Goal: Task Accomplishment & Management: Manage account settings

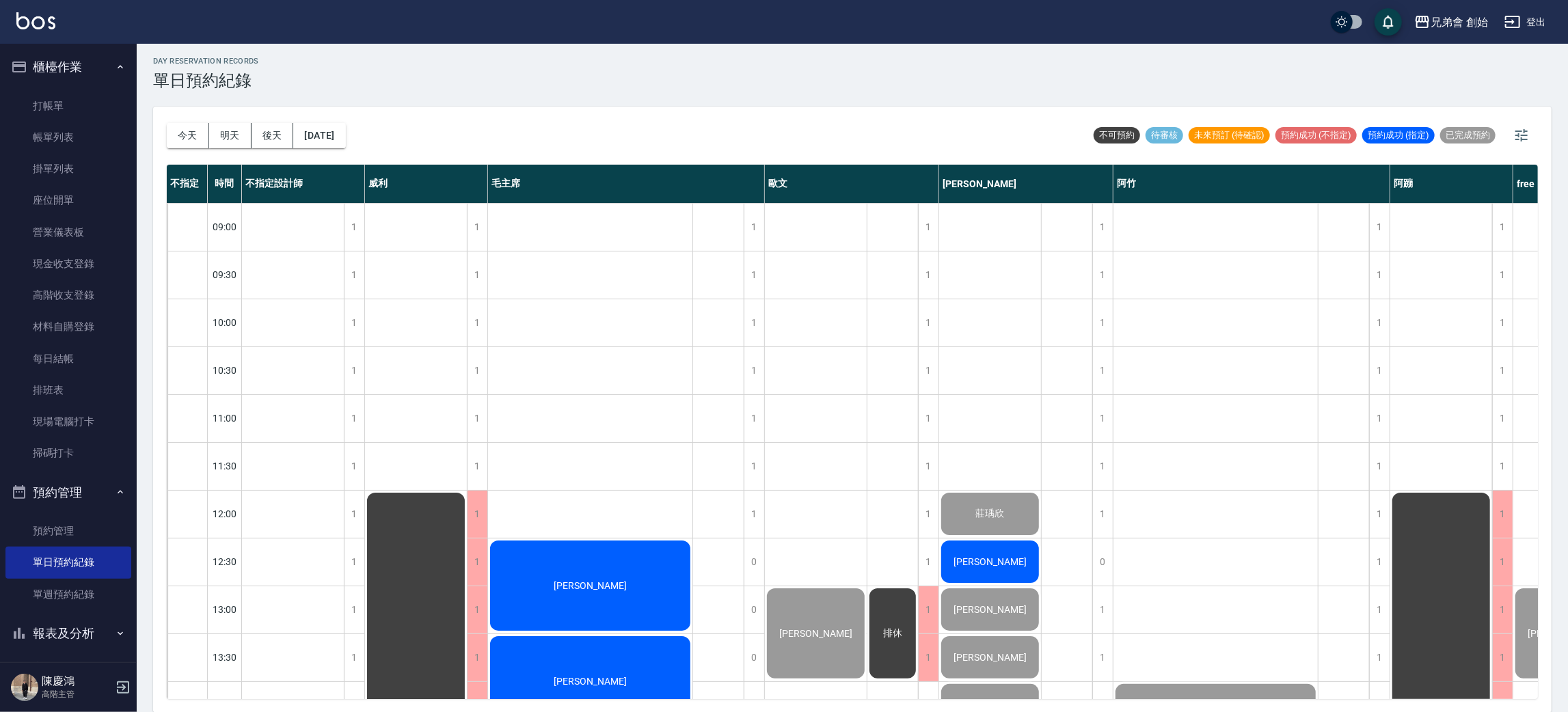
scroll to position [907, 0]
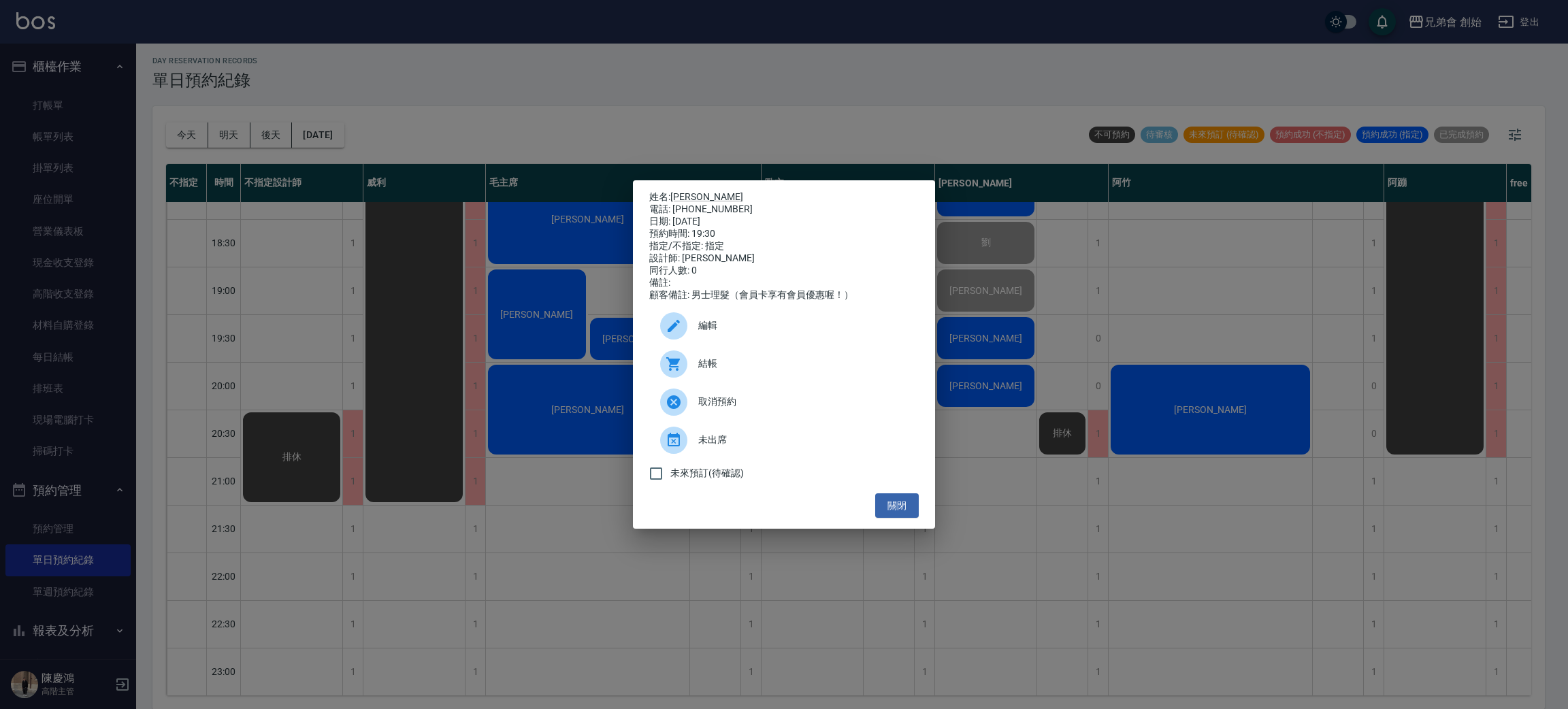
click at [748, 359] on div "結帳" at bounding box center [784, 364] width 270 height 38
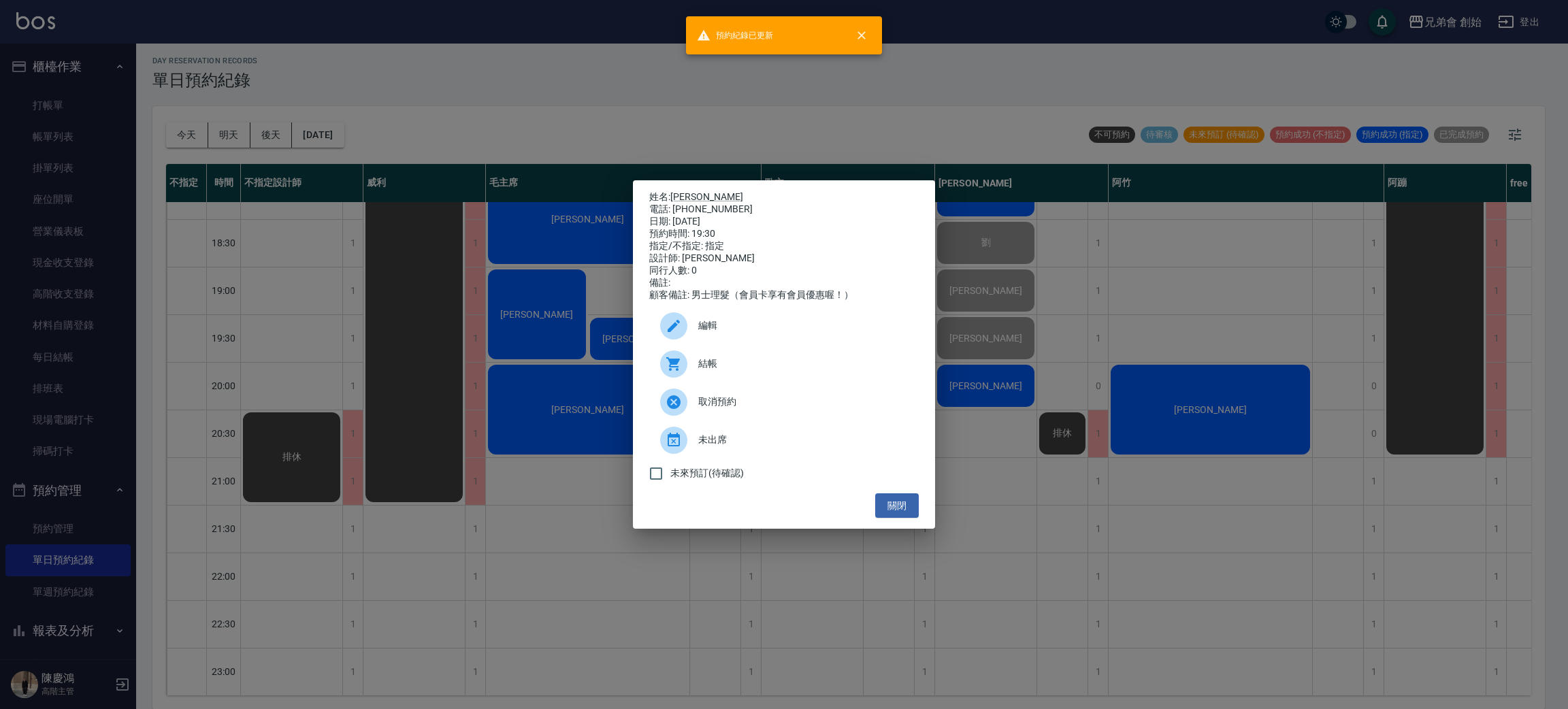
click at [538, 351] on div "姓名: 詹齊恩 電話: 0986107612 日期: 2025/08/20 預約時間: 19:30 指定/不指定: 指定 設計師: 潘潘 同行人數: 0 備註…" at bounding box center [784, 354] width 1568 height 709
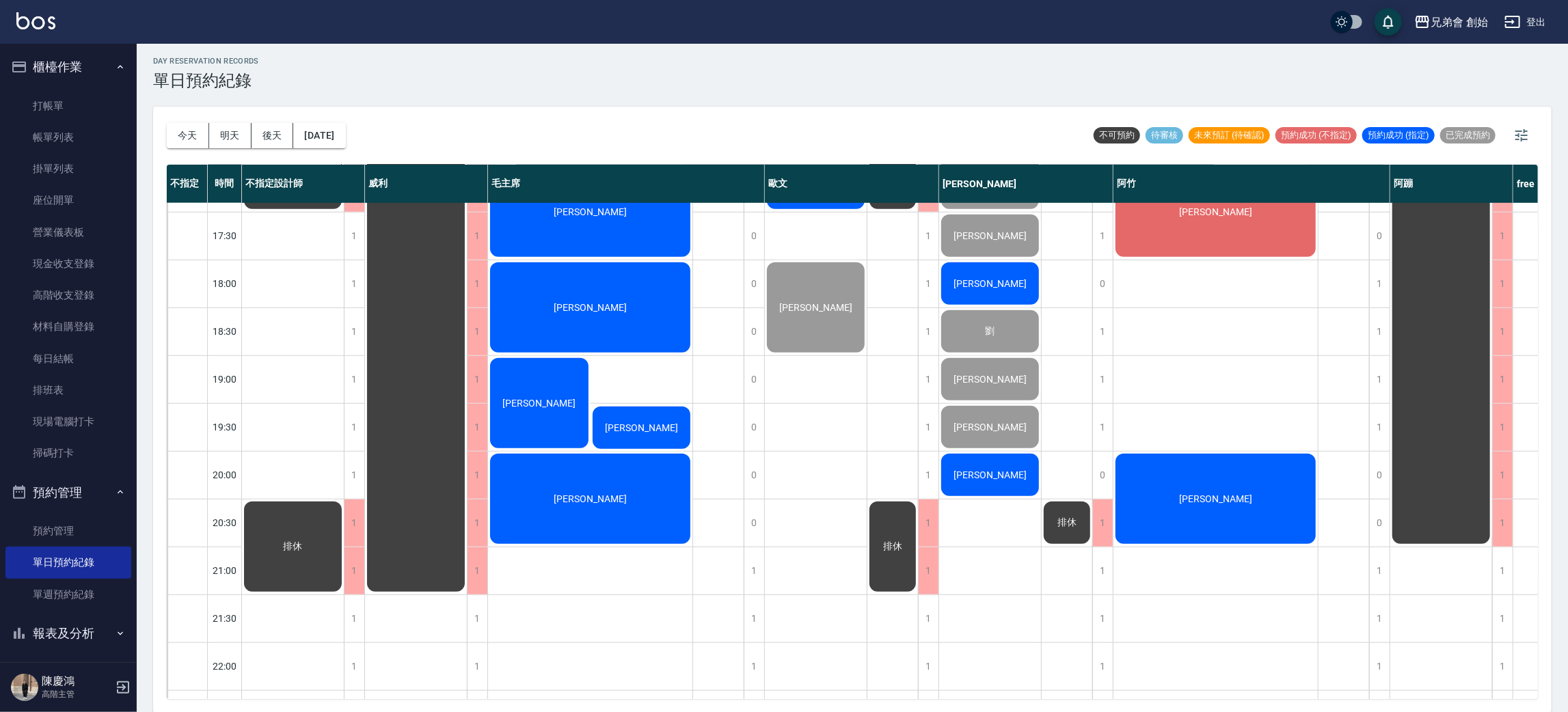
click at [344, 211] on div "[PERSON_NAME]" at bounding box center [293, 68] width 102 height 286
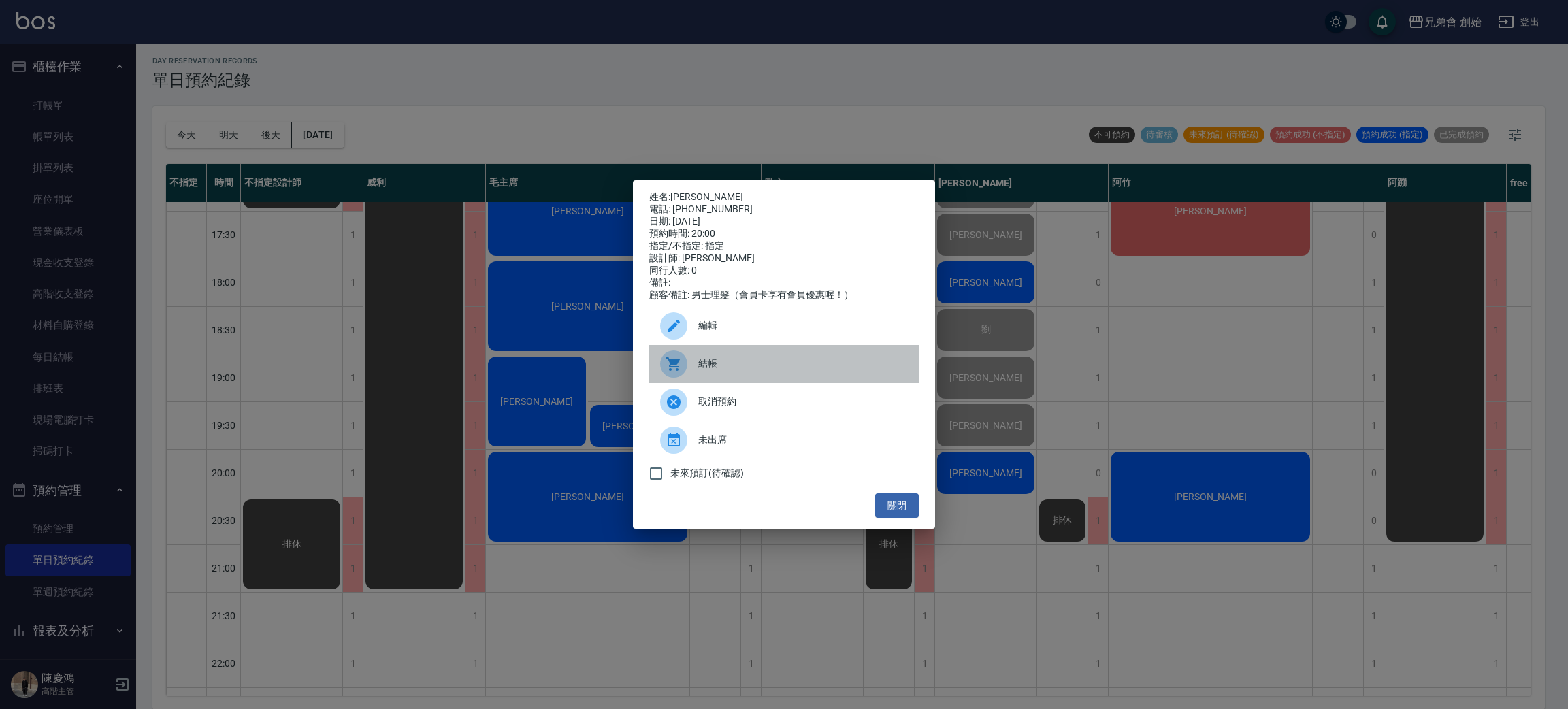
click at [732, 383] on div "結帳" at bounding box center [784, 364] width 270 height 38
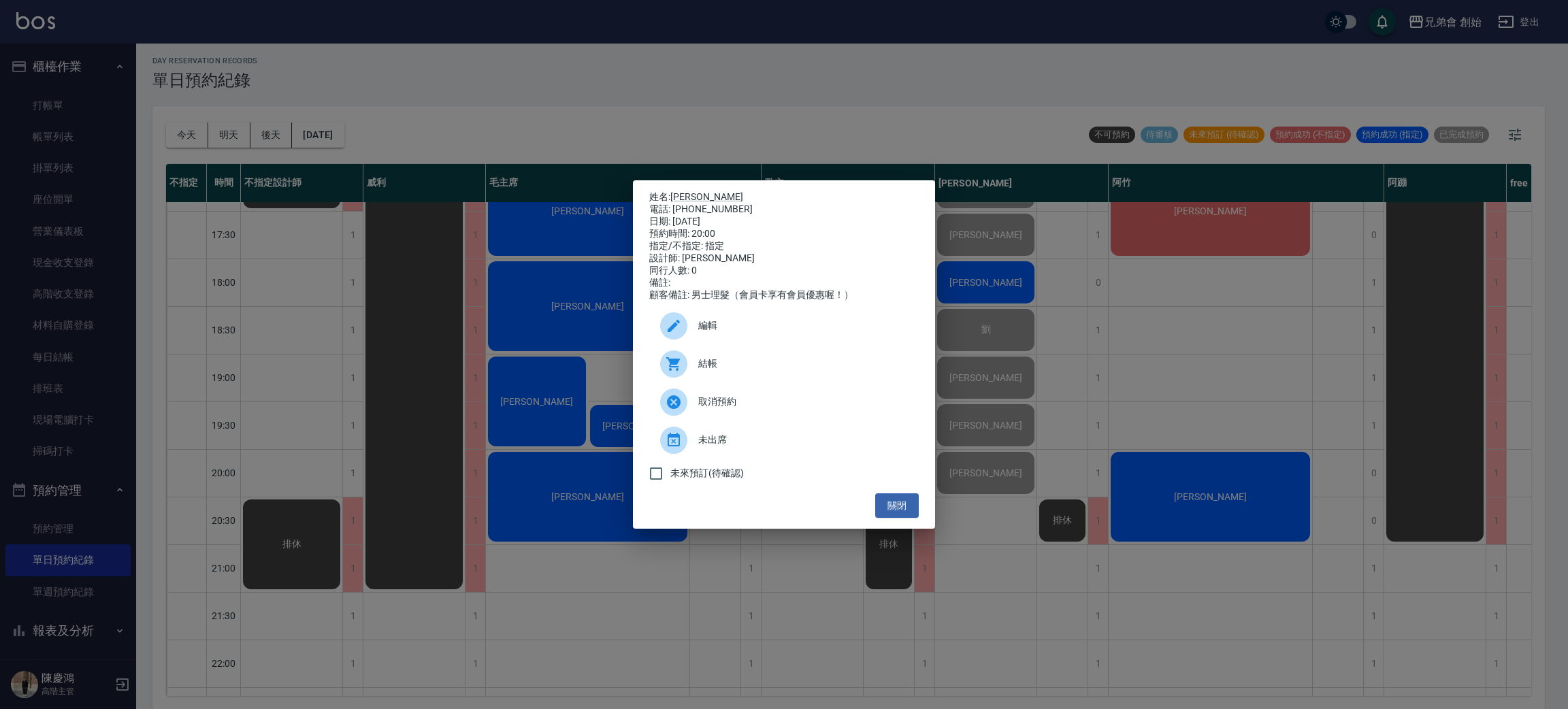
click at [1034, 407] on div "姓名: 楊愷靖 電話: 0903157120 日期: 2025/08/20 預約時間: 20:00 指定/不指定: 指定 設計師: 潘潘 同行人數: 0 備註…" at bounding box center [784, 354] width 1568 height 709
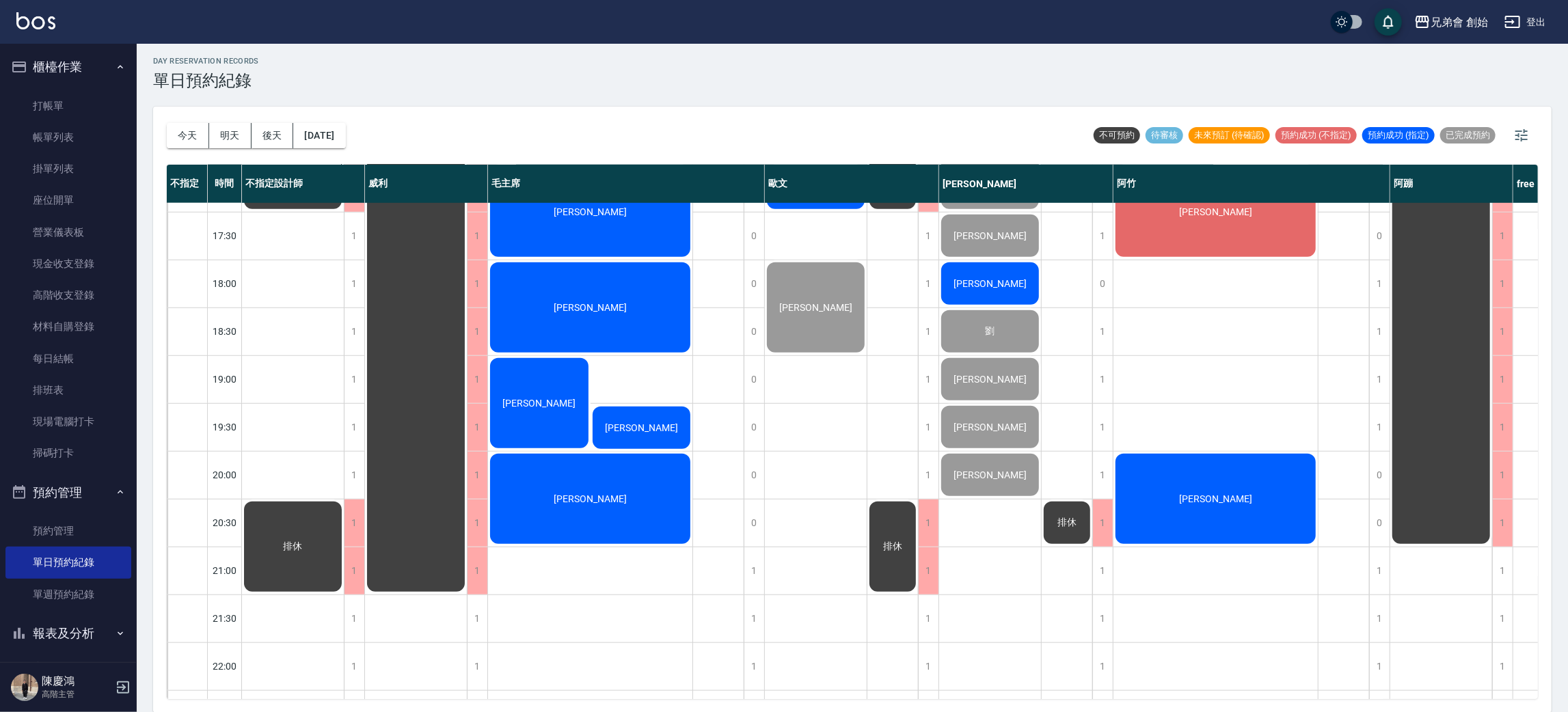
drag, startPoint x: 1100, startPoint y: 532, endPoint x: 940, endPoint y: 533, distance: 160.0
click at [1078, 532] on div "1 1 1 1 1 1 1 0 1 1 1 0 0 0 1 1 1 1 0 1 1 1 1 1 1 1 1 1 1 莊瑀欣 徐建富 邱明偉 呂偉群 吳 徐揚 …" at bounding box center [1026, 92] width 174 height 1387
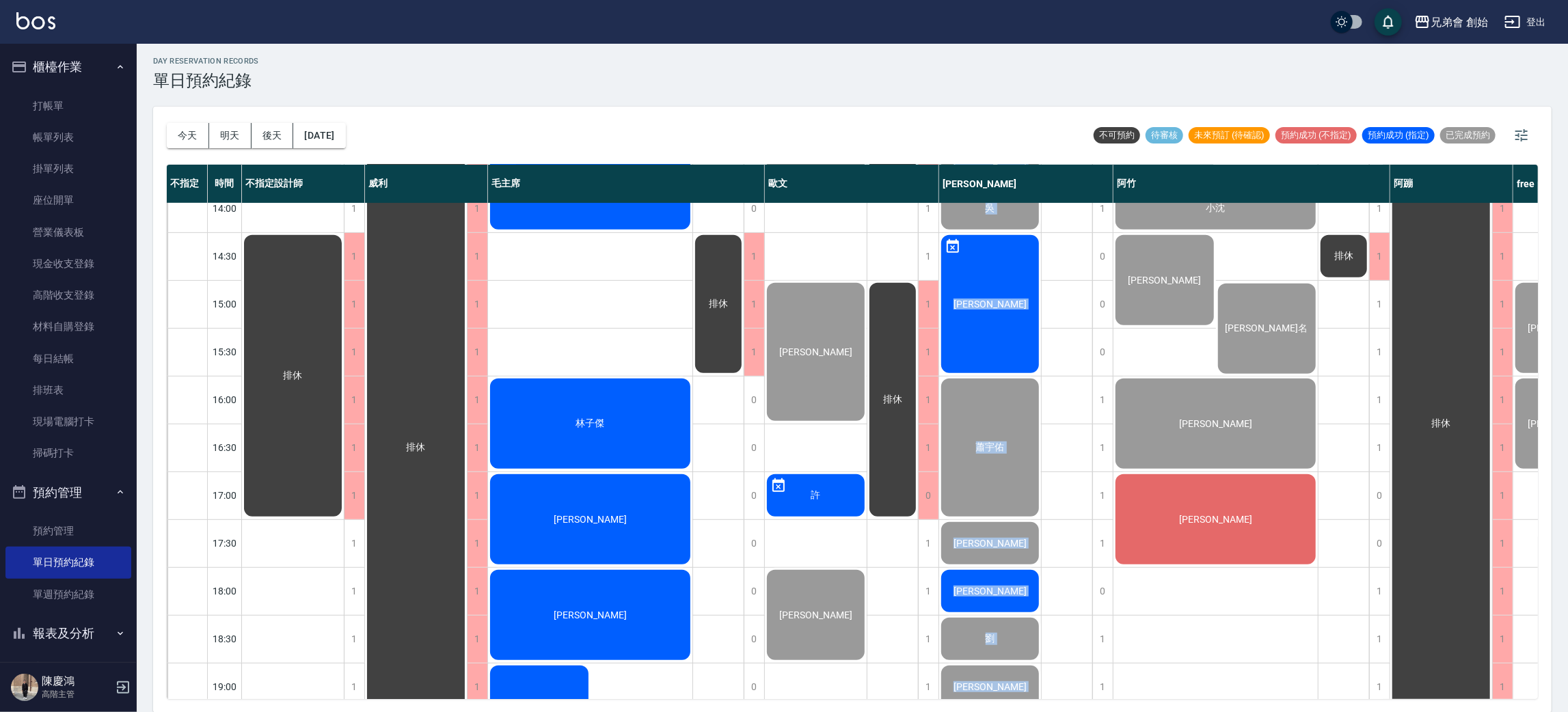
scroll to position [189, 0]
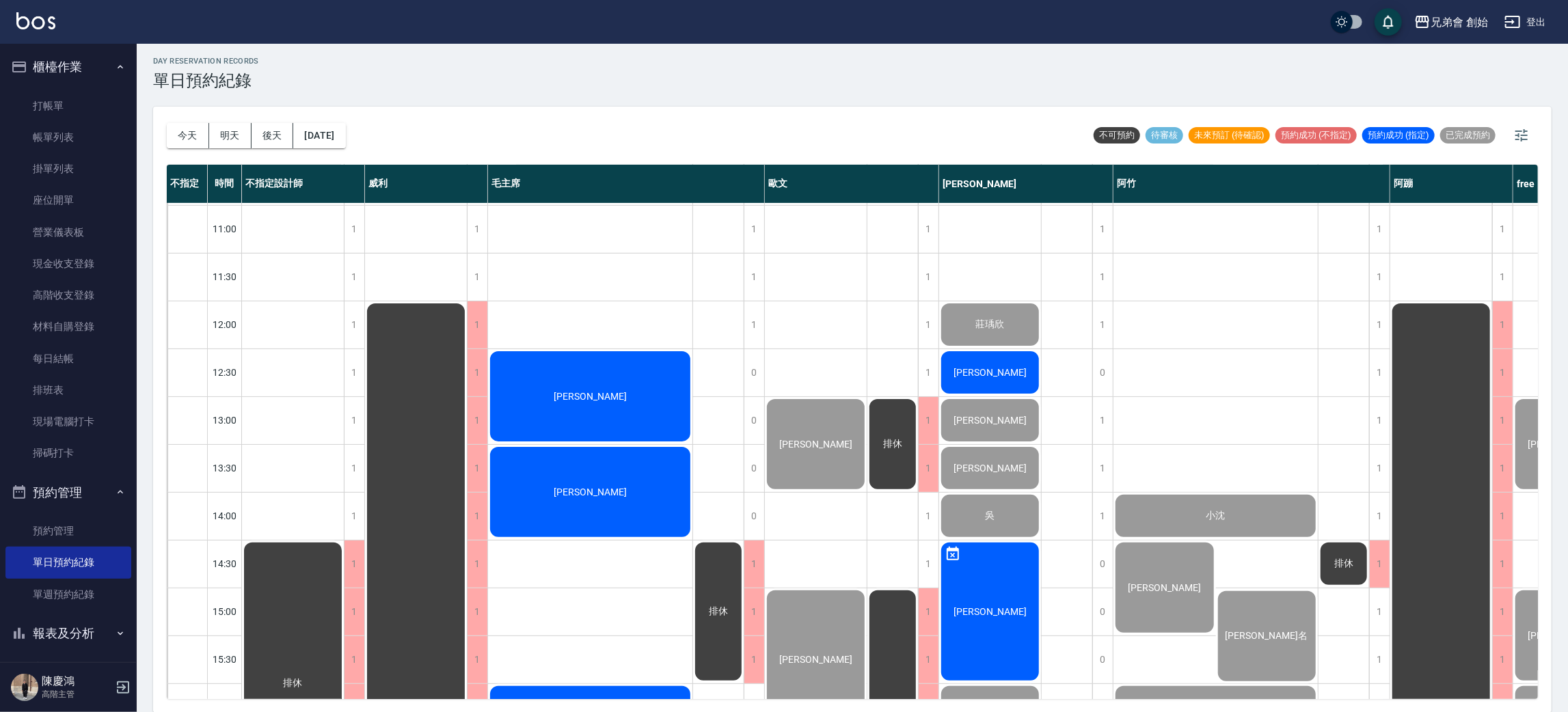
click at [344, 541] on div "[PERSON_NAME]" at bounding box center [293, 683] width 102 height 286
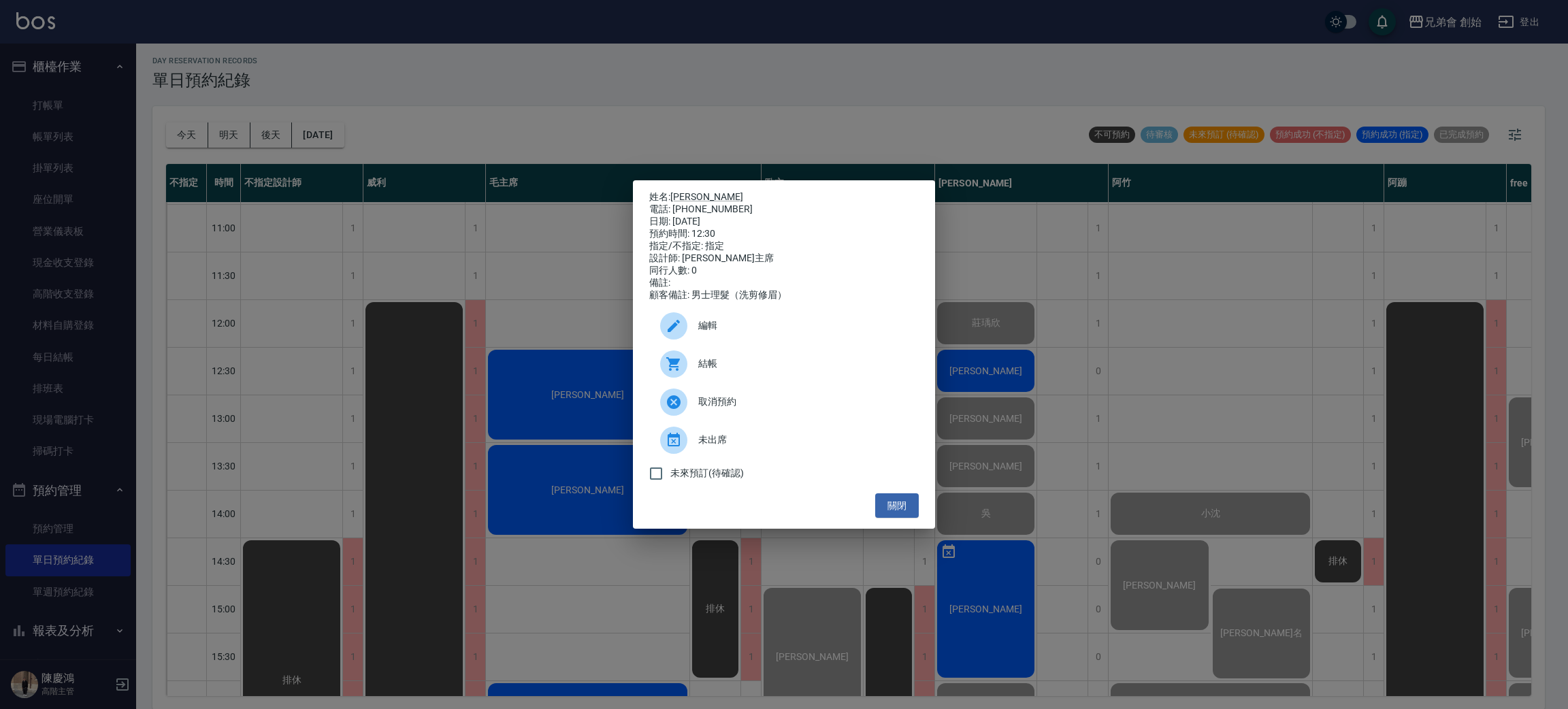
click at [663, 370] on div at bounding box center [674, 364] width 27 height 27
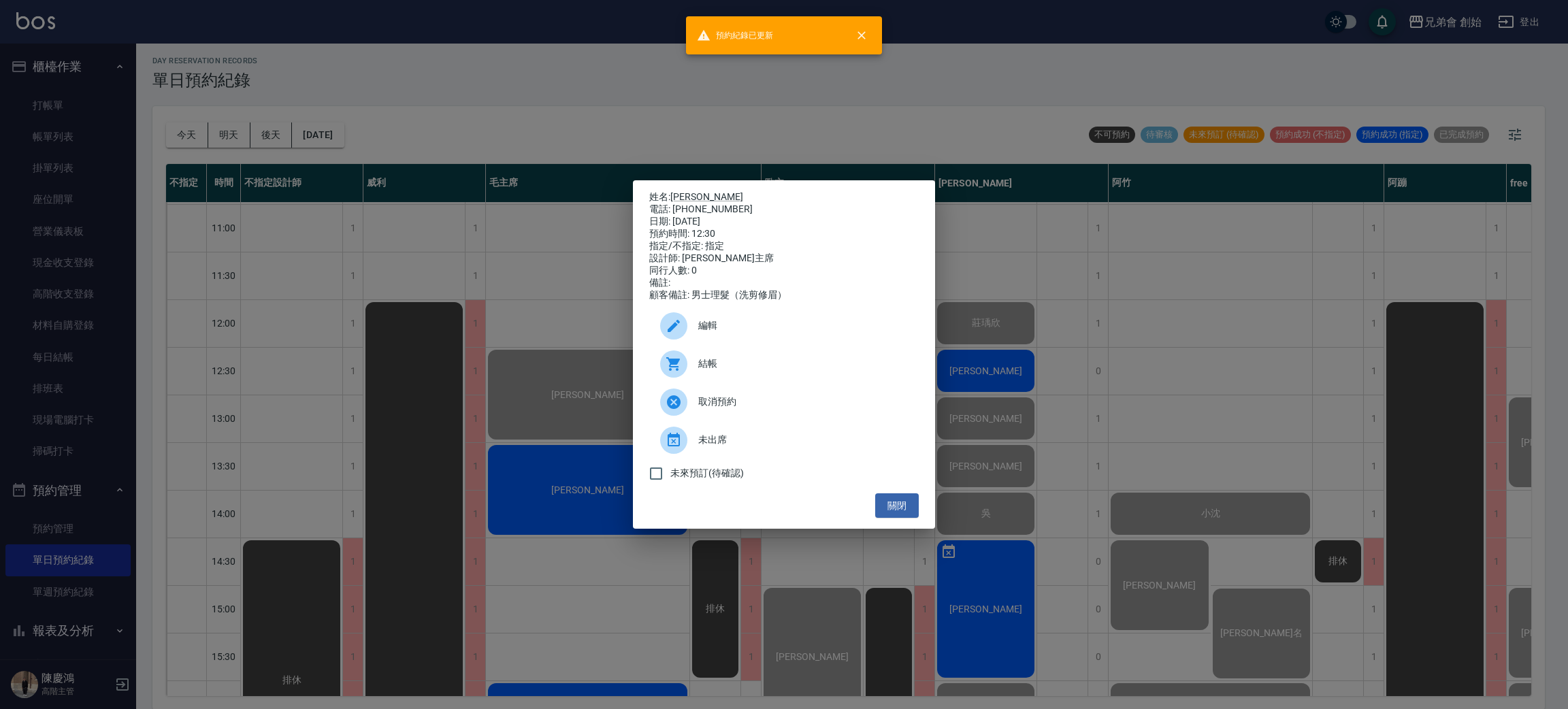
drag, startPoint x: 522, startPoint y: 93, endPoint x: 529, endPoint y: 112, distance: 20.2
click at [522, 93] on div "姓名: 謝政諭 電話: 0926026090 日期: 2025/08/20 預約時間: 12:30 指定/不指定: 指定 設計師: 毛主席 同行人數: 0 備…" at bounding box center [784, 354] width 1568 height 709
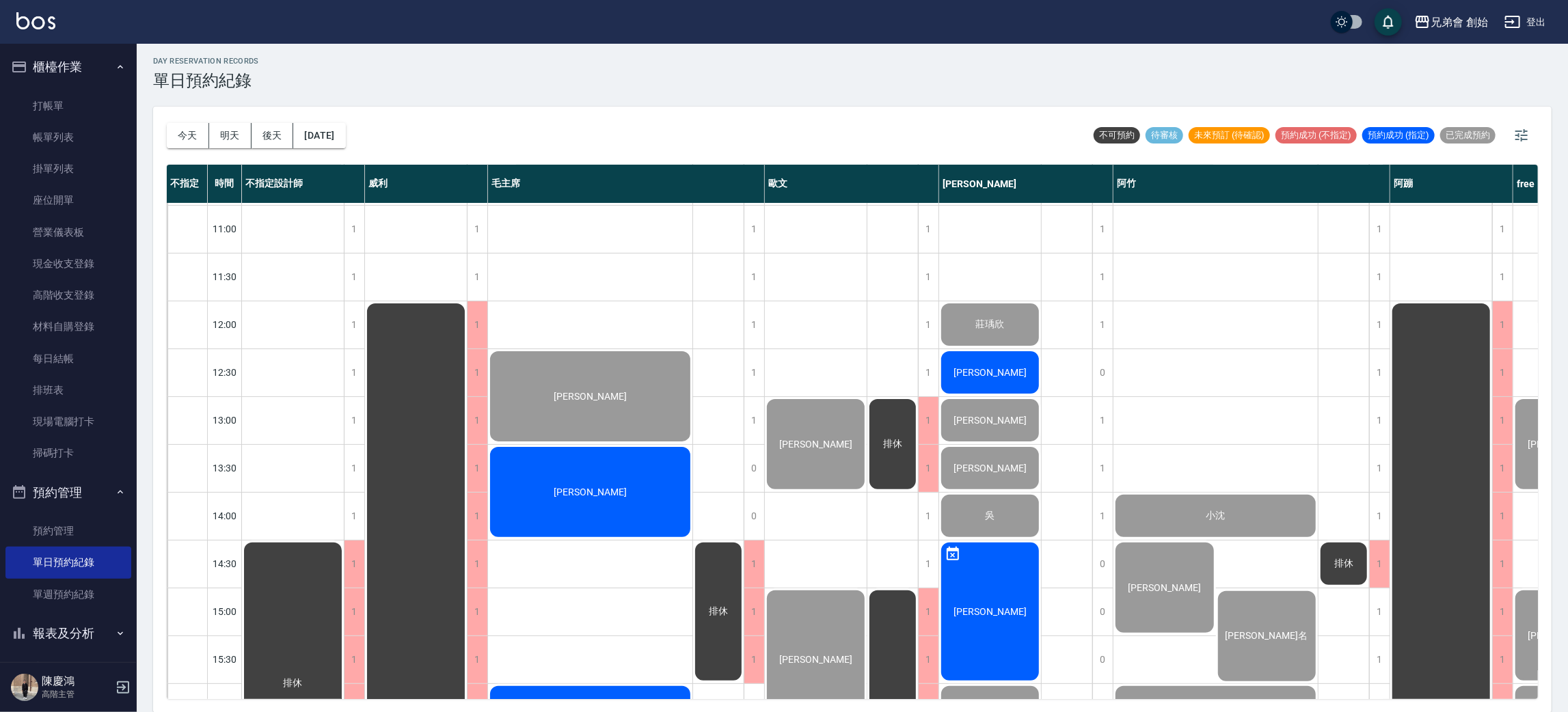
click at [344, 541] on div "[PERSON_NAME]" at bounding box center [293, 683] width 102 height 286
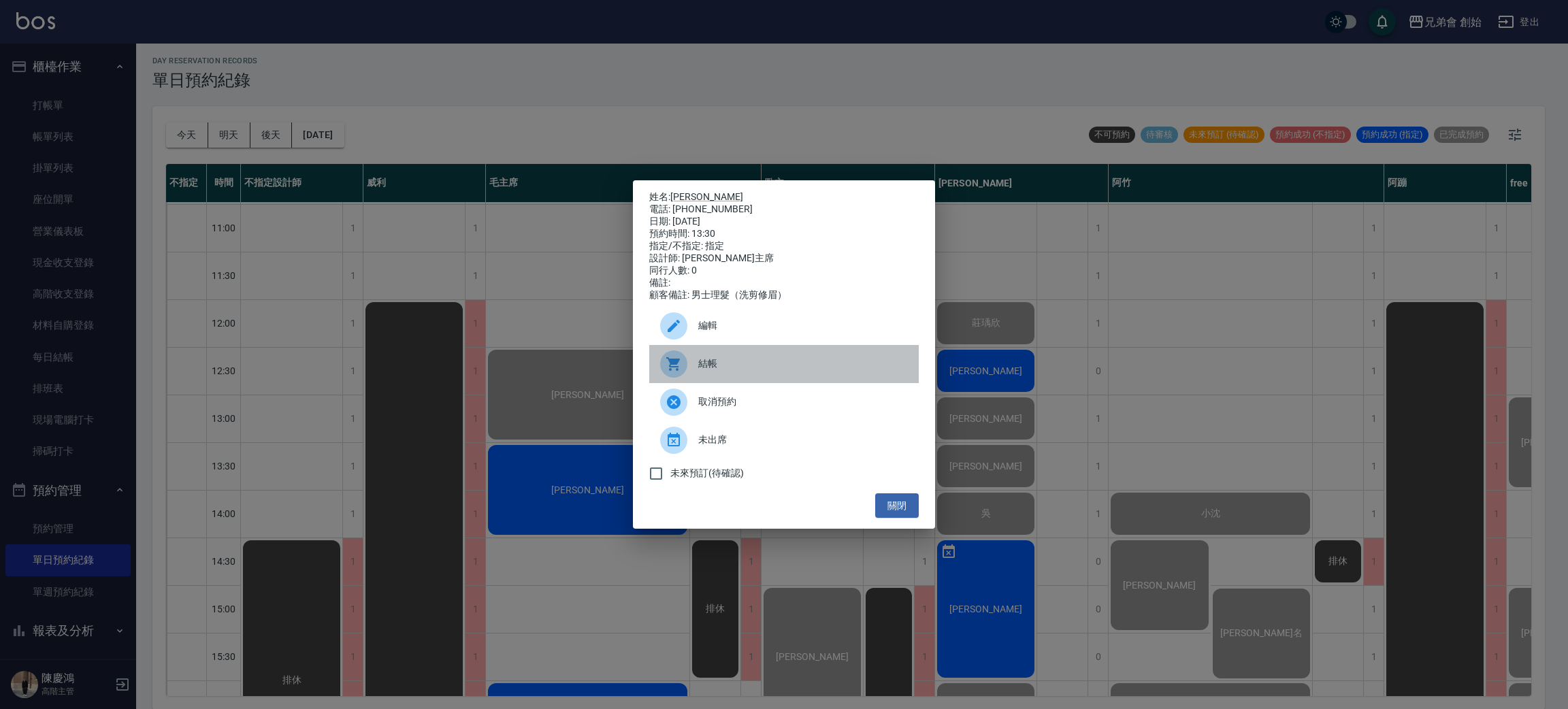
click at [699, 365] on span "結帳" at bounding box center [803, 363] width 210 height 14
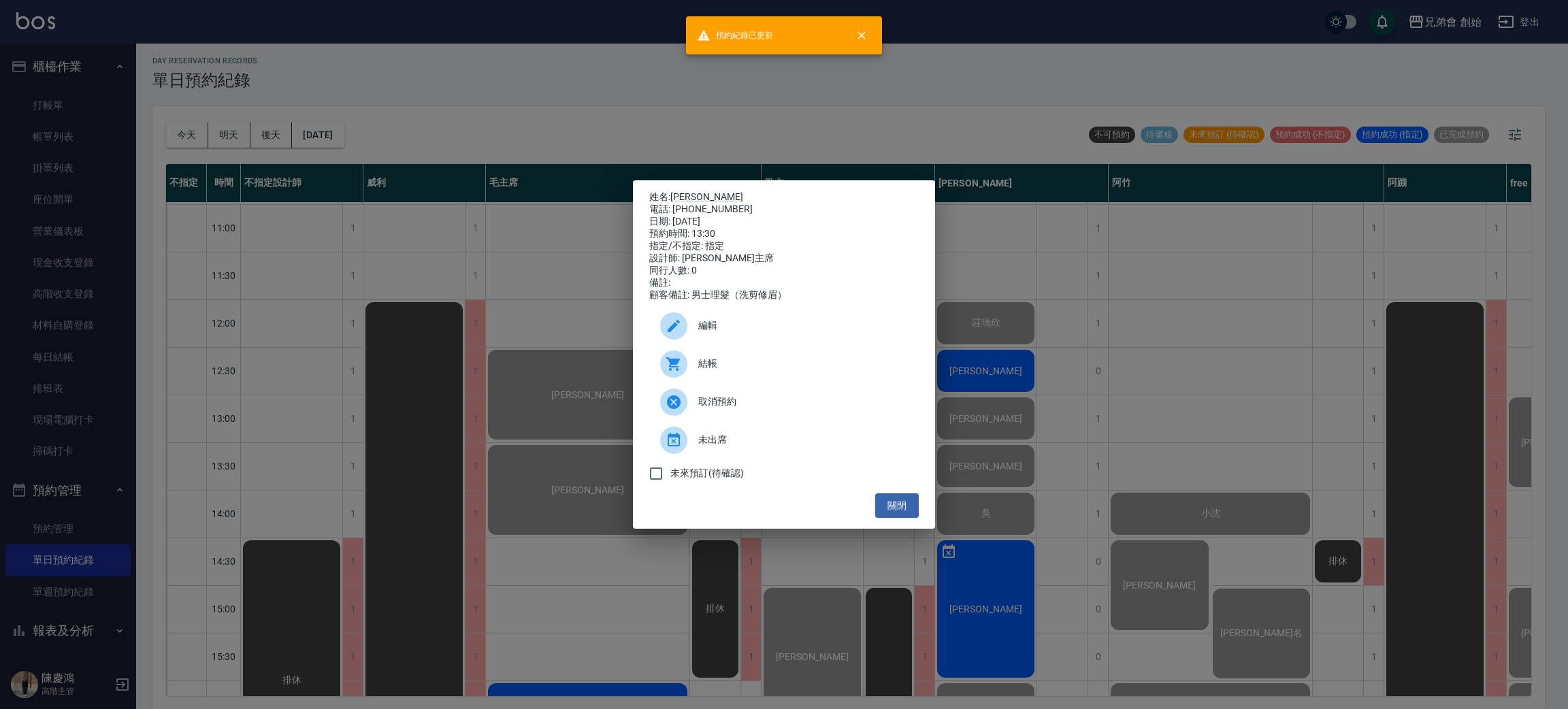
drag, startPoint x: 610, startPoint y: 105, endPoint x: 602, endPoint y: 104, distance: 8.1
click at [604, 104] on div "姓名: 張瑞麟 電話: 0910412219 日期: 2025/08/20 預約時間: 13:30 指定/不指定: 指定 設計師: 毛主席 同行人數: 0 備…" at bounding box center [784, 354] width 1568 height 709
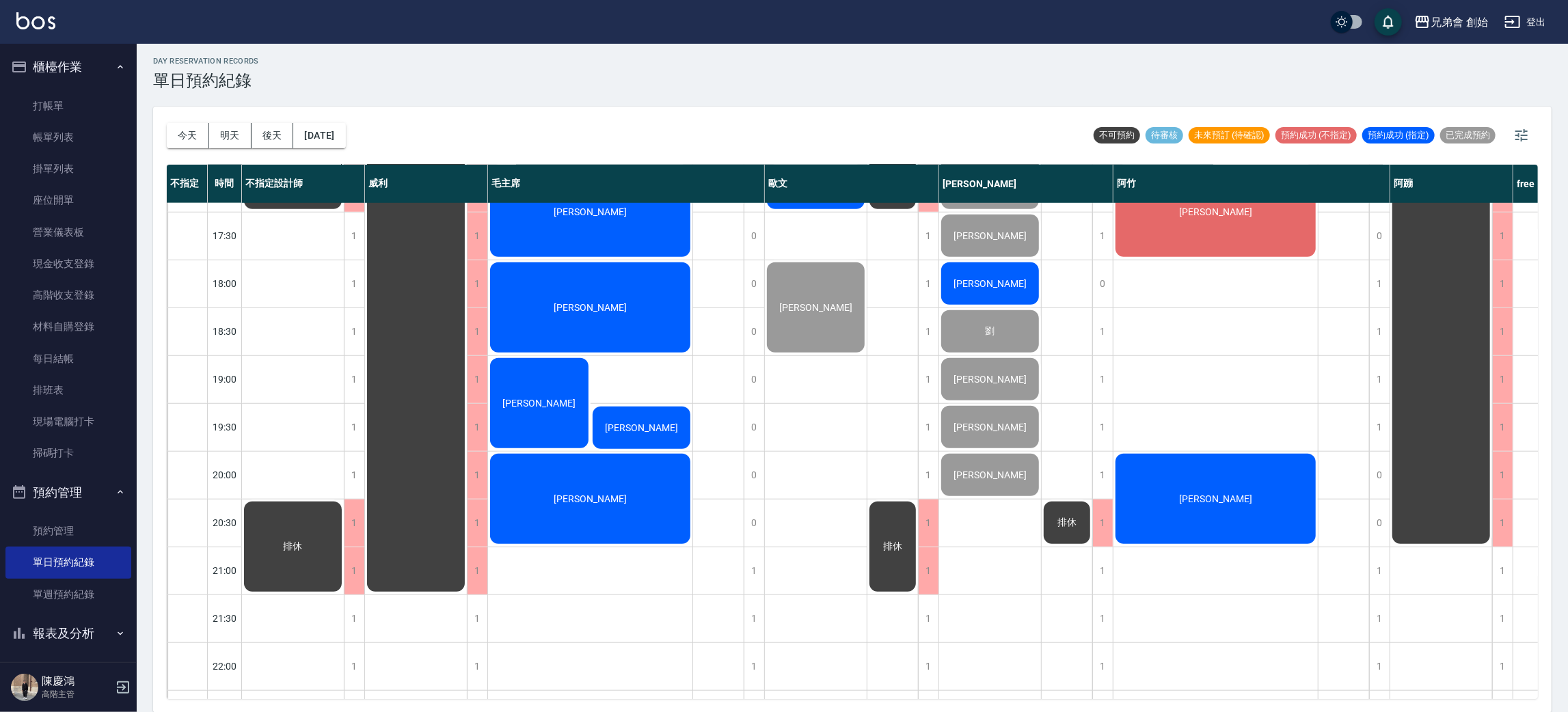
scroll to position [599, 0]
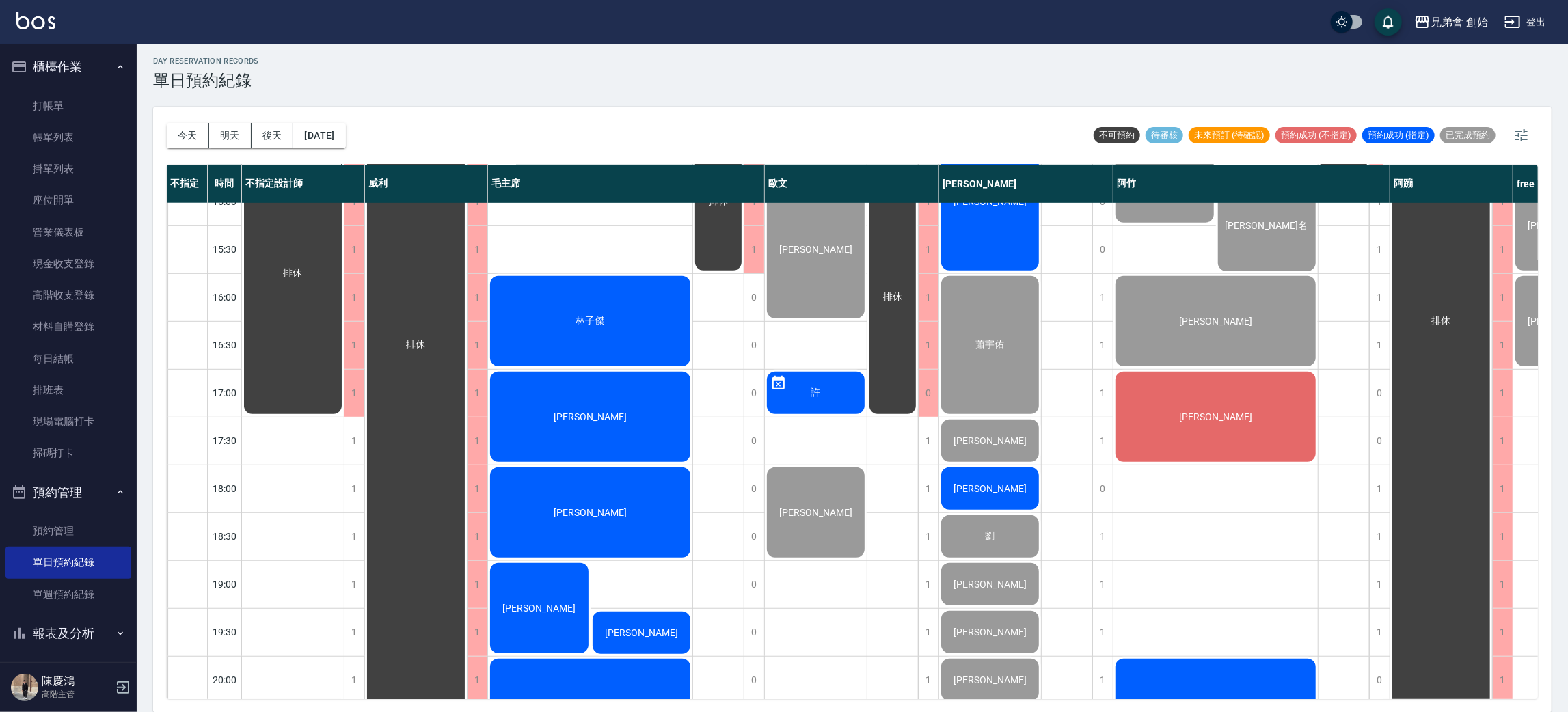
click at [344, 304] on div "林子傑" at bounding box center [293, 273] width 102 height 286
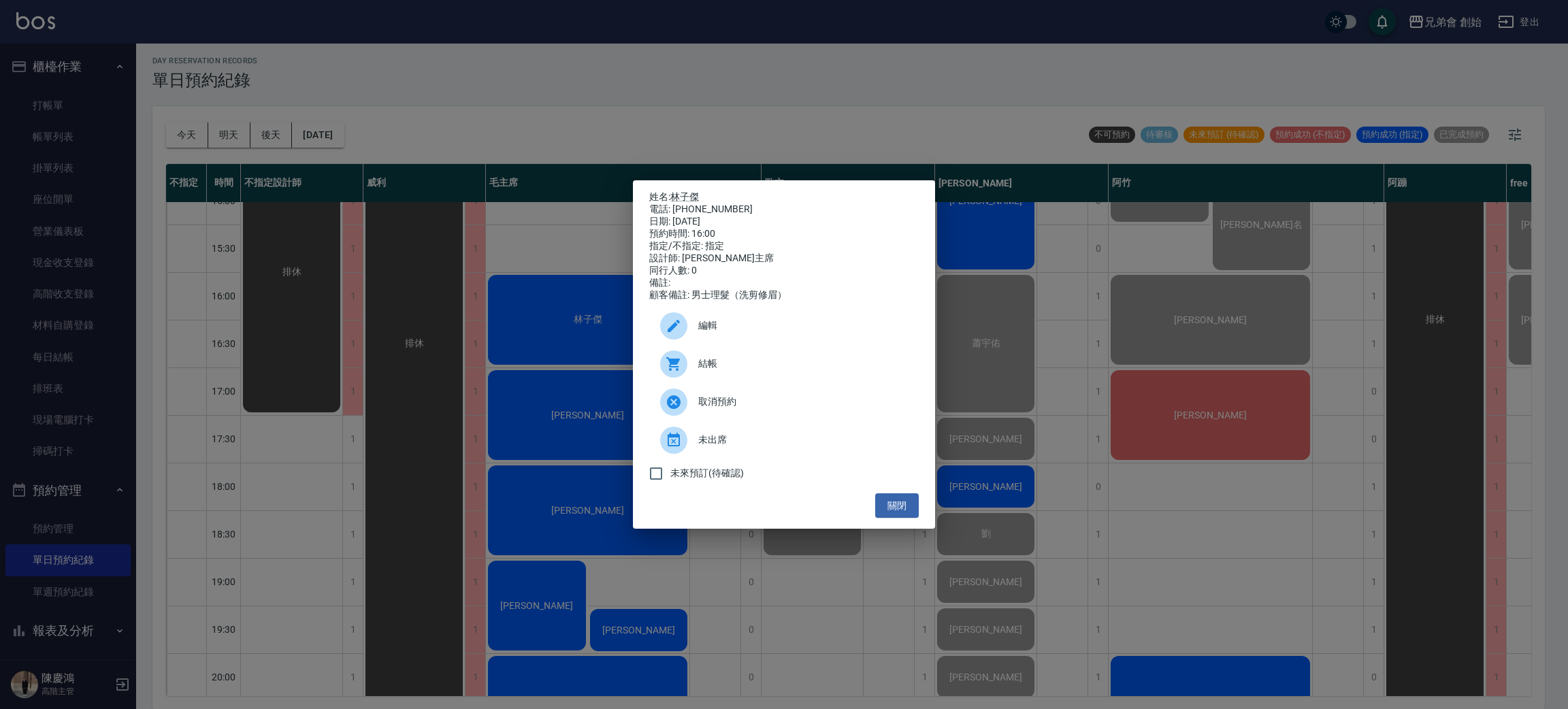
click at [689, 377] on div at bounding box center [679, 364] width 38 height 27
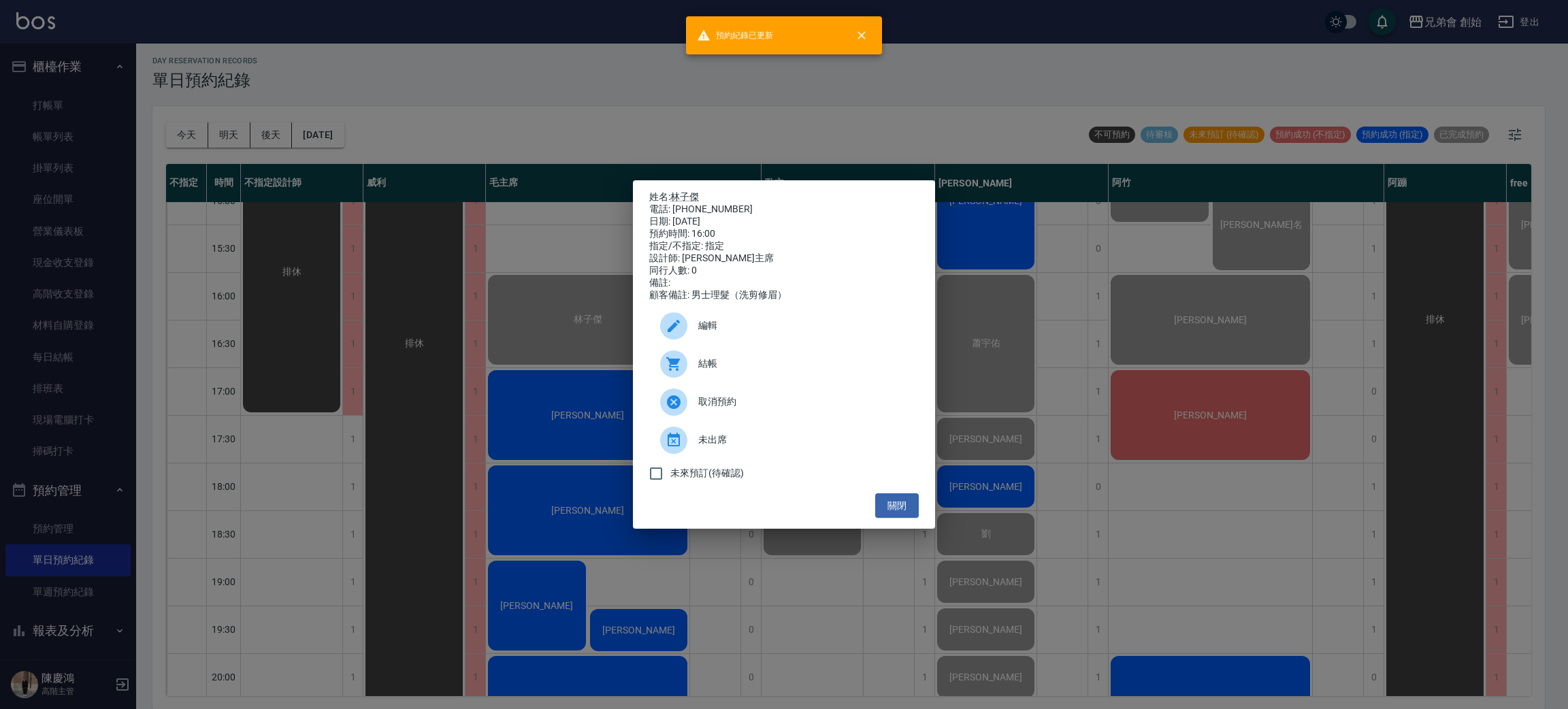
drag, startPoint x: 528, startPoint y: 88, endPoint x: 608, endPoint y: 246, distance: 177.1
click at [529, 90] on div "姓名: 林子傑 電話: 0923177985 日期: 2025/08/20 預約時間: 16:00 指定/不指定: 指定 設計師: 毛主席 同行人數: 0 備…" at bounding box center [784, 354] width 1568 height 709
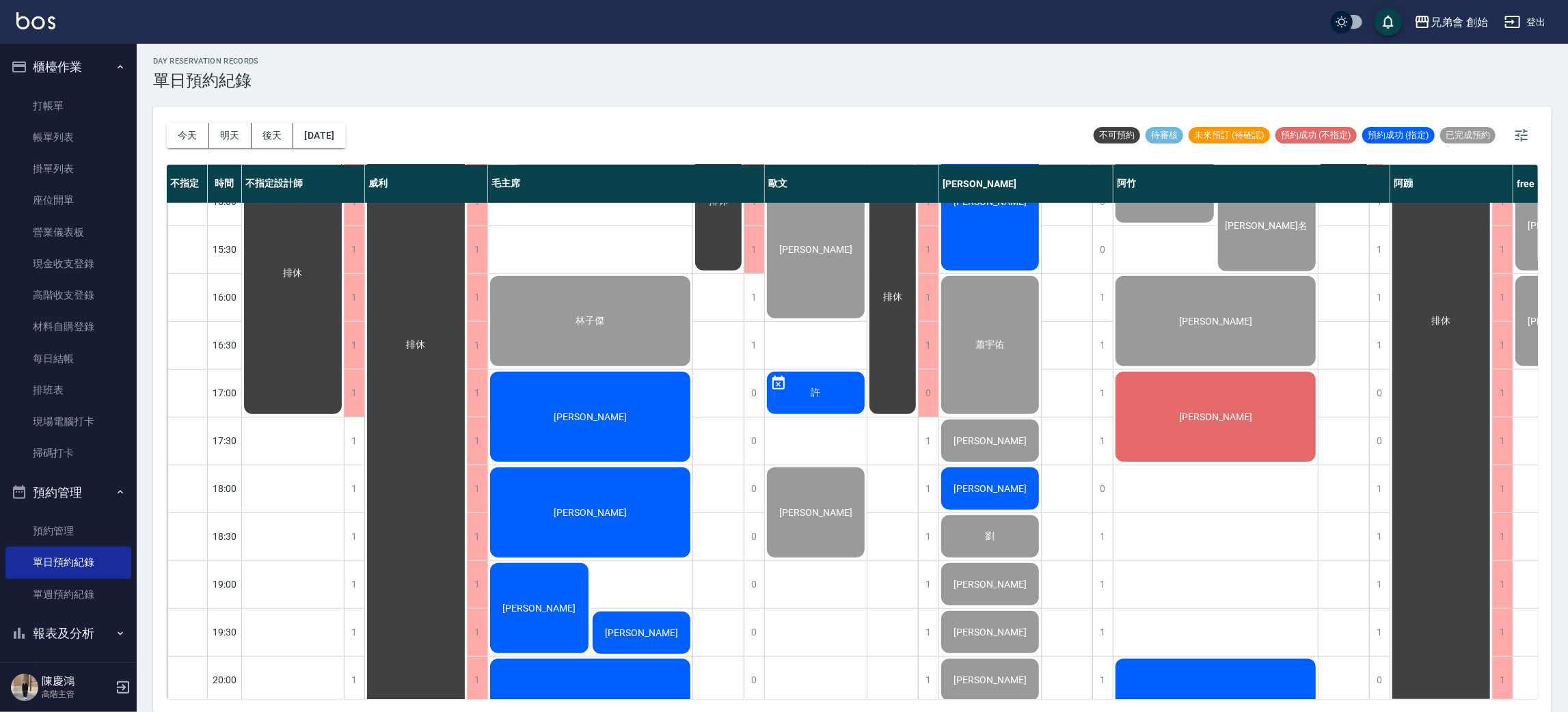
click at [344, 392] on div "[PERSON_NAME]" at bounding box center [293, 273] width 102 height 286
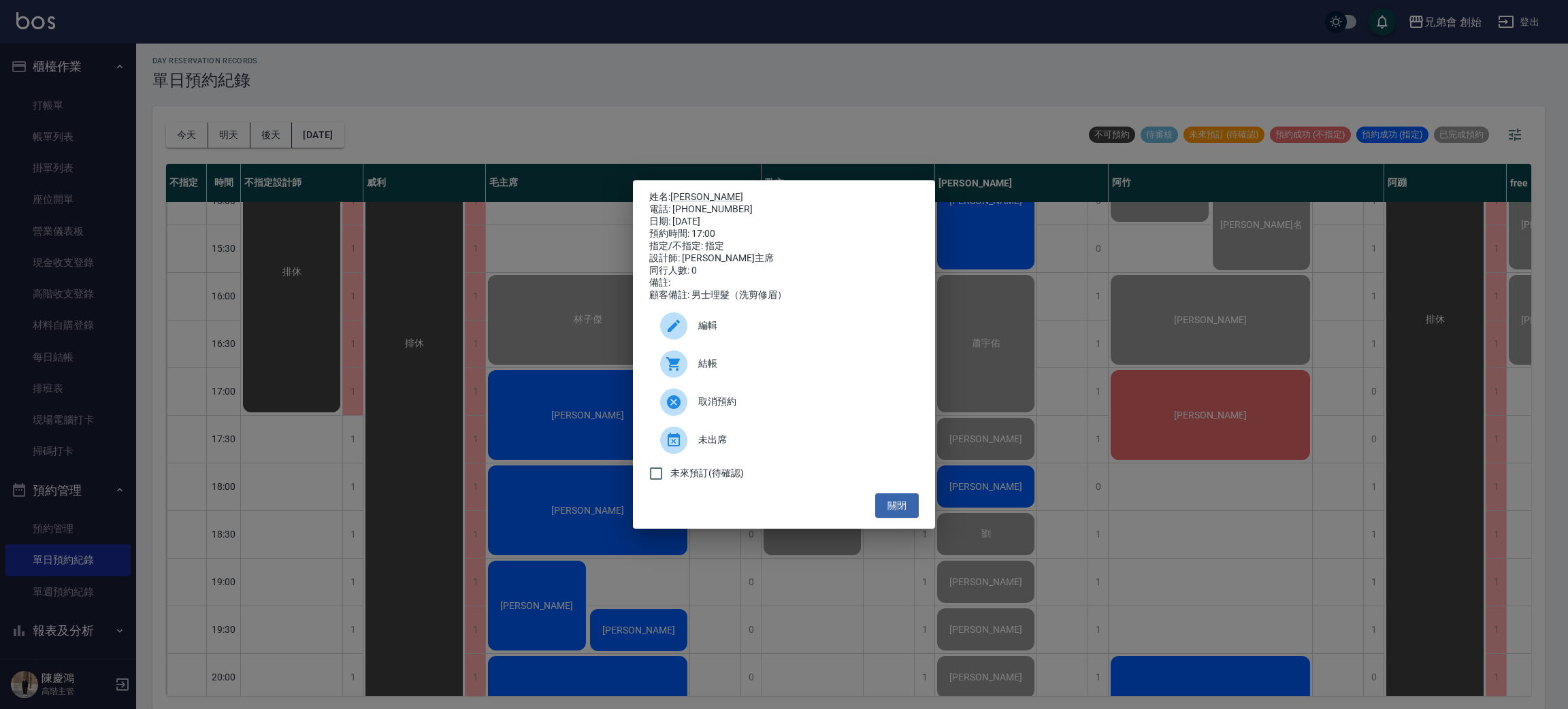
click at [688, 375] on div at bounding box center [679, 364] width 38 height 27
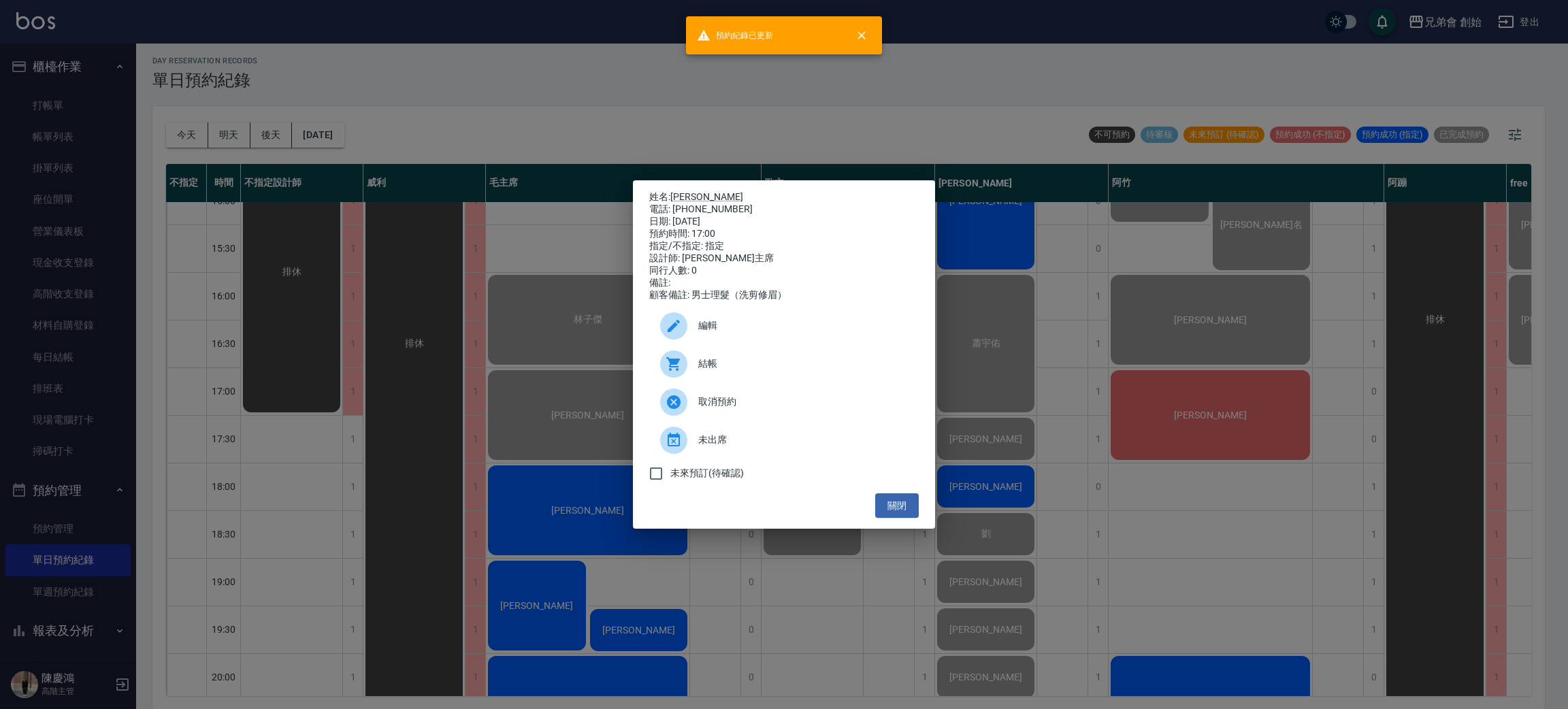
click at [582, 57] on div "姓名: 曹原銘 電話: 0972913993 日期: 2025/08/20 預約時間: 17:00 指定/不指定: 指定 設計師: 毛主席 同行人數: 0 備…" at bounding box center [784, 354] width 1568 height 709
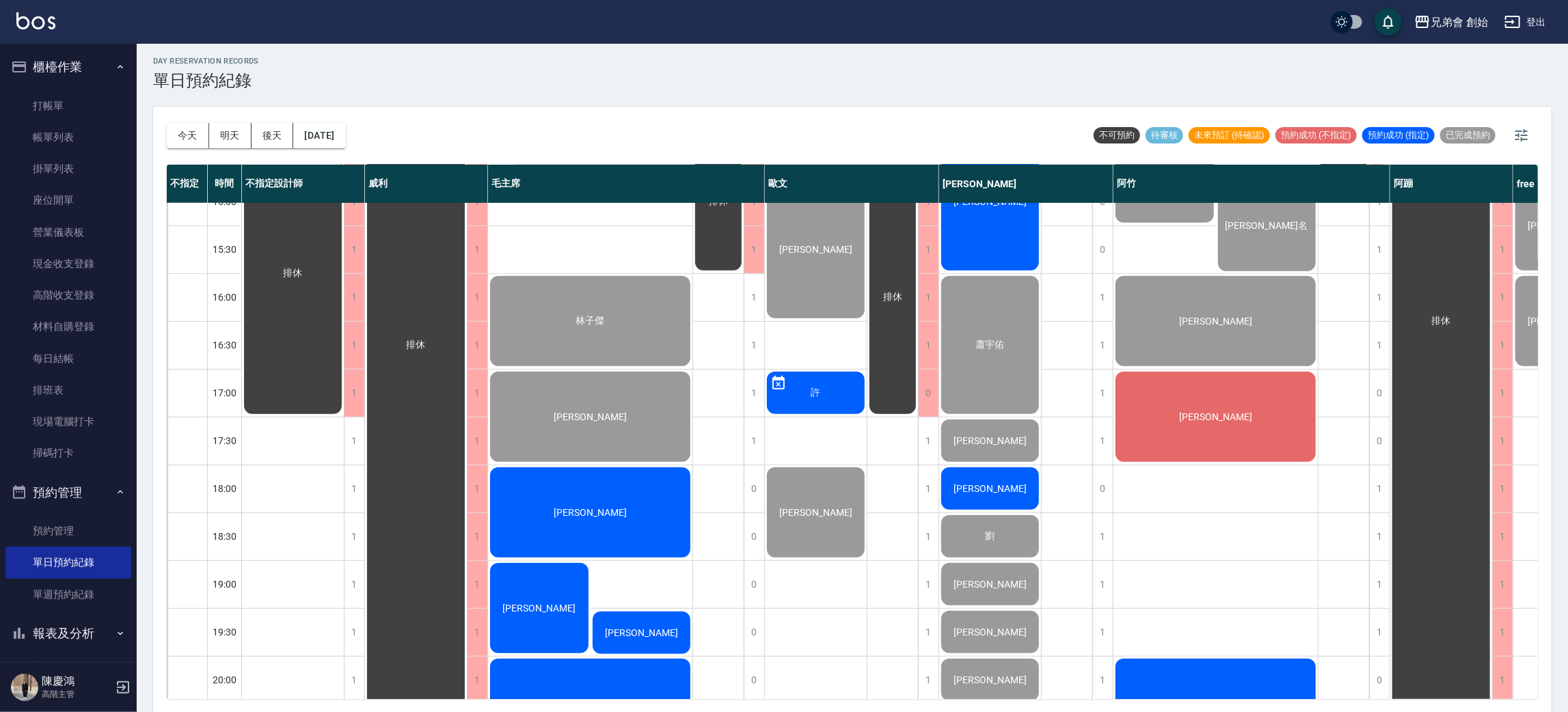
scroll to position [804, 0]
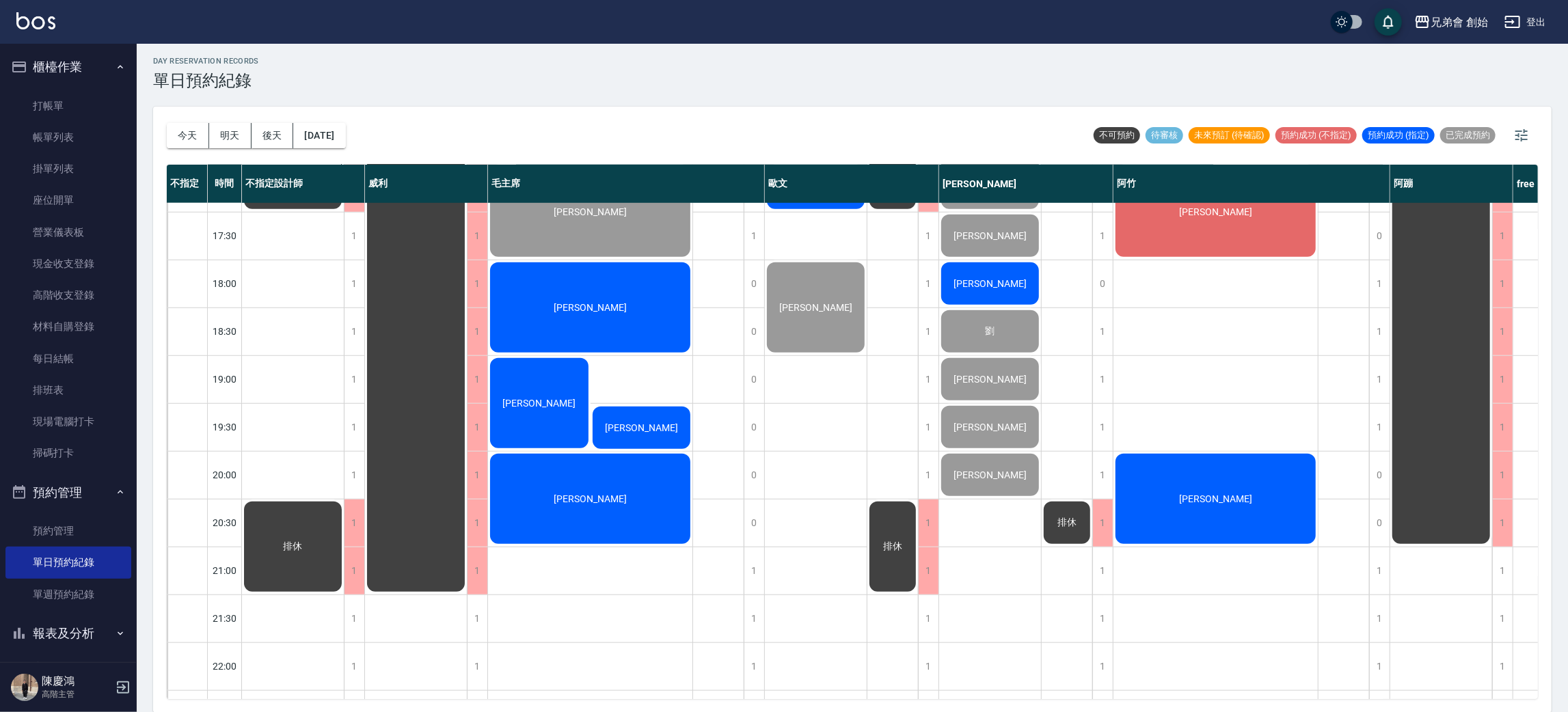
click at [344, 211] on div "[PERSON_NAME]" at bounding box center [293, 68] width 102 height 286
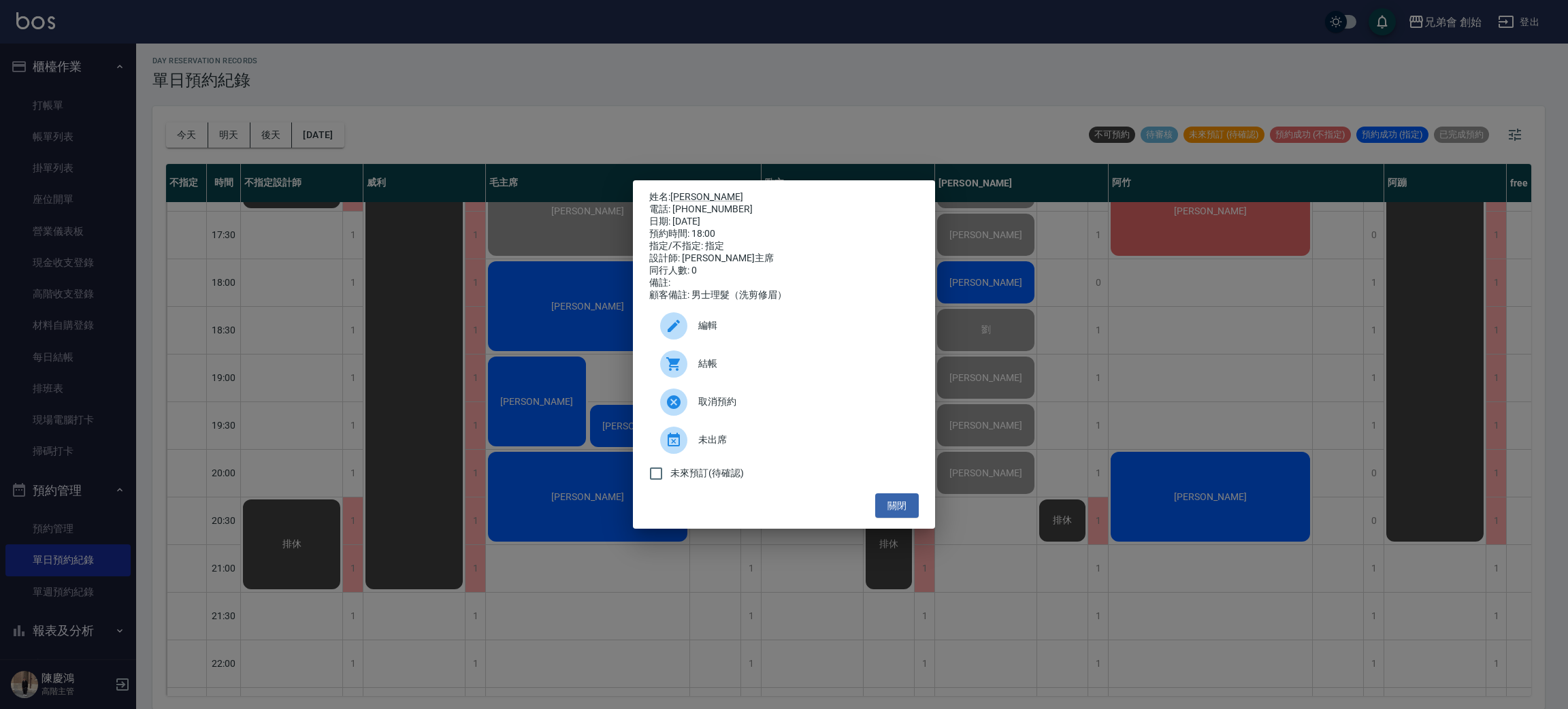
click at [675, 378] on div at bounding box center [674, 364] width 27 height 27
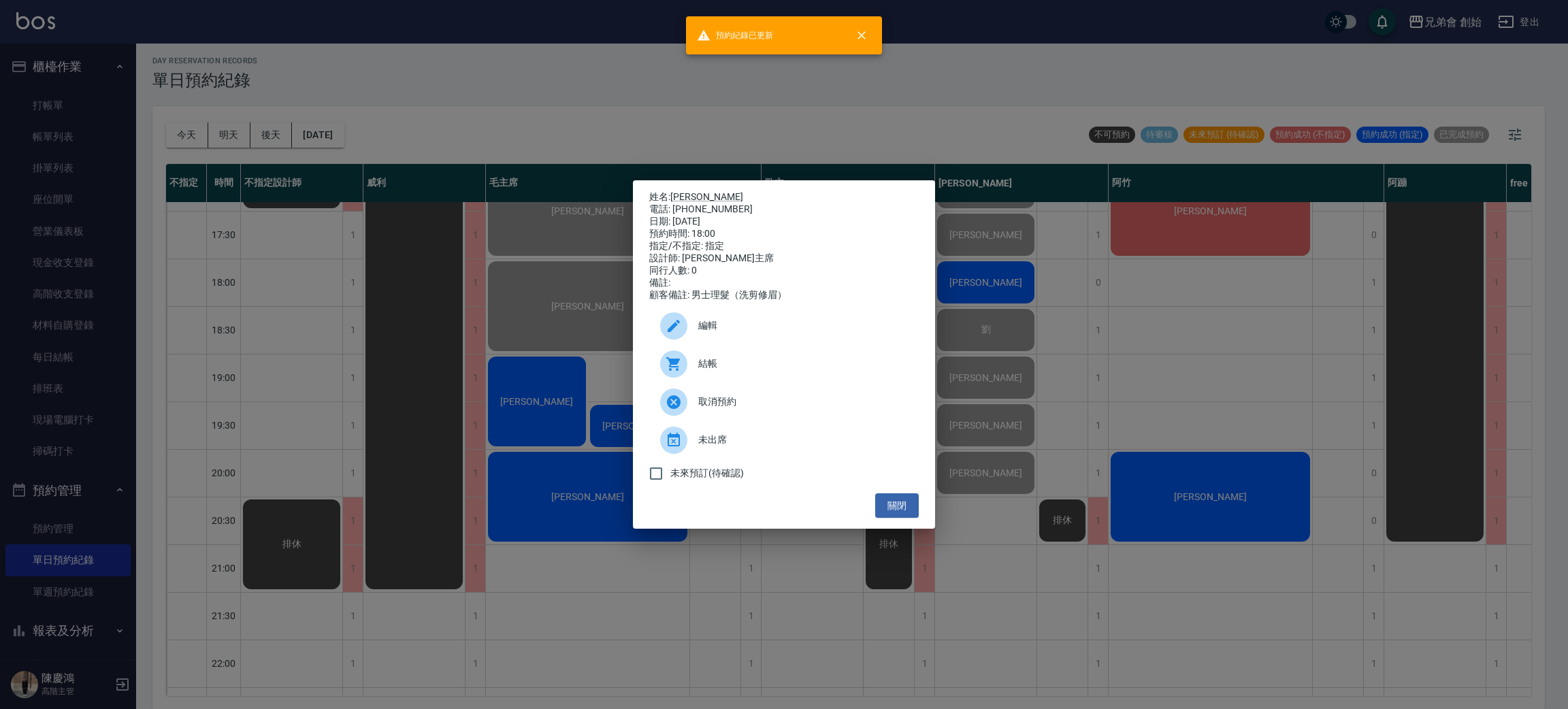
click at [652, 81] on div "姓名: 魏君穎 電話: 0958493202 日期: 2025/08/20 預約時間: 18:00 指定/不指定: 指定 設計師: 毛主席 同行人數: 0 備…" at bounding box center [784, 354] width 1568 height 709
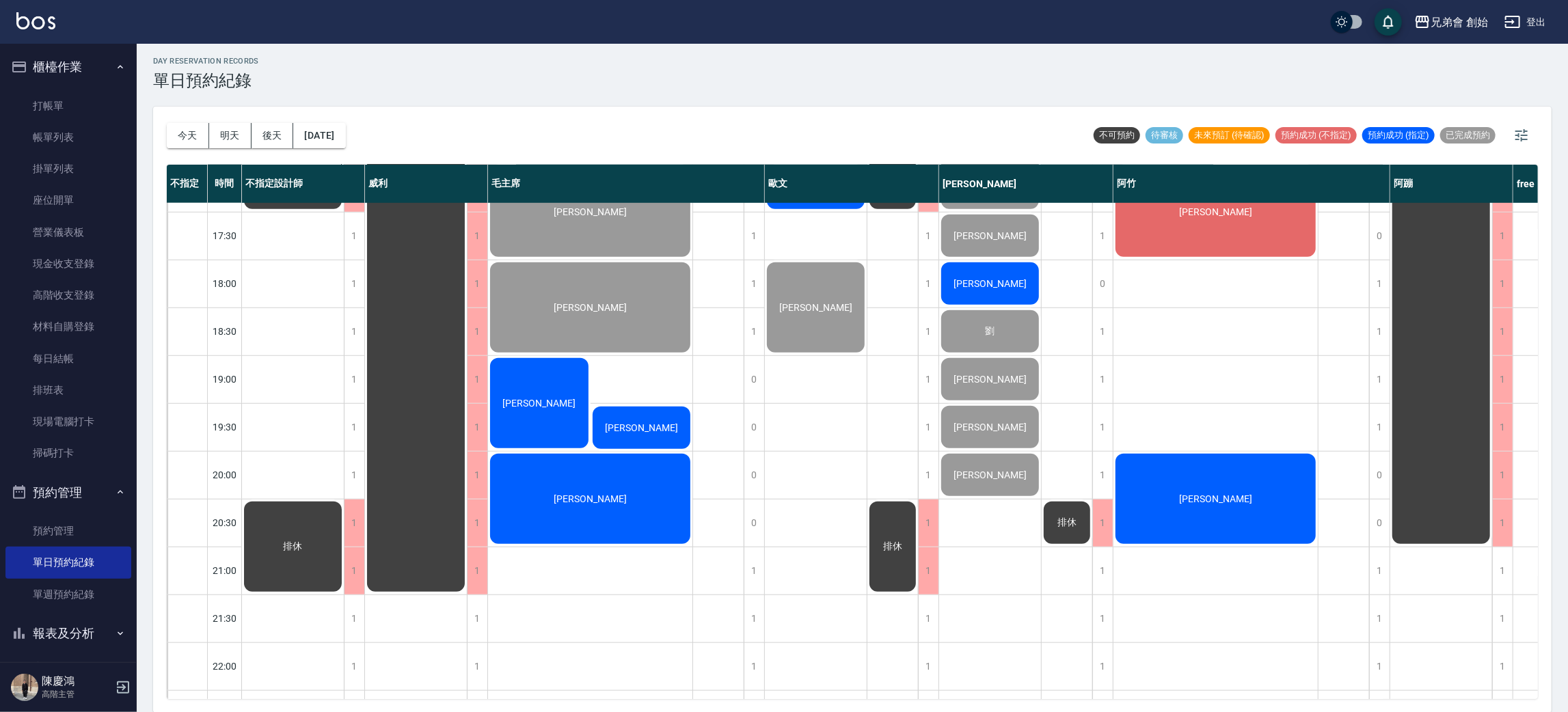
click at [344, 211] on div "[PERSON_NAME]" at bounding box center [293, 68] width 102 height 286
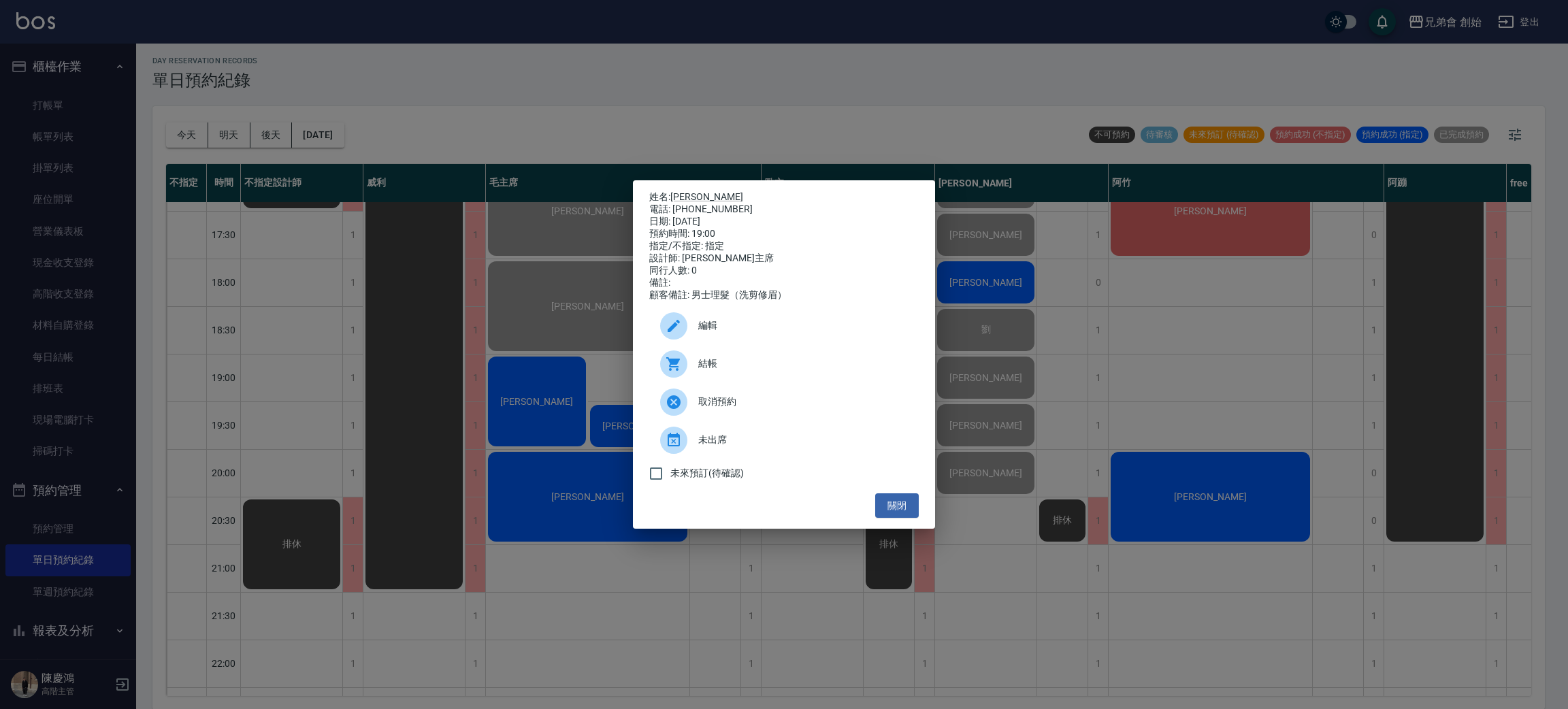
click at [665, 366] on icon at bounding box center [674, 364] width 16 height 16
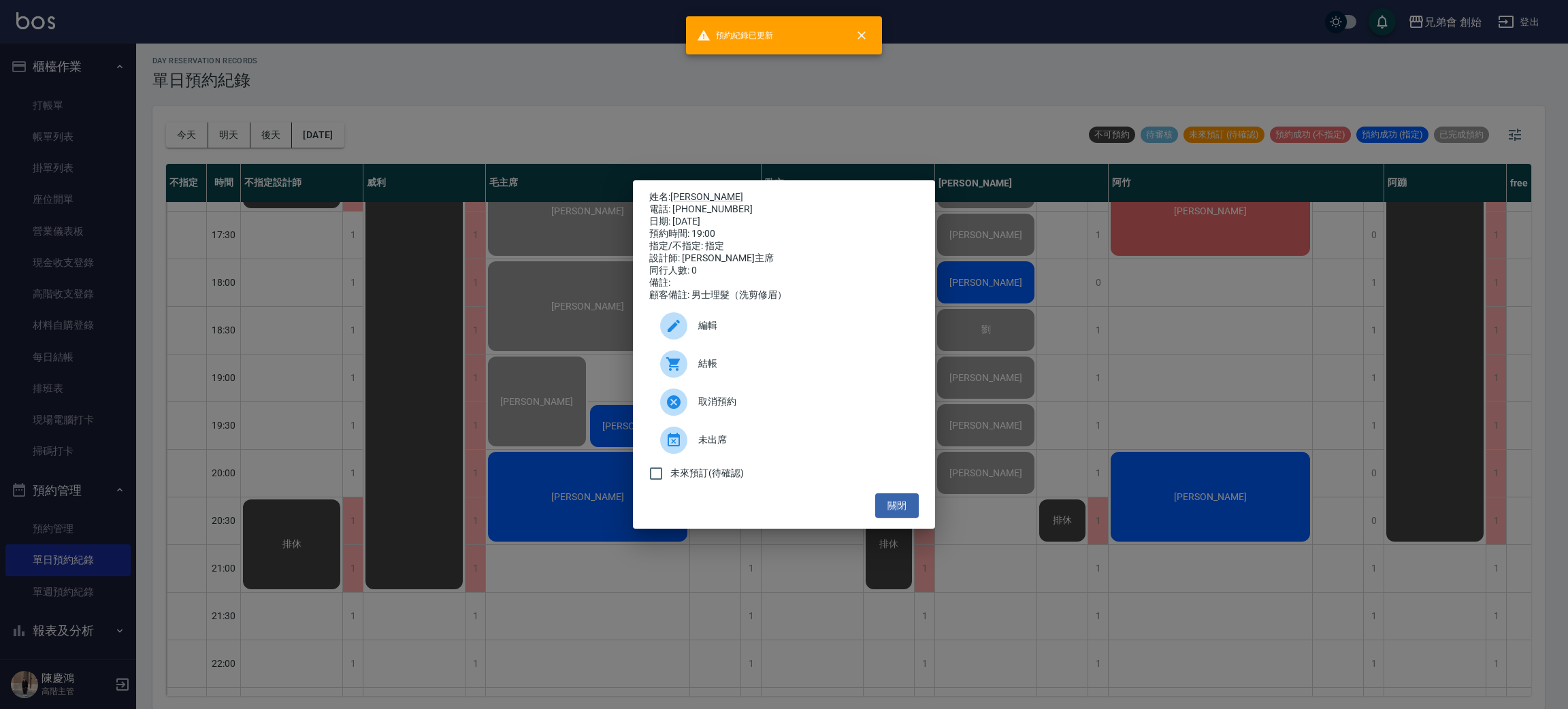
drag, startPoint x: 578, startPoint y: 100, endPoint x: 572, endPoint y: 110, distance: 11.7
click at [577, 100] on div "姓名: 呂秉勲 電話: 0925530905 日期: 2025/08/20 預約時間: 19:00 指定/不指定: 指定 設計師: 毛主席 同行人數: 0 備…" at bounding box center [784, 354] width 1568 height 709
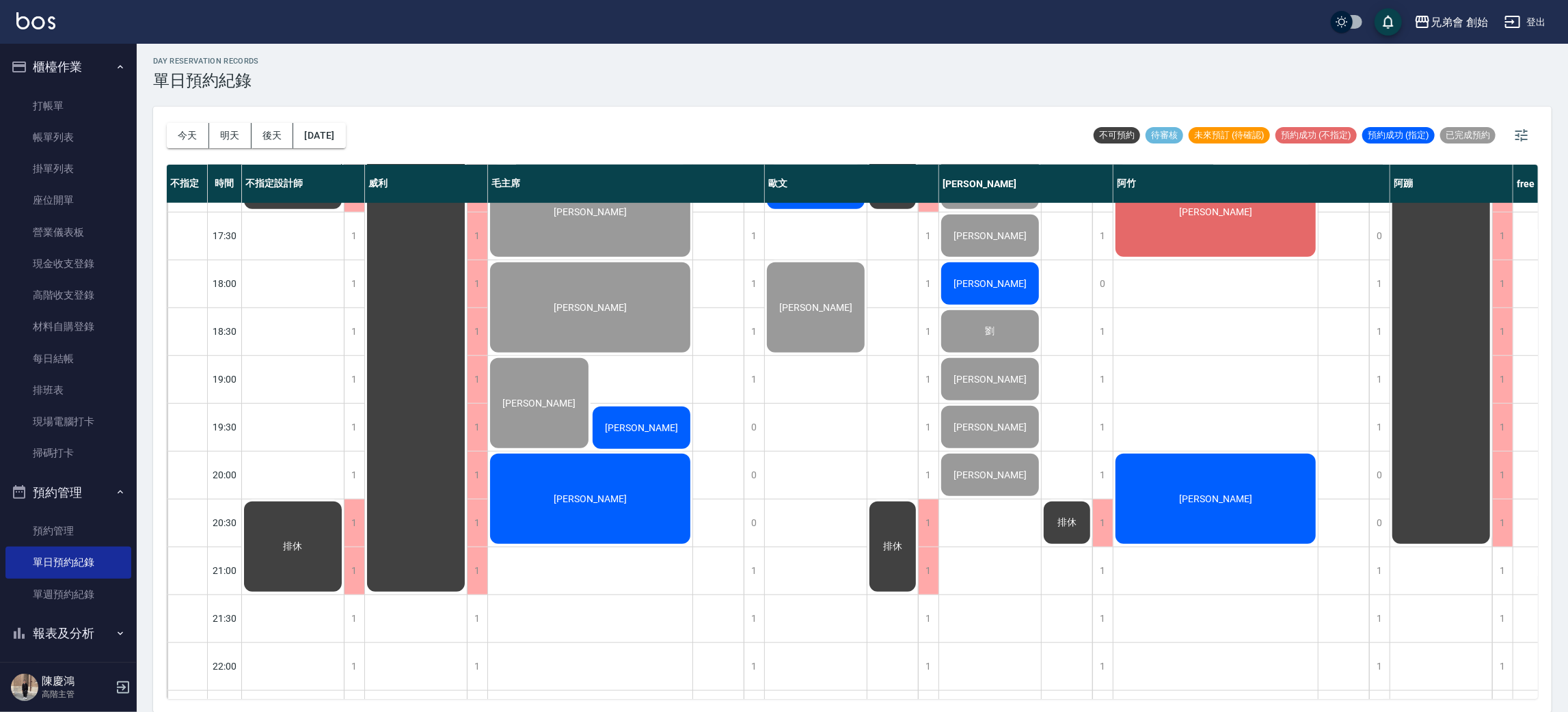
click at [621, 437] on div "[PERSON_NAME]" at bounding box center [641, 427] width 103 height 46
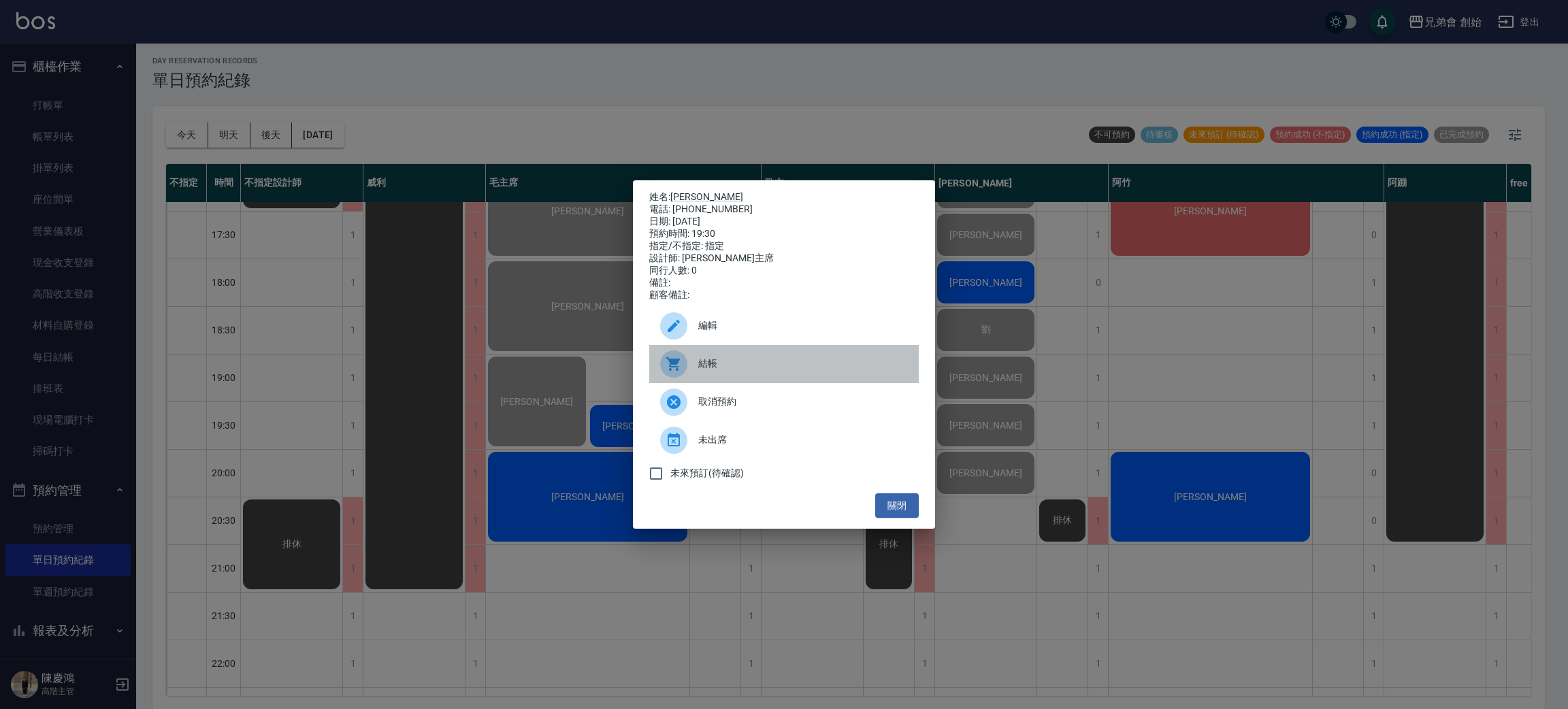
click at [681, 365] on div at bounding box center [674, 364] width 27 height 27
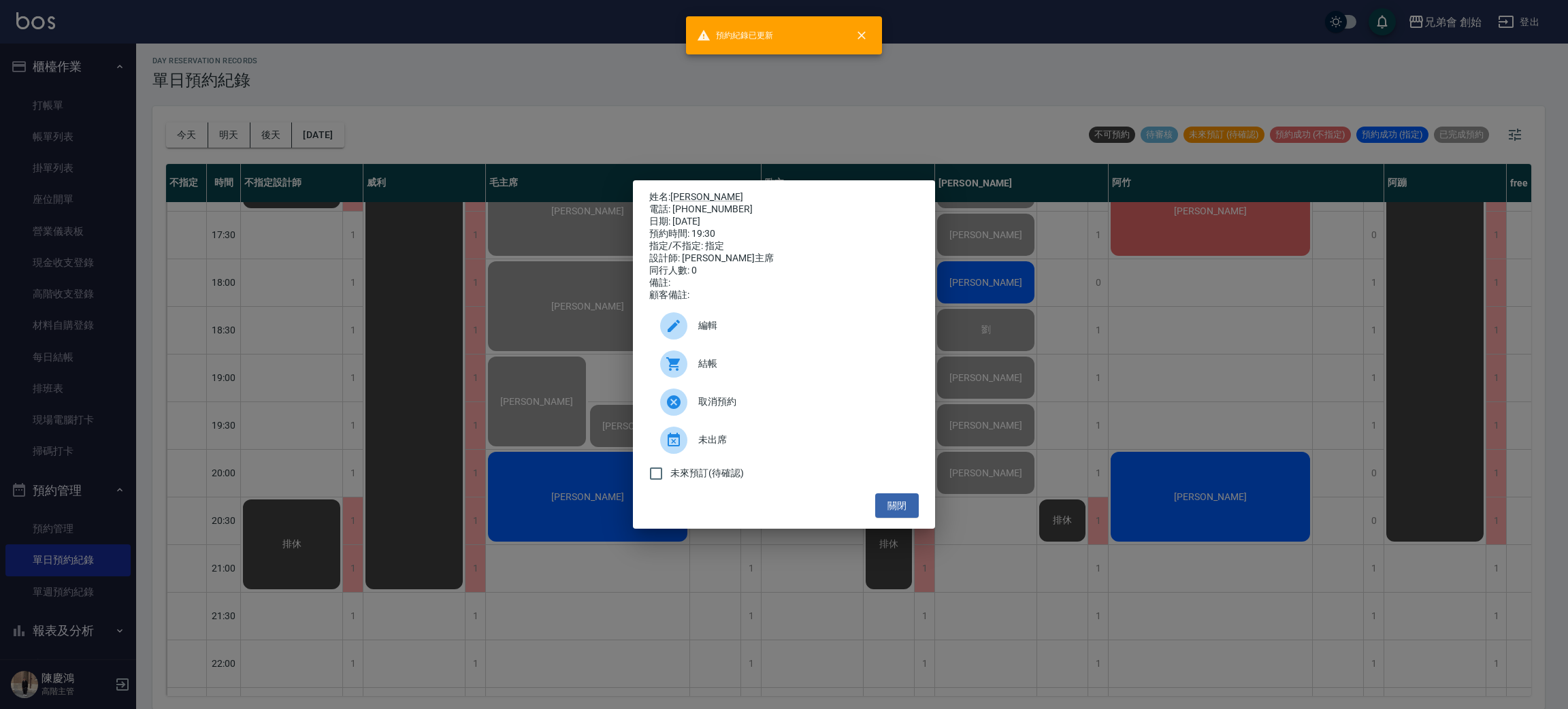
click at [576, 52] on div "姓名: 陳威齊 電話: 0905371201 日期: 2025/08/20 預約時間: 19:30 指定/不指定: 指定 設計師: 毛主席 同行人數: 0 備…" at bounding box center [784, 354] width 1568 height 709
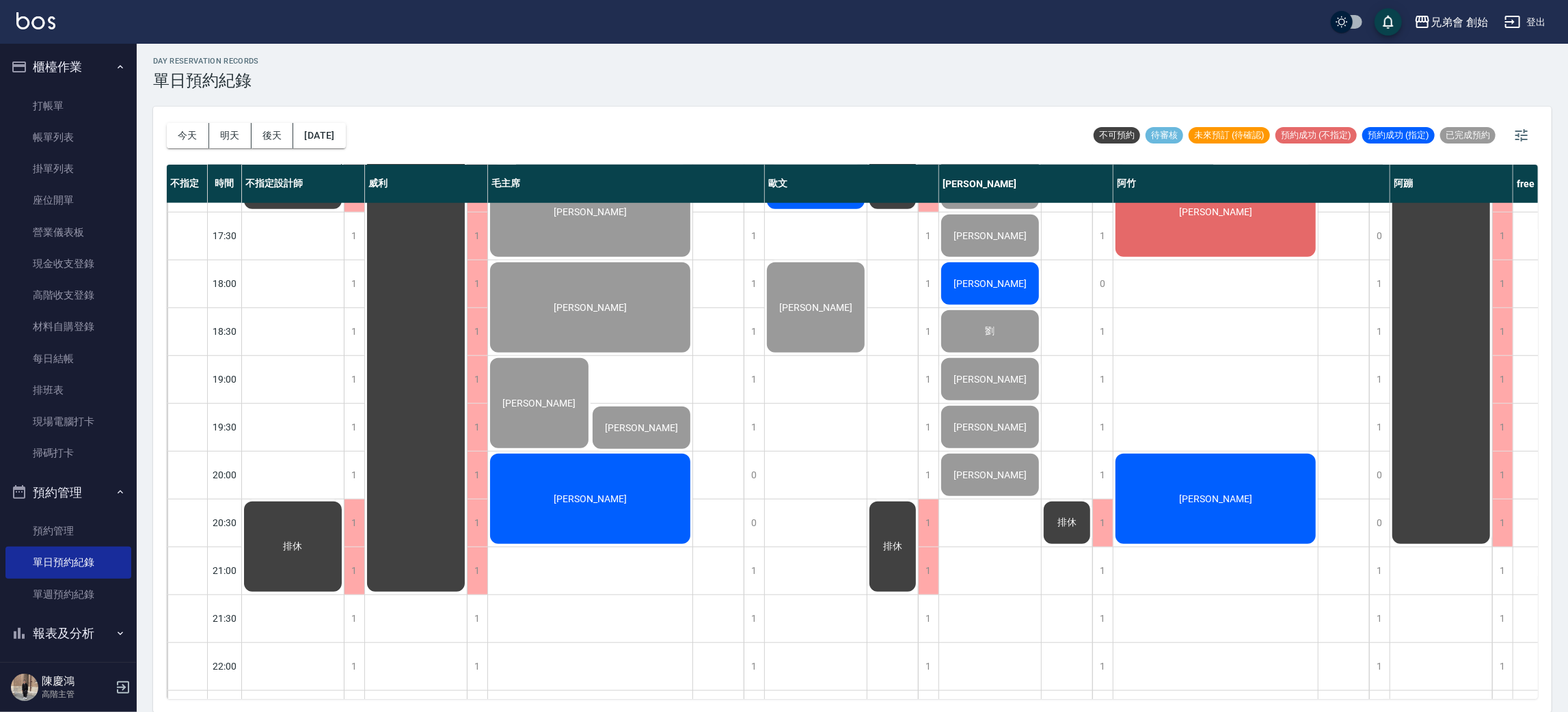
click at [344, 211] on div "[PERSON_NAME]" at bounding box center [293, 68] width 102 height 286
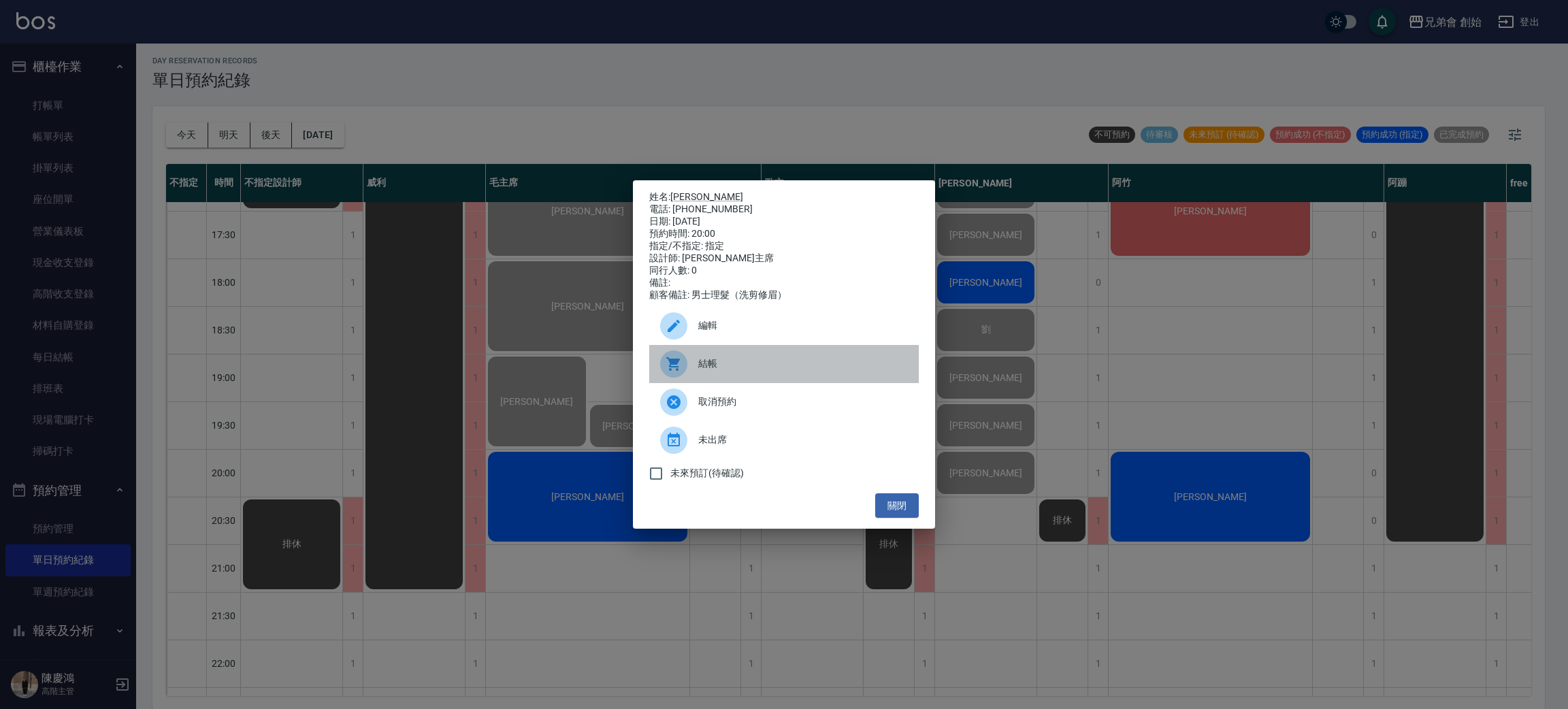
click at [706, 370] on span "結帳" at bounding box center [803, 363] width 210 height 14
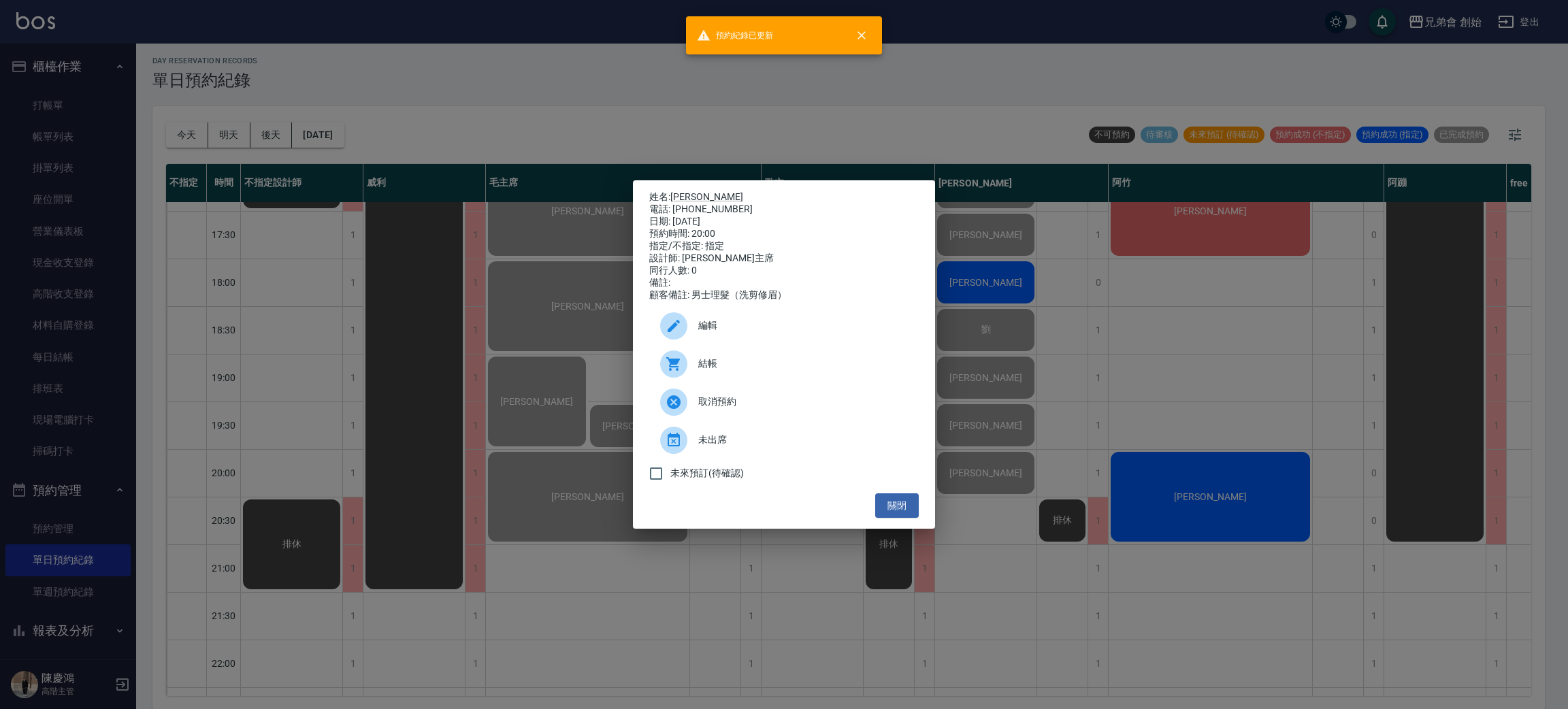
click at [1052, 575] on div "姓名: 郭昱皓 電話: 0930900807 日期: 2025/08/20 預約時間: 20:00 指定/不指定: 指定 設計師: 毛主席 同行人數: 0 備…" at bounding box center [784, 354] width 1568 height 709
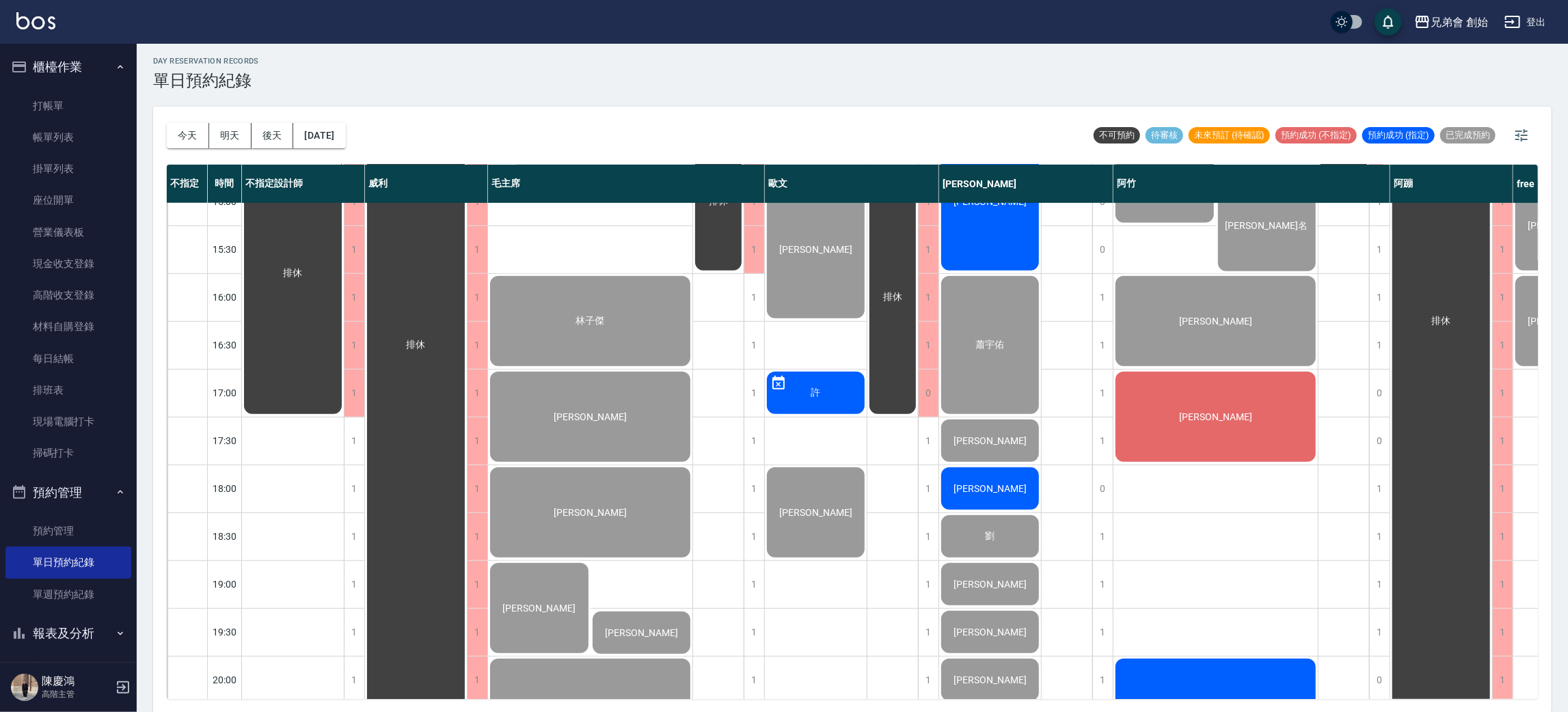
scroll to position [496, 0]
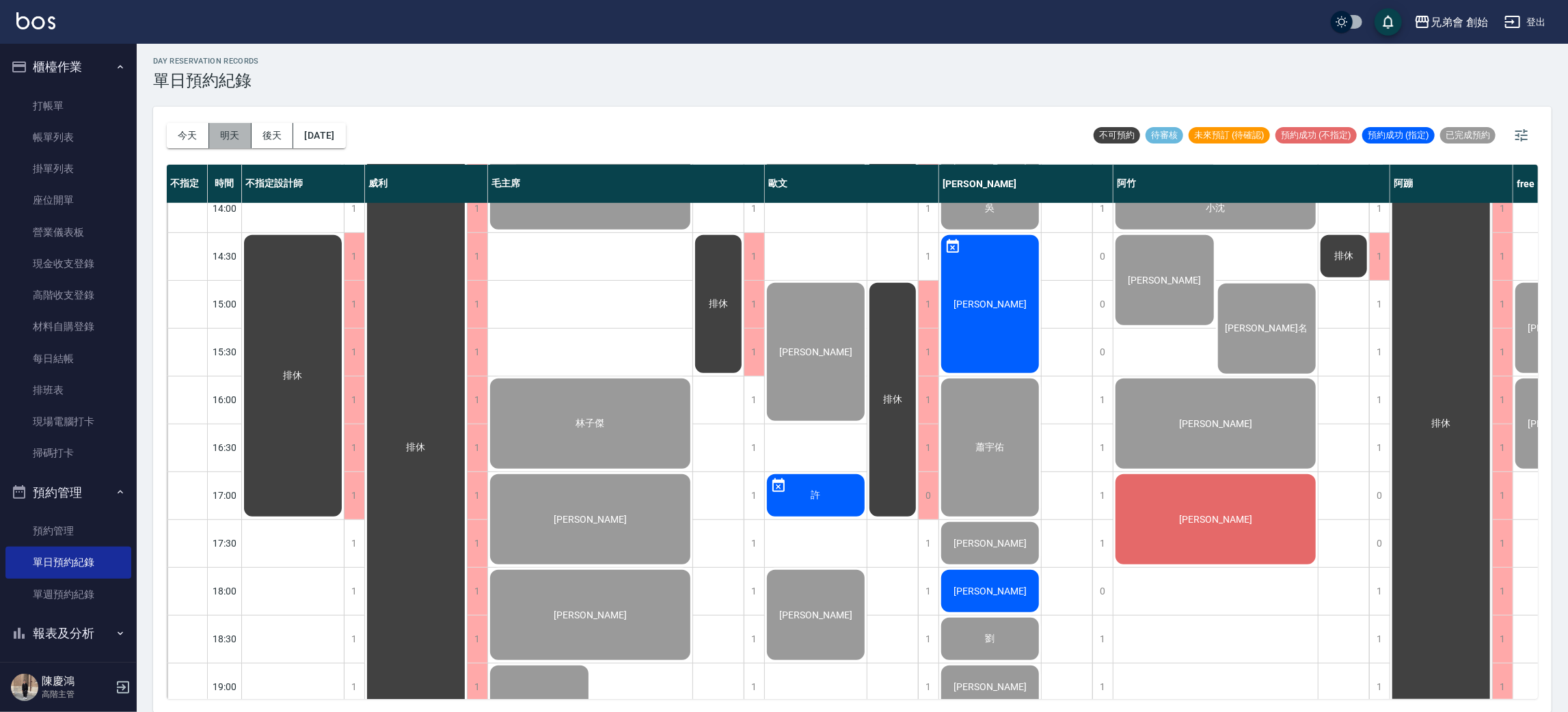
click at [234, 126] on button "明天" at bounding box center [231, 136] width 43 height 25
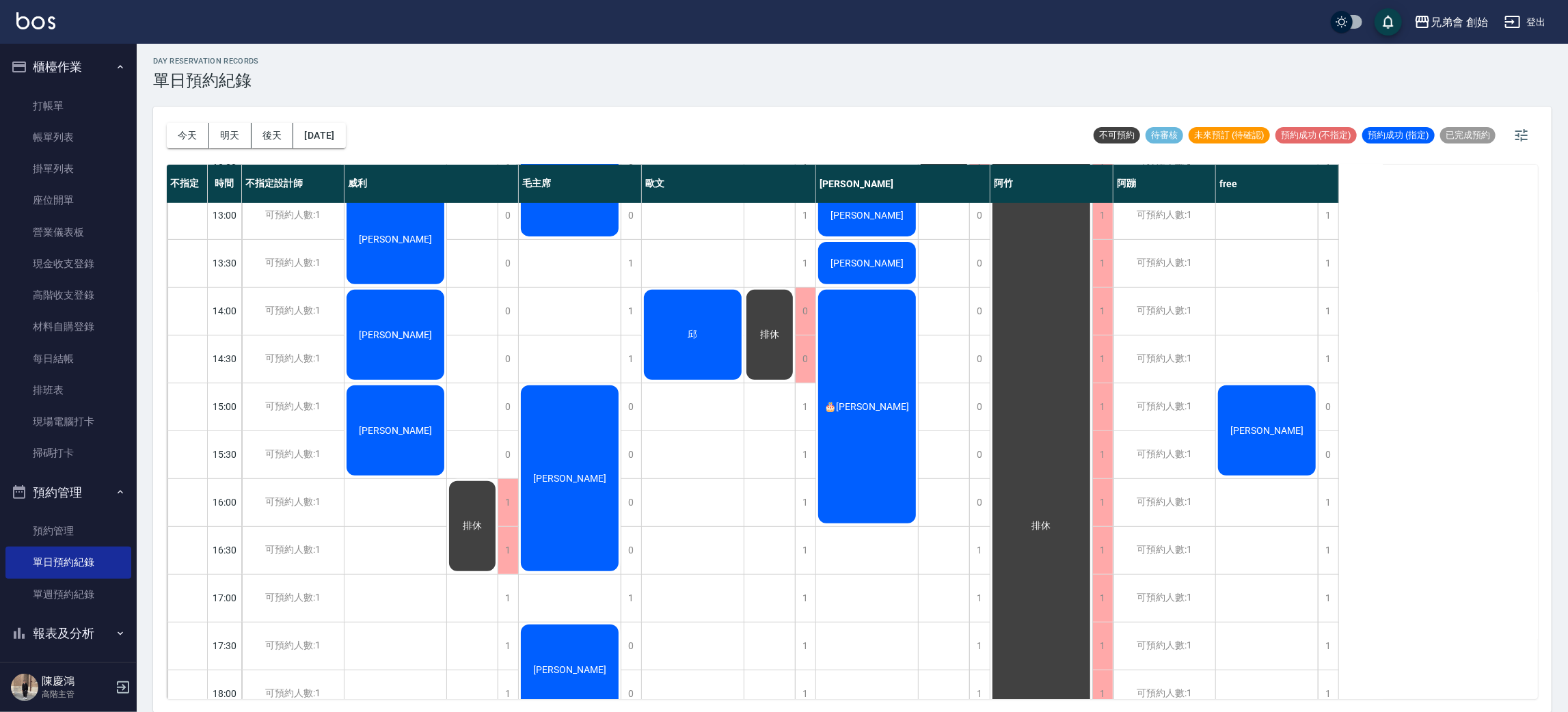
scroll to position [292, 0]
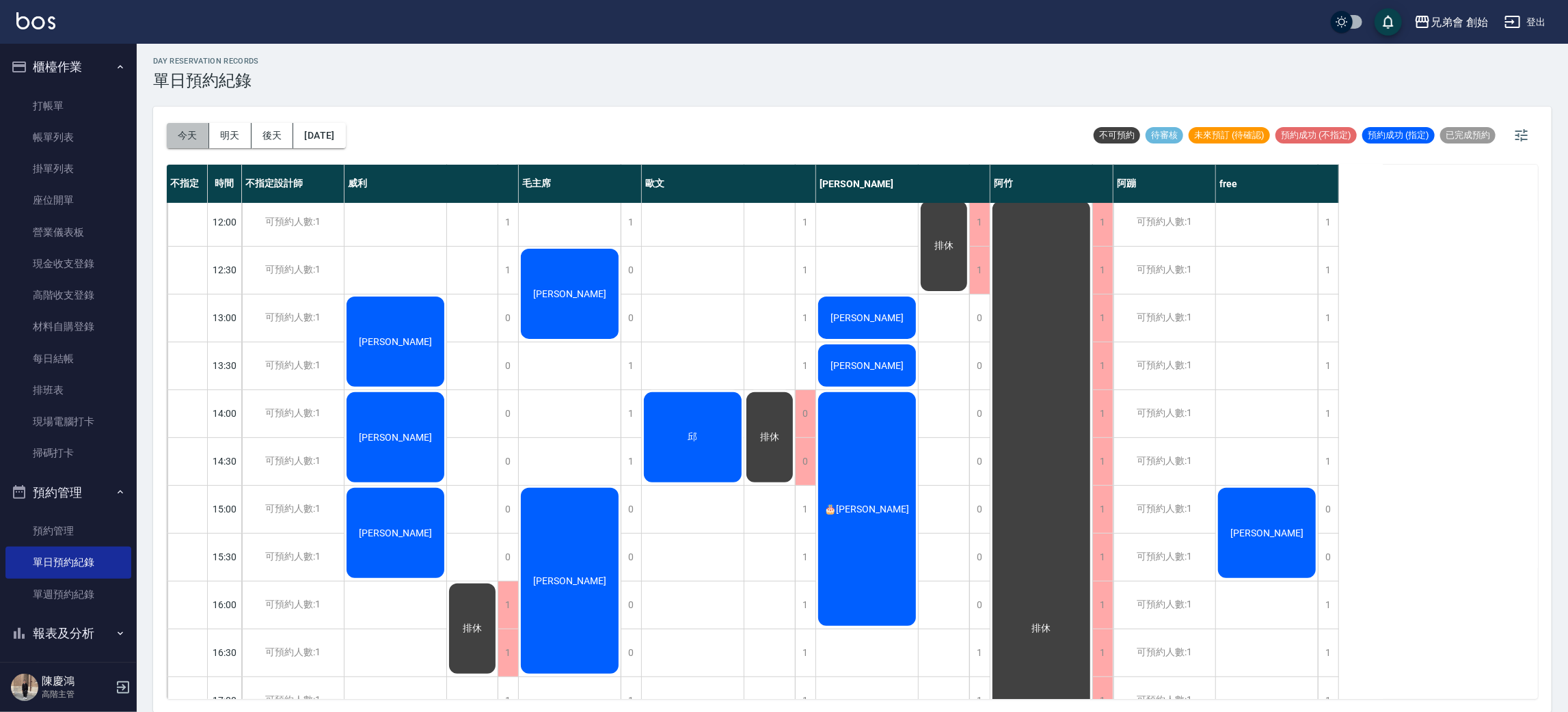
click at [192, 127] on button "今天" at bounding box center [188, 136] width 43 height 25
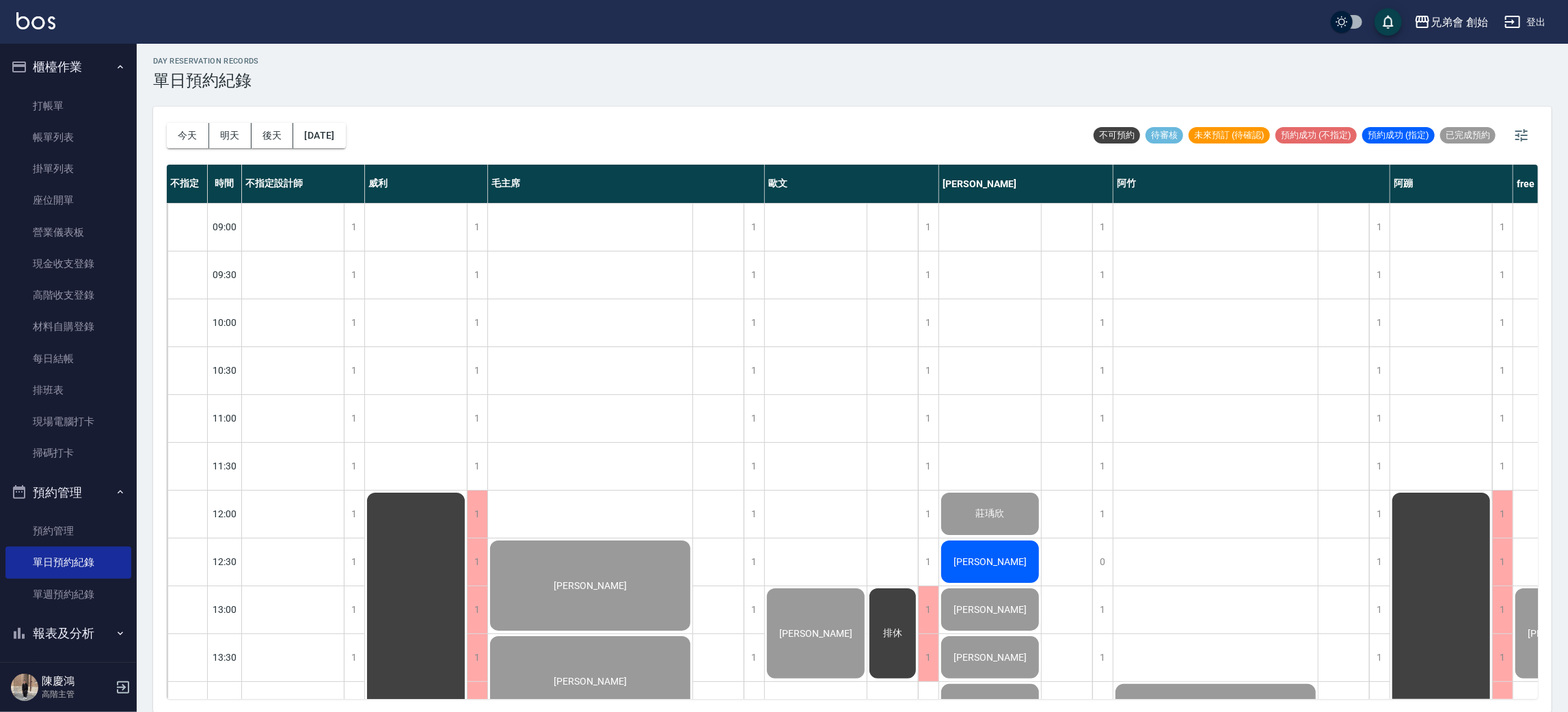
scroll to position [306, 0]
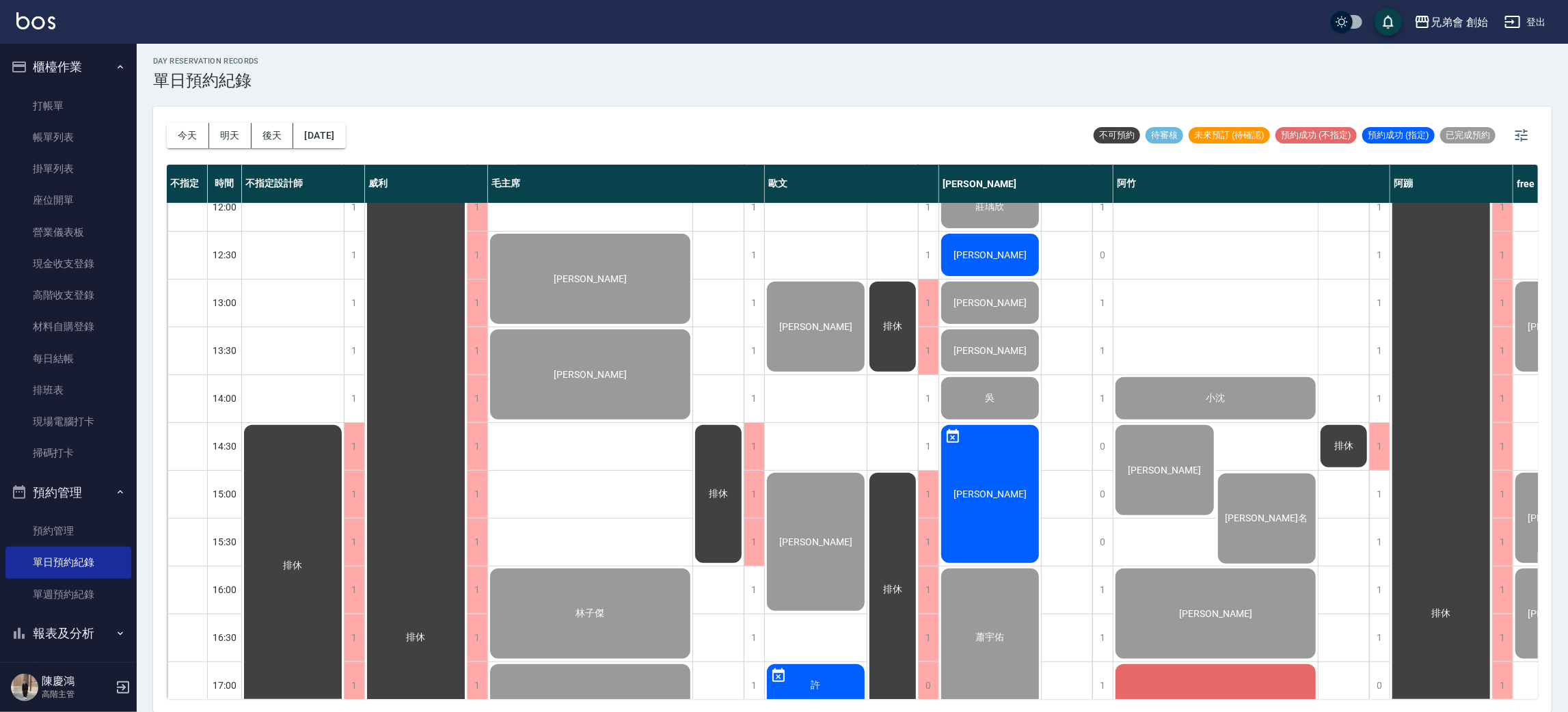
click at [344, 446] on div "[PERSON_NAME]" at bounding box center [293, 565] width 102 height 286
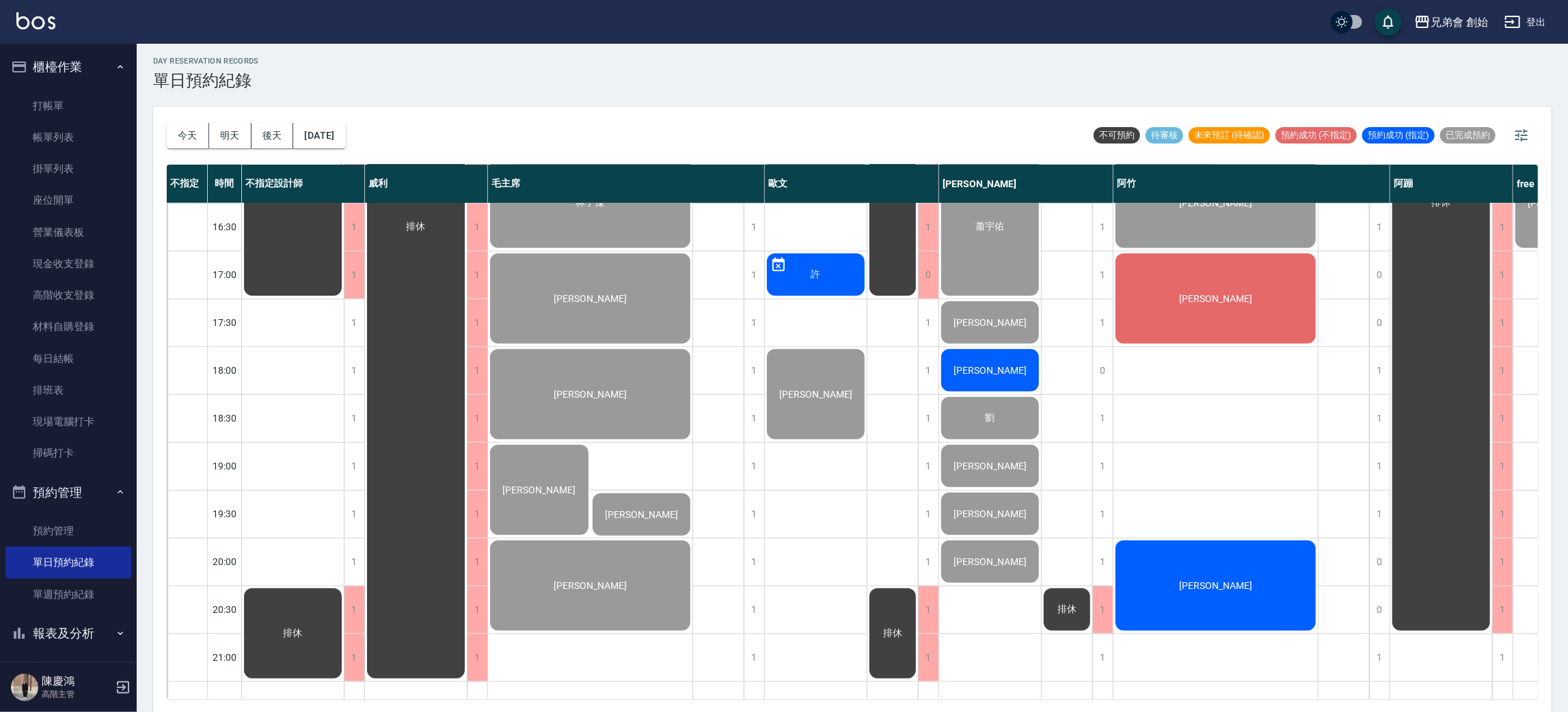
click at [344, 298] on div "[PERSON_NAME]" at bounding box center [293, 155] width 102 height 286
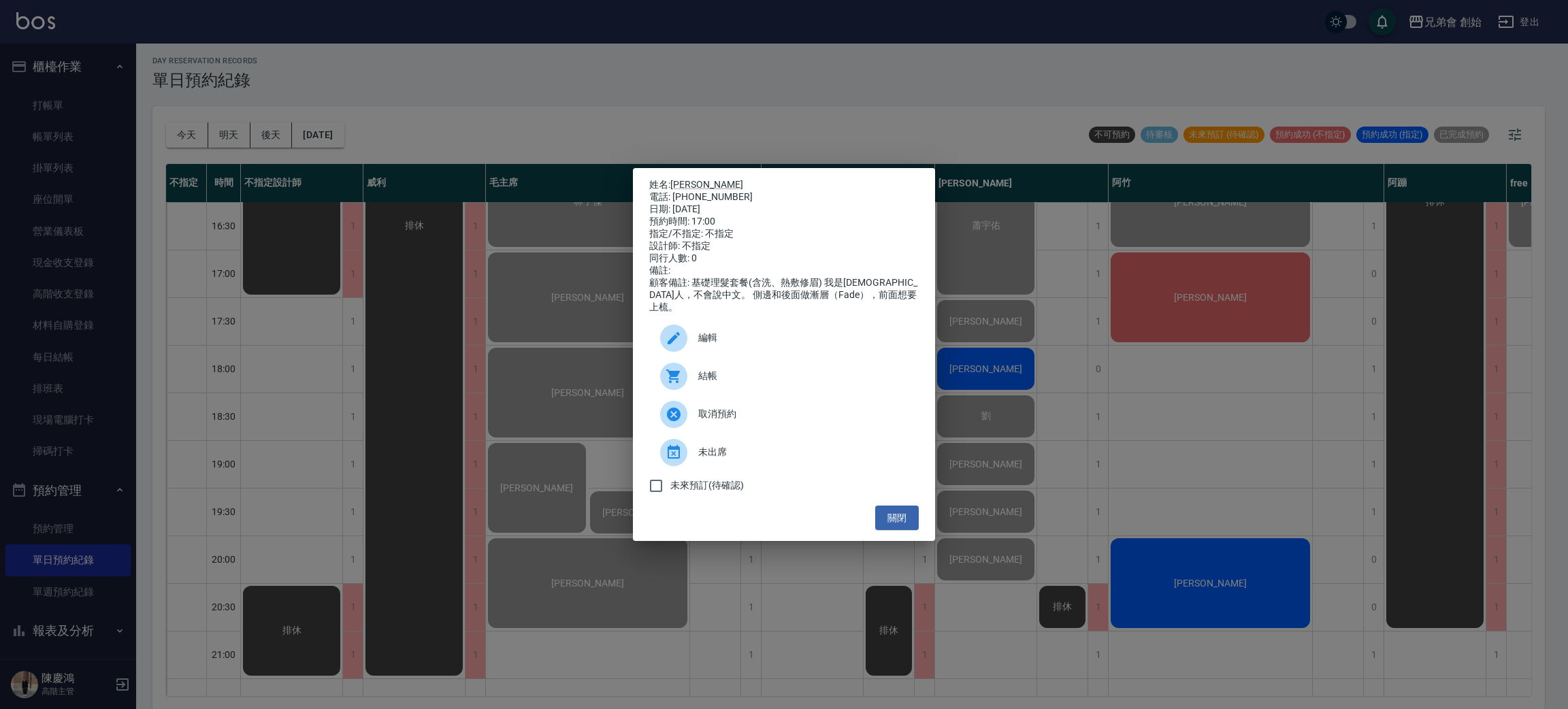
click at [778, 371] on span "結帳" at bounding box center [803, 376] width 210 height 14
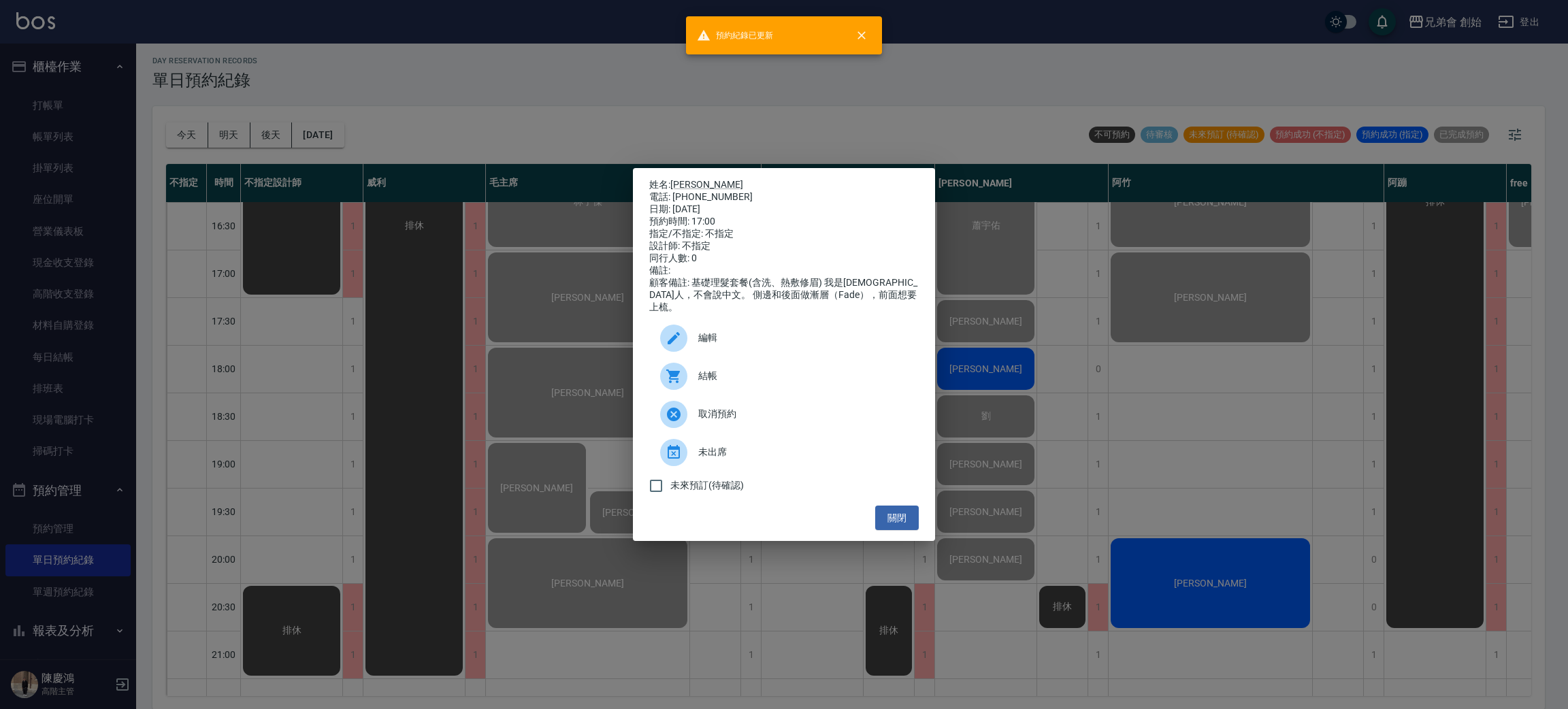
click at [1292, 426] on div "姓名: 竹内　大翔 電話: 0965472439 日期: 2025/08/20 預約時間: 17:00 指定/不指定: 不指定 設計師: 不指定 同行人數: …" at bounding box center [784, 354] width 1568 height 709
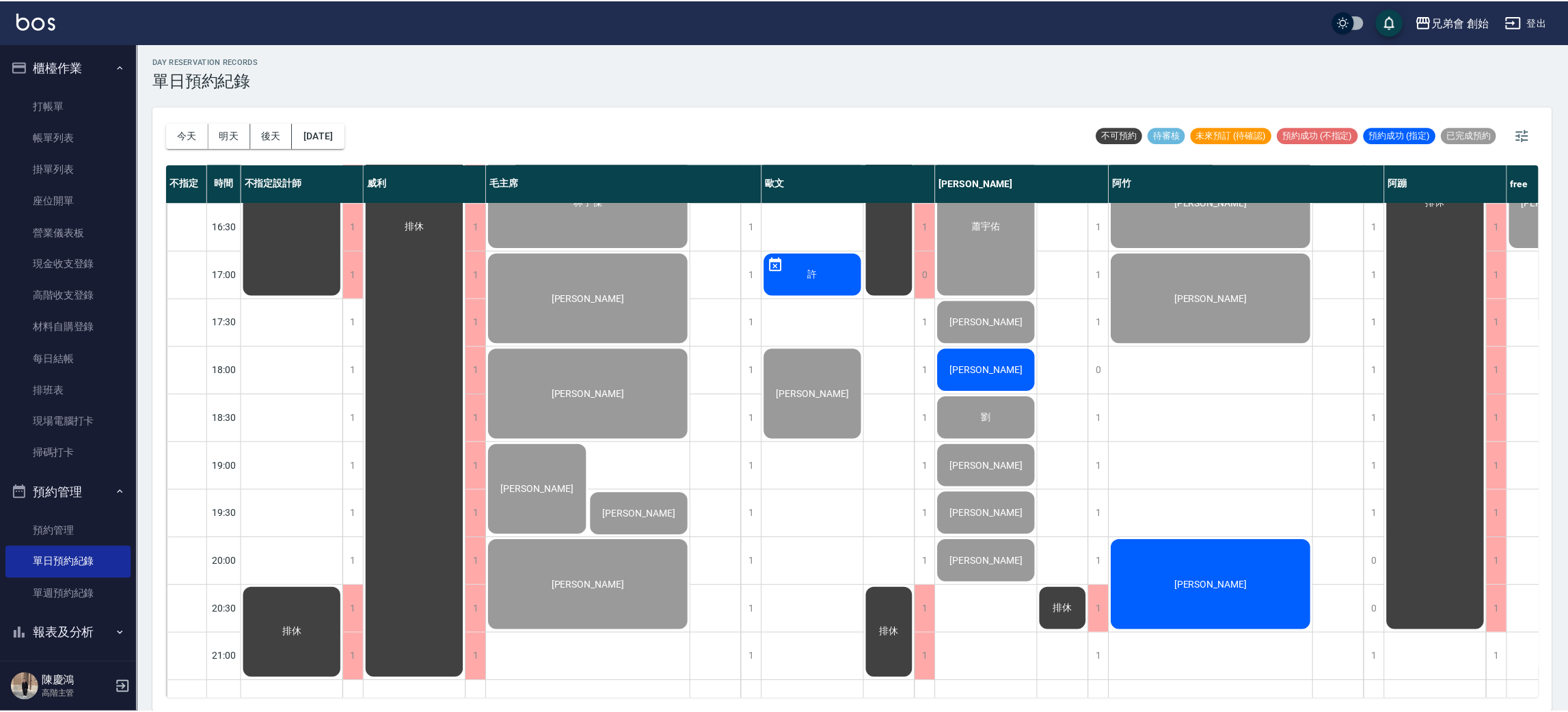
scroll to position [820, 0]
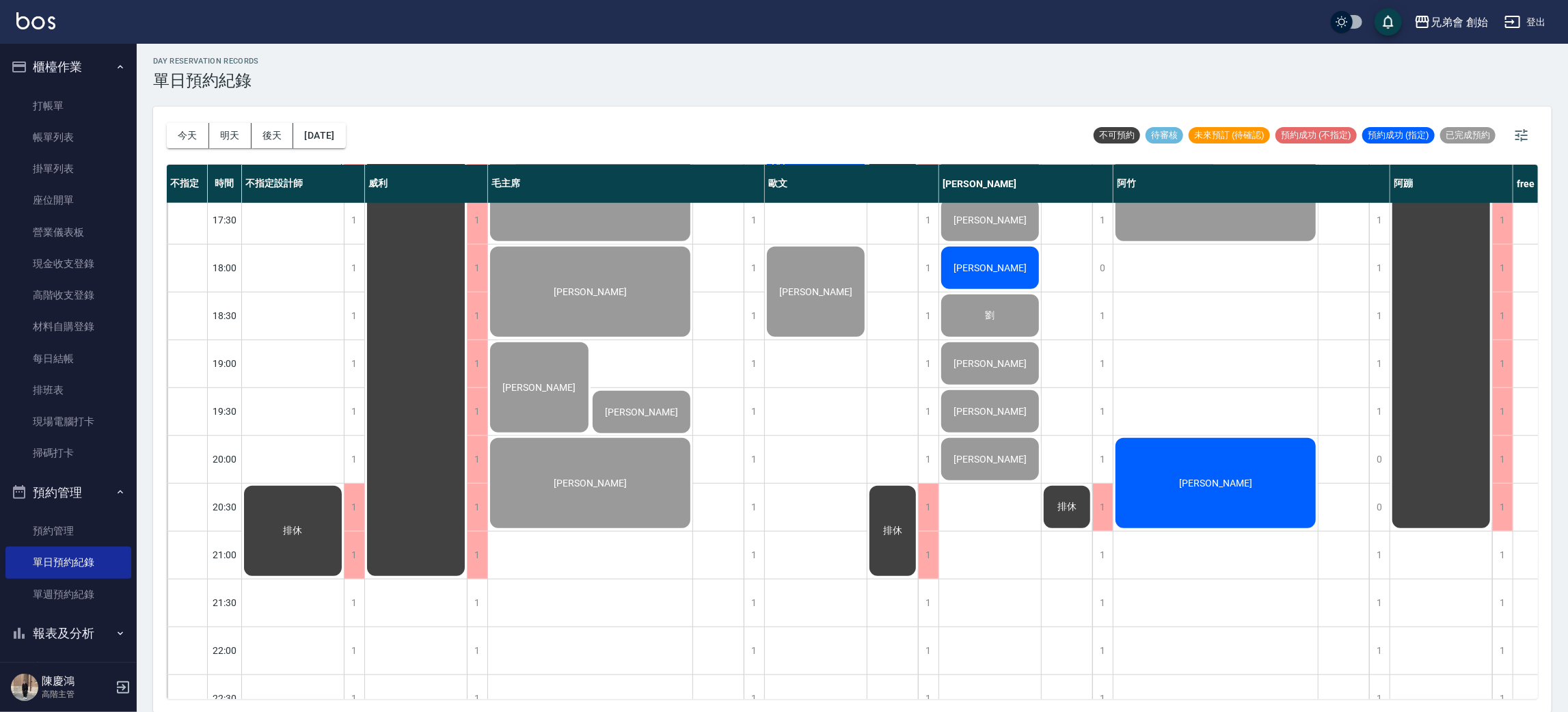
click at [344, 196] on div "[PERSON_NAME]" at bounding box center [293, 52] width 102 height 286
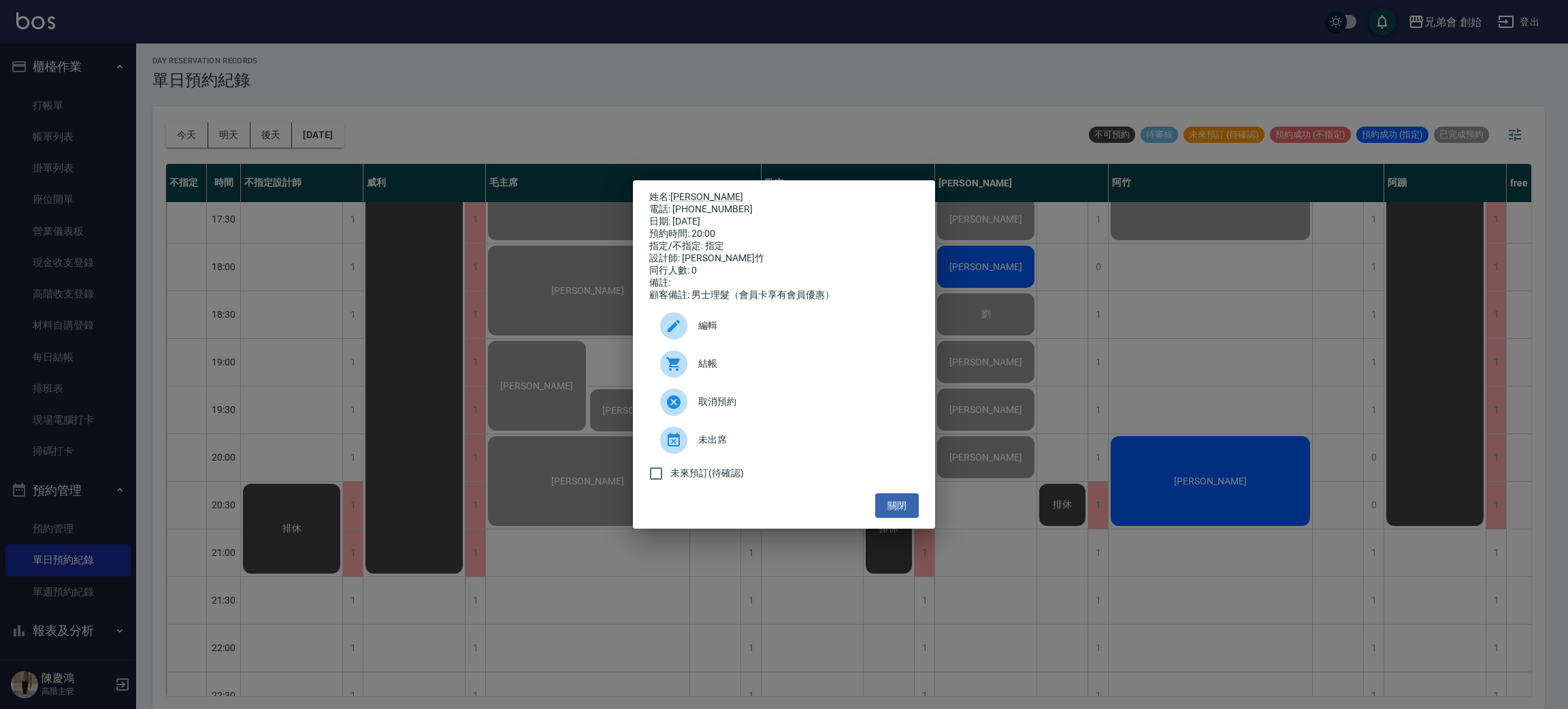
click at [786, 396] on div "取消預約" at bounding box center [784, 402] width 270 height 38
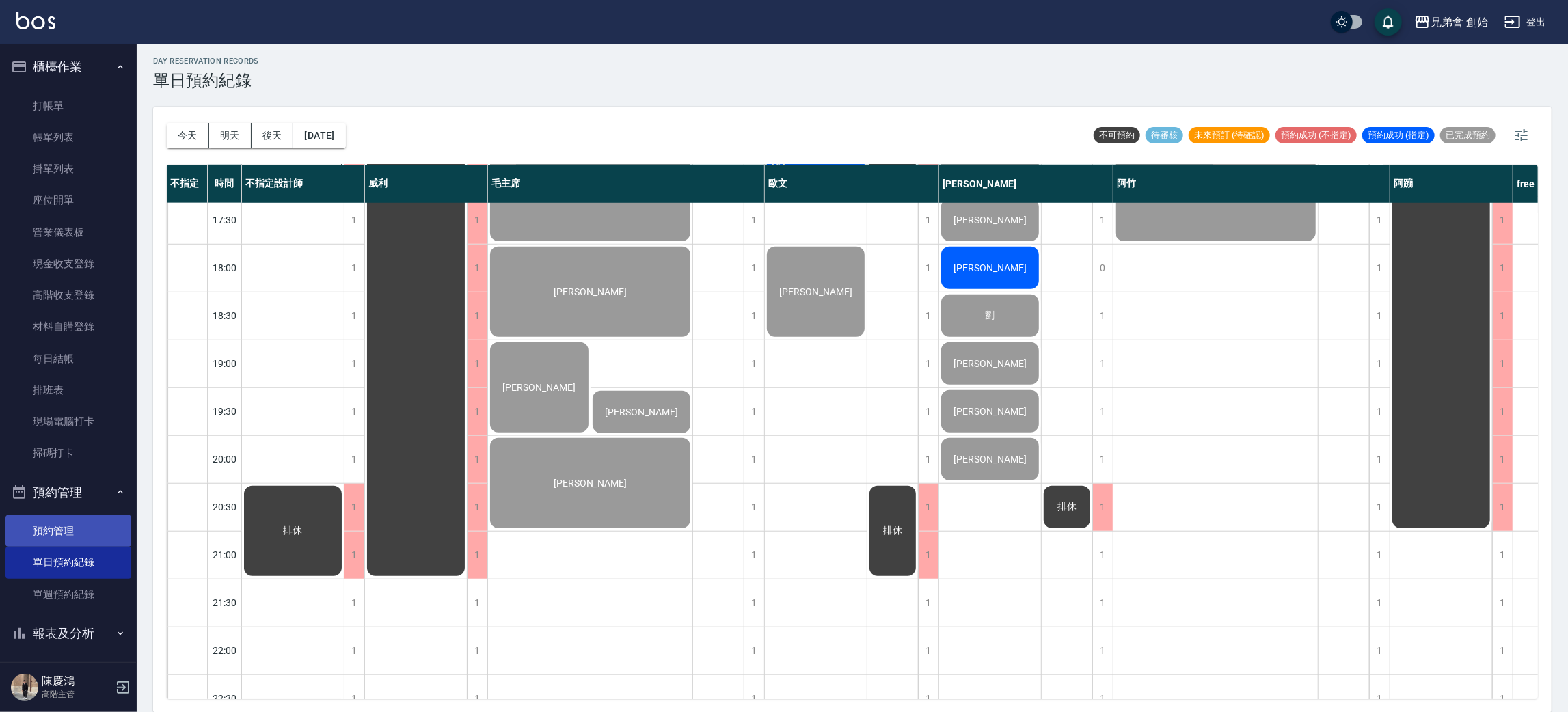
click at [77, 532] on link "預約管理" at bounding box center [68, 531] width 126 height 32
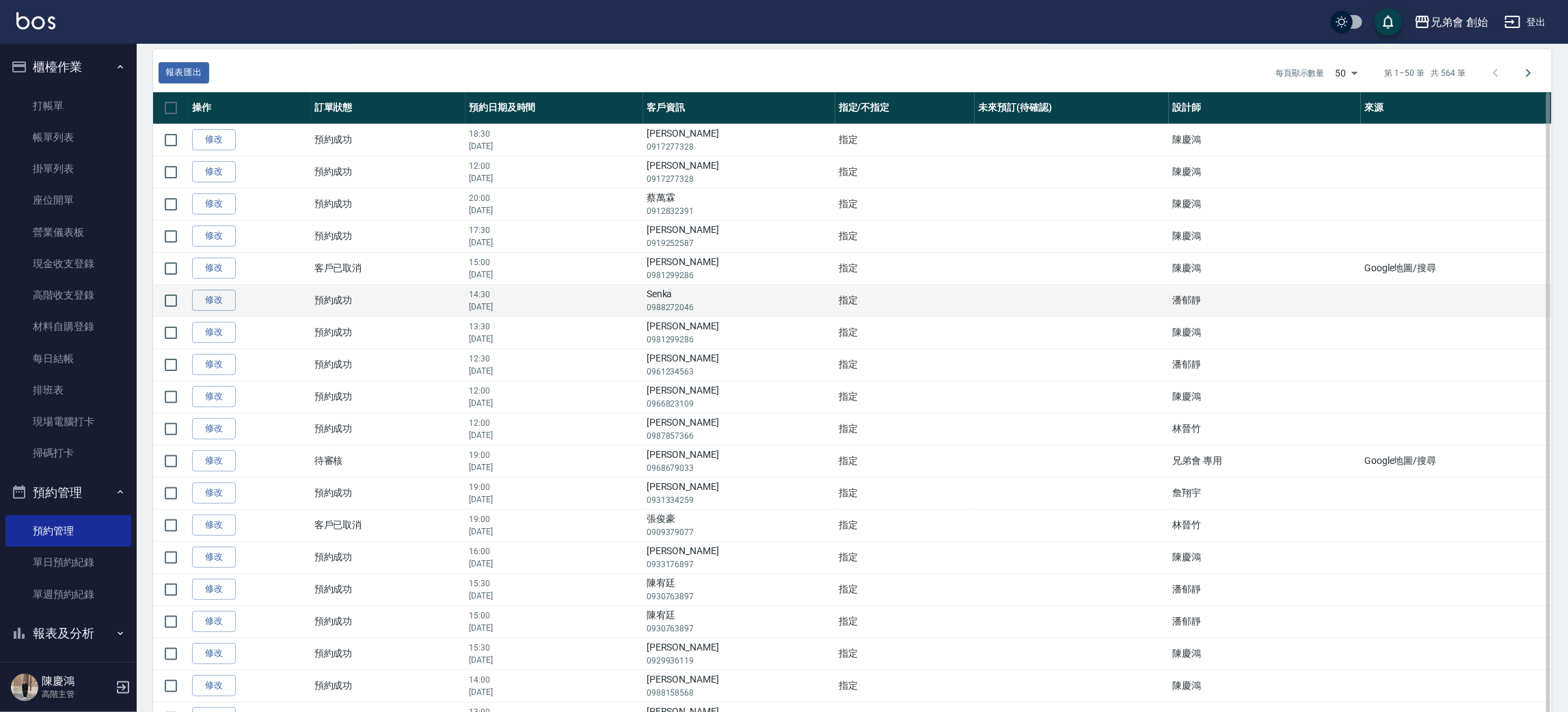
scroll to position [306, 0]
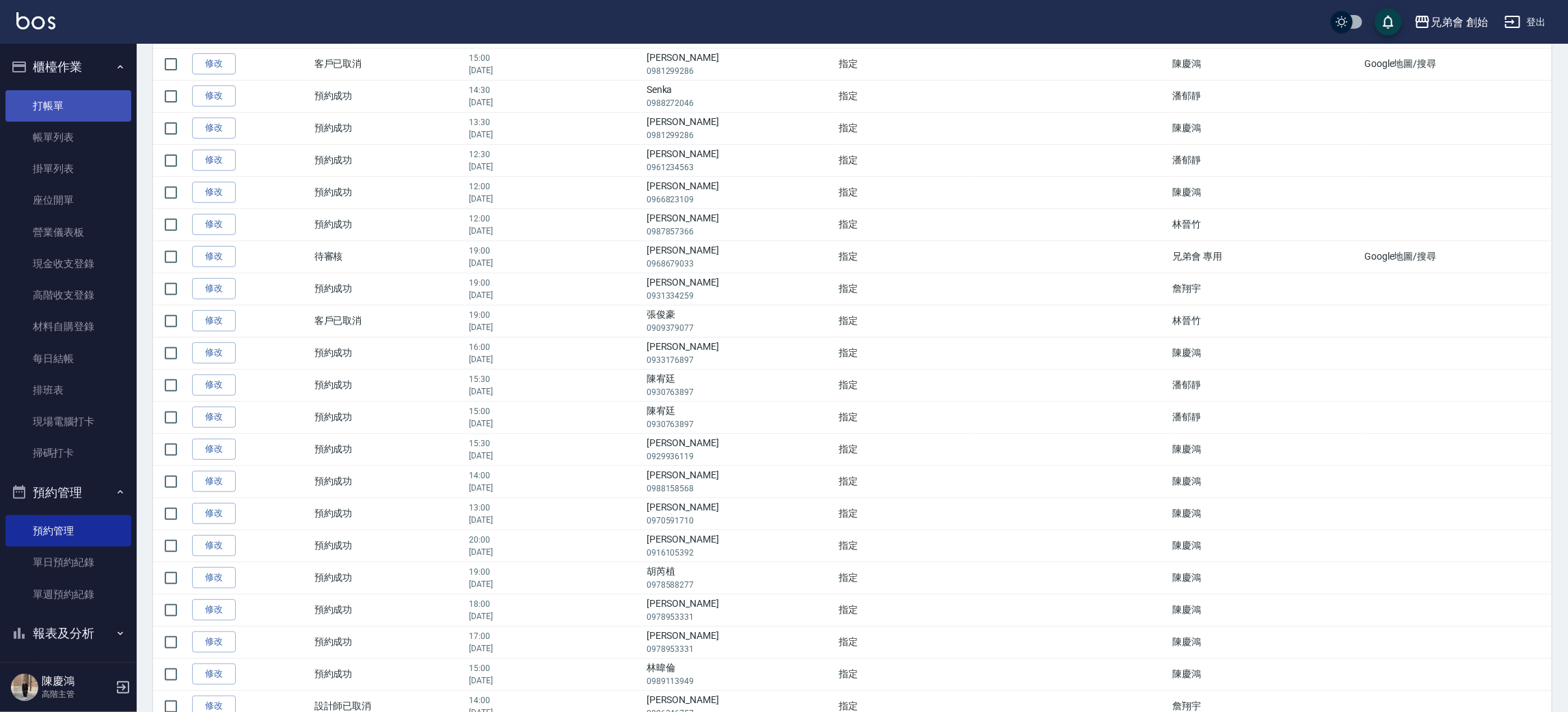
click at [79, 90] on link "打帳單" at bounding box center [68, 106] width 126 height 32
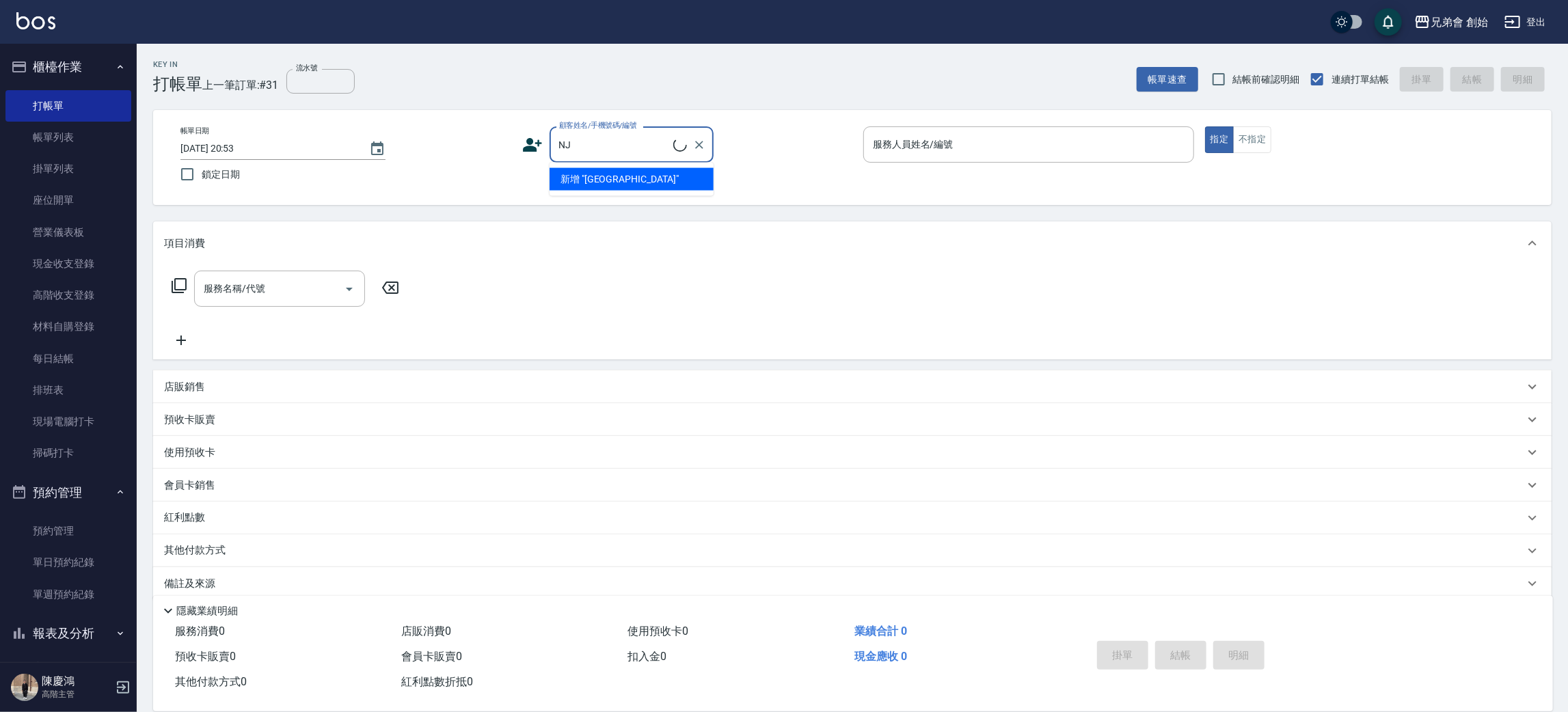
type input "N"
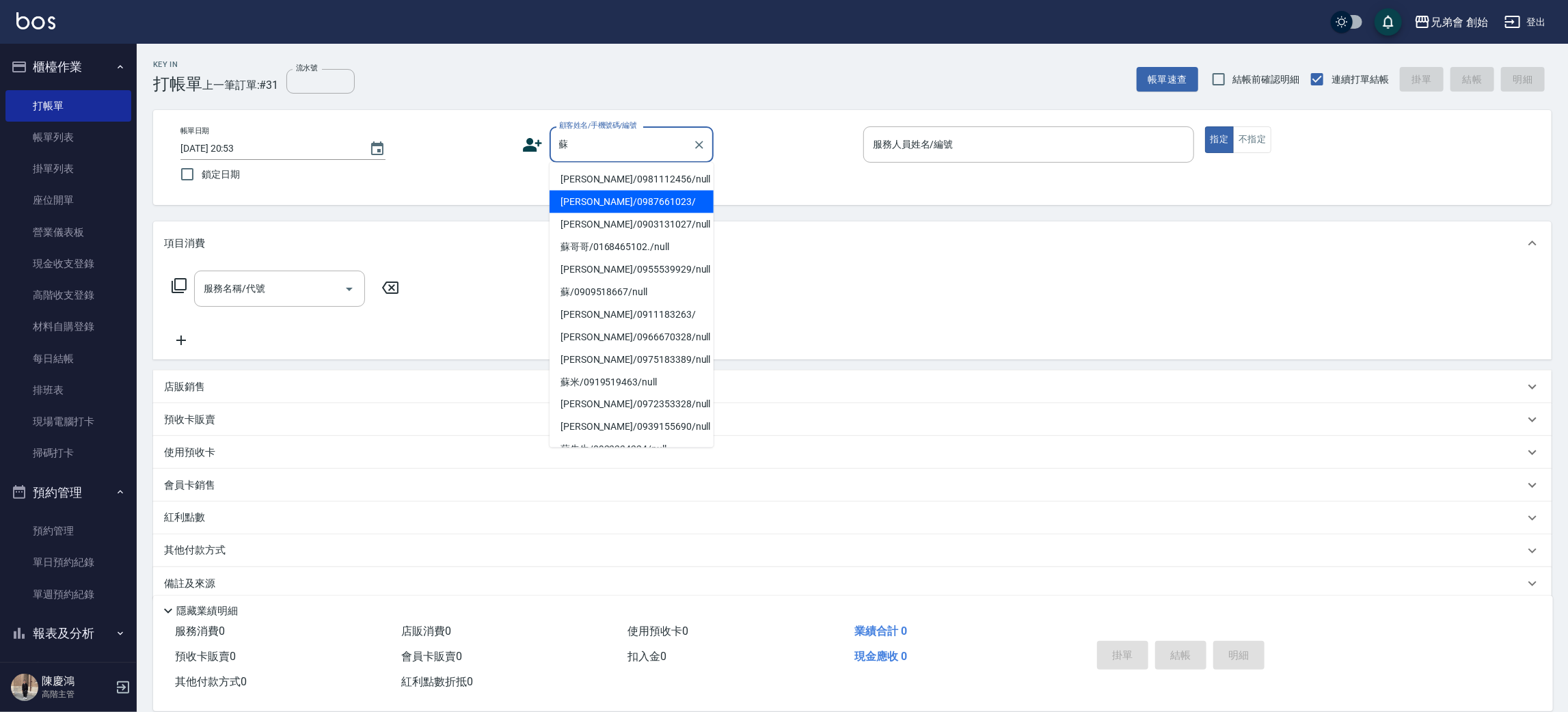
click at [674, 197] on li "蘇奕勳/0987661023/" at bounding box center [632, 202] width 164 height 23
type input "蘇奕勳/0987661023/"
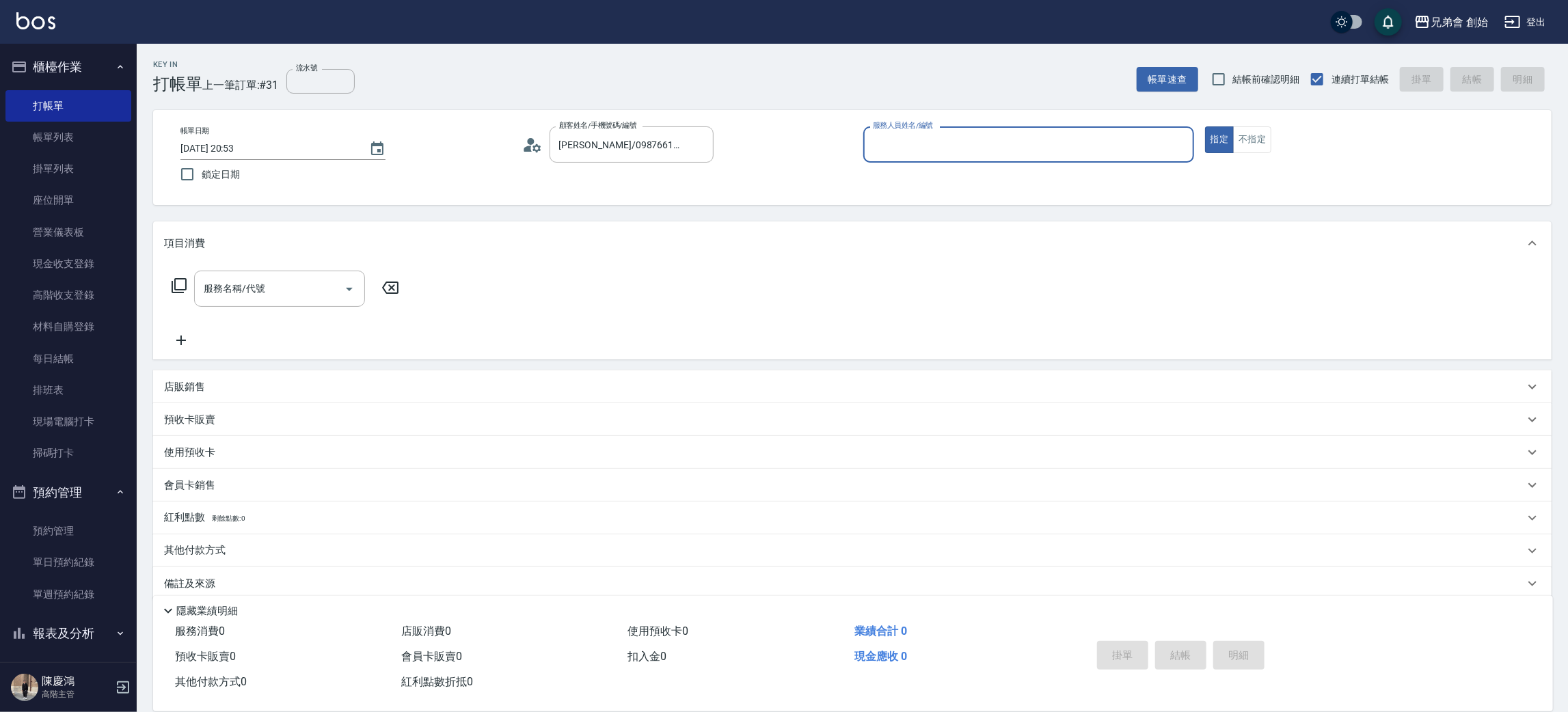
click at [925, 156] on input "服務人員姓名/編號" at bounding box center [1029, 144] width 318 height 24
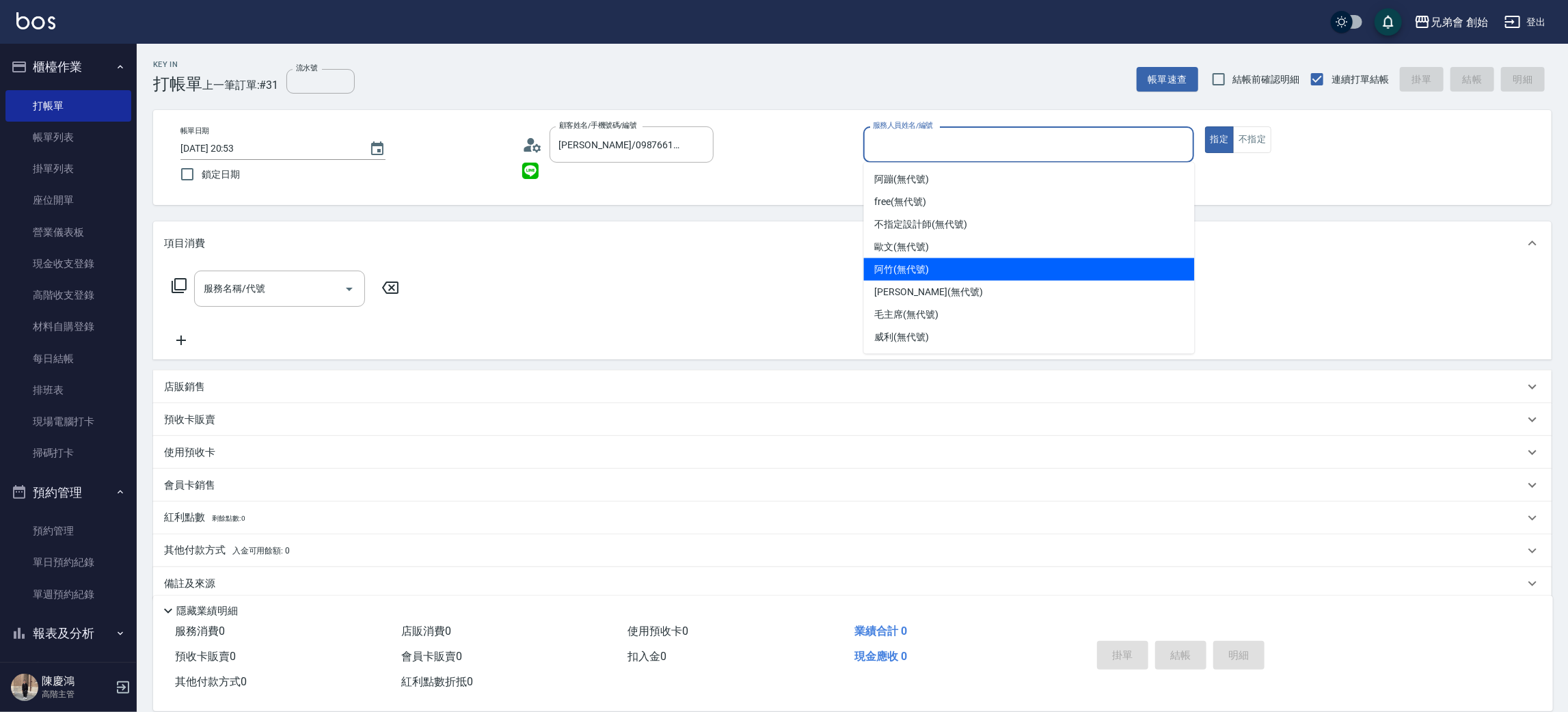
click at [942, 266] on div "阿竹 (無代號)" at bounding box center [1029, 269] width 331 height 23
type input "阿竹 (無代號)"
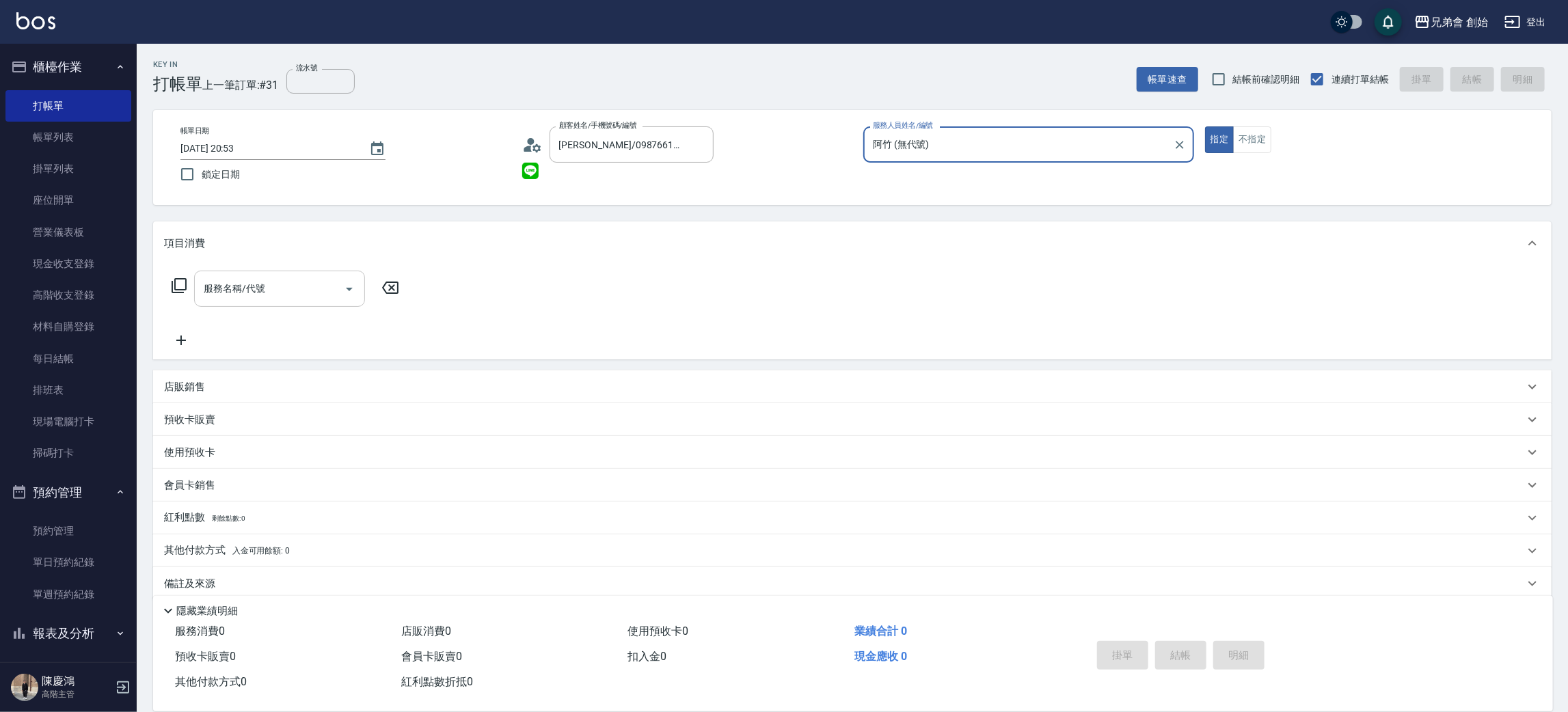
click at [334, 289] on input "服務名稱/代號" at bounding box center [269, 289] width 138 height 24
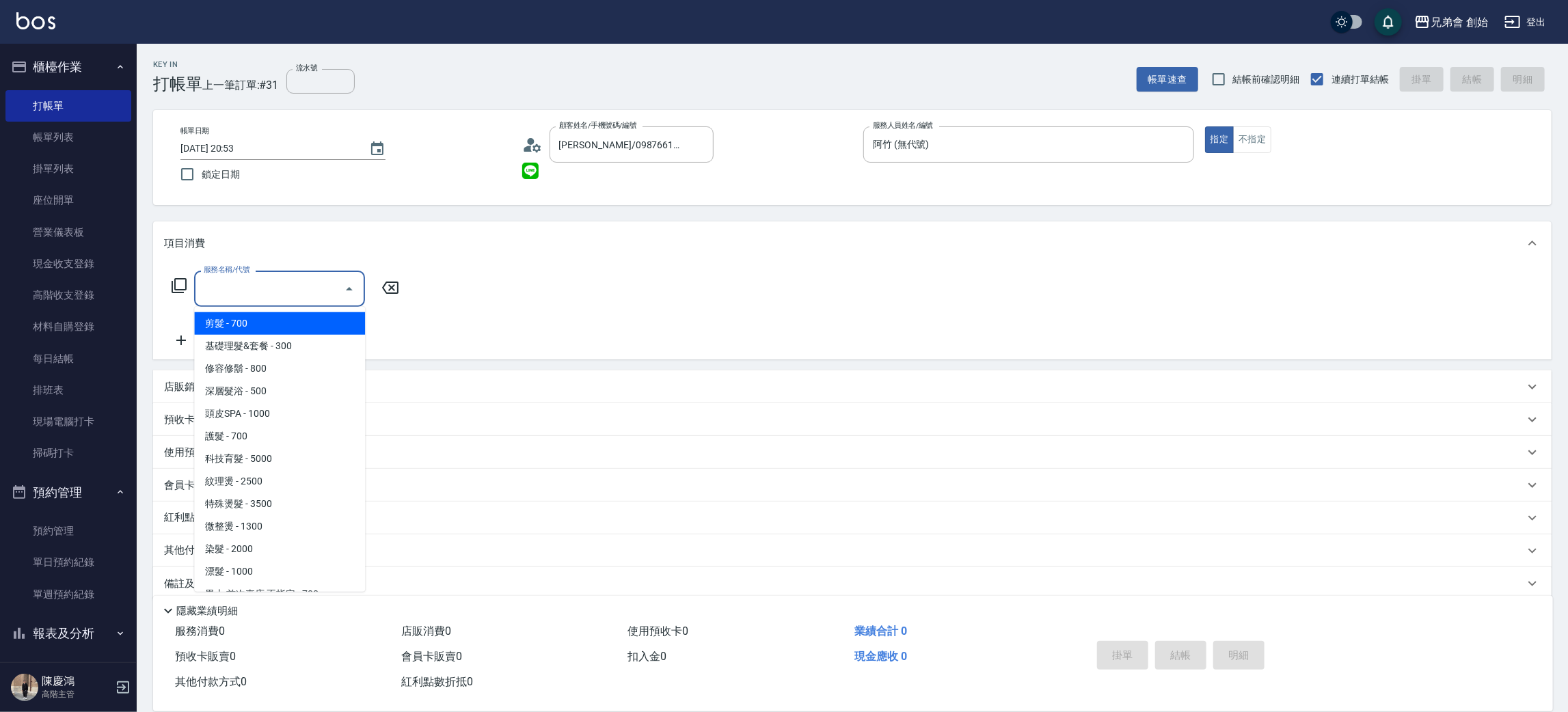
click at [323, 326] on span "剪髮 - 700" at bounding box center [280, 323] width 171 height 23
type input "剪髮(A01)"
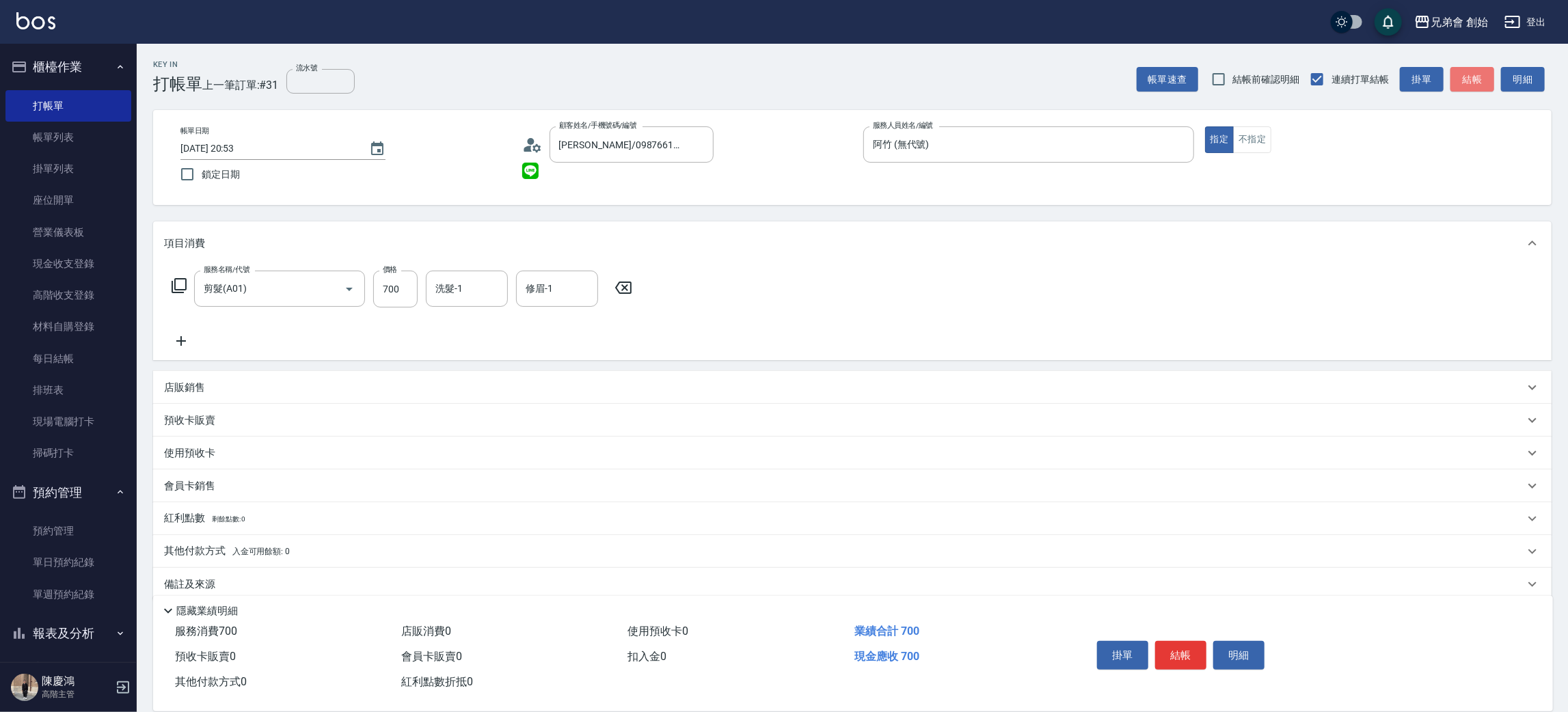
drag, startPoint x: 1470, startPoint y: 68, endPoint x: 1399, endPoint y: 68, distance: 71.0
click at [1469, 68] on button "結帳" at bounding box center [1472, 79] width 43 height 25
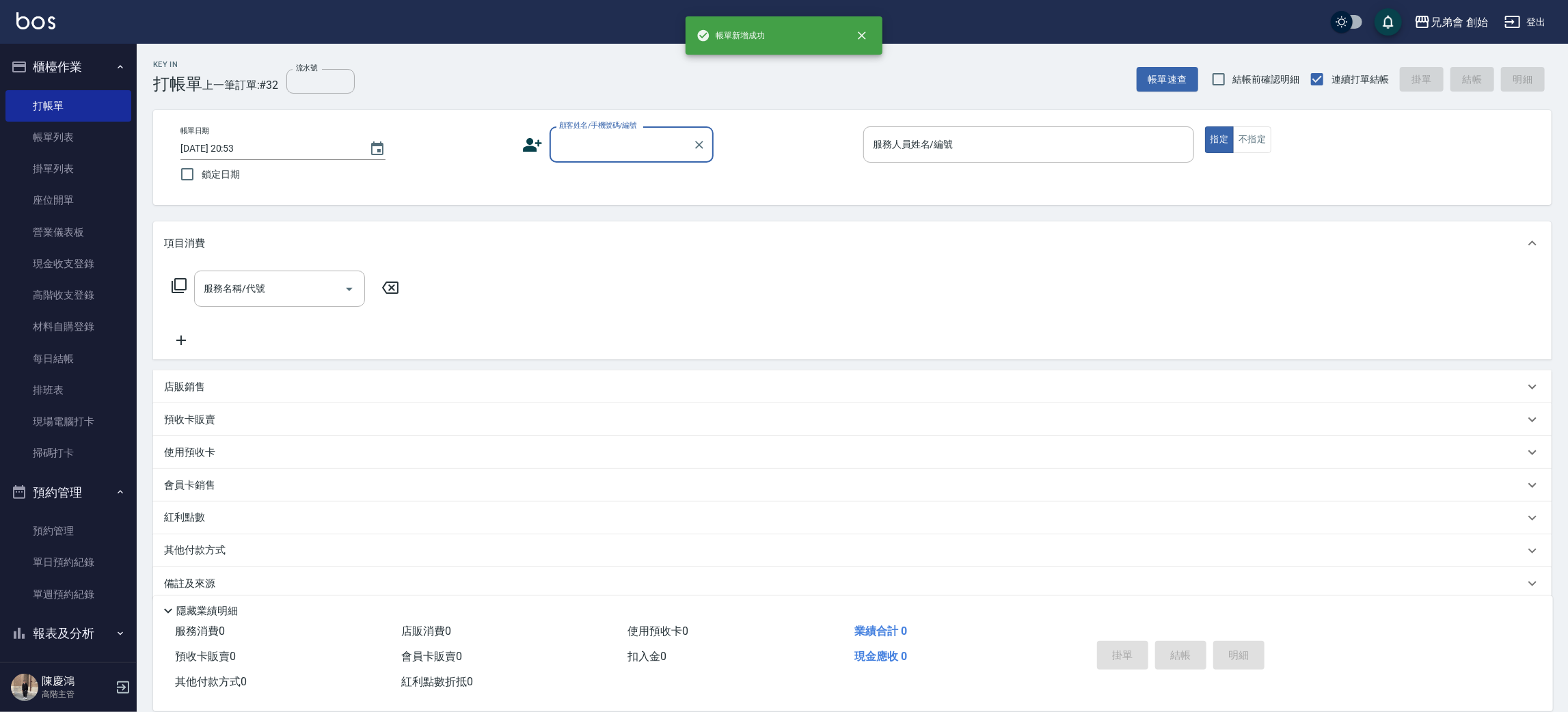
drag, startPoint x: 68, startPoint y: 134, endPoint x: 120, endPoint y: 82, distance: 73.5
click at [68, 134] on link "帳單列表" at bounding box center [68, 138] width 126 height 32
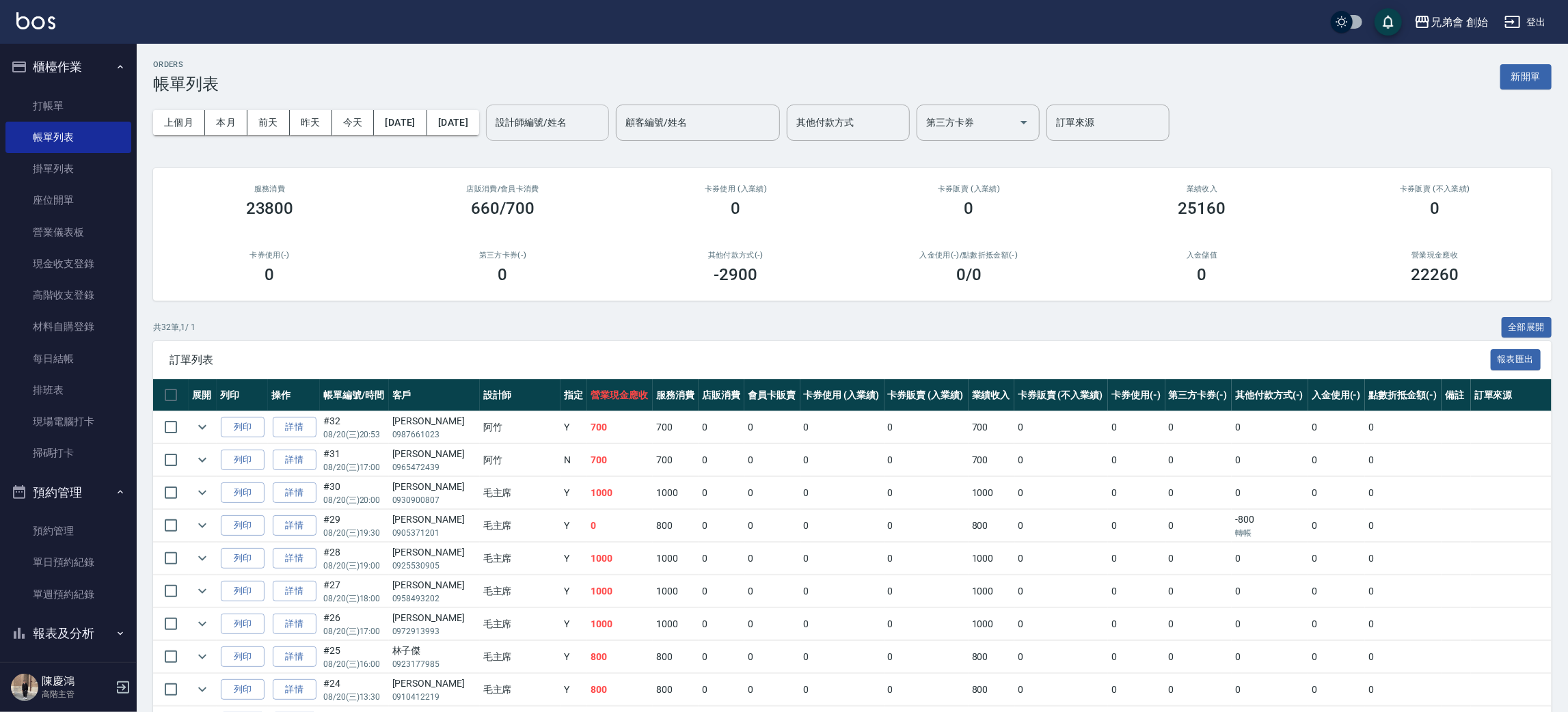
drag, startPoint x: 597, startPoint y: 111, endPoint x: 605, endPoint y: 117, distance: 10.0
click at [597, 111] on div "設計師編號/姓名 設計師編號/姓名" at bounding box center [547, 123] width 123 height 36
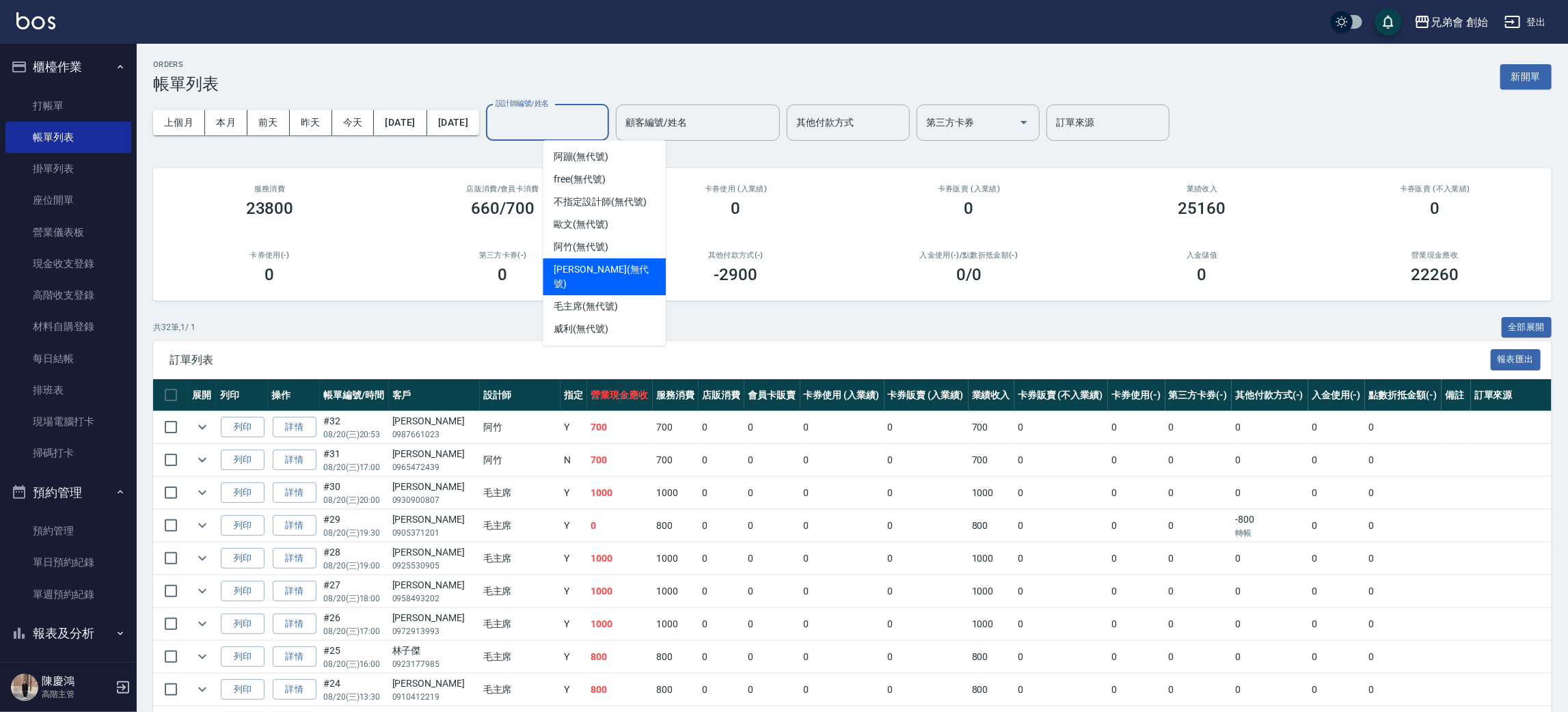
drag, startPoint x: 1071, startPoint y: 319, endPoint x: 1061, endPoint y: 313, distance: 11.7
click at [1060, 327] on div "共 32 筆, 1 / 1 全部展開" at bounding box center [852, 327] width 1399 height 21
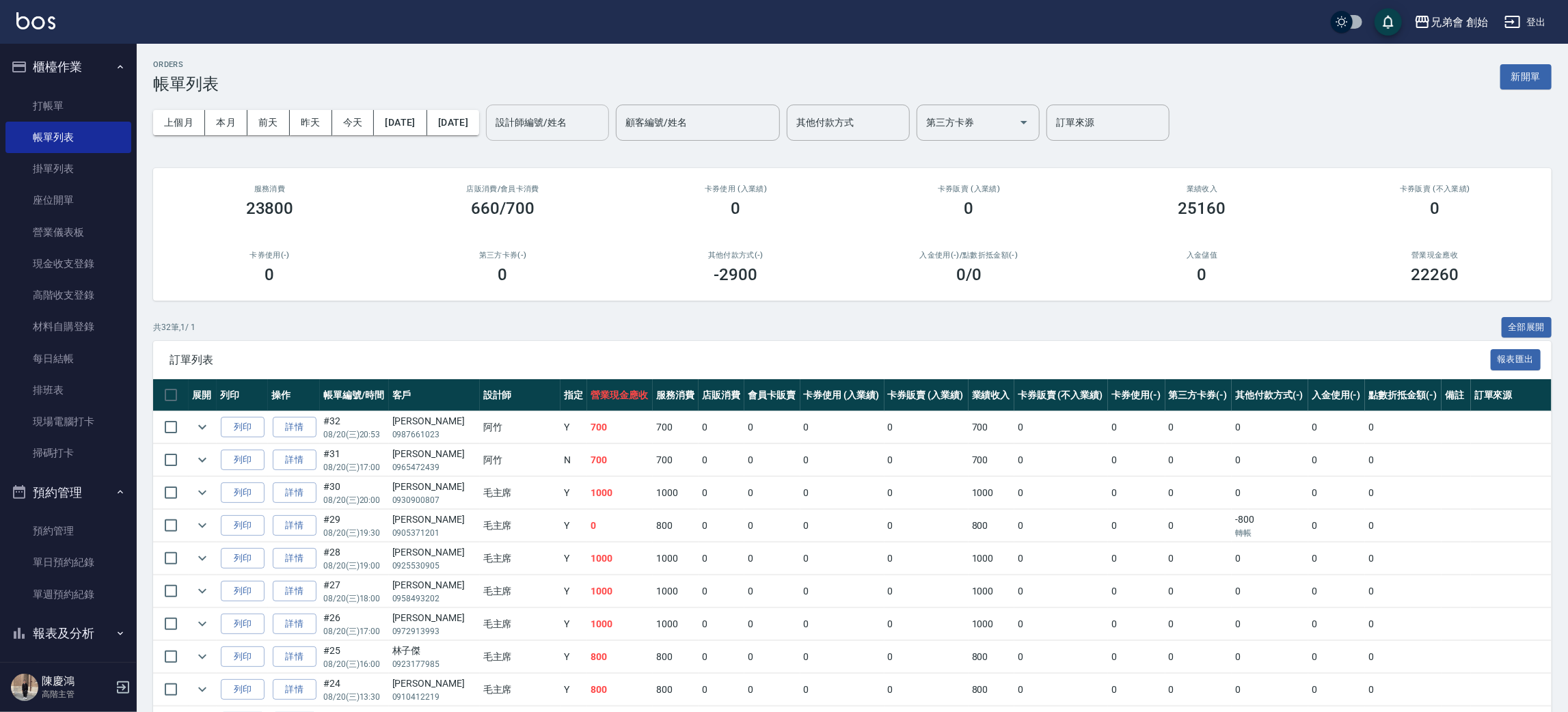
click at [603, 127] on input "設計師編號/姓名" at bounding box center [547, 123] width 111 height 24
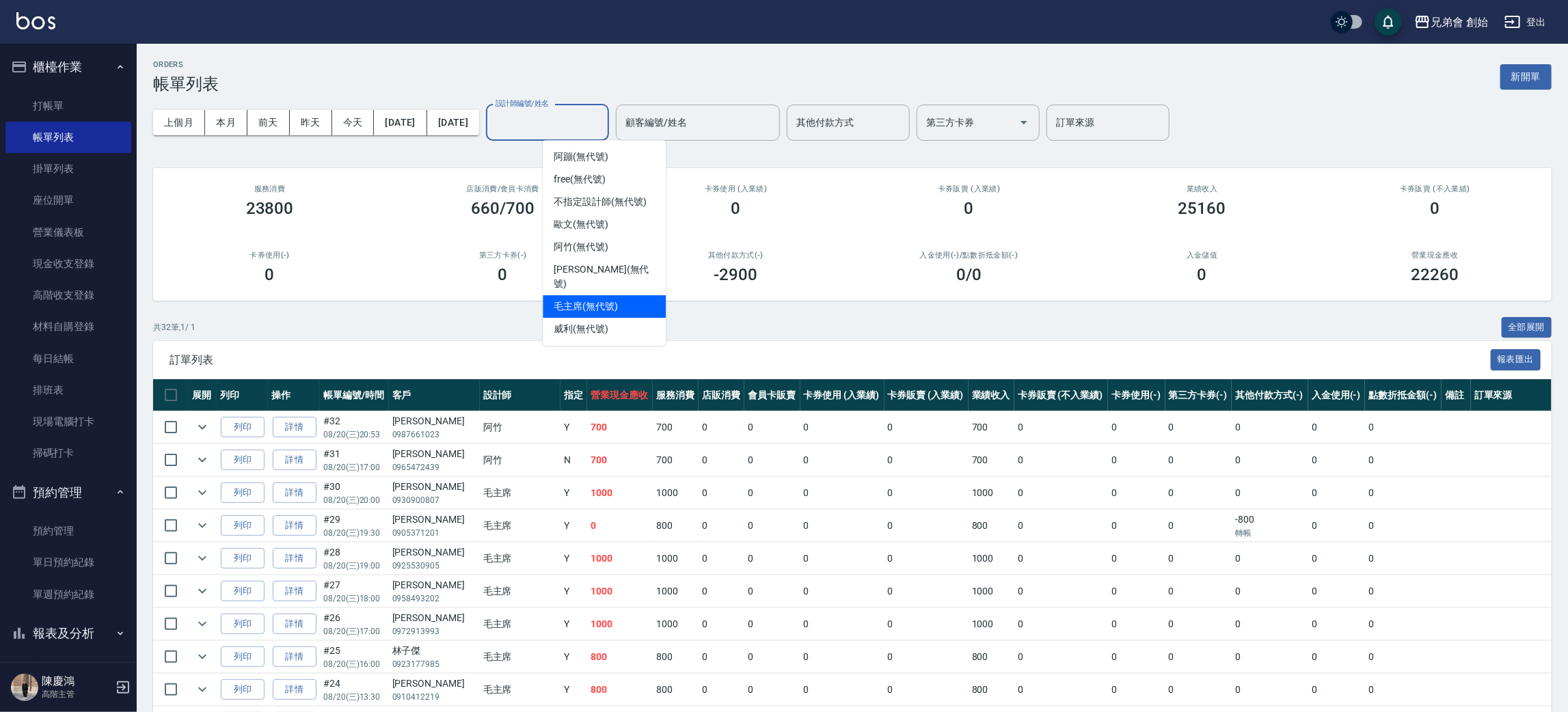
click at [605, 300] on span "毛主席 (無代號)" at bounding box center [586, 306] width 64 height 14
type input "毛主席(無代號)"
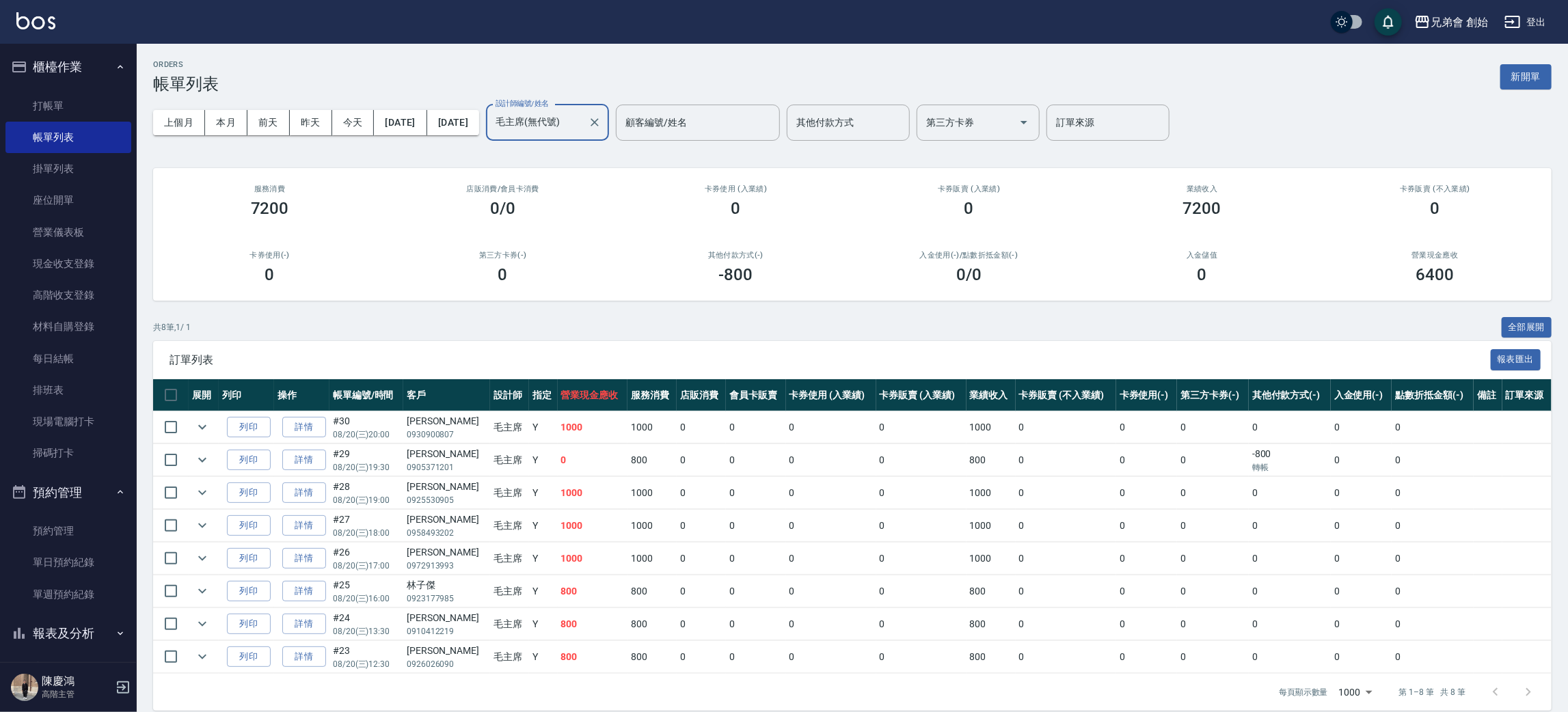
click at [603, 133] on div at bounding box center [594, 123] width 18 height 36
click at [601, 123] on icon "Clear" at bounding box center [595, 123] width 14 height 14
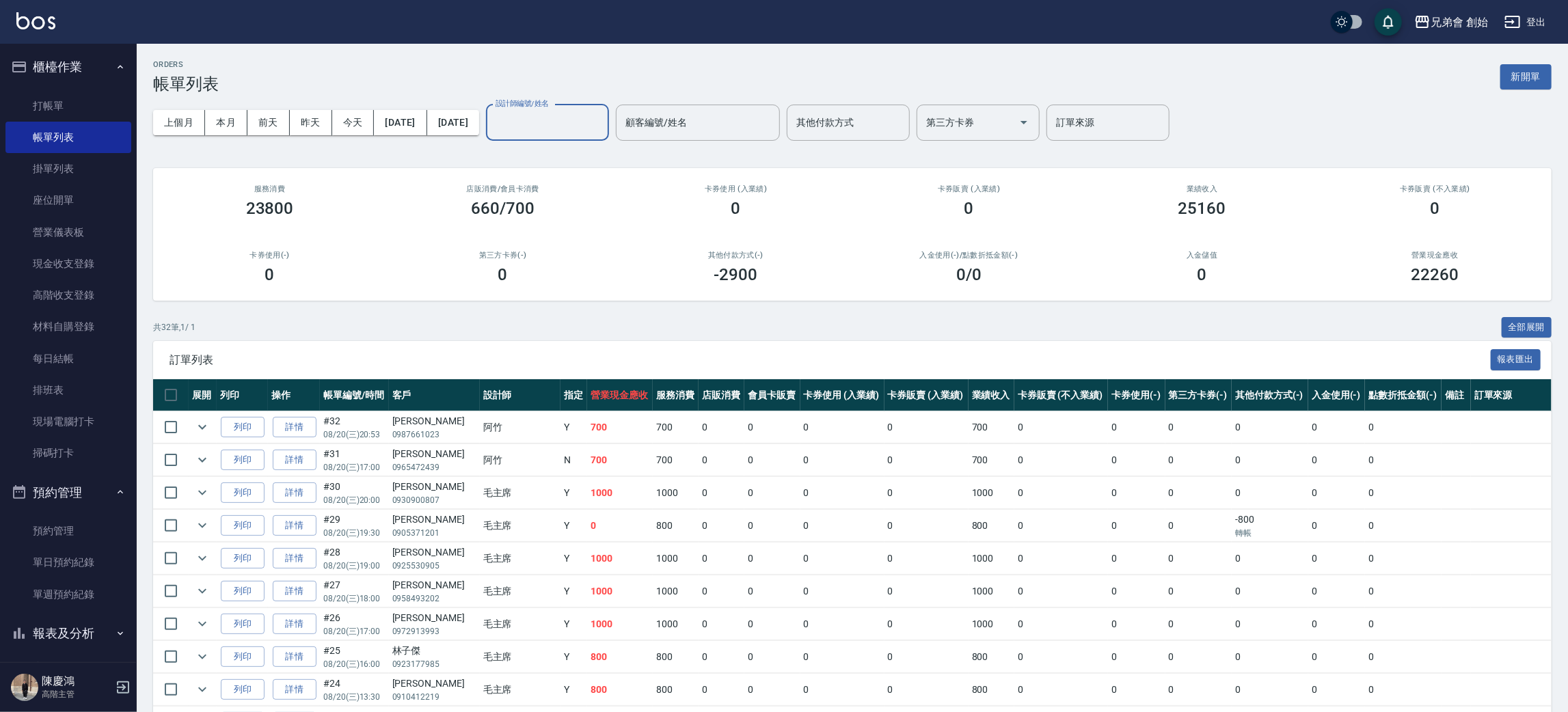
click at [828, 397] on th "卡券使用 (入業績)" at bounding box center [843, 395] width 84 height 32
click at [90, 282] on link "高階收支登錄" at bounding box center [68, 295] width 126 height 32
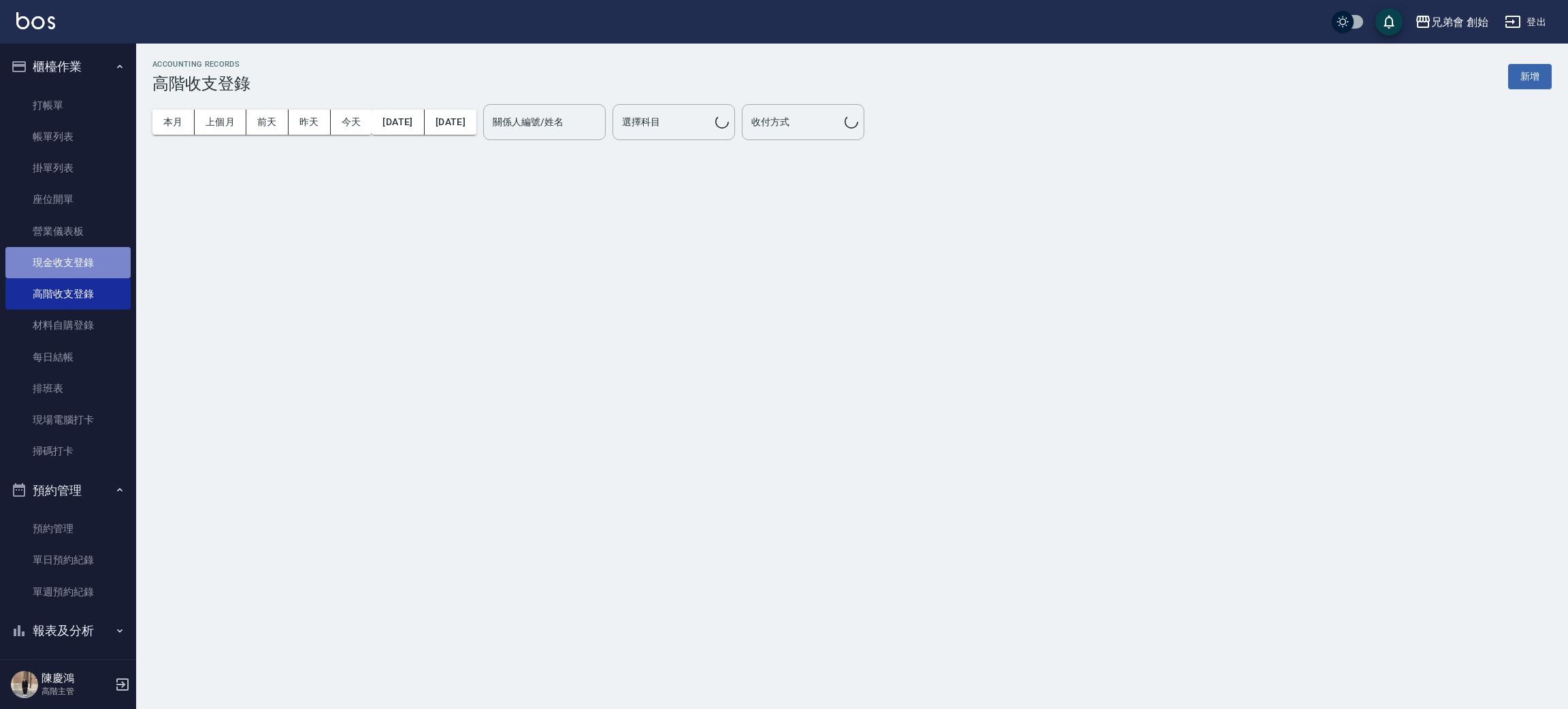
click at [84, 268] on link "現金收支登錄" at bounding box center [68, 263] width 126 height 32
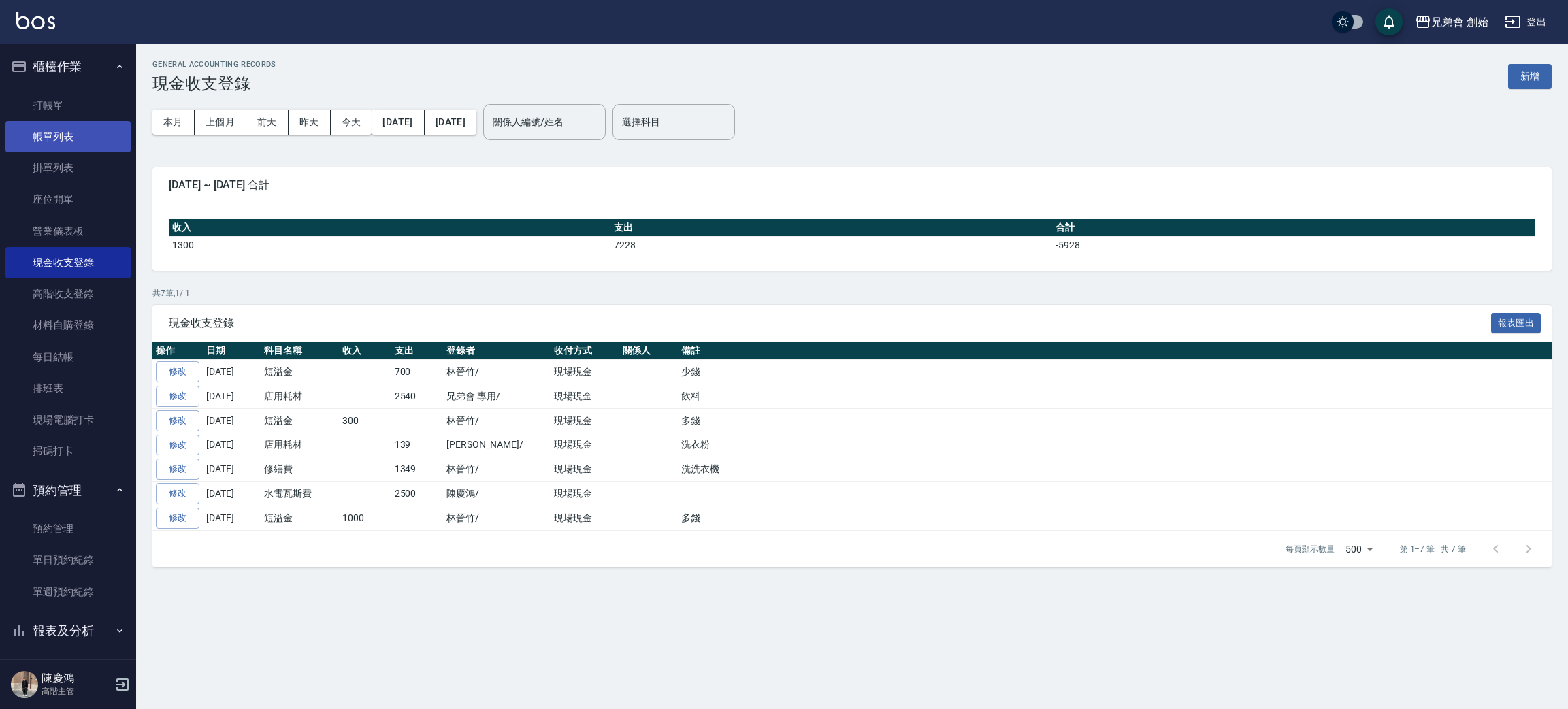
click at [74, 132] on link "帳單列表" at bounding box center [68, 137] width 126 height 32
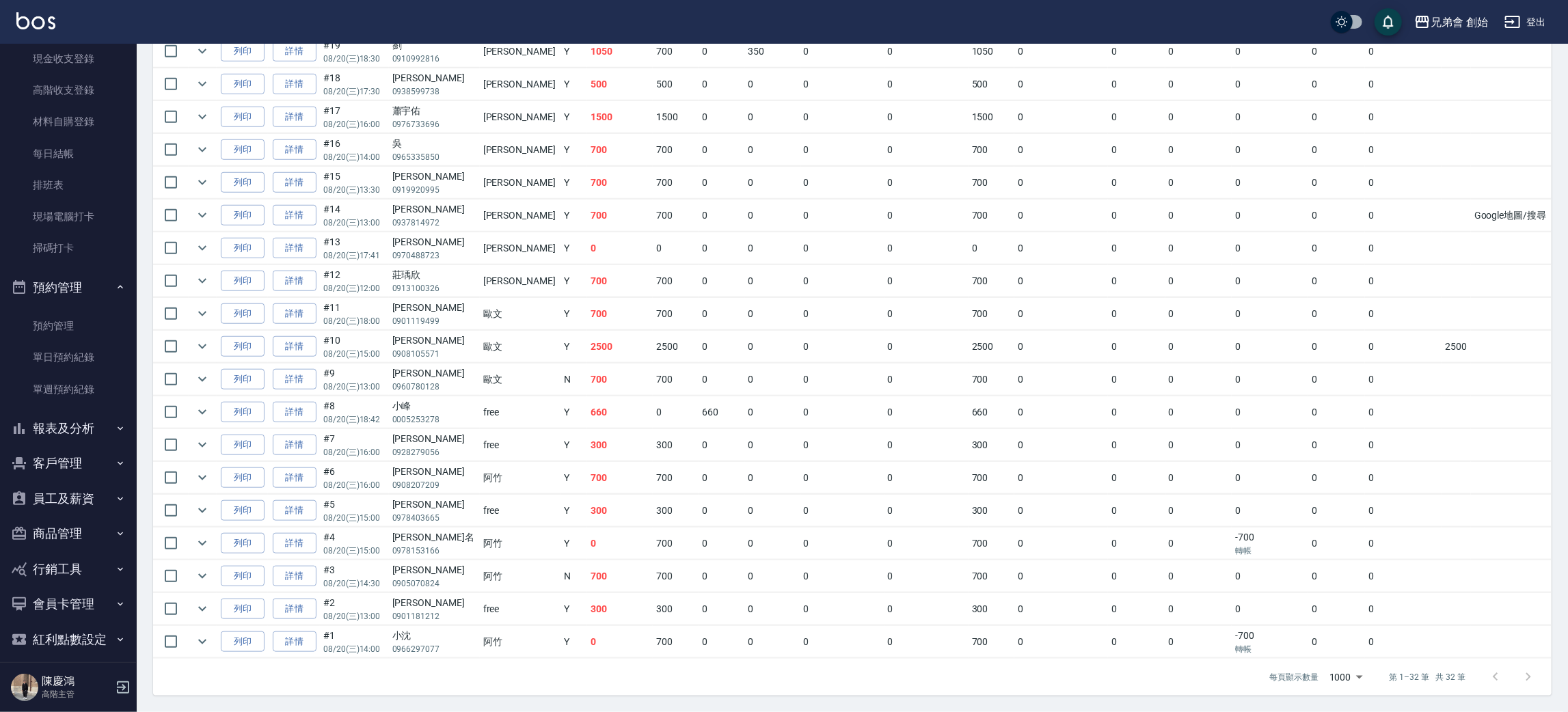
scroll to position [195, 0]
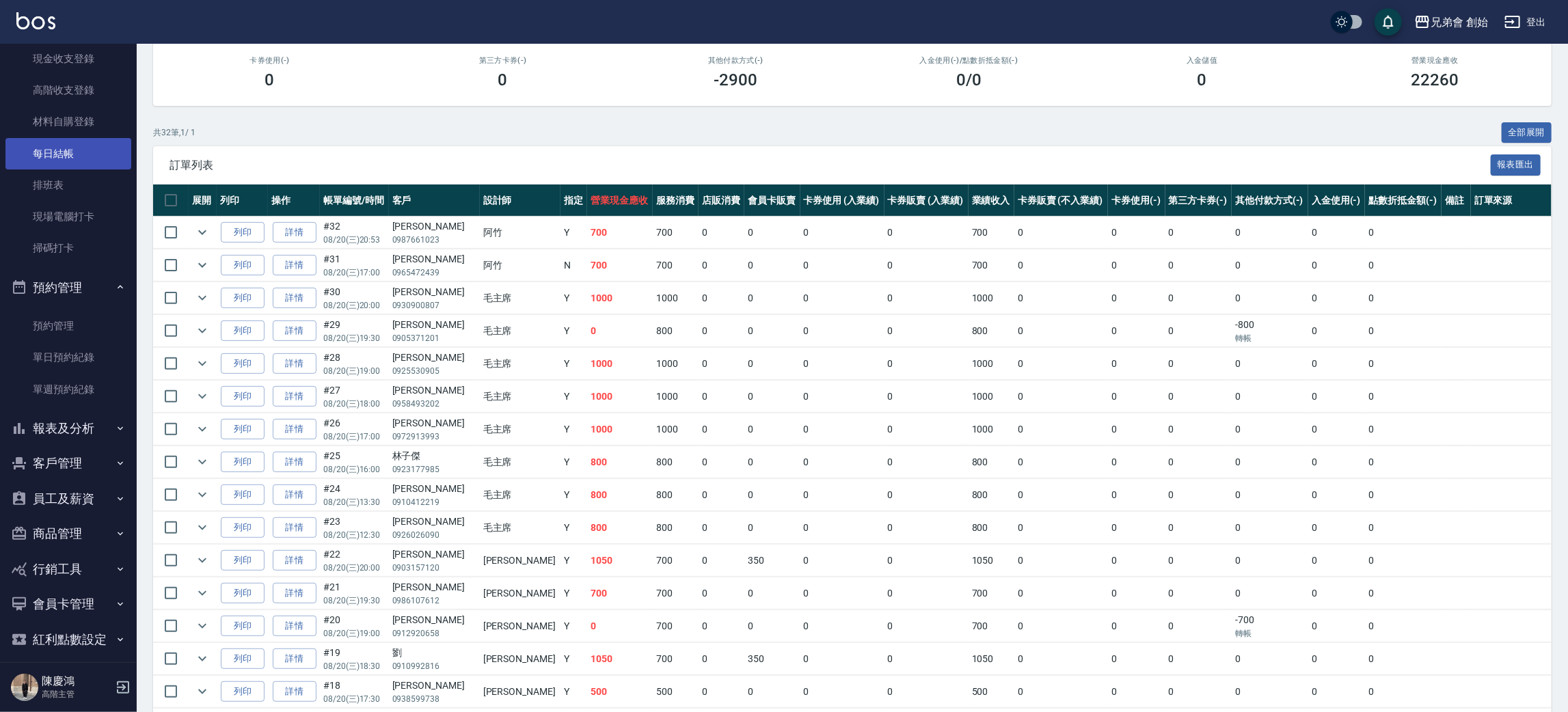
click at [81, 156] on link "每日結帳" at bounding box center [68, 154] width 126 height 32
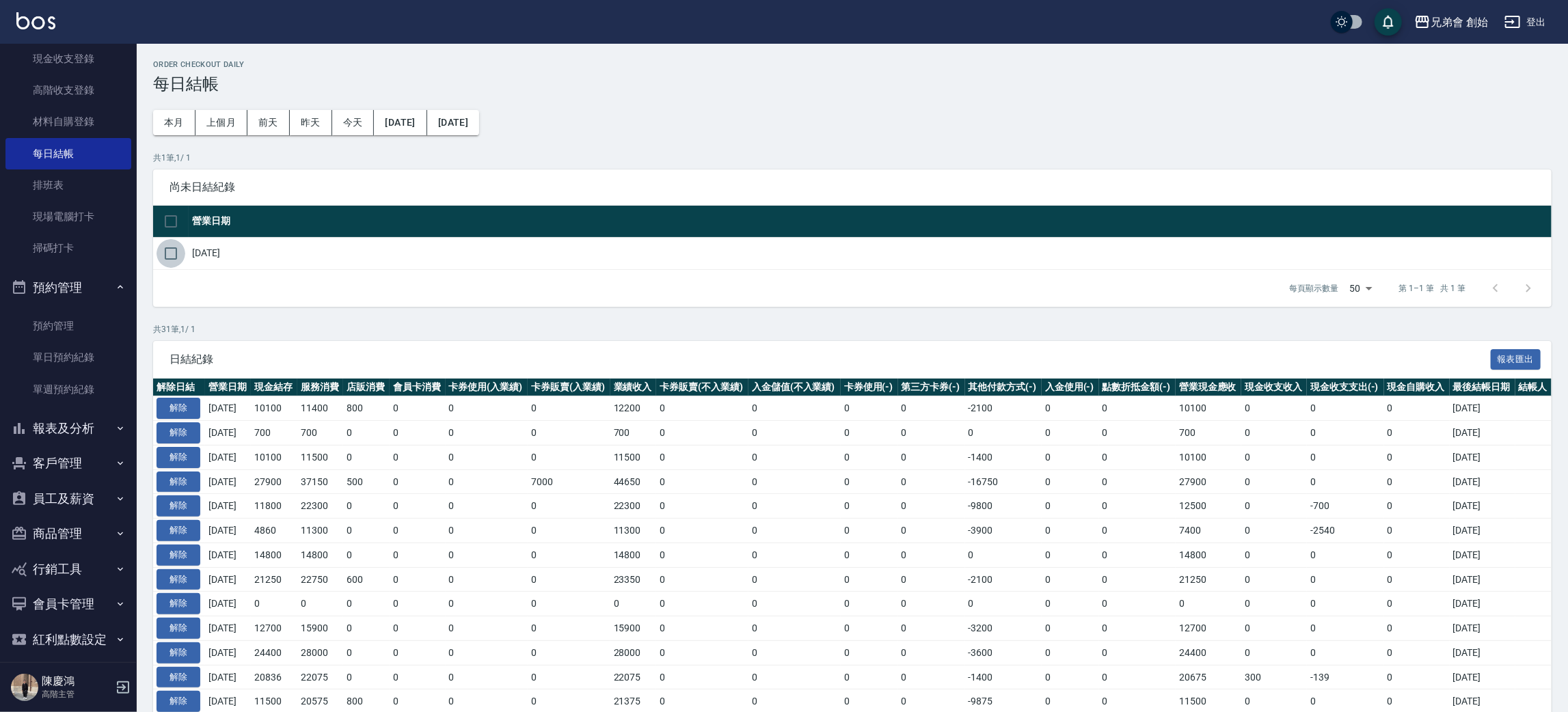
click at [163, 246] on input "checkbox" at bounding box center [171, 253] width 29 height 29
checkbox input "true"
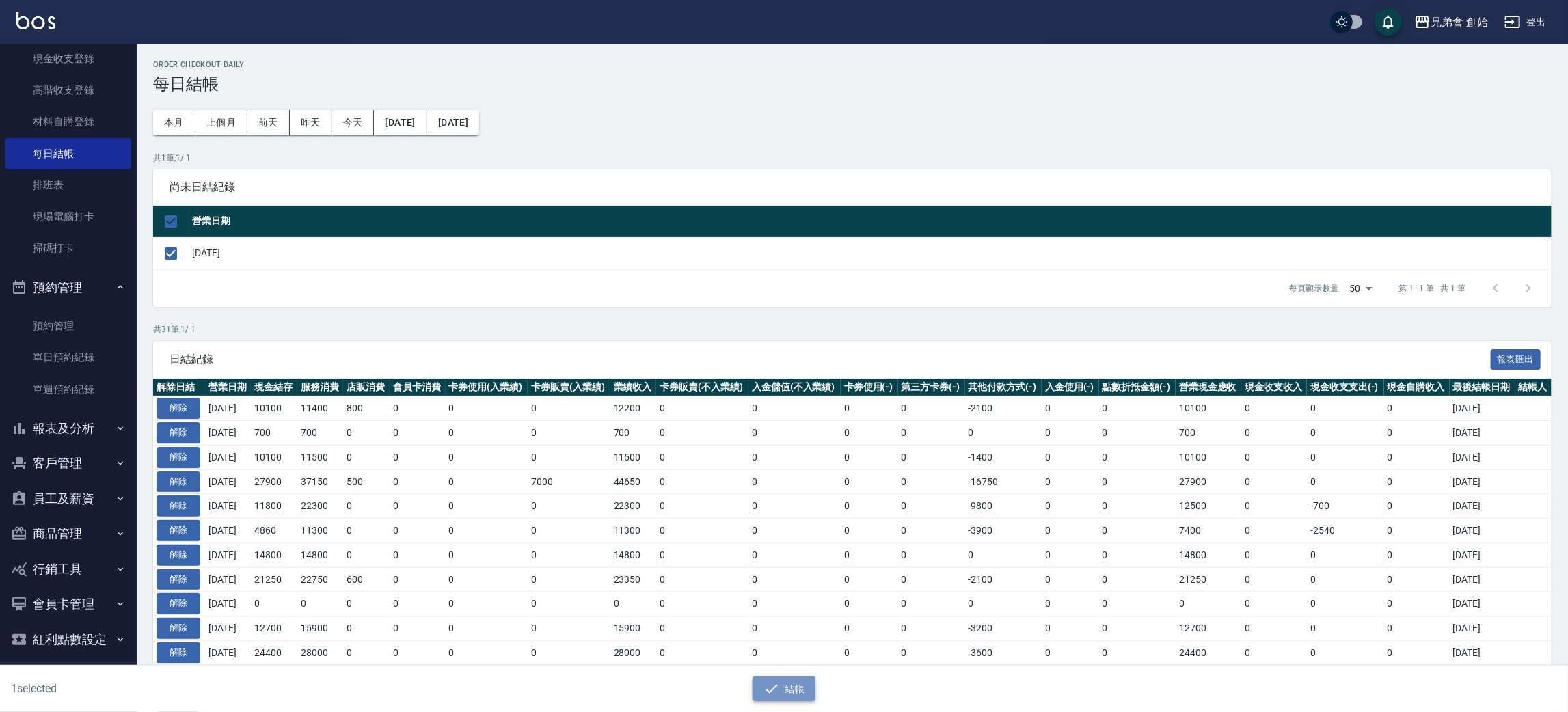
click at [795, 691] on button "結帳" at bounding box center [784, 689] width 63 height 25
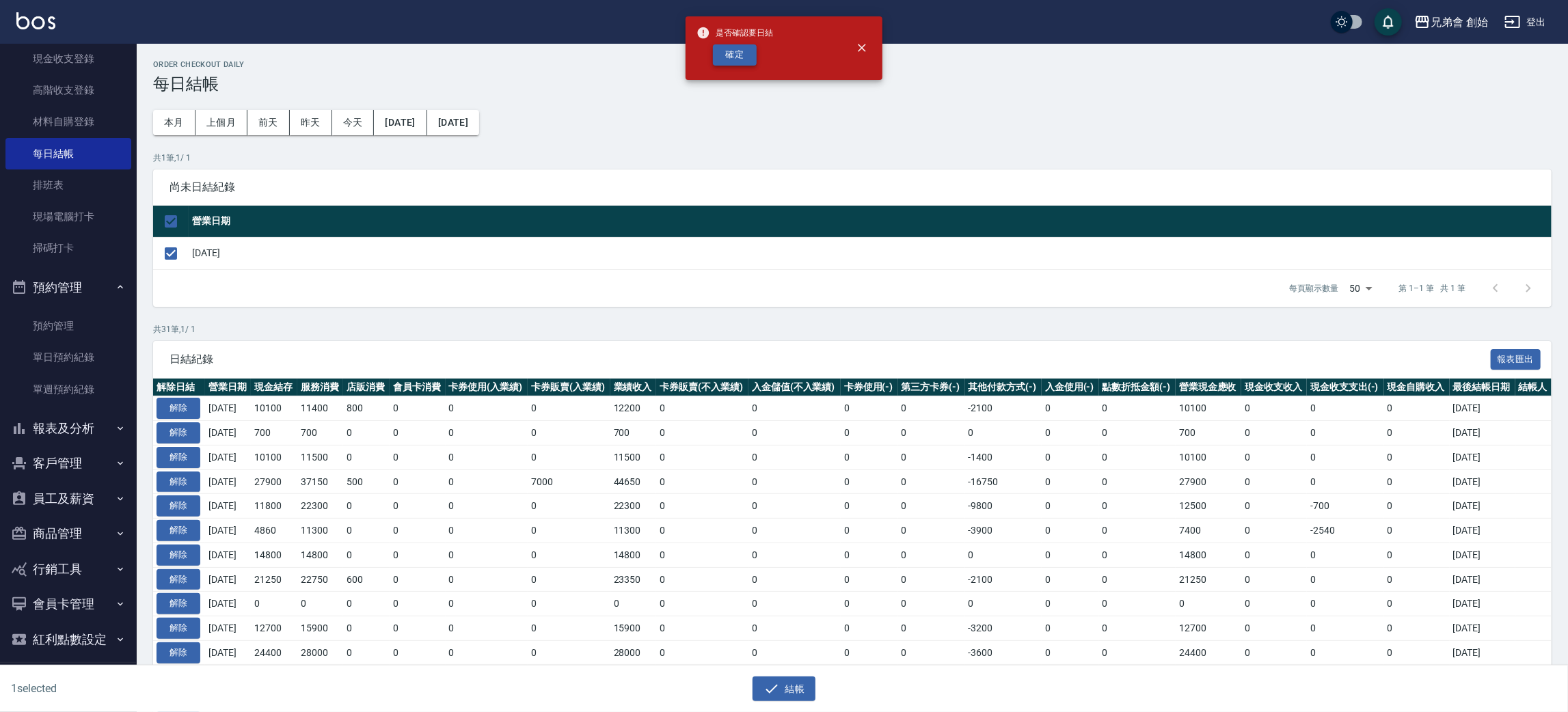
click at [741, 54] on button "確定" at bounding box center [734, 54] width 43 height 21
checkbox input "false"
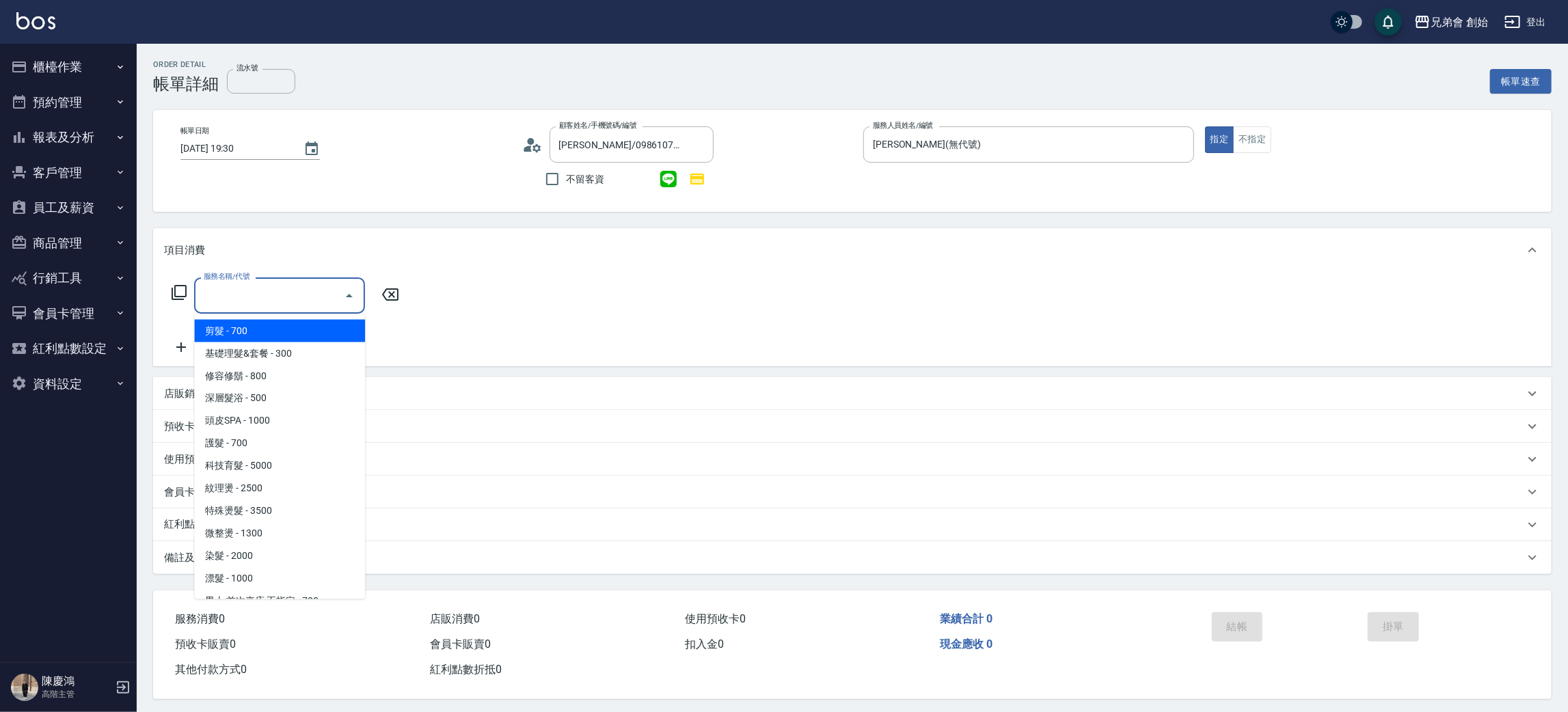
click at [229, 331] on span "剪髮 - 700" at bounding box center [280, 331] width 171 height 23
type input "剪髮(A01)"
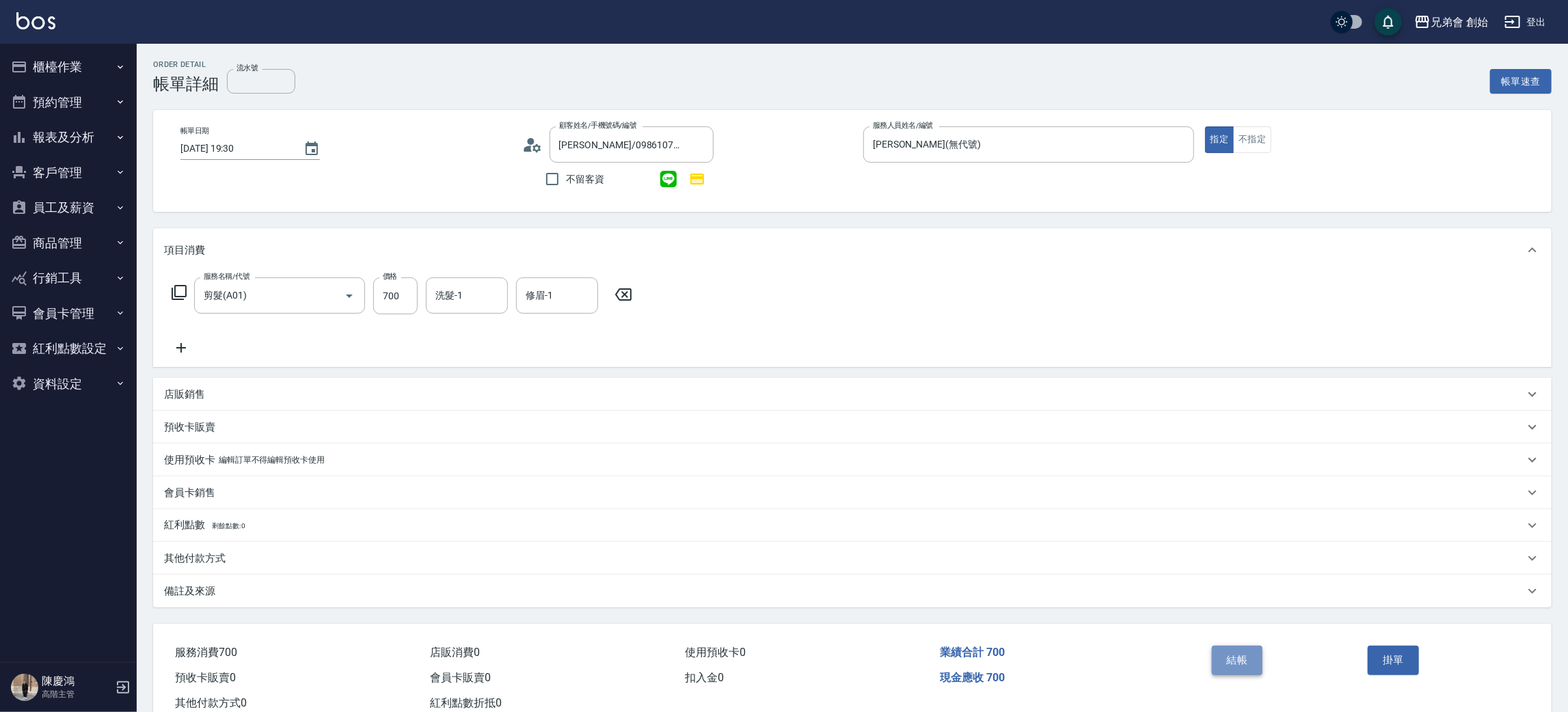
click at [1260, 661] on button "結帳" at bounding box center [1237, 660] width 51 height 29
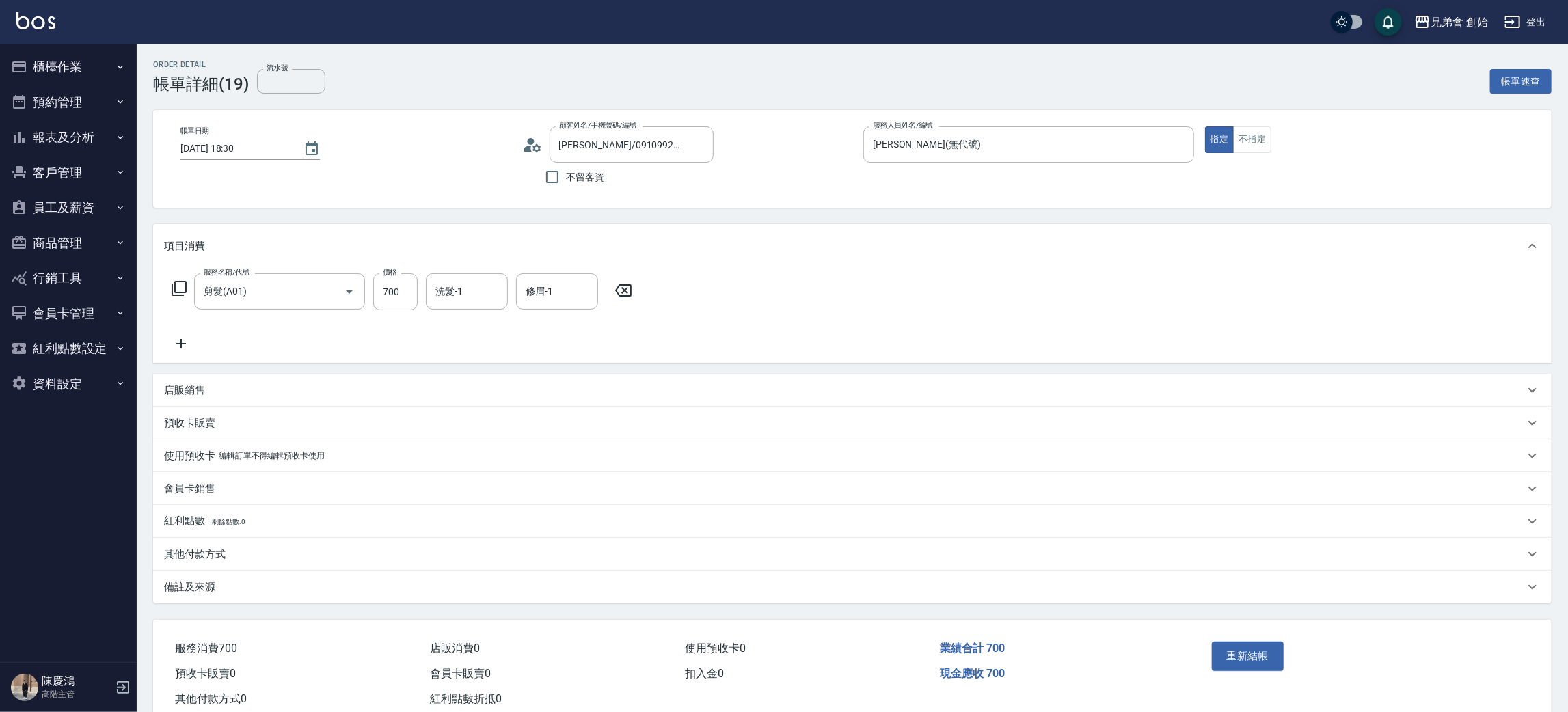
click at [208, 552] on p "其他付款方式" at bounding box center [194, 554] width 61 height 14
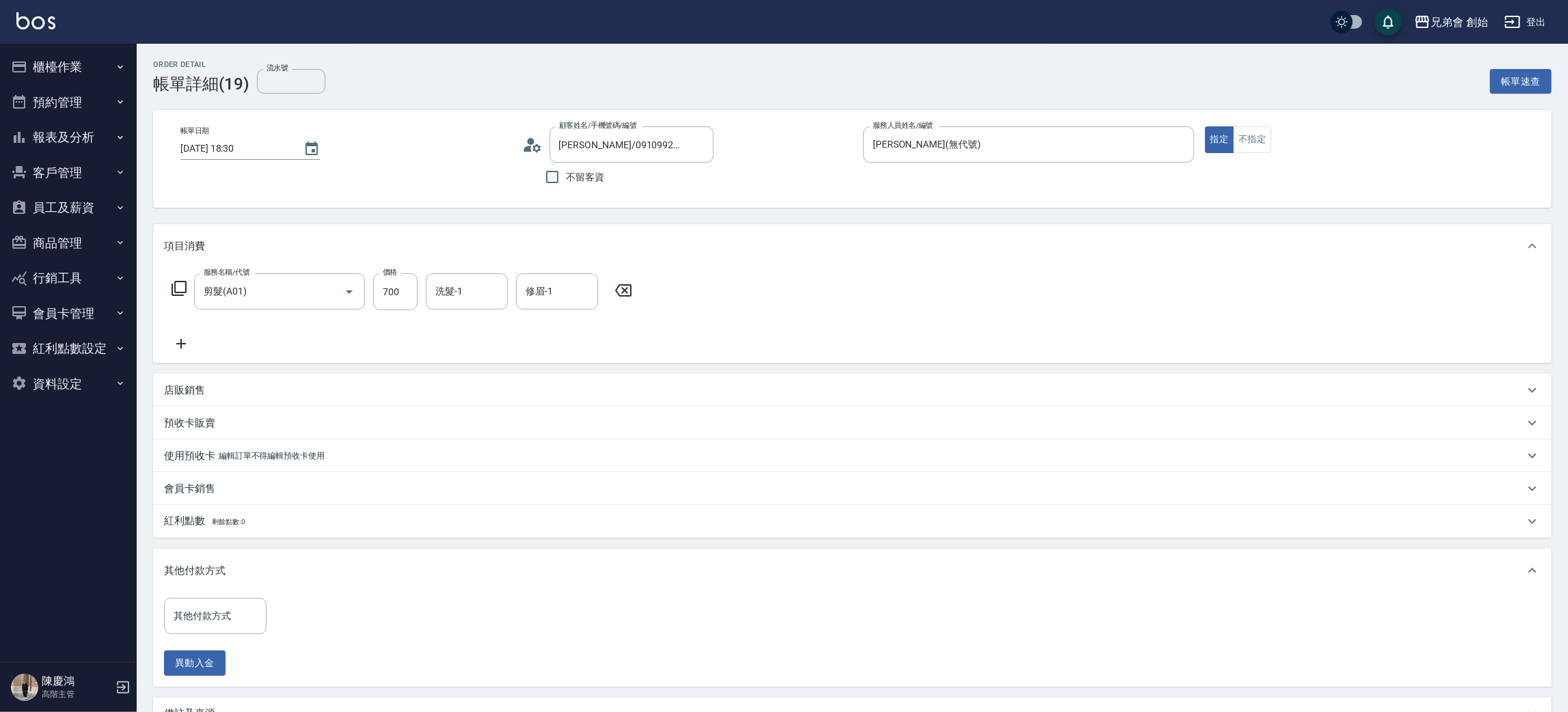
scroll to position [163, 0]
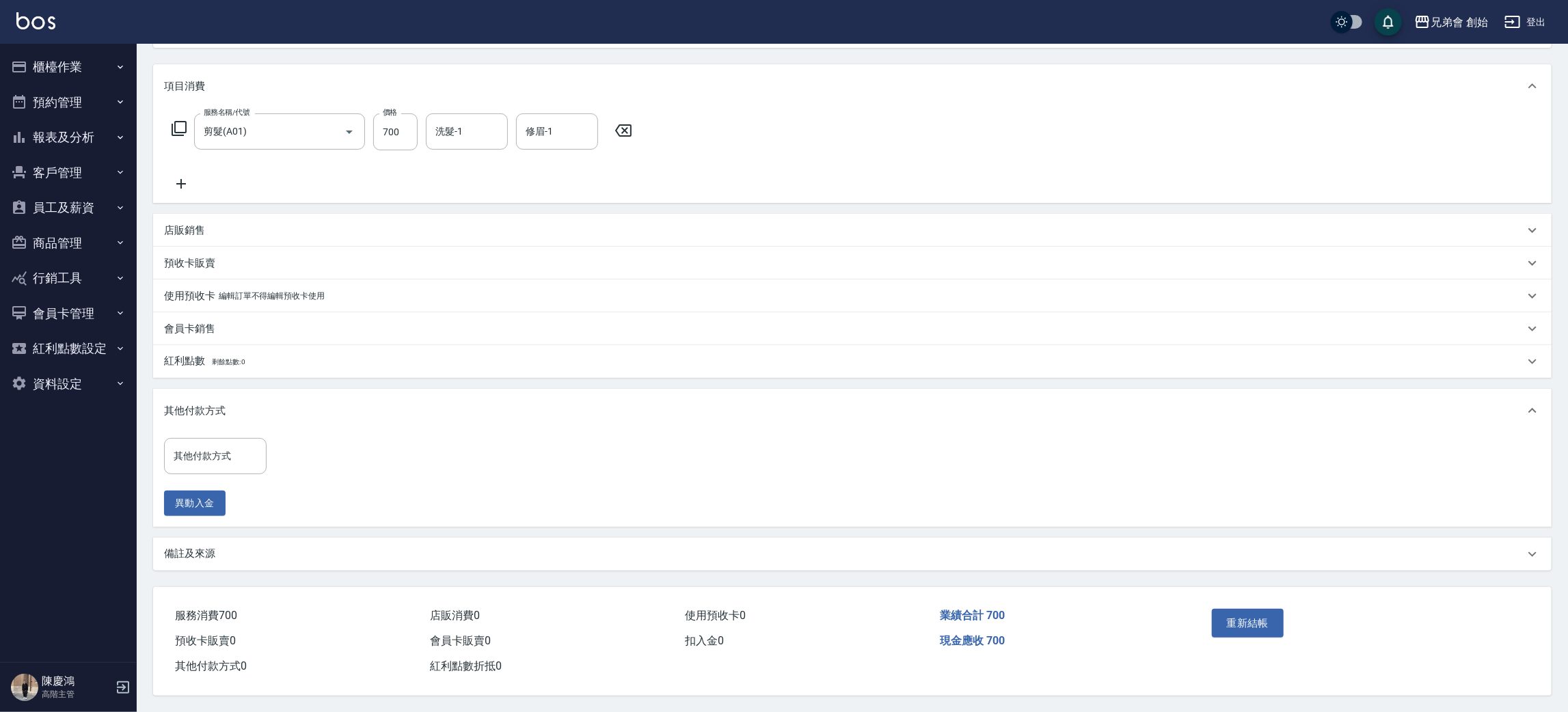
click at [223, 324] on div "會員卡銷售" at bounding box center [844, 328] width 1360 height 14
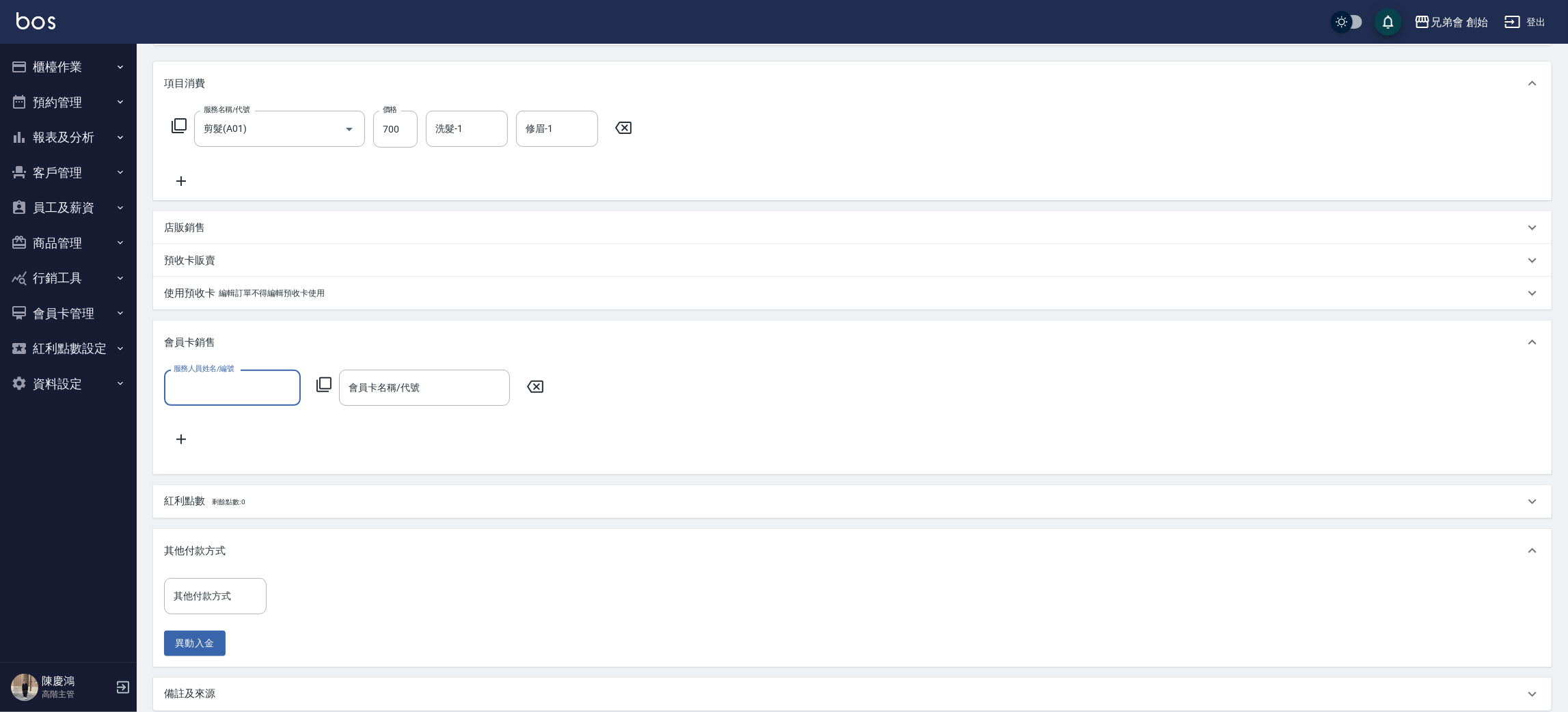
scroll to position [0, 0]
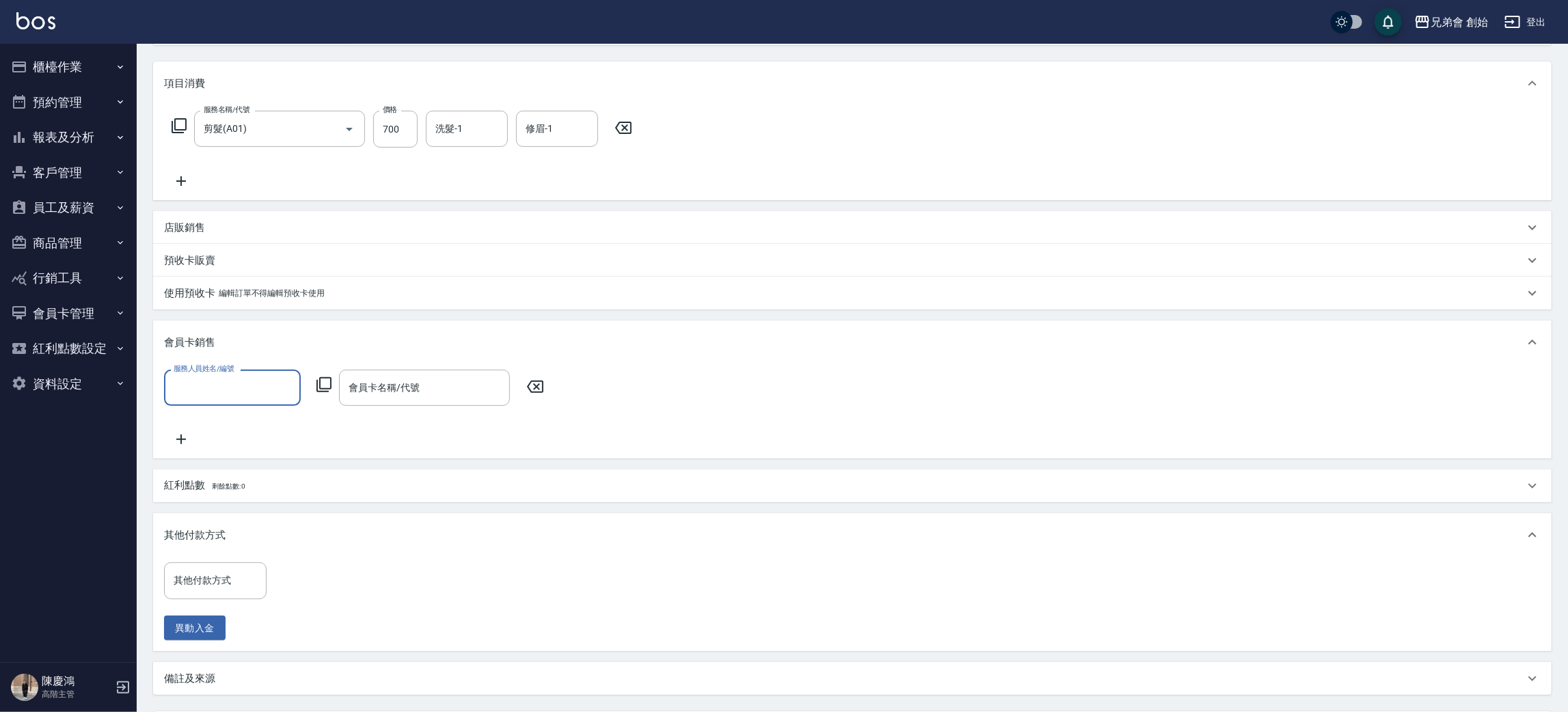
click at [194, 371] on label "服務人員姓名/編號" at bounding box center [203, 368] width 60 height 10
click at [194, 376] on input "服務人員姓名/編號" at bounding box center [232, 388] width 125 height 24
drag, startPoint x: 222, startPoint y: 384, endPoint x: 223, endPoint y: 397, distance: 13.0
click at [223, 384] on input "服務人員姓名/編號" at bounding box center [232, 388] width 125 height 24
drag, startPoint x: 196, startPoint y: 576, endPoint x: 212, endPoint y: 566, distance: 18.9
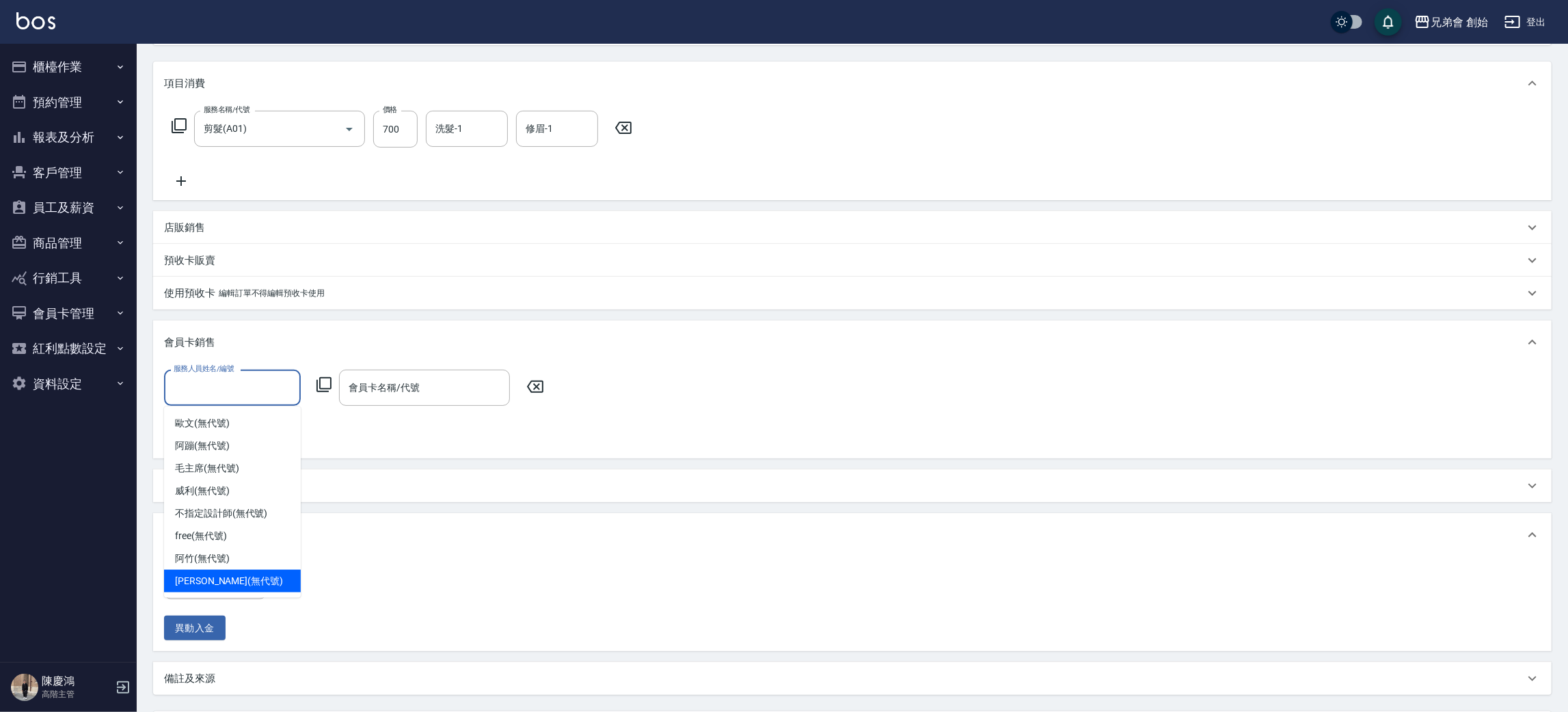
click at [199, 577] on span "潘潘 (無代號)" at bounding box center [229, 580] width 108 height 14
type input "潘潘(無代號)"
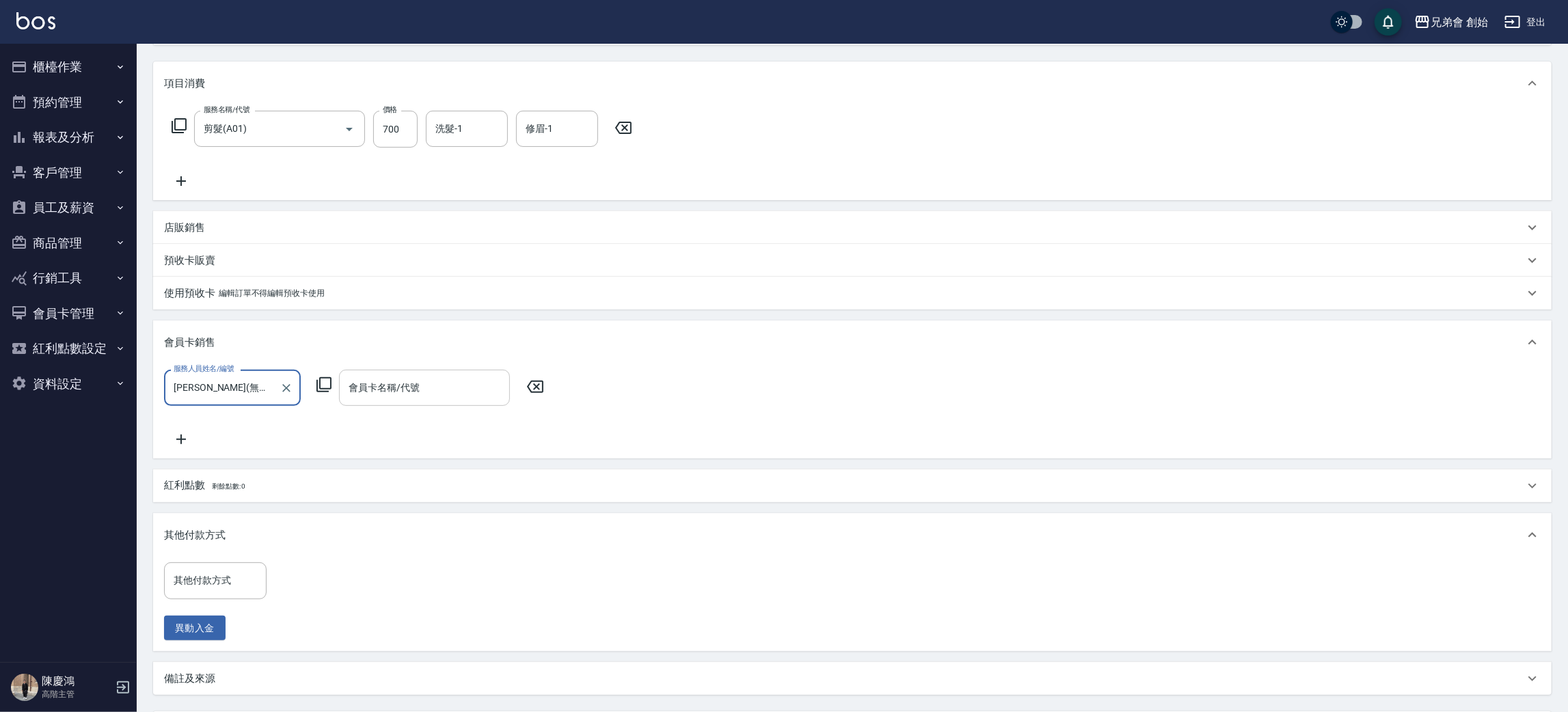
click at [378, 387] on input "會員卡名稱/代號" at bounding box center [424, 388] width 158 height 24
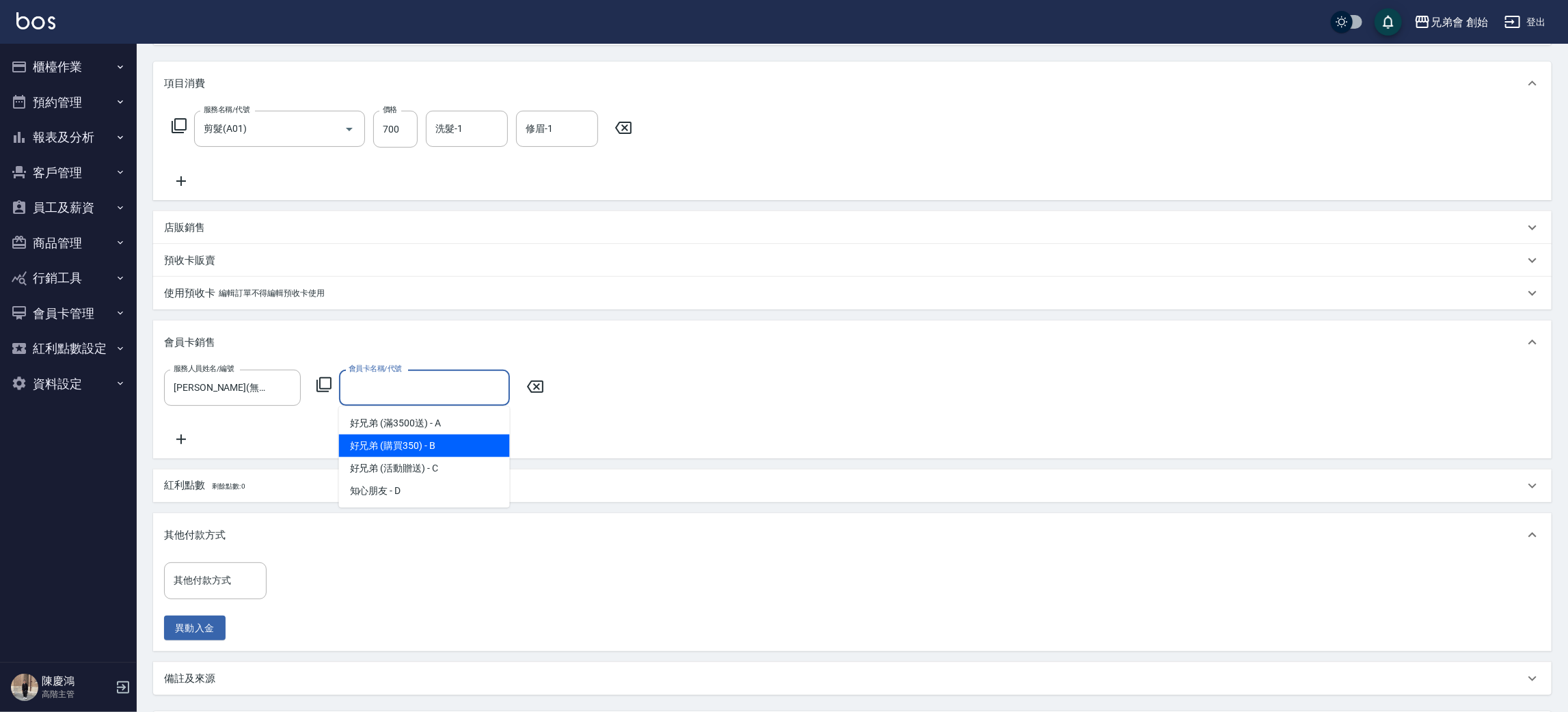
click at [407, 434] on span "好兄弟 (購買350) - B" at bounding box center [424, 446] width 171 height 23
type input "好兄弟 (購買350)-365天"
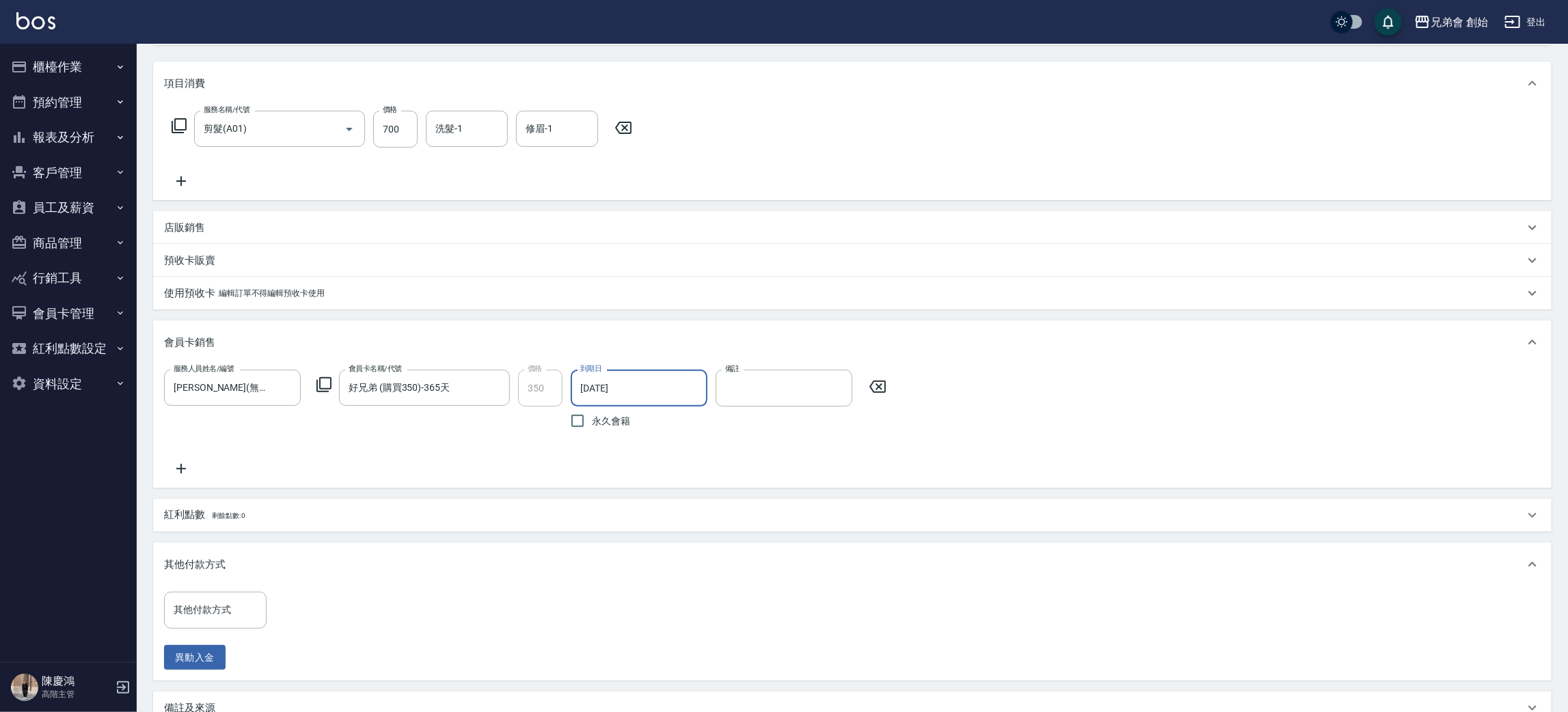
scroll to position [334, 0]
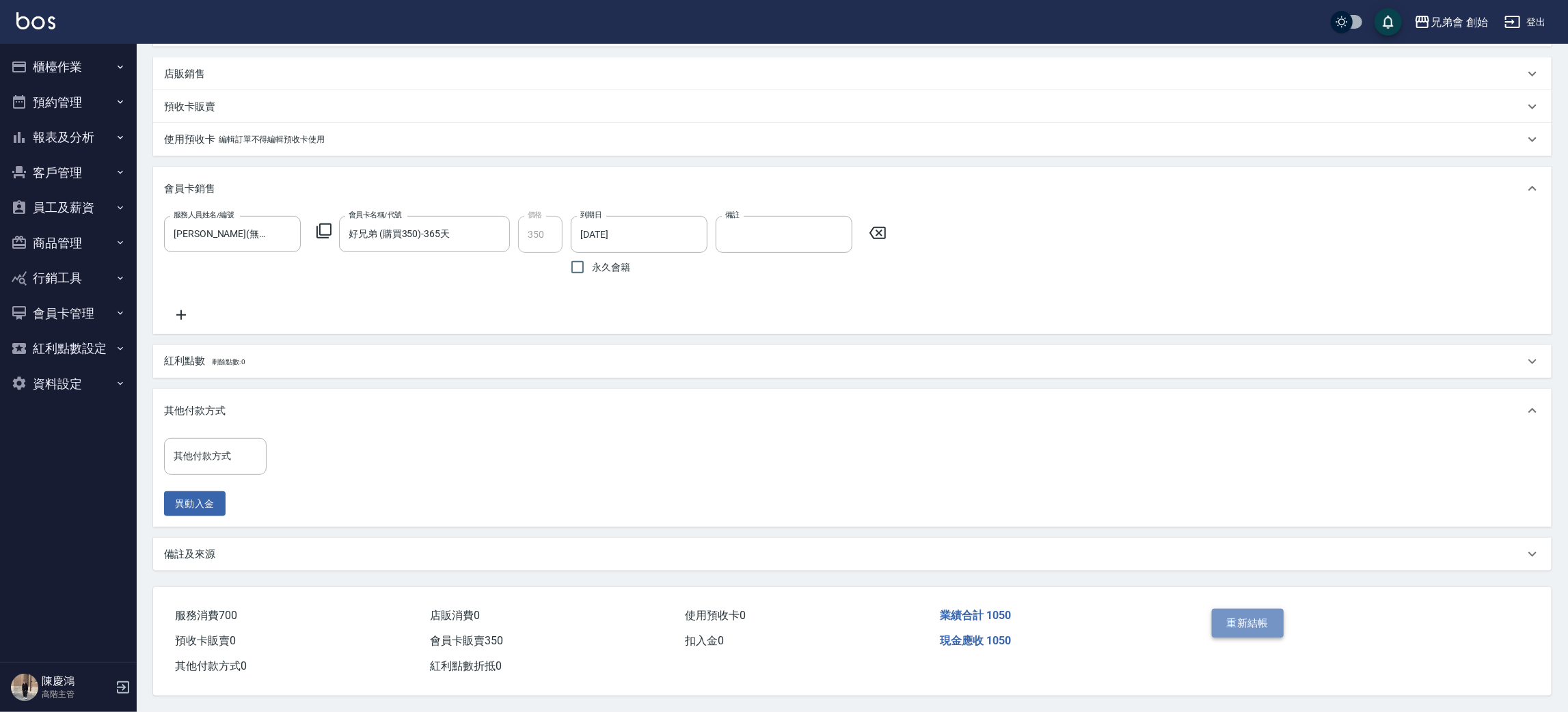
click at [1254, 612] on button "重新結帳" at bounding box center [1248, 623] width 72 height 29
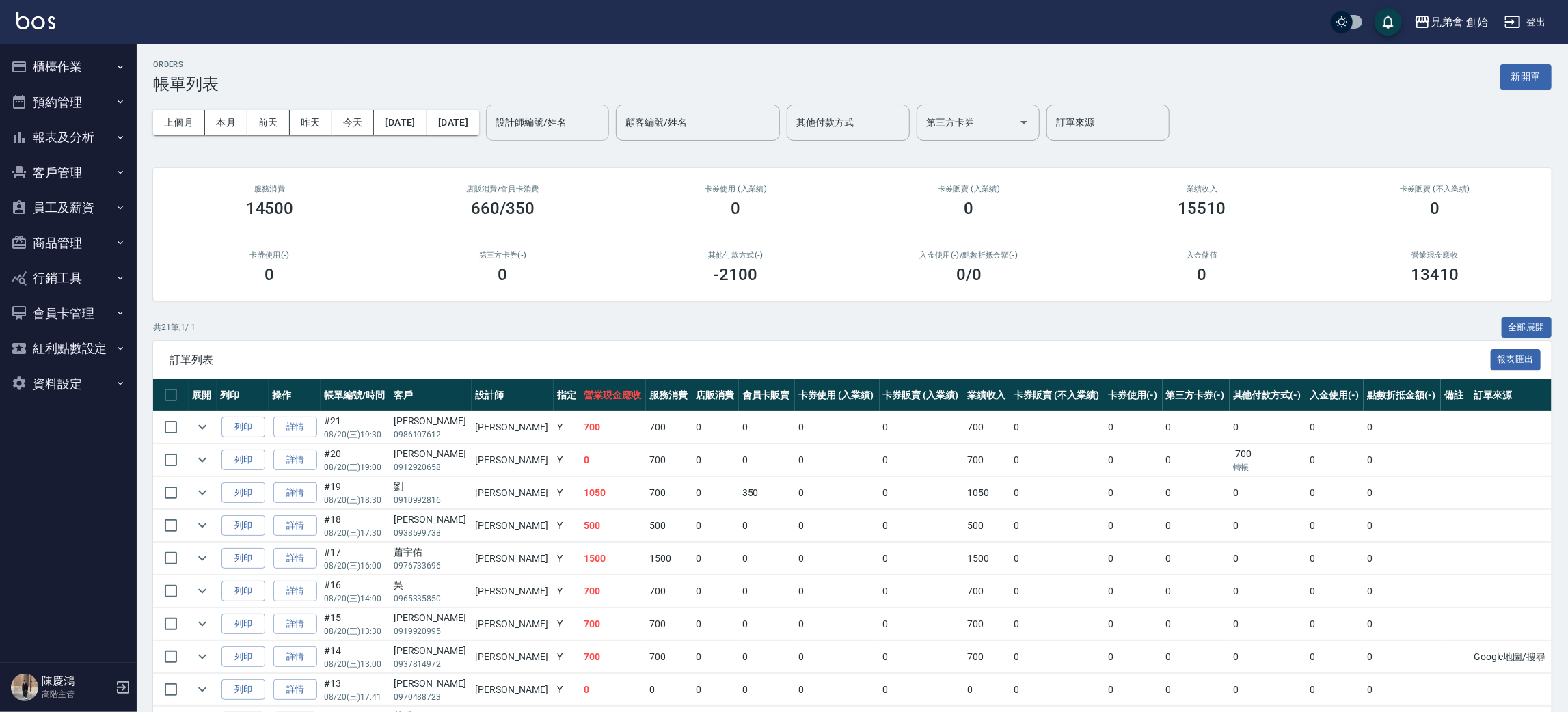
click at [603, 123] on input "設計師編號/姓名" at bounding box center [547, 123] width 111 height 24
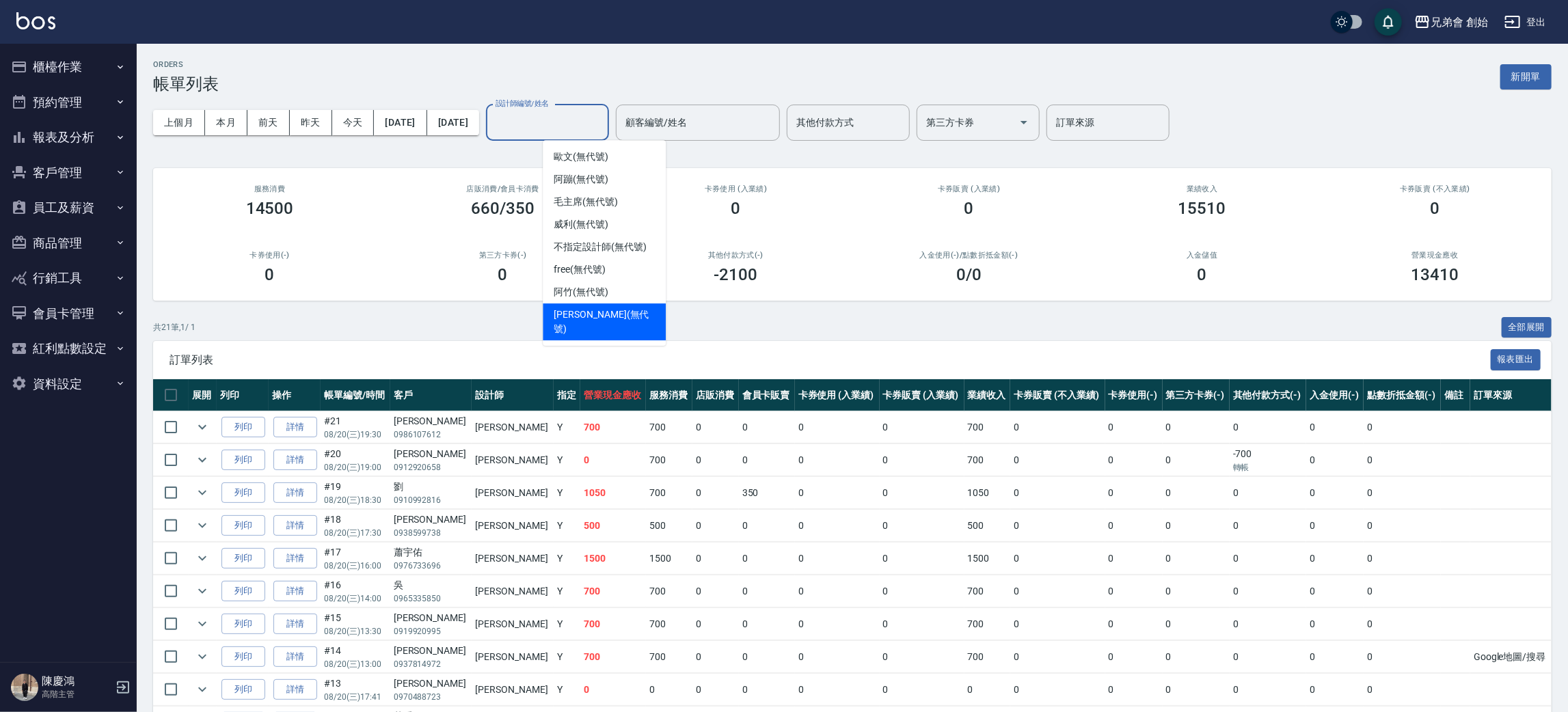
click at [600, 315] on span "潘潘 (無代號)" at bounding box center [604, 322] width 101 height 29
type input "潘潘(無代號)"
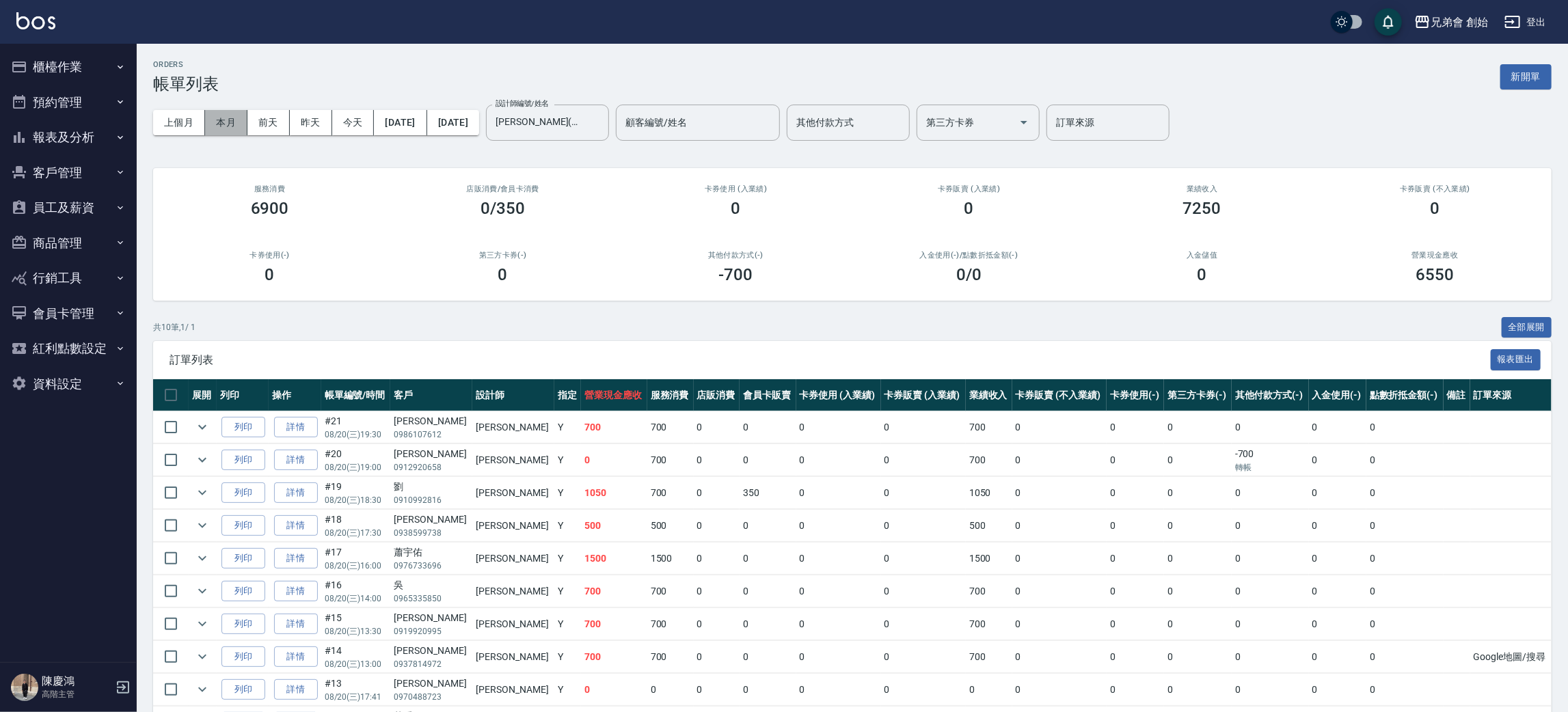
click at [238, 125] on button "本月" at bounding box center [227, 123] width 43 height 25
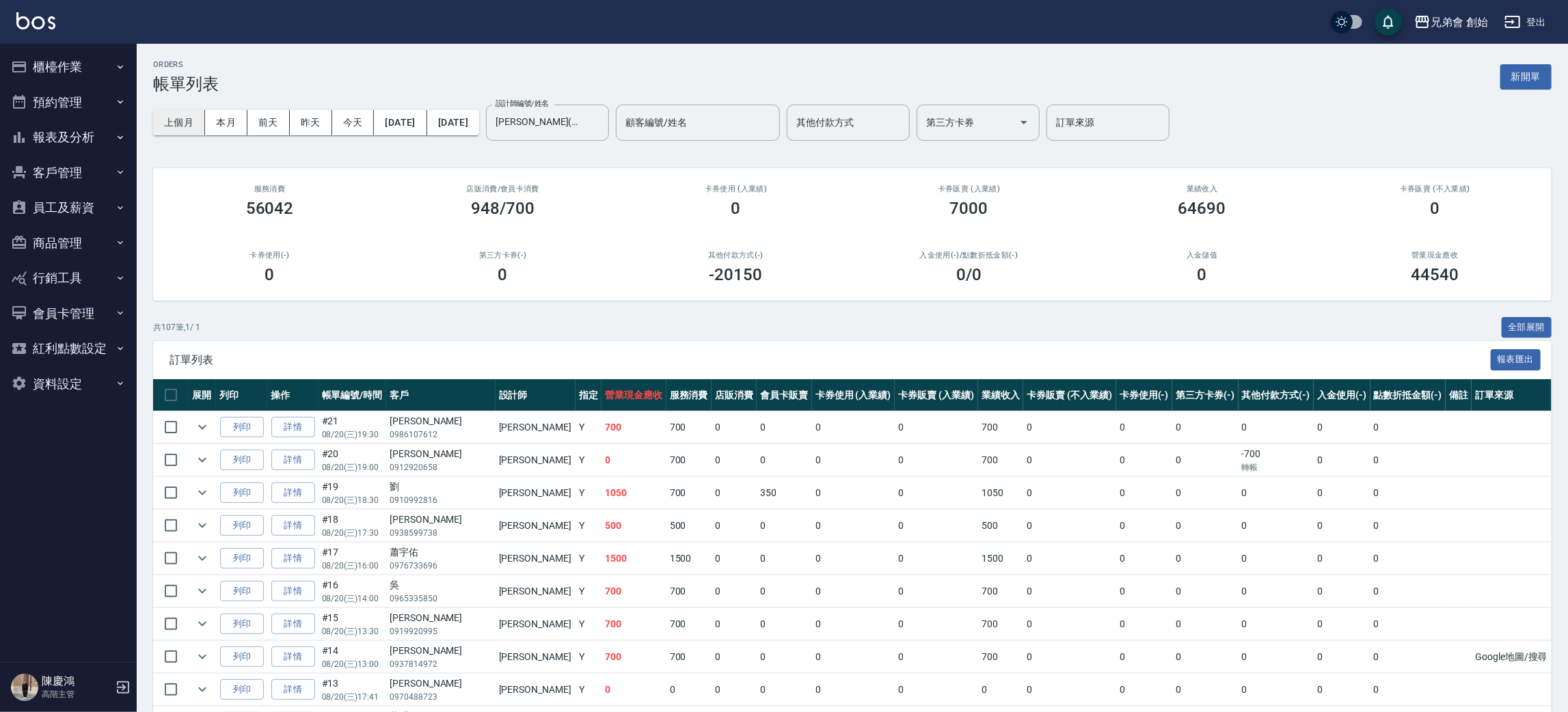
click at [194, 127] on button "上個月" at bounding box center [178, 123] width 52 height 25
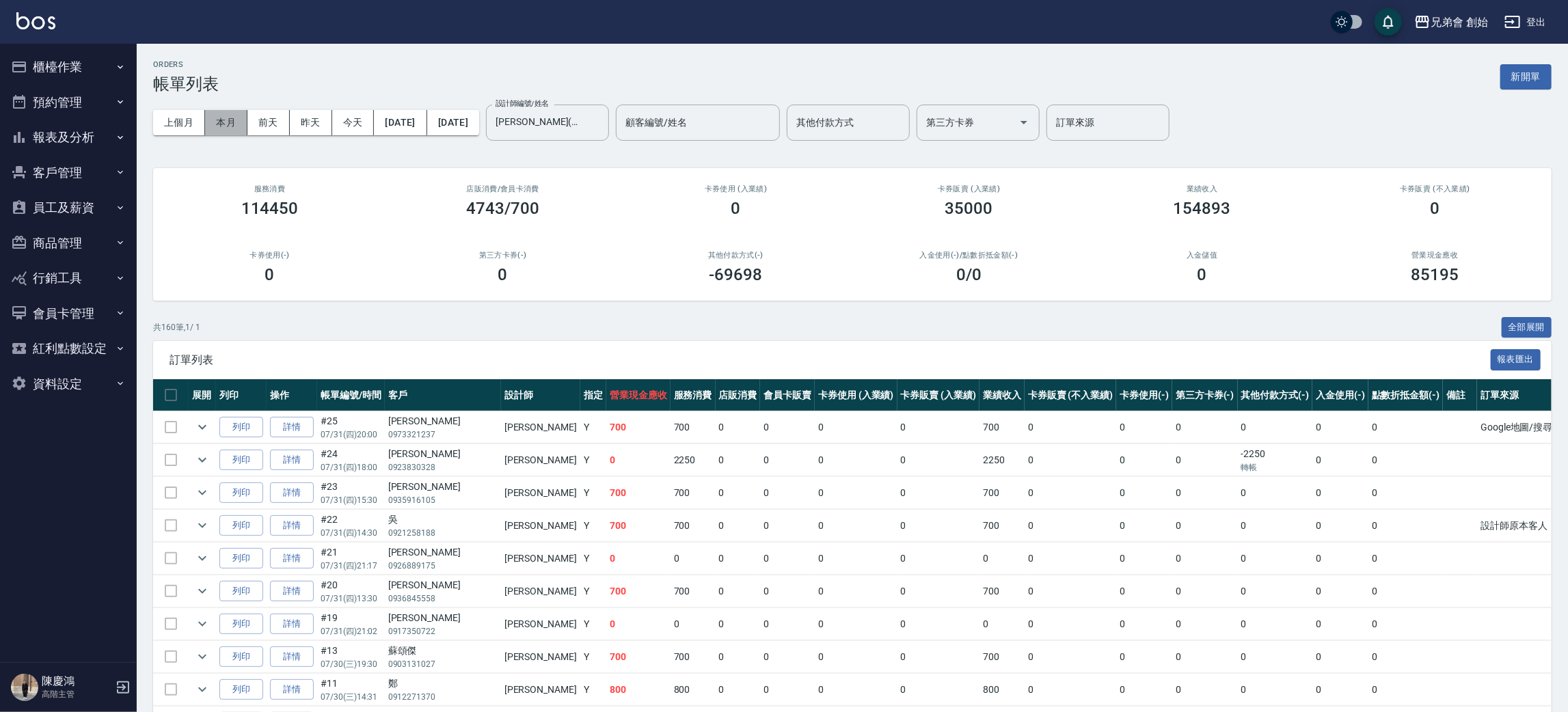
click at [216, 125] on button "本月" at bounding box center [227, 123] width 43 height 25
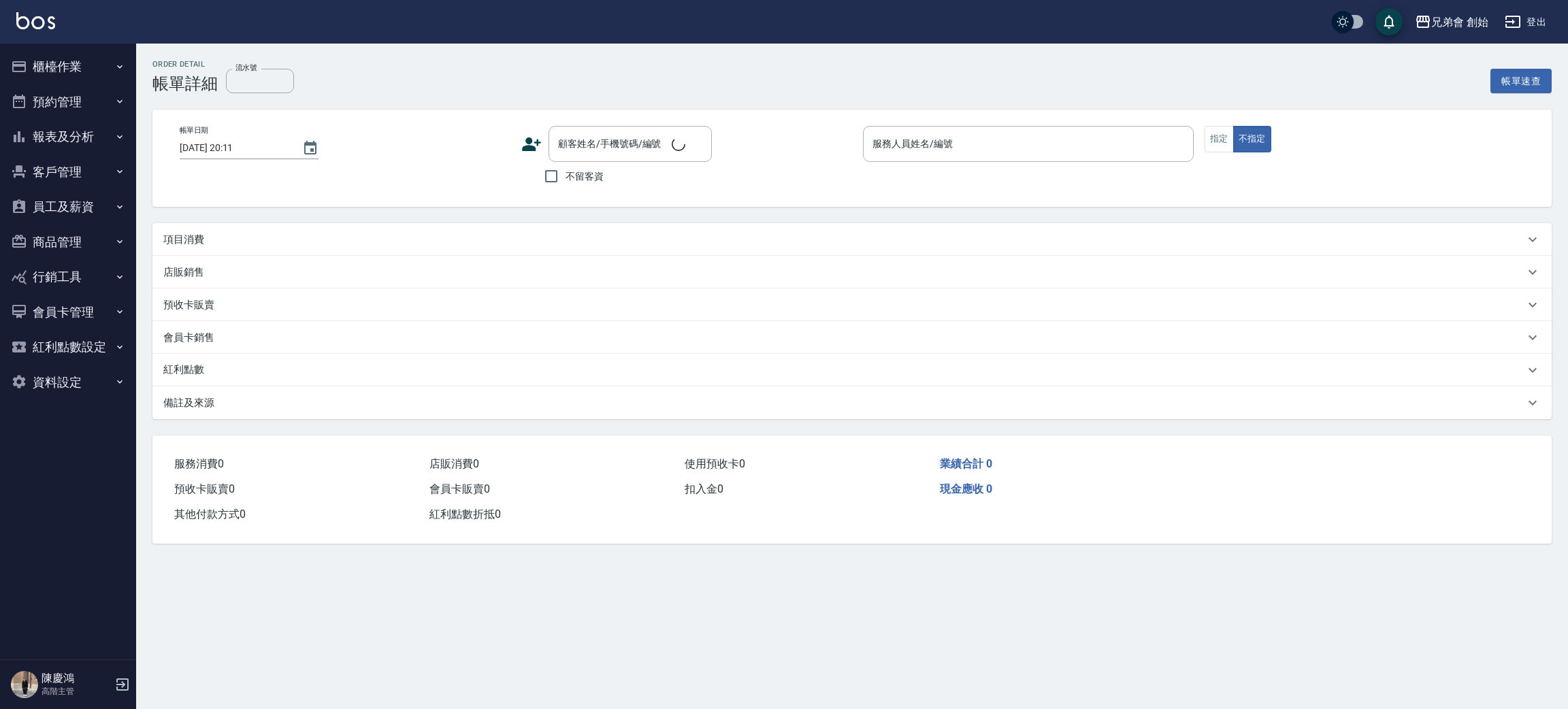
drag, startPoint x: 204, startPoint y: 242, endPoint x: 256, endPoint y: 280, distance: 64.4
click at [208, 242] on div "項目消費" at bounding box center [844, 239] width 1361 height 14
type input "2025/08/20 20:00"
type input "潘潘(無代號)"
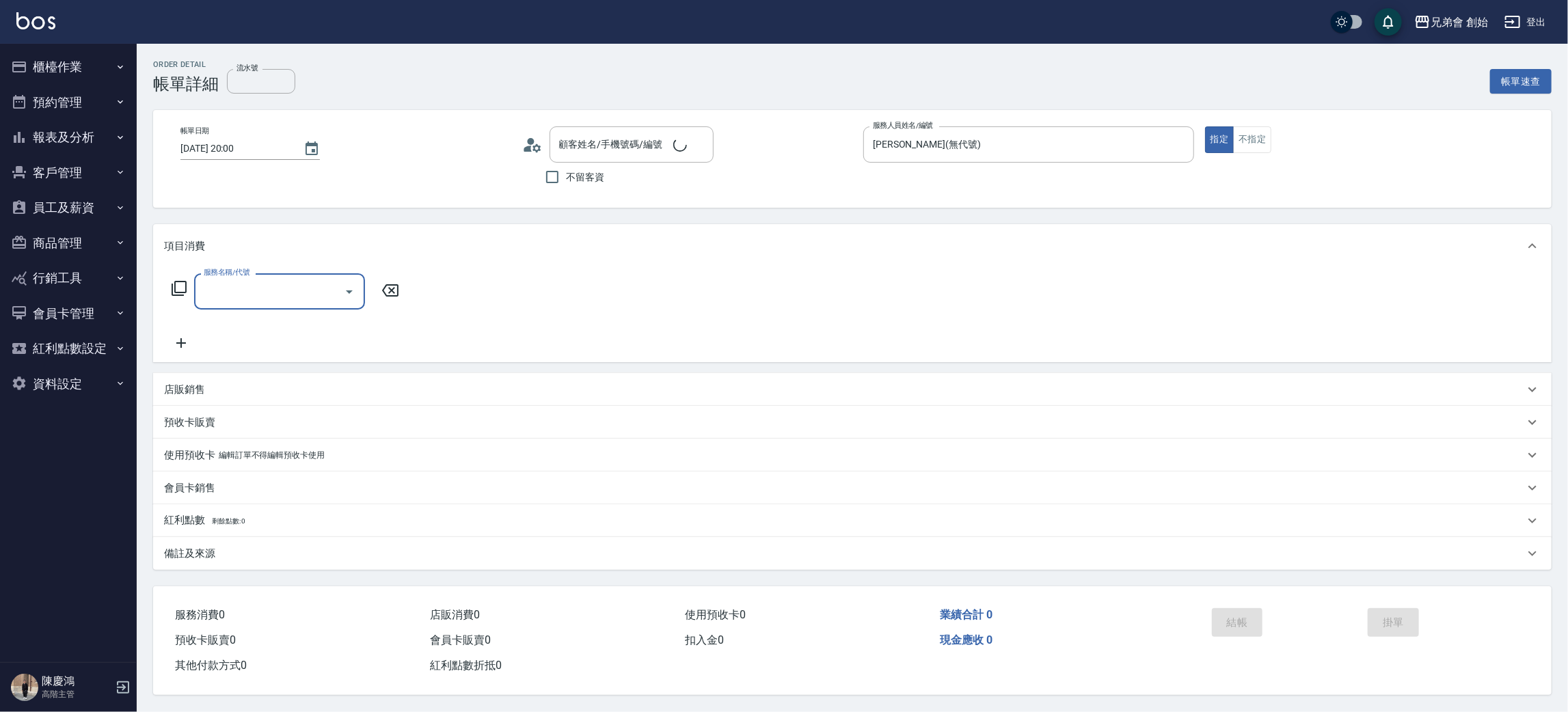
scroll to position [1, 0]
type input "楊愷靖/0903157120/null"
click at [256, 289] on input "服務名稱/代號" at bounding box center [269, 291] width 138 height 24
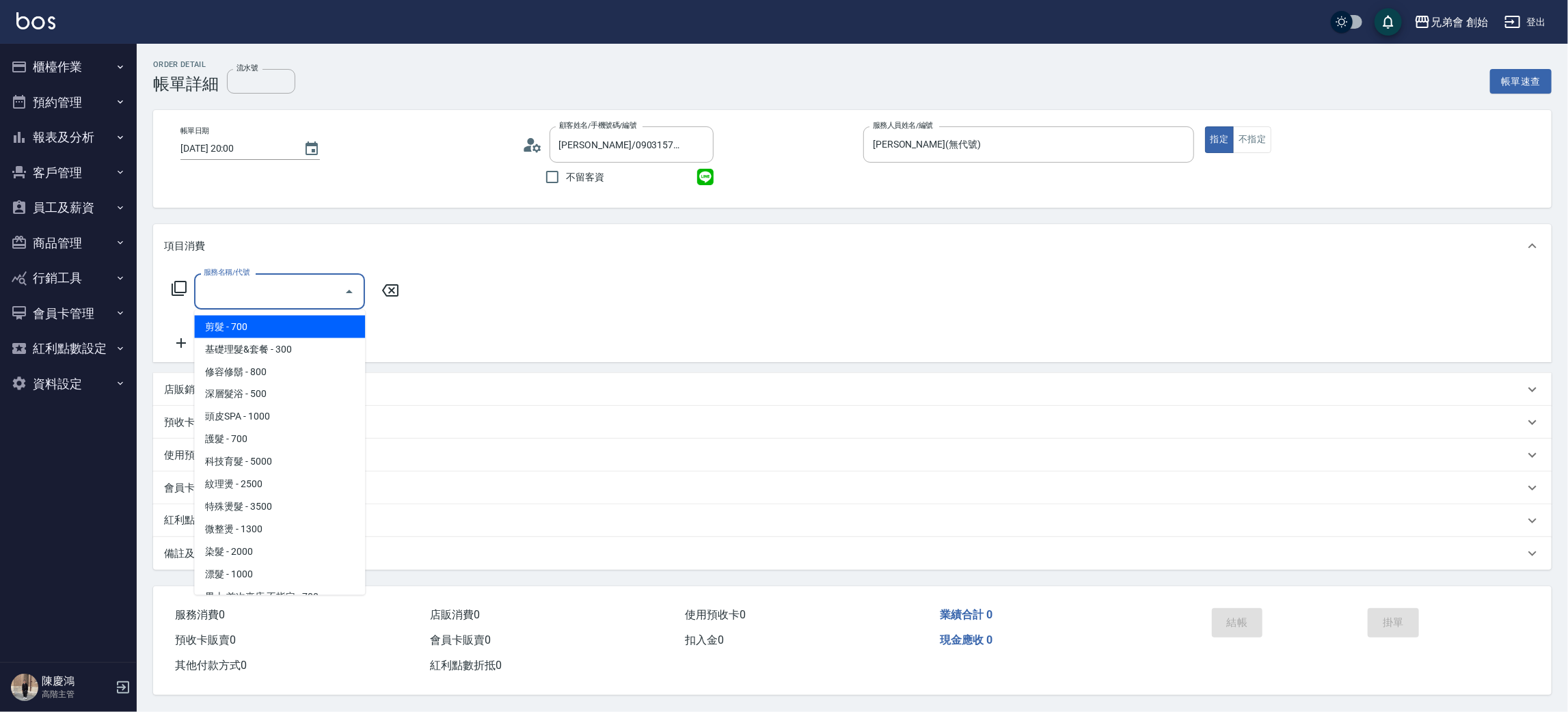
drag, startPoint x: 238, startPoint y: 330, endPoint x: 249, endPoint y: 323, distance: 13.0
click at [240, 330] on span "剪髮 - 700" at bounding box center [280, 326] width 171 height 23
type input "剪髮(A01)"
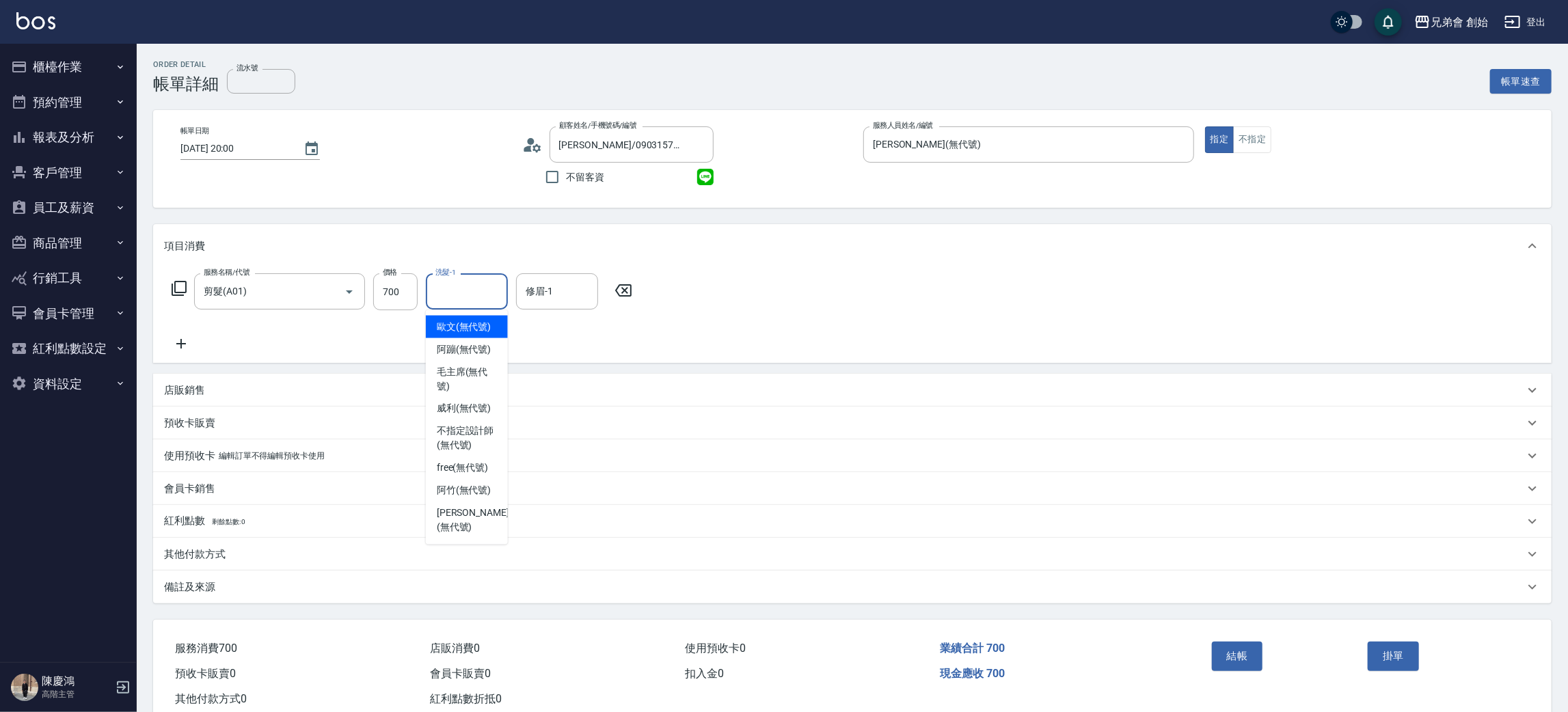
click at [479, 299] on input "洗髮-1" at bounding box center [466, 291] width 70 height 24
click at [484, 331] on span "歐文 (無代號)" at bounding box center [464, 326] width 54 height 14
type input "歐文(無代號)"
click at [549, 281] on input "修眉-1" at bounding box center [557, 291] width 70 height 24
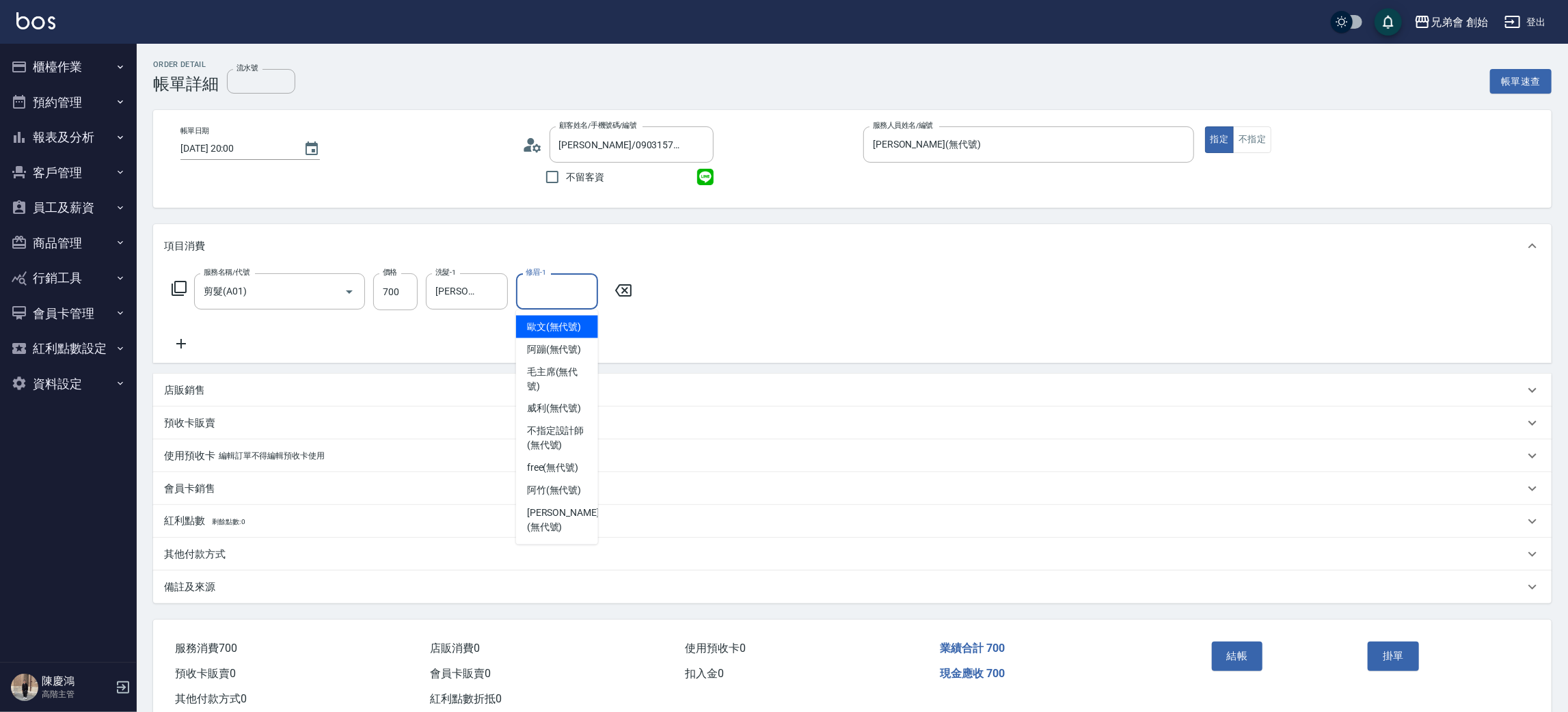
click at [548, 317] on div "歐文 (無代號)" at bounding box center [557, 326] width 82 height 23
type input "歐文(無代號)"
click at [234, 549] on div "其他付款方式" at bounding box center [844, 554] width 1360 height 14
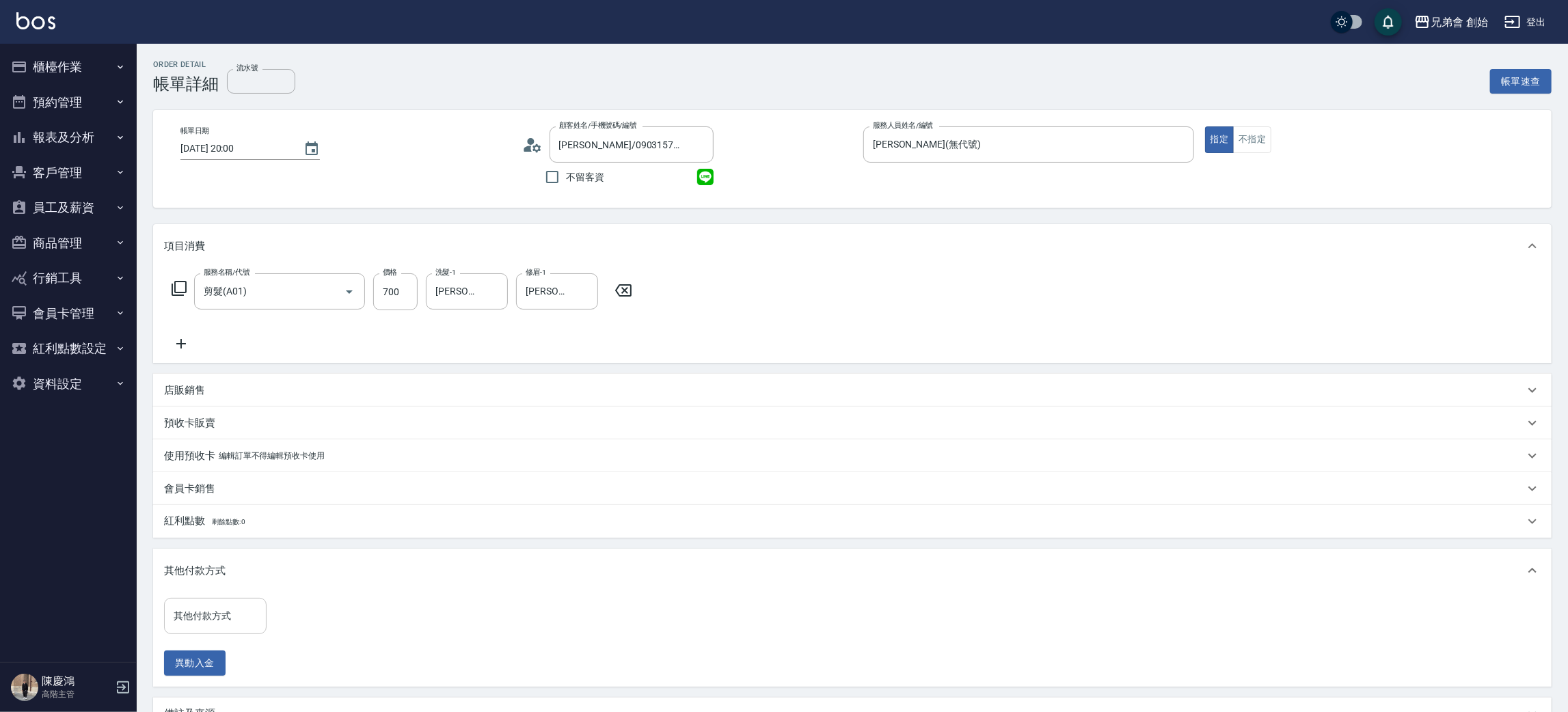
click at [238, 614] on input "其他付款方式" at bounding box center [215, 616] width 90 height 24
click at [338, 489] on div "會員卡銷售" at bounding box center [844, 488] width 1360 height 14
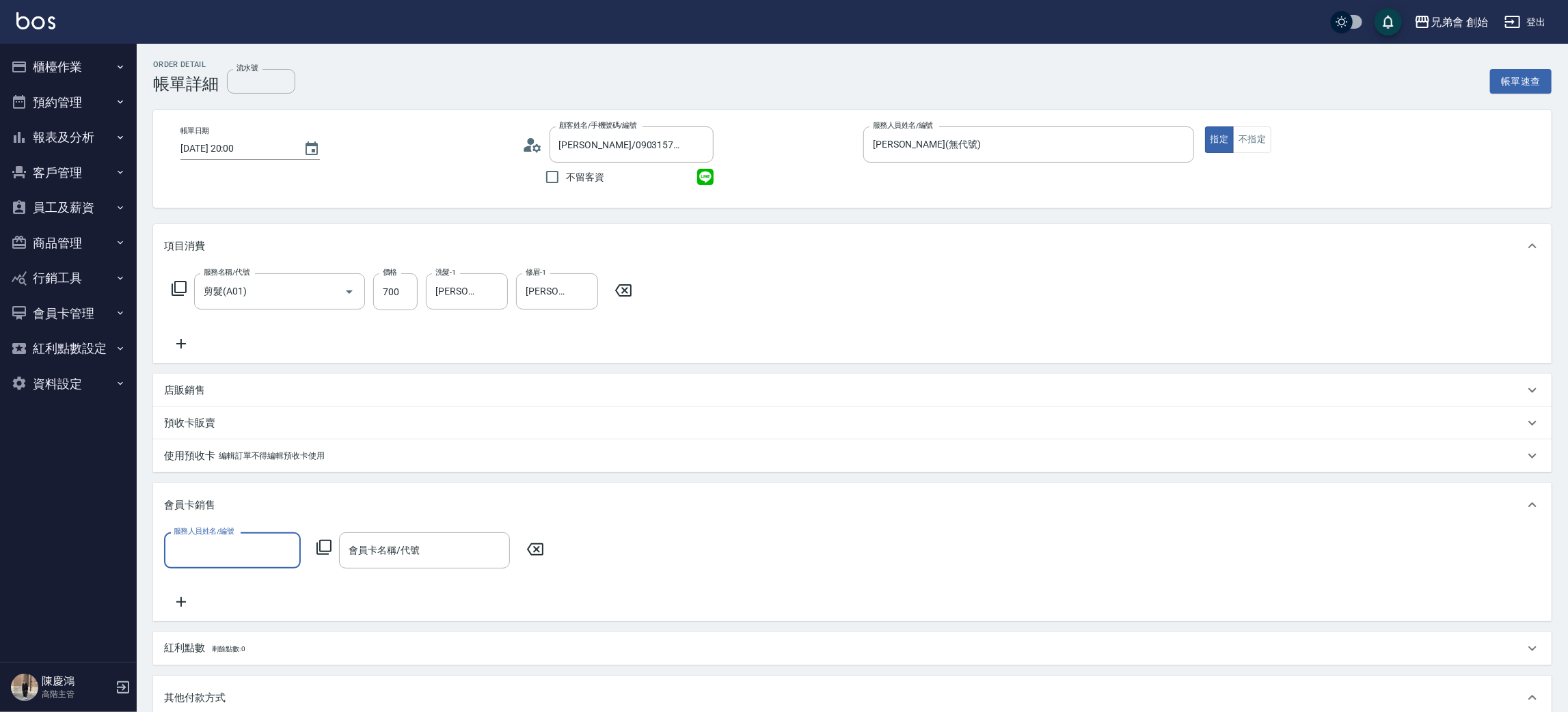
click at [208, 545] on input "服務人員姓名/編號" at bounding box center [232, 550] width 125 height 24
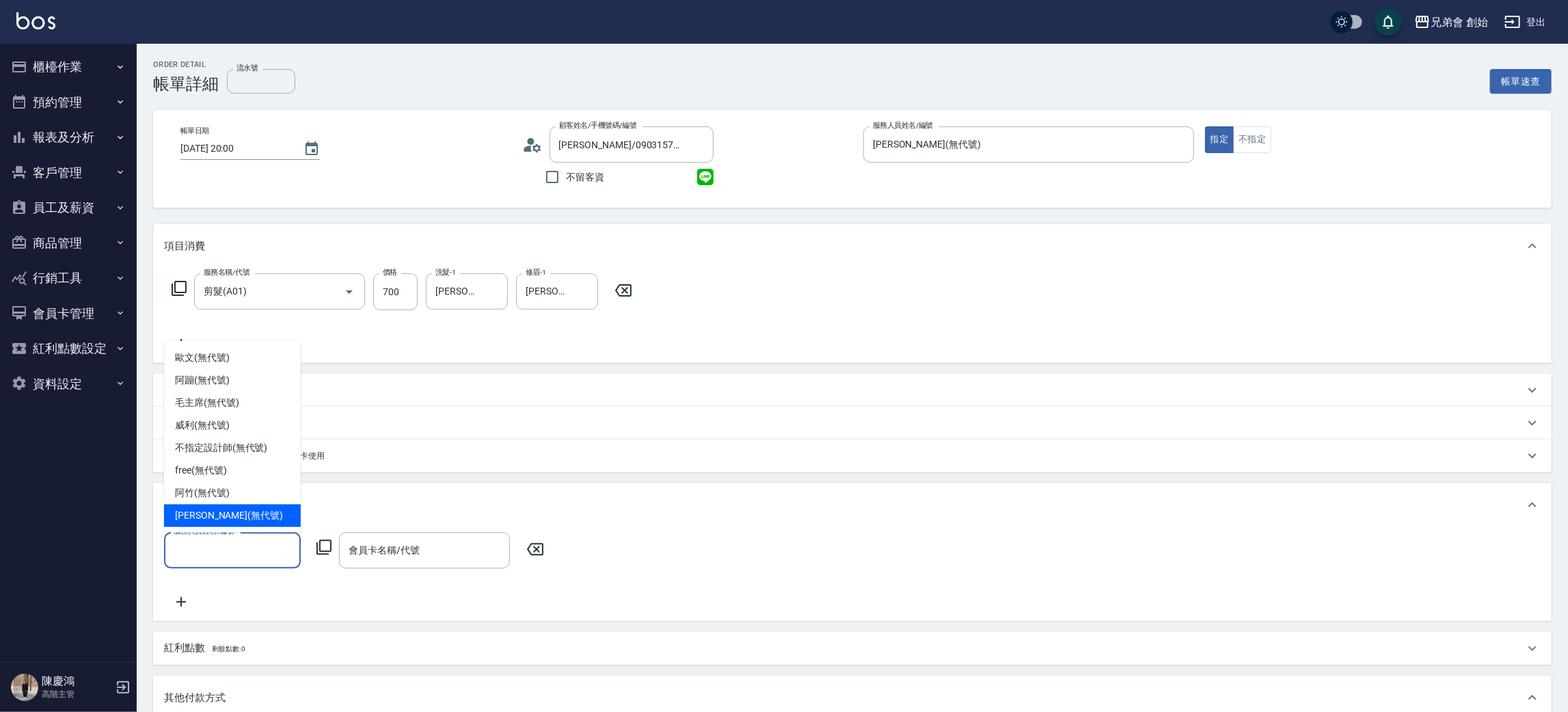
click at [218, 520] on span "潘潘 (無代號)" at bounding box center [229, 515] width 108 height 14
type input "潘潘(無代號)"
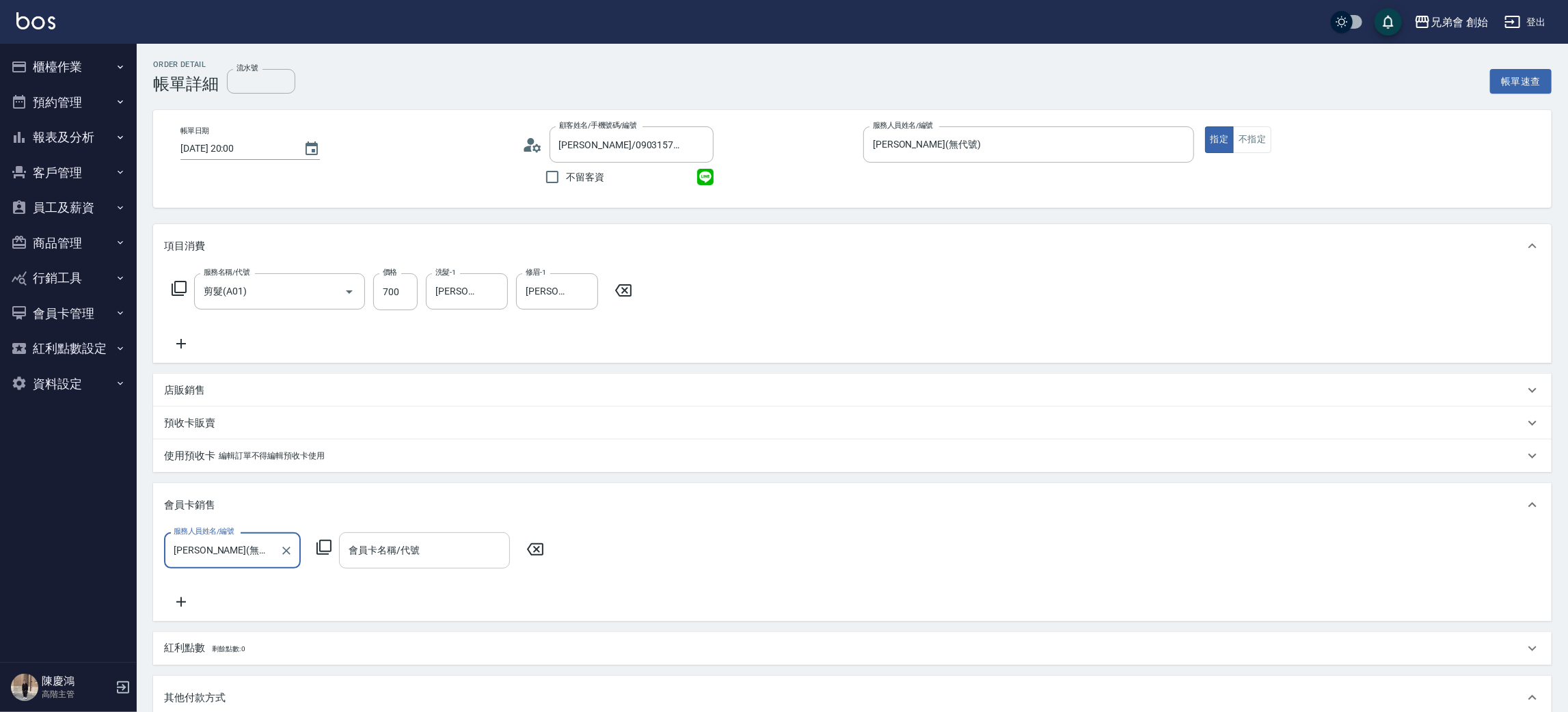
click at [369, 541] on div "會員卡名稱/代號 會員卡名稱/代號" at bounding box center [424, 550] width 171 height 36
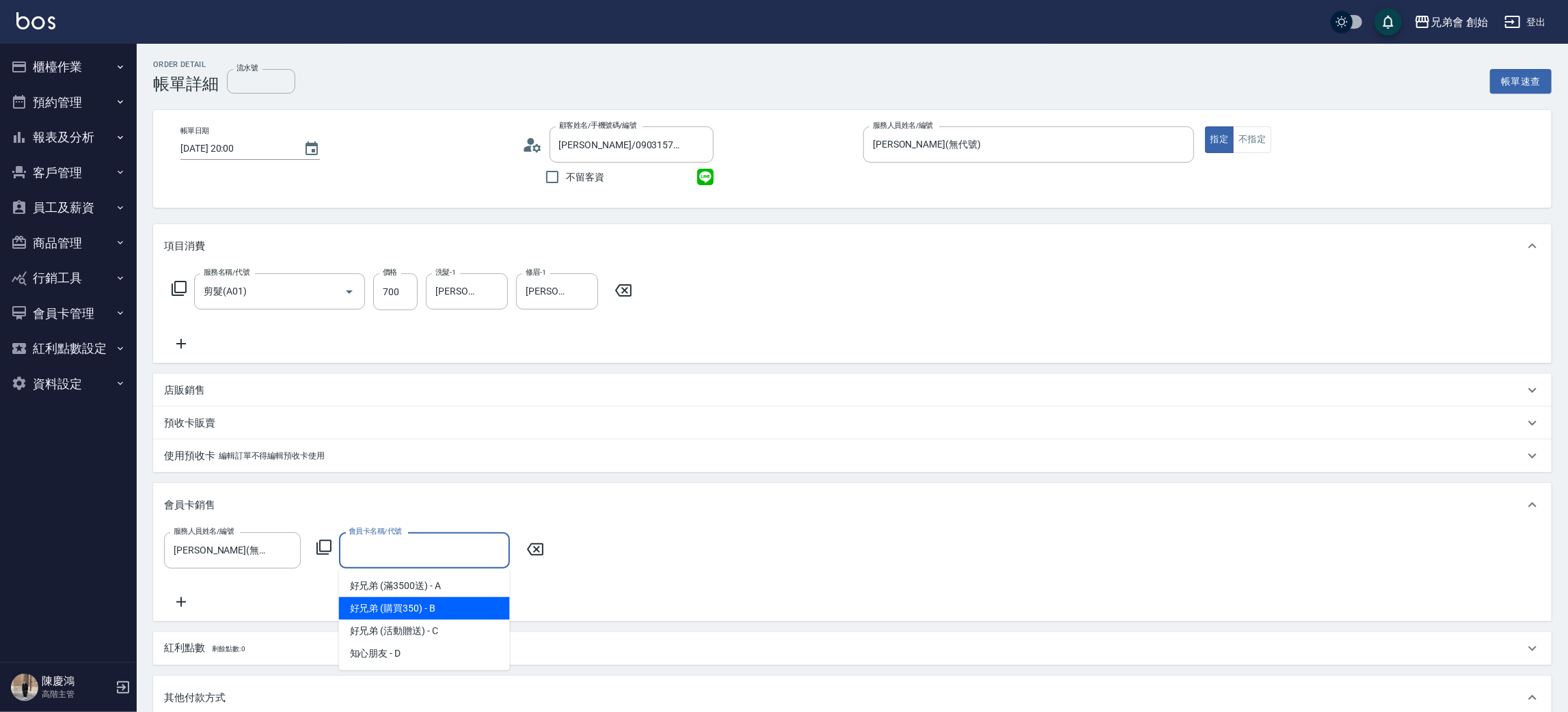
click at [433, 608] on span "好兄弟 (購買350) - B" at bounding box center [424, 608] width 171 height 23
type input "好兄弟 (購買350)-365天"
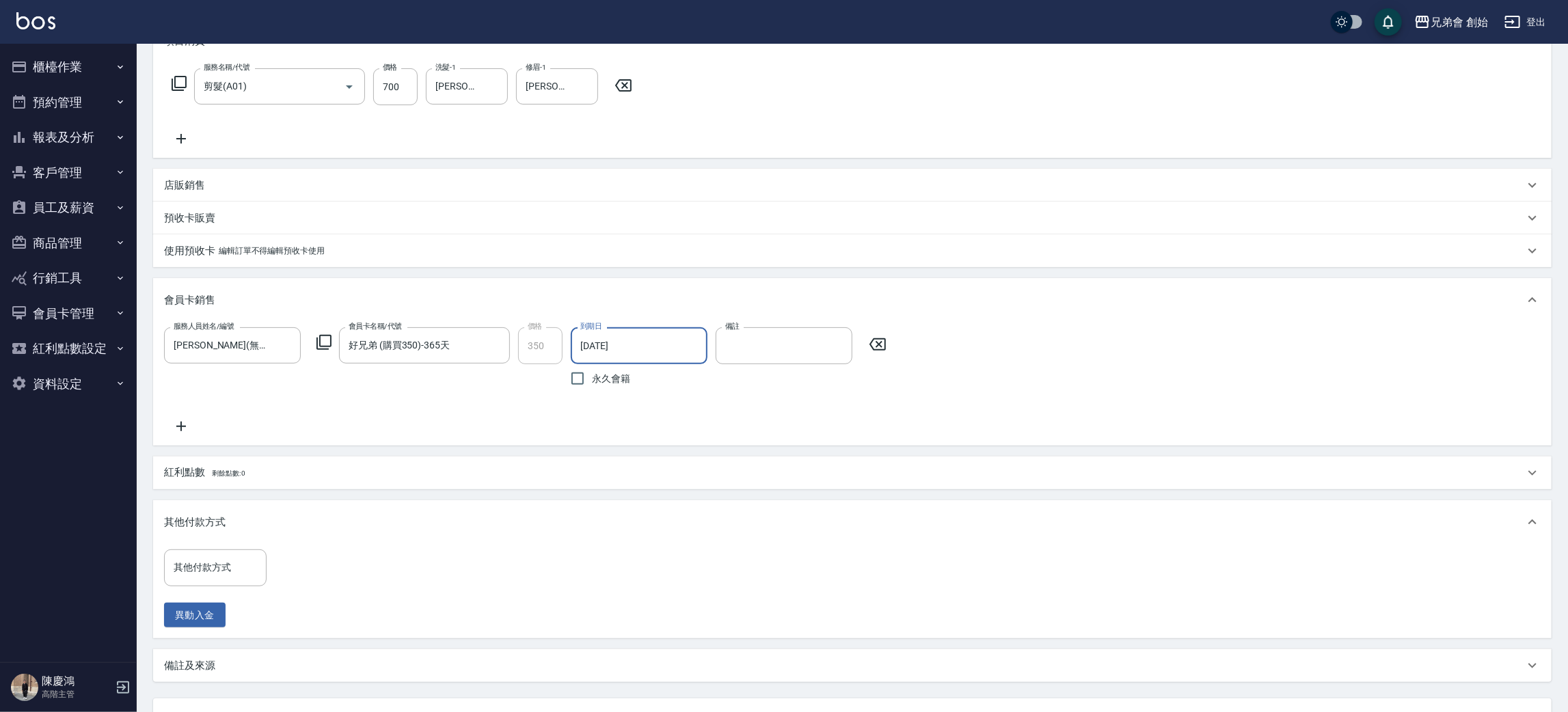
scroll to position [334, 0]
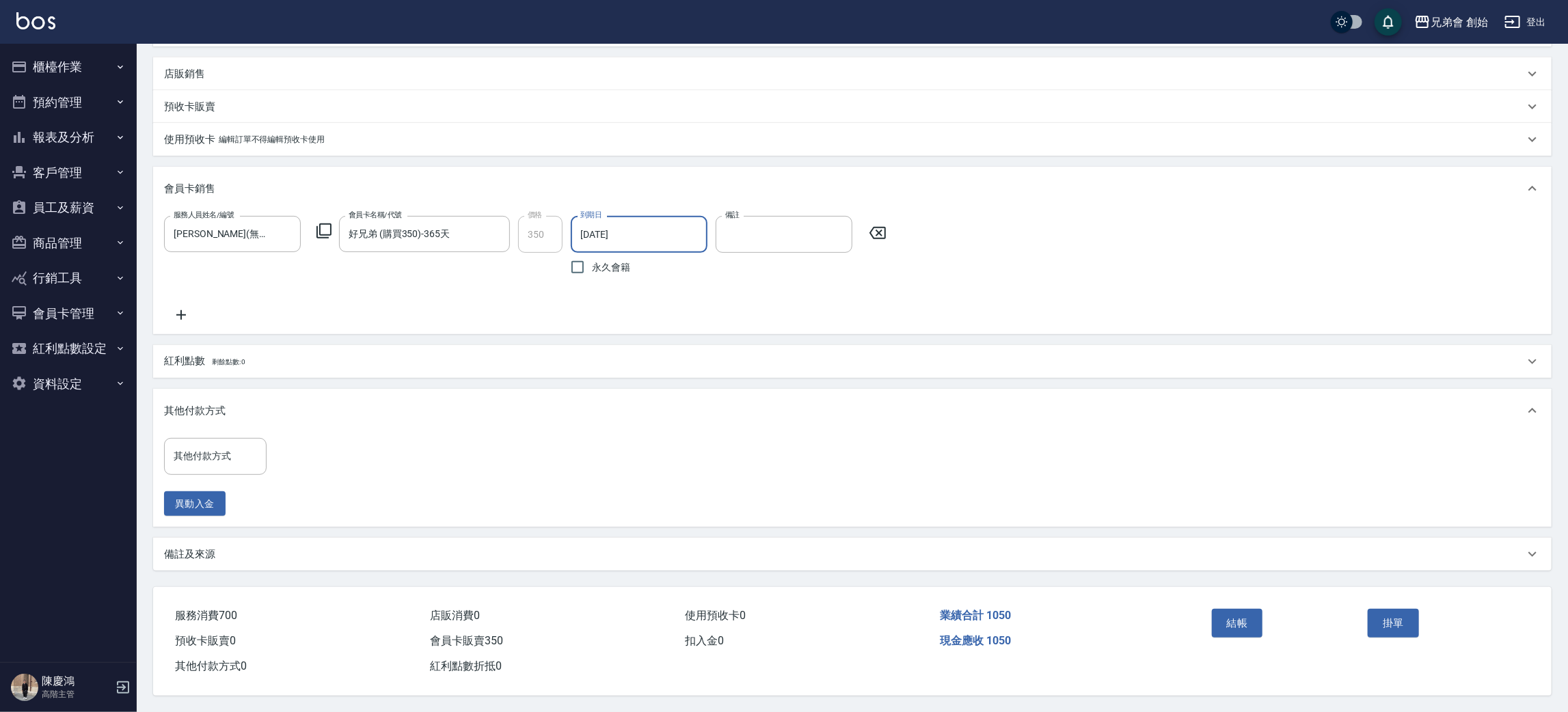
click at [1213, 603] on div "結帳" at bounding box center [1284, 633] width 156 height 59
click at [1255, 621] on button "結帳" at bounding box center [1237, 623] width 51 height 29
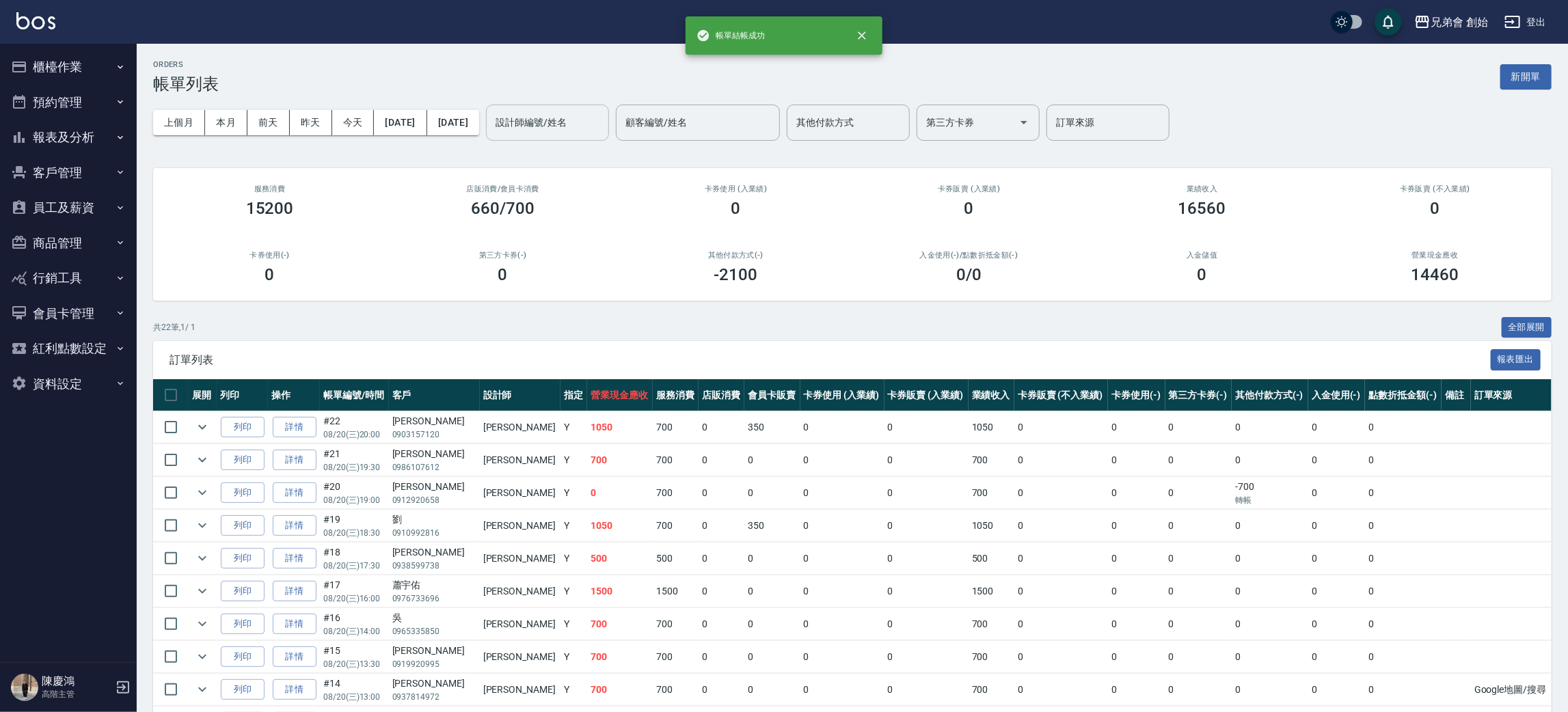
click at [594, 135] on div "設計師編號/姓名" at bounding box center [547, 123] width 123 height 36
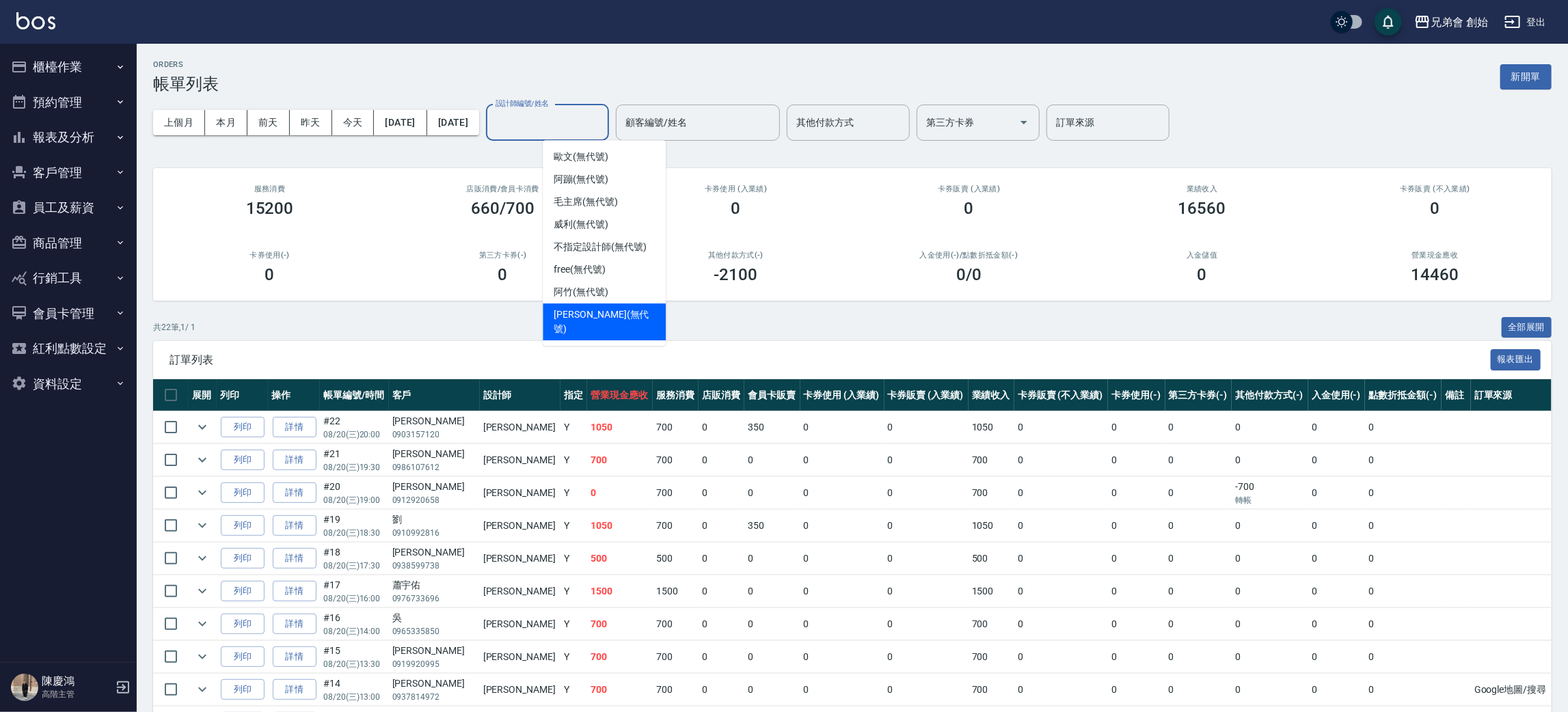
click at [595, 317] on span "潘潘 (無代號)" at bounding box center [604, 322] width 101 height 29
type input "潘潘(無代號)"
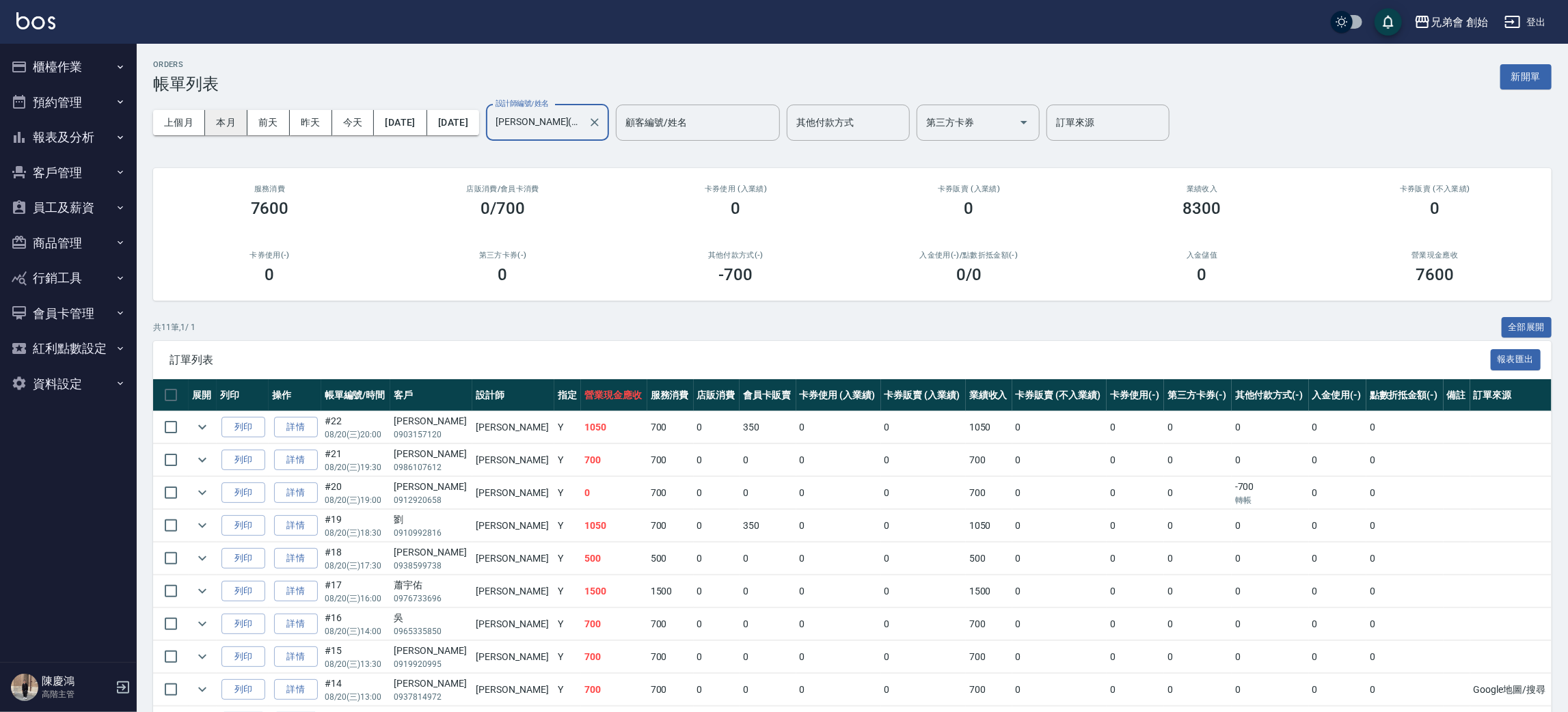
click at [240, 123] on button "本月" at bounding box center [227, 123] width 43 height 25
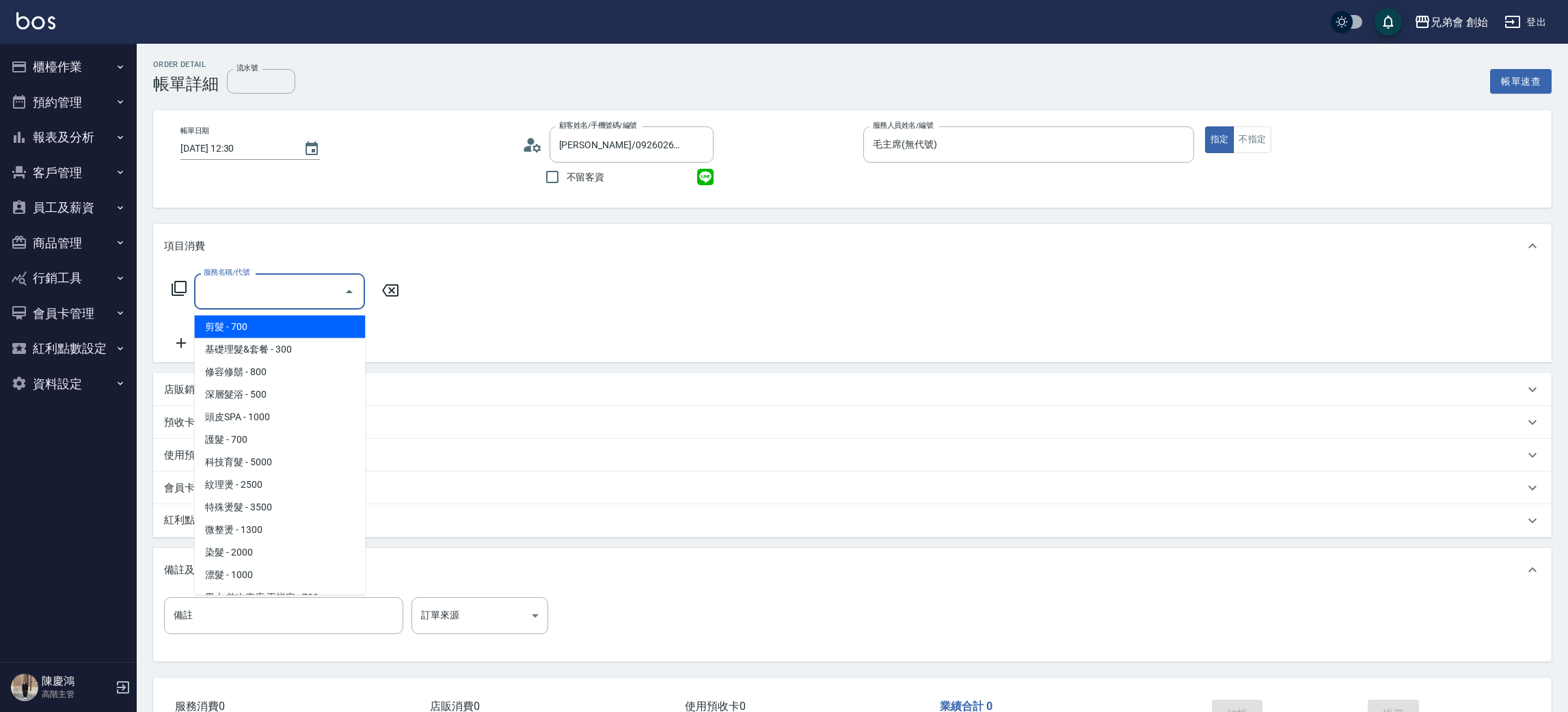
click at [285, 286] on input "服務名稱/代號" at bounding box center [269, 291] width 138 height 24
drag, startPoint x: 268, startPoint y: 325, endPoint x: 347, endPoint y: 313, distance: 79.9
click at [269, 325] on span "剪髮 - 700" at bounding box center [280, 326] width 171 height 23
type input "剪髮(A01)"
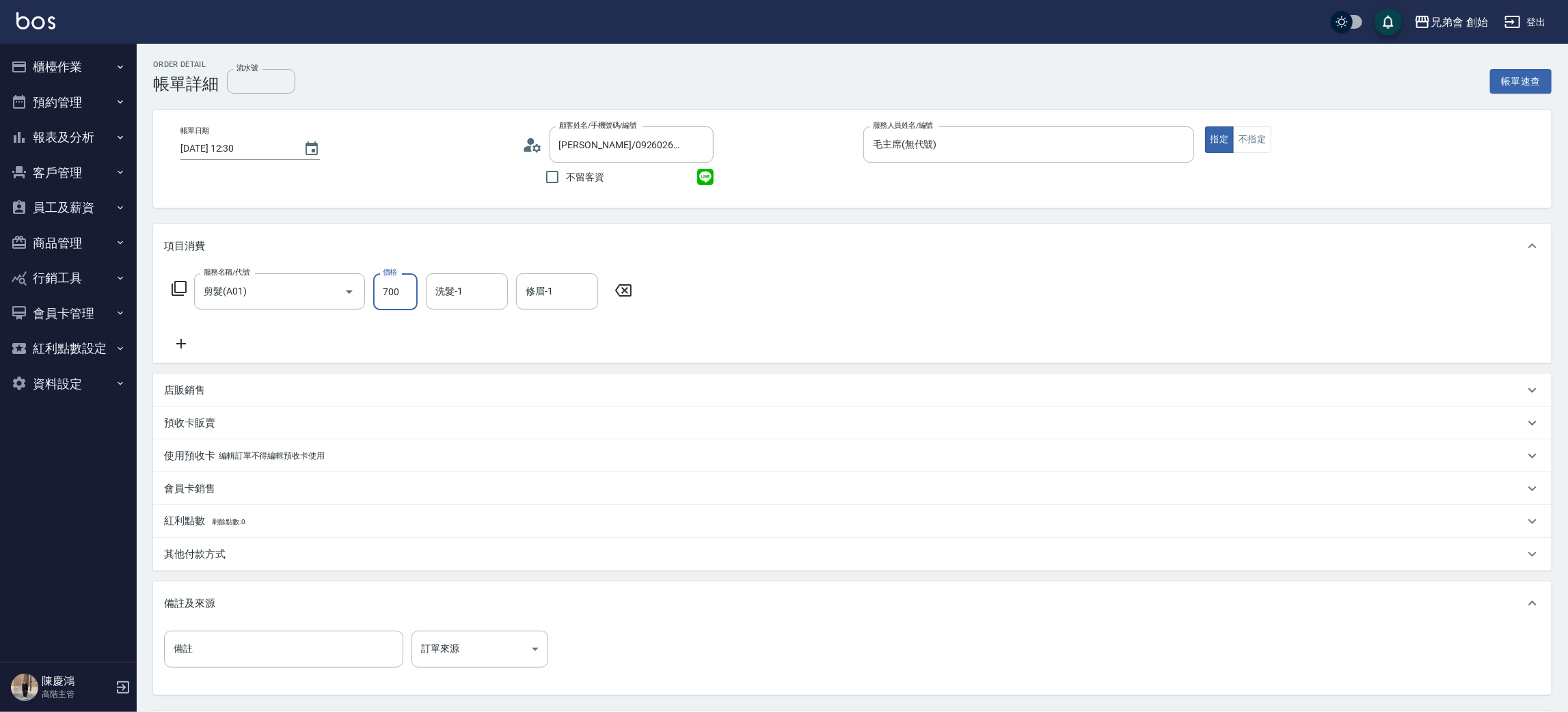
click at [393, 305] on input "700" at bounding box center [395, 292] width 44 height 37
type input "800"
click at [477, 302] on input "洗髮-1" at bounding box center [466, 291] width 70 height 24
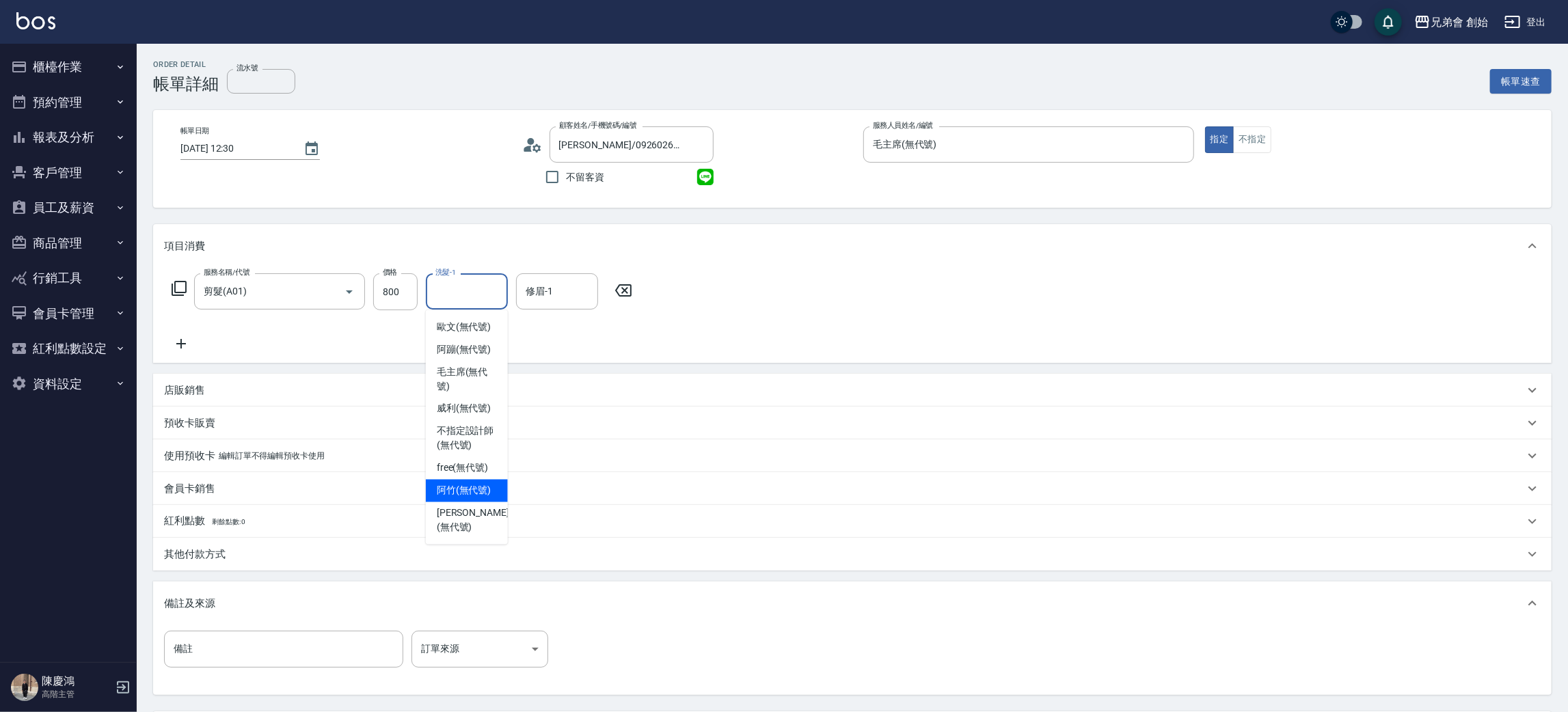
click at [479, 493] on span "阿竹 (無代號)" at bounding box center [464, 490] width 54 height 14
type input "阿竹 (無代號)"
click at [538, 306] on div "修眉-1" at bounding box center [557, 291] width 82 height 36
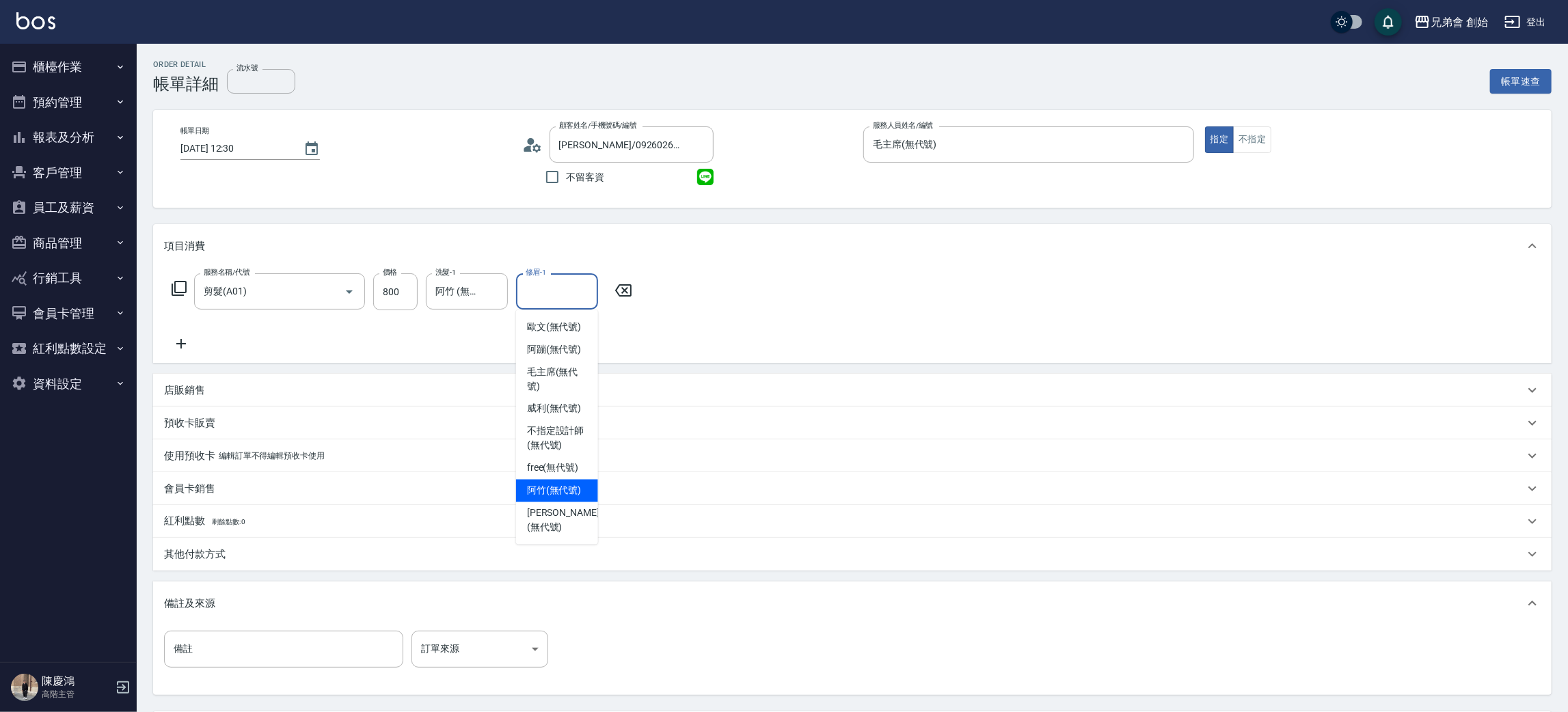
click at [544, 486] on span "阿竹 (無代號)" at bounding box center [554, 490] width 54 height 14
type input "阿竹 (無代號)"
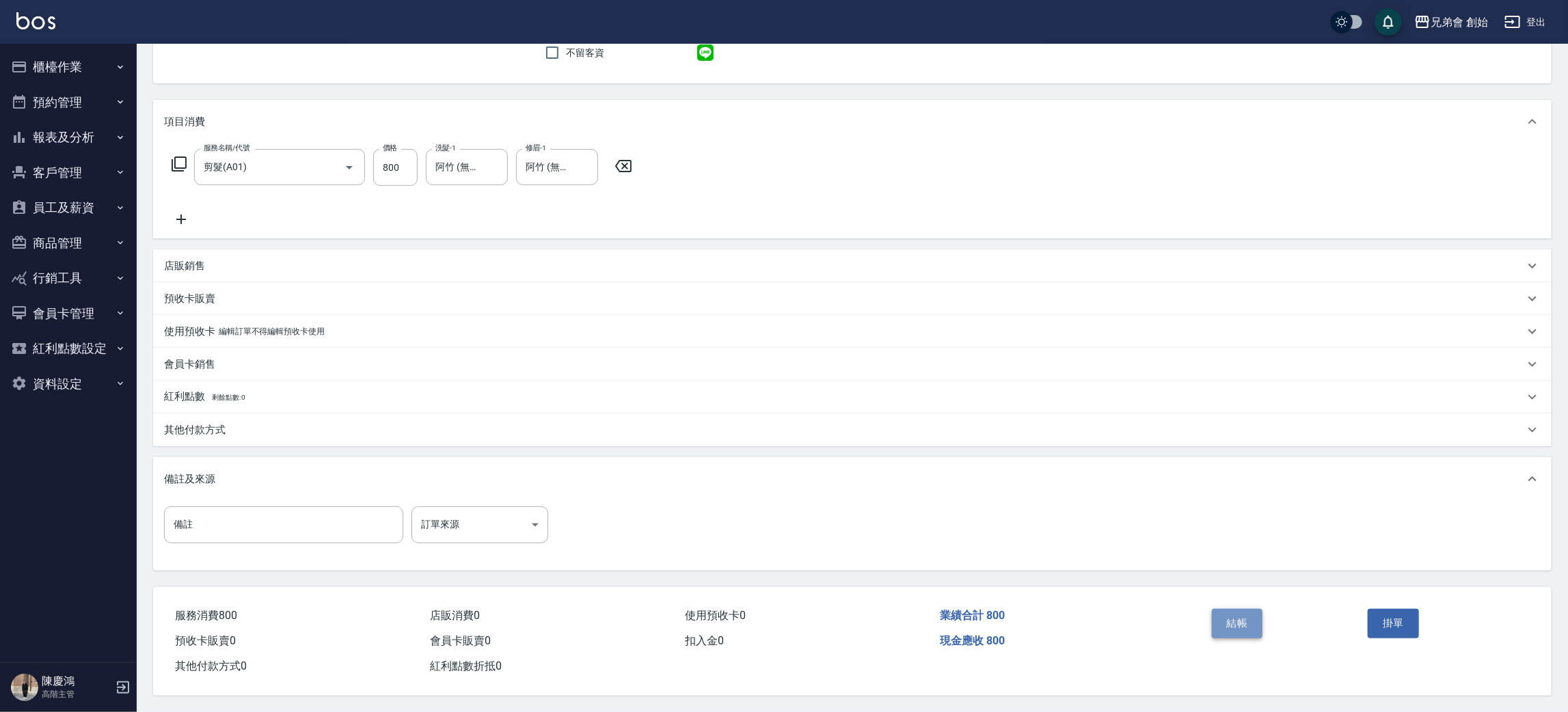
drag, startPoint x: 1239, startPoint y: 629, endPoint x: 1236, endPoint y: 621, distance: 8.5
click at [1238, 627] on button "結帳" at bounding box center [1237, 623] width 51 height 29
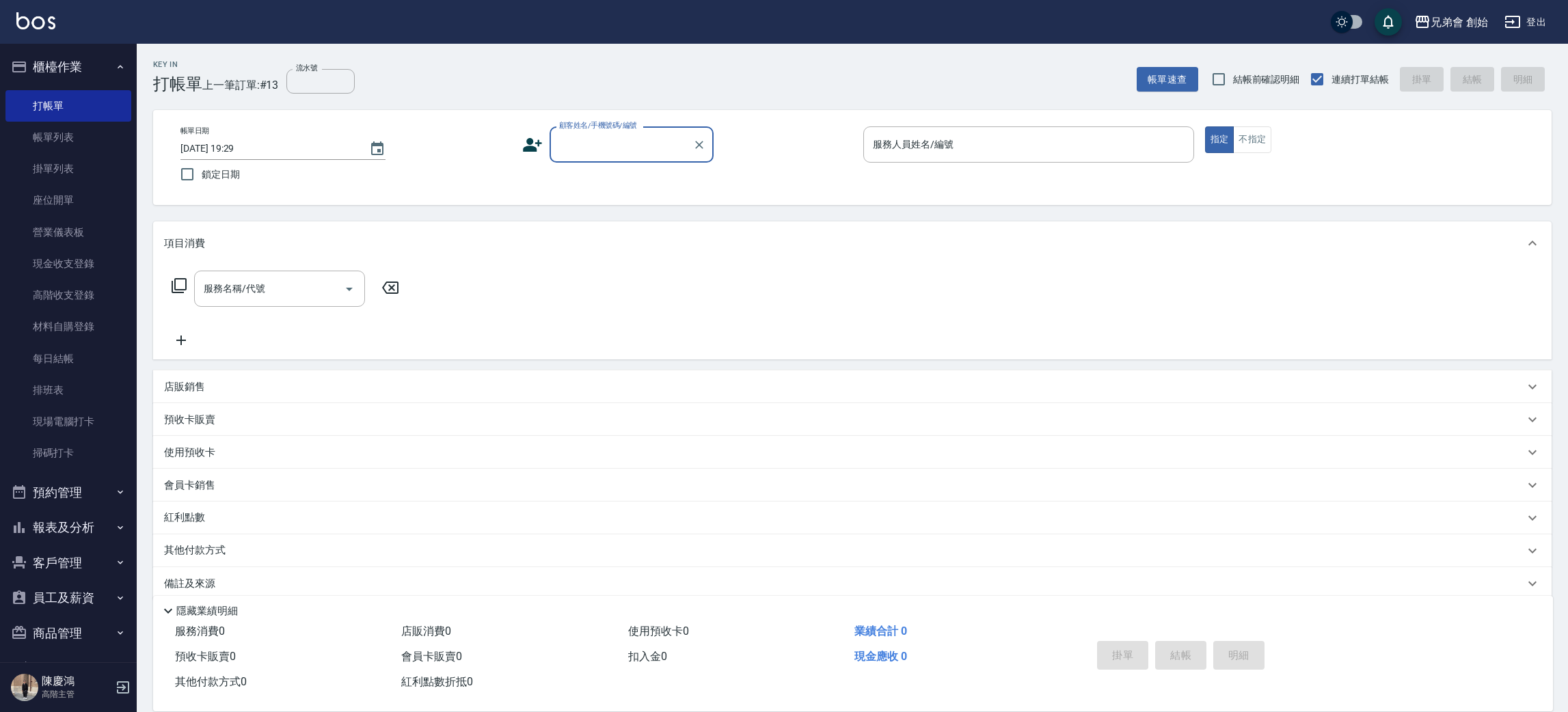
scroll to position [15, 0]
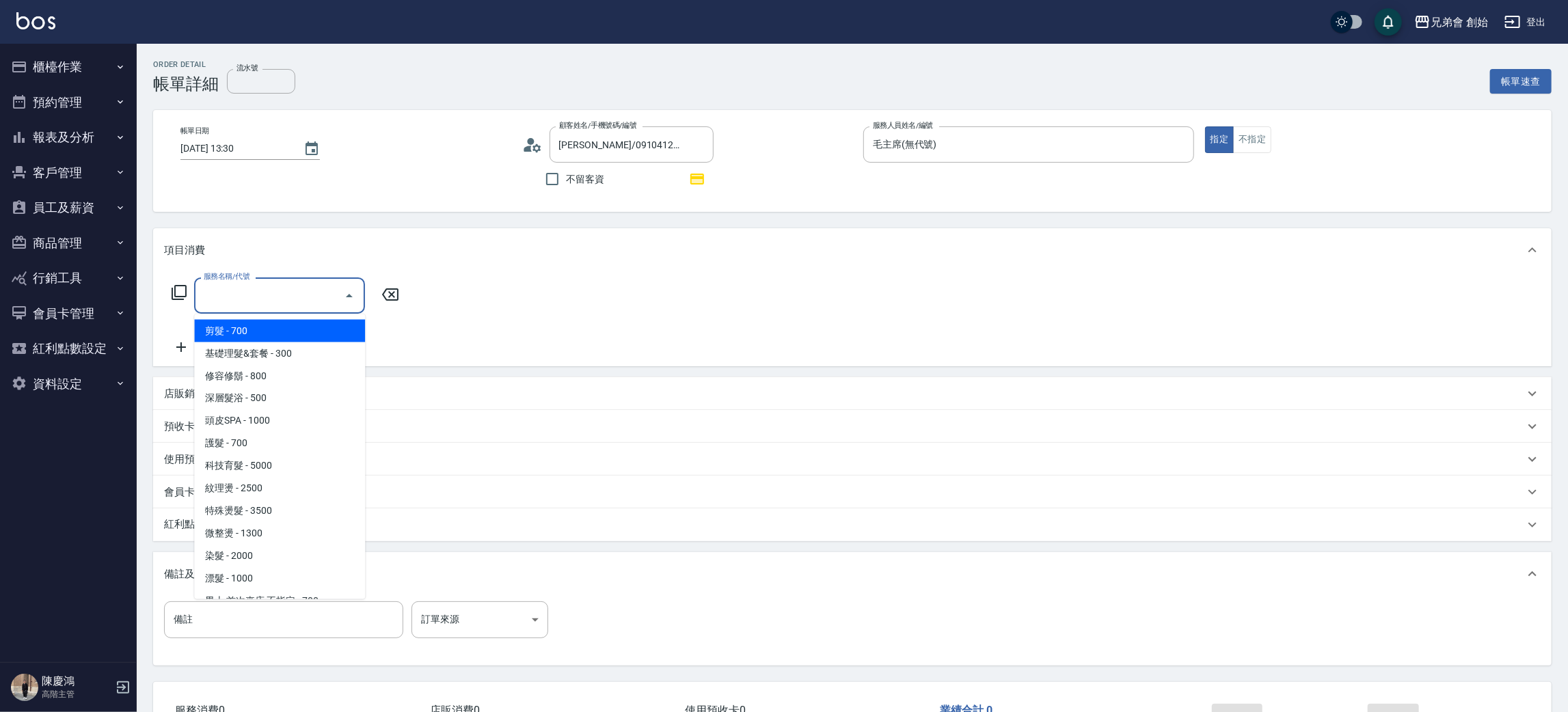
click at [284, 335] on span "剪髮 - 700" at bounding box center [280, 331] width 171 height 23
type input "剪髮(A01)"
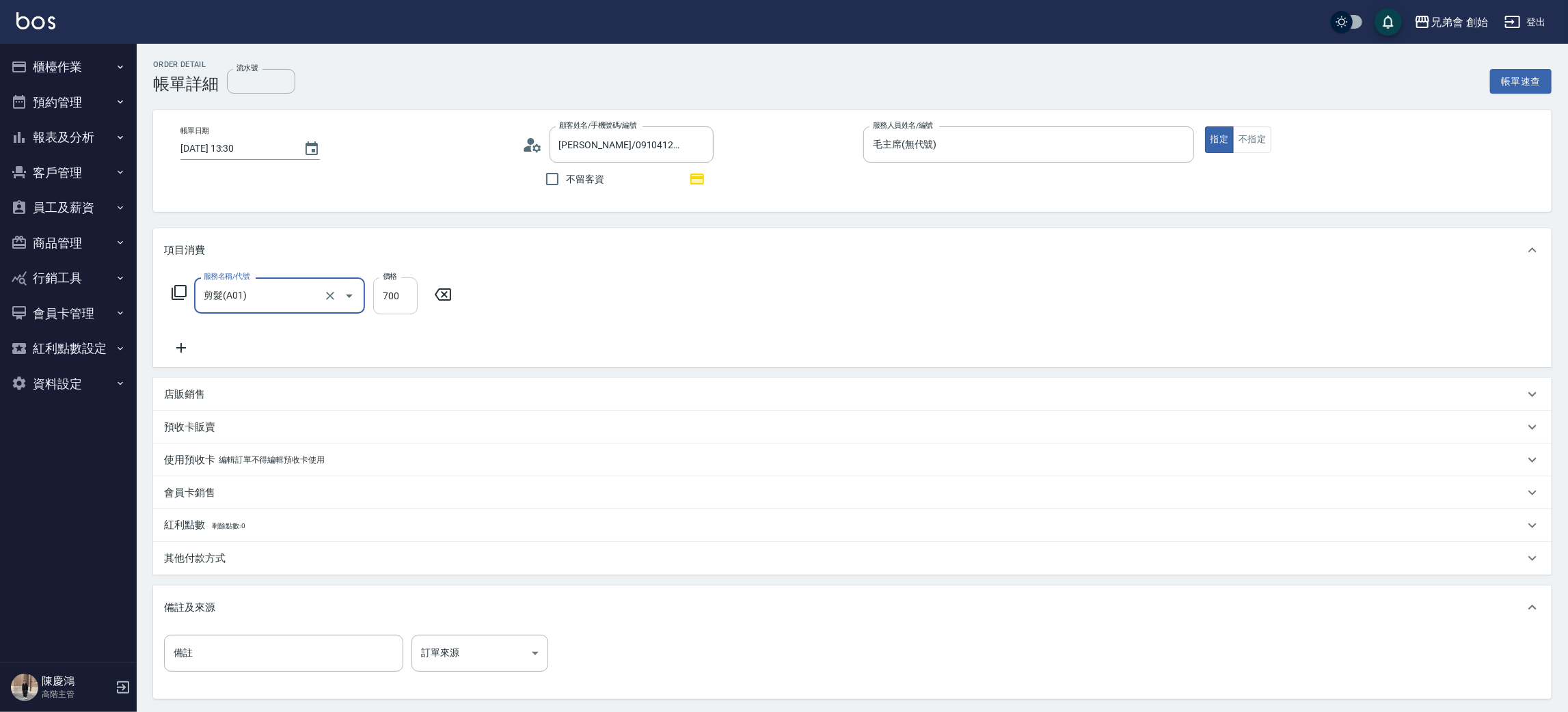
click at [401, 291] on input "700" at bounding box center [395, 296] width 44 height 37
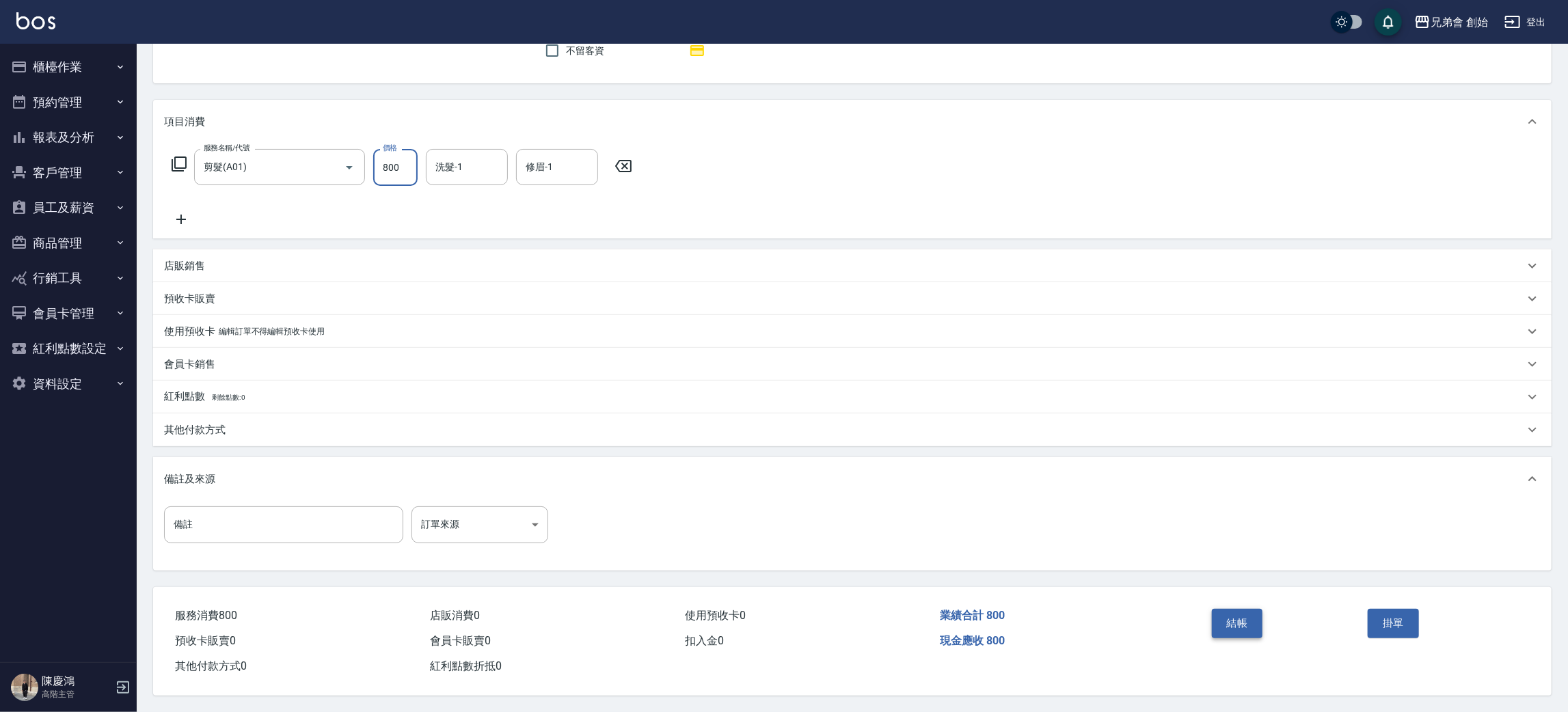
type input "800"
click at [1245, 615] on button "結帳" at bounding box center [1237, 623] width 51 height 29
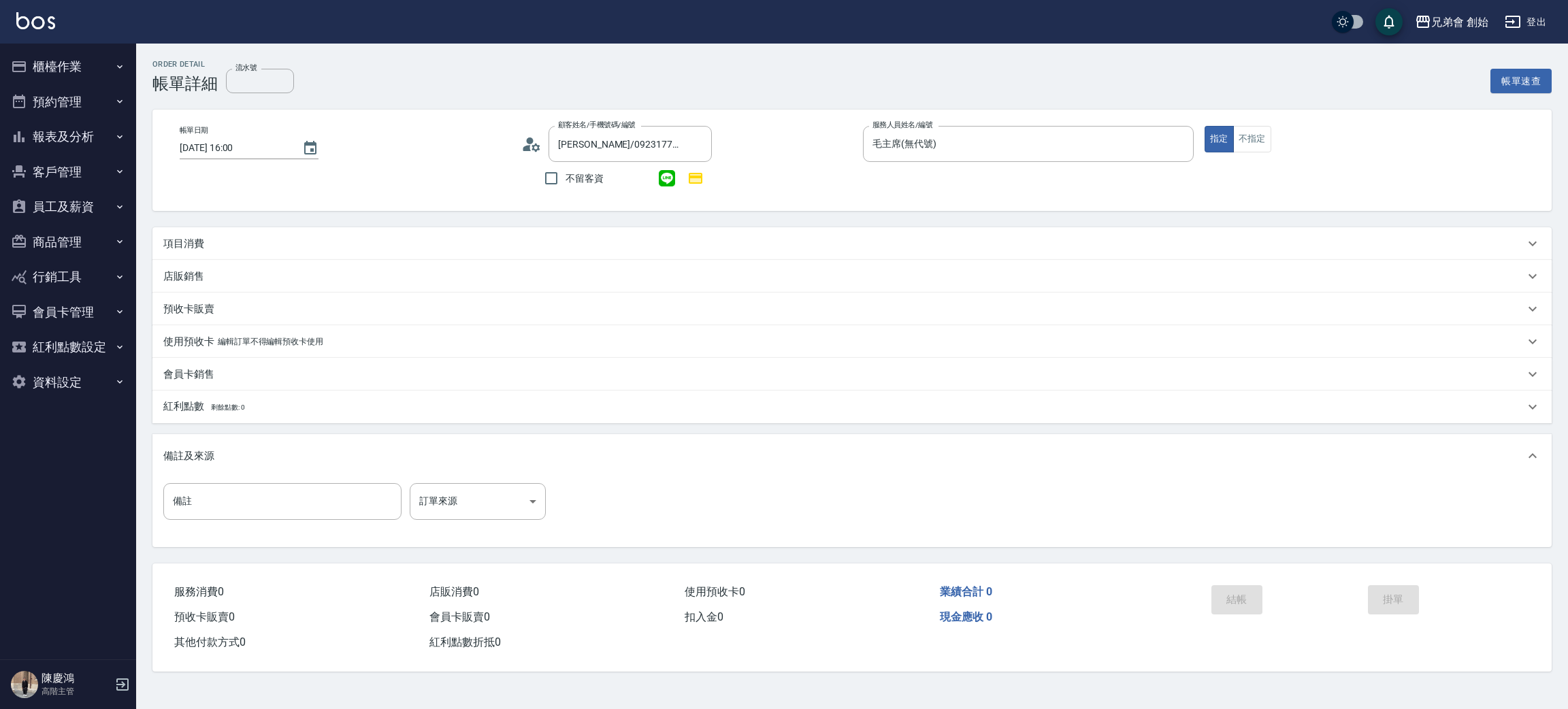
drag, startPoint x: 187, startPoint y: 237, endPoint x: 272, endPoint y: 259, distance: 87.8
click at [187, 237] on p "項目消費" at bounding box center [184, 243] width 41 height 14
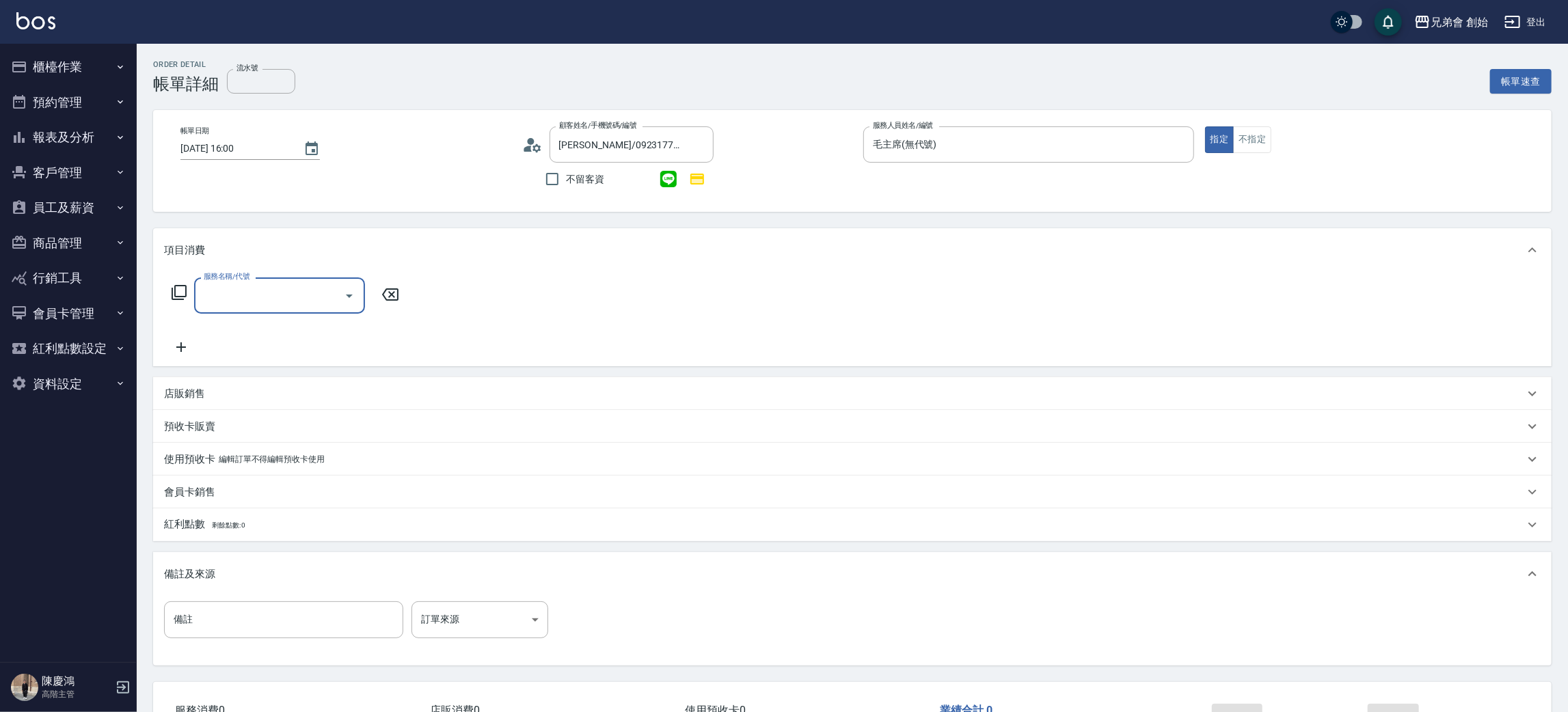
click at [260, 282] on div "服務名稱/代號" at bounding box center [280, 295] width 171 height 36
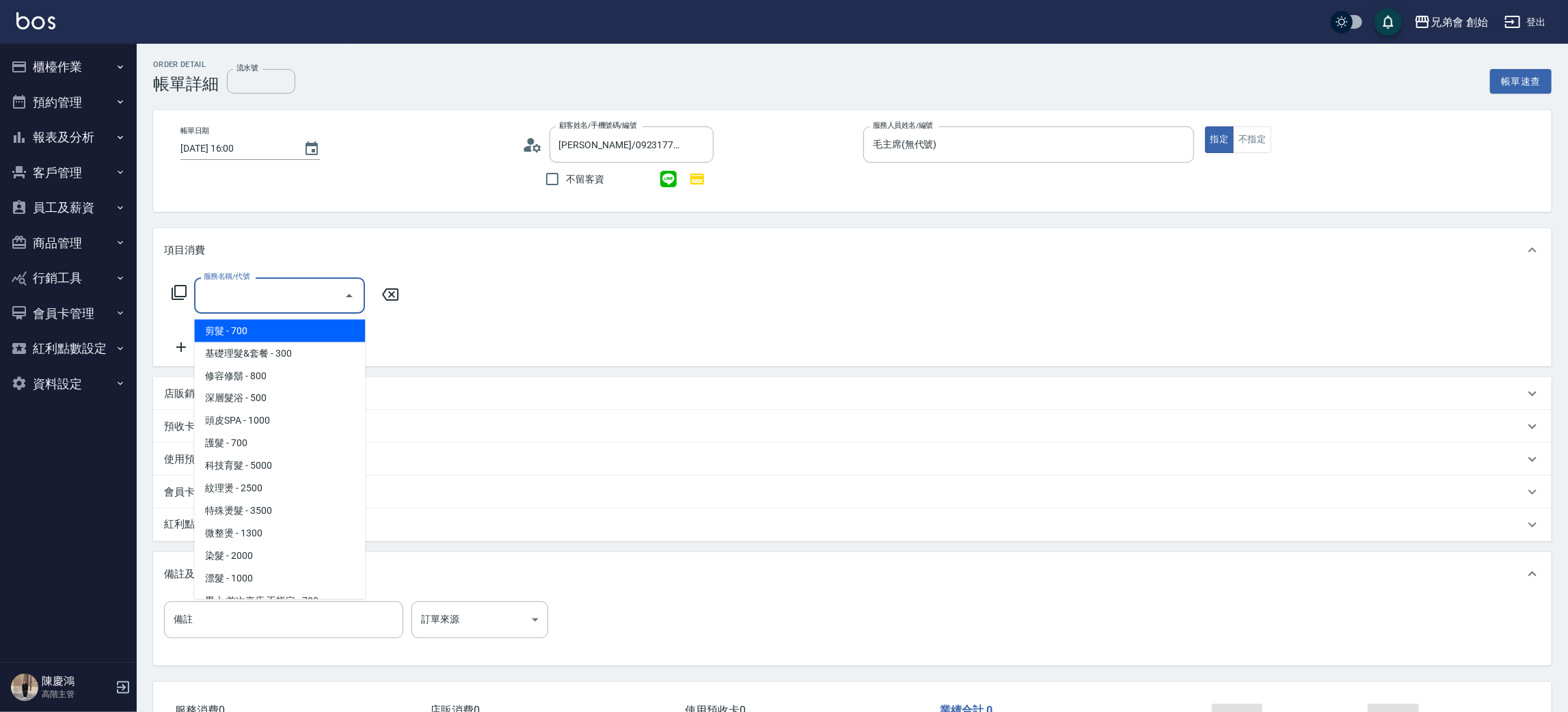
drag, startPoint x: 277, startPoint y: 322, endPoint x: 289, endPoint y: 325, distance: 12.4
click at [278, 324] on span "剪髮 - 700" at bounding box center [280, 331] width 171 height 23
type input "剪髮(A01)"
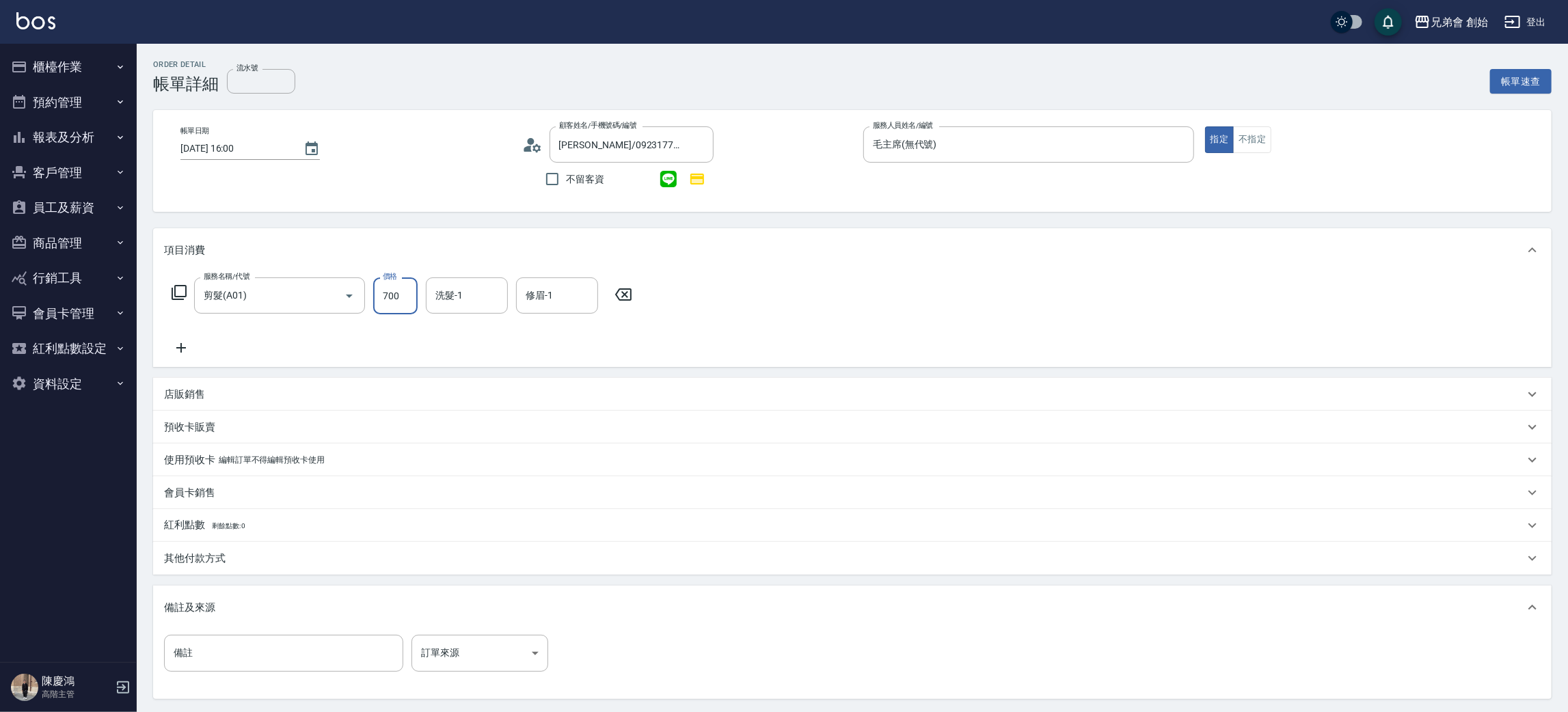
click at [391, 301] on input "700" at bounding box center [395, 296] width 44 height 37
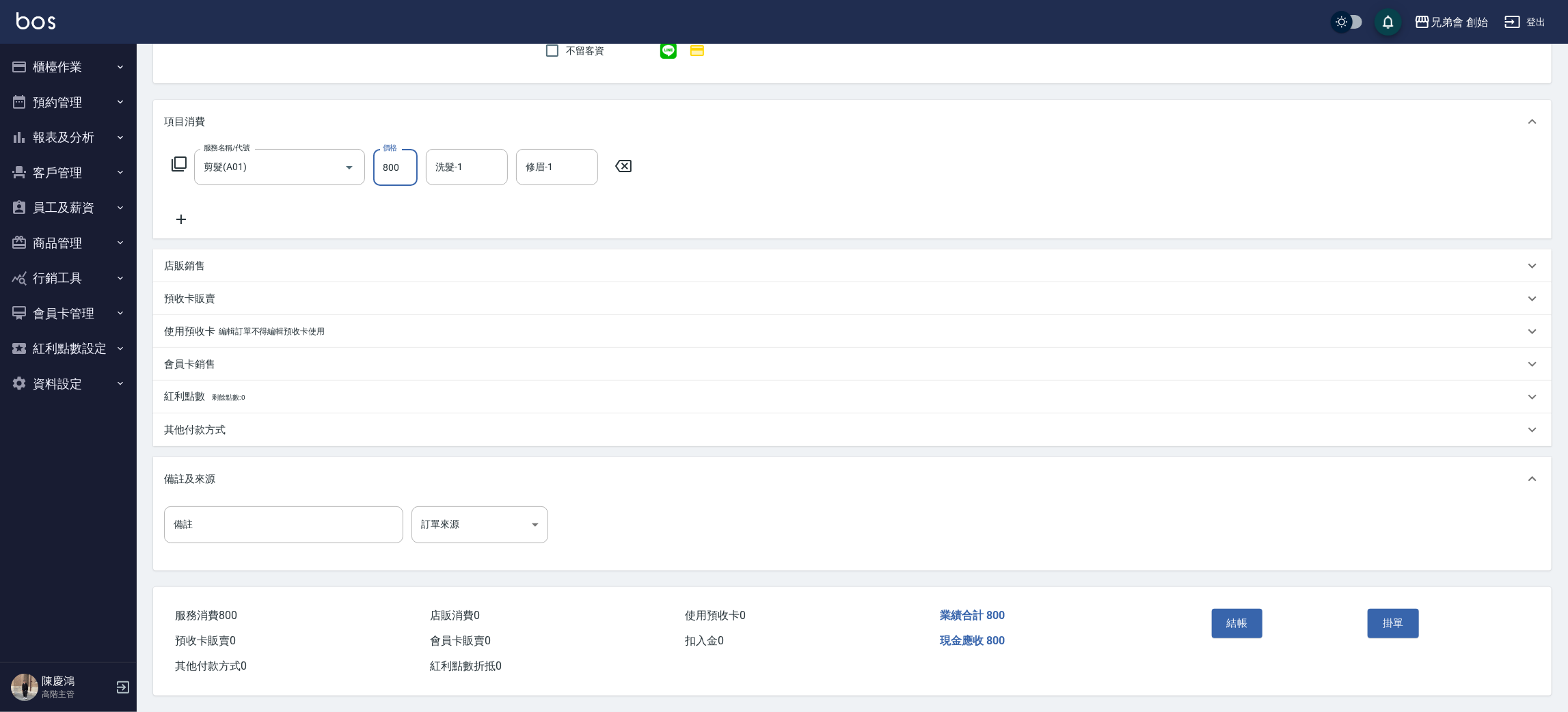
type input "800"
click at [1255, 638] on div "結帳" at bounding box center [1284, 633] width 156 height 59
click at [1241, 617] on button "結帳" at bounding box center [1237, 623] width 51 height 29
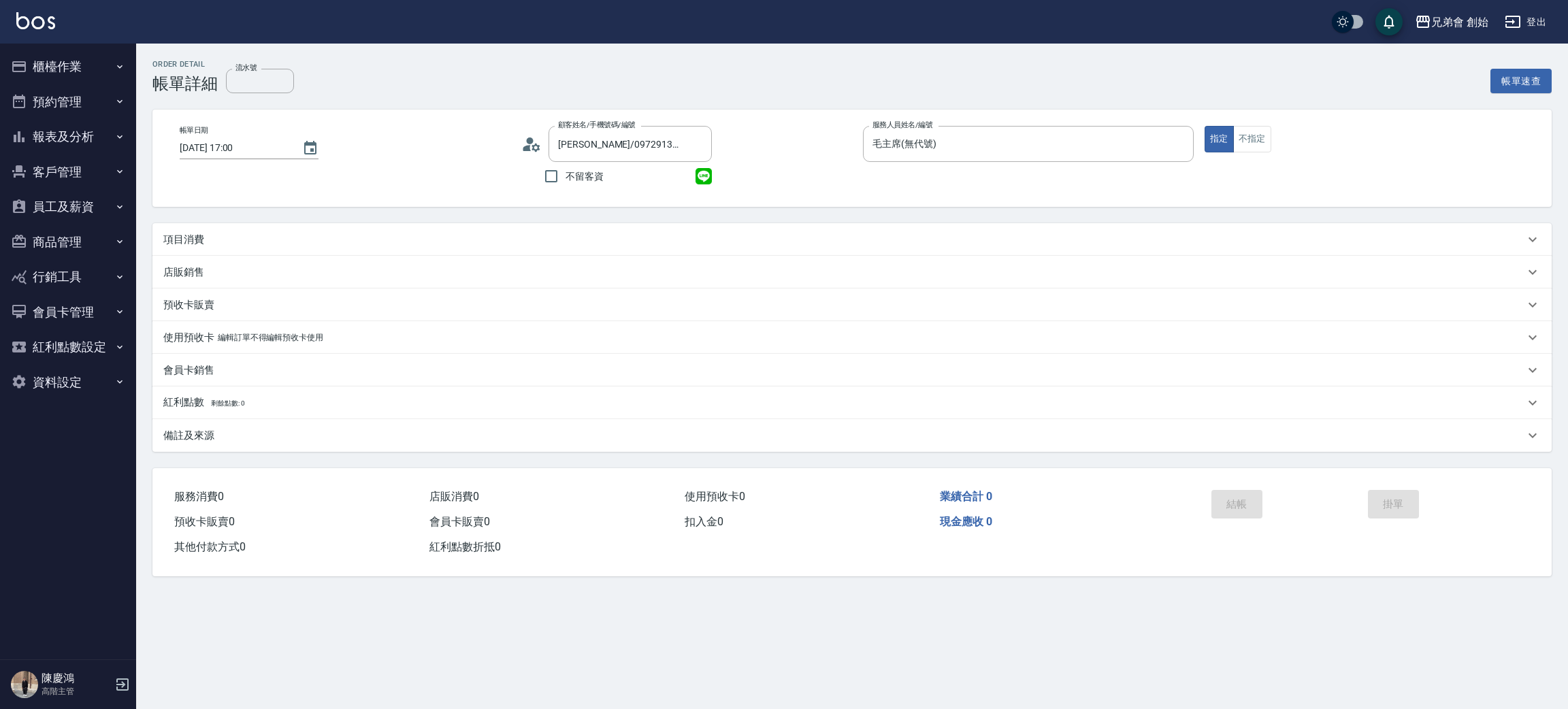
drag, startPoint x: 223, startPoint y: 242, endPoint x: 219, endPoint y: 252, distance: 10.8
click at [219, 248] on div "項目消費" at bounding box center [852, 239] width 1399 height 33
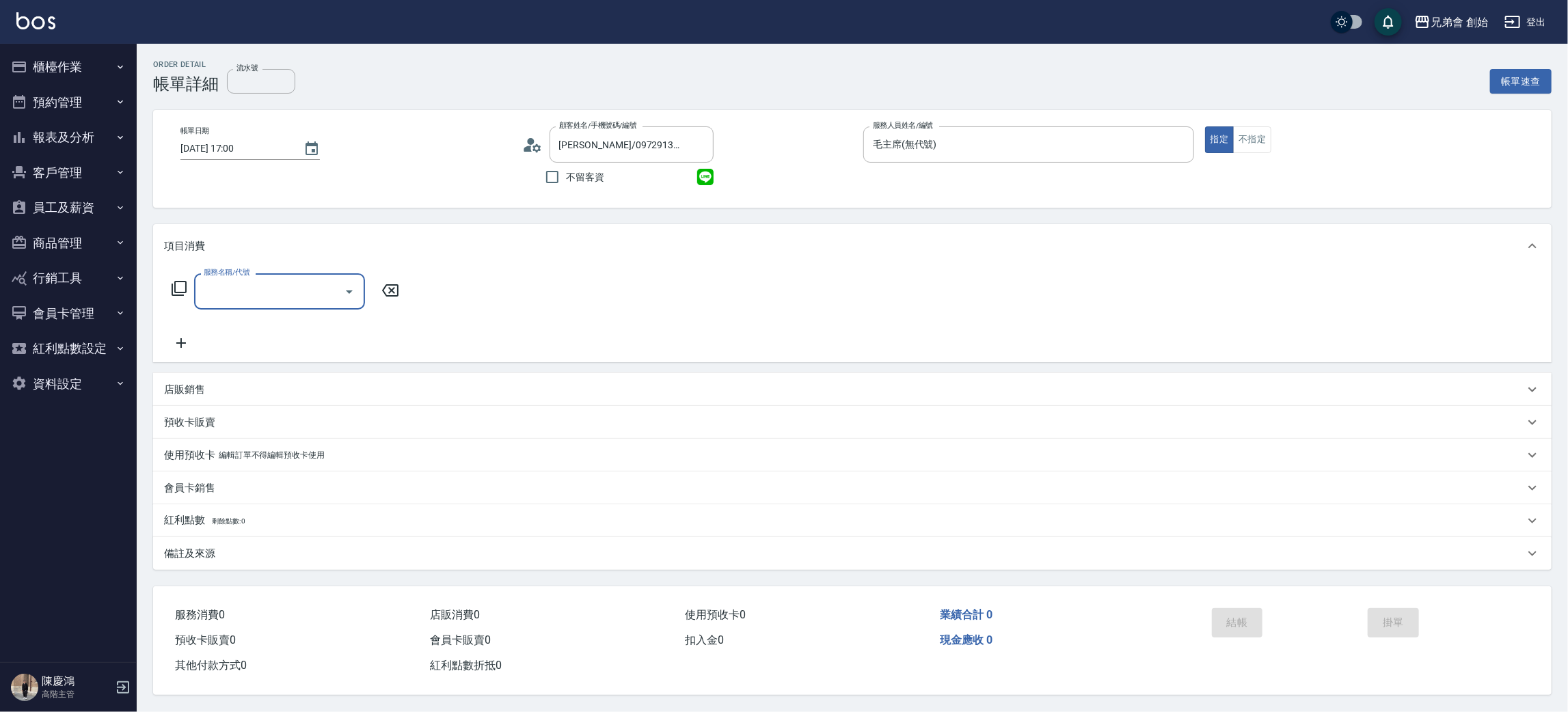
click at [285, 302] on input "服務名稱/代號" at bounding box center [269, 291] width 138 height 24
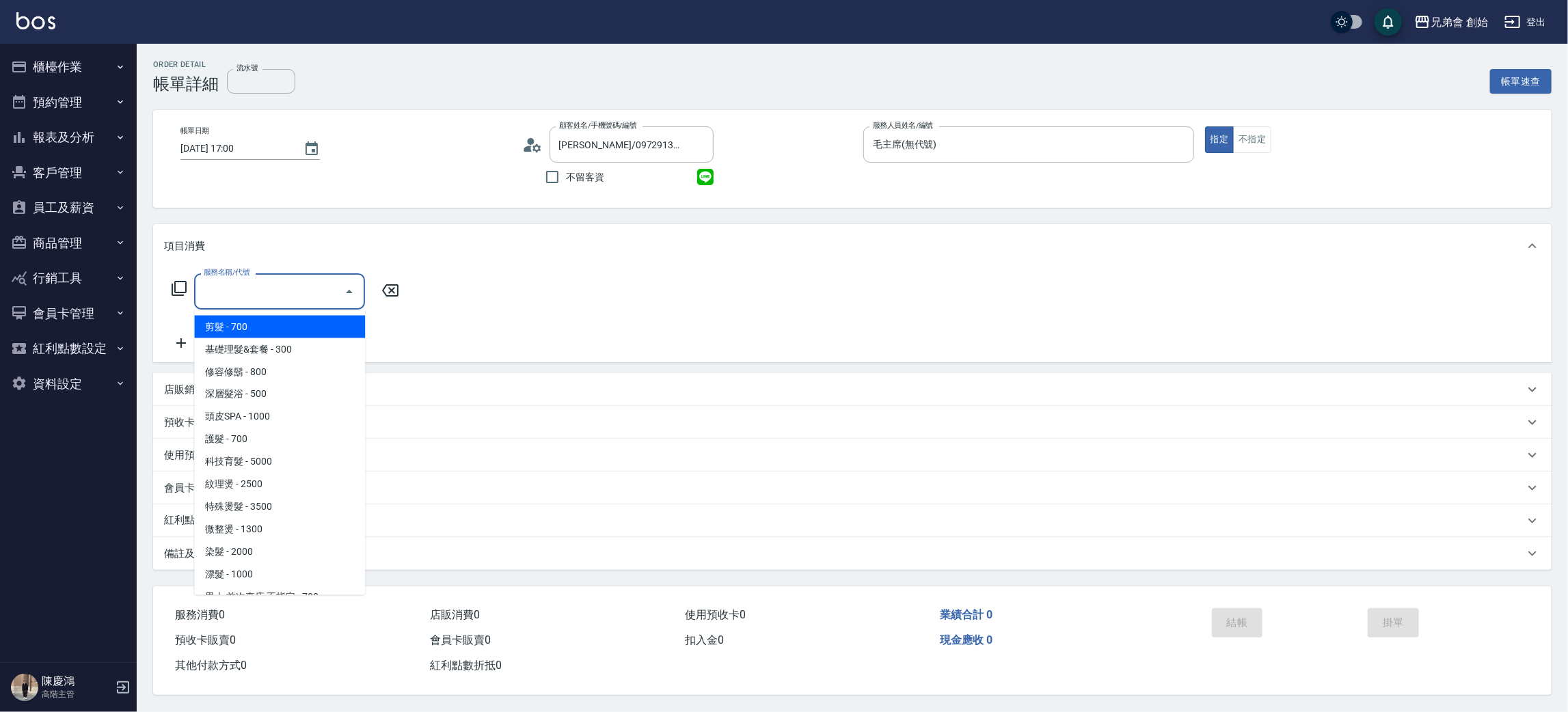
click at [278, 310] on ul "剪髮 - 700 基礎理髮&套餐 - 300 修容修鬍 - 800 深層髮浴 - 500 頭皮SPA - 1000 護髮 - 700 科技育髮 - 5000 …" at bounding box center [280, 452] width 171 height 285
click at [299, 325] on span "剪髮 - 700" at bounding box center [280, 326] width 171 height 23
type input "剪髮(A01)"
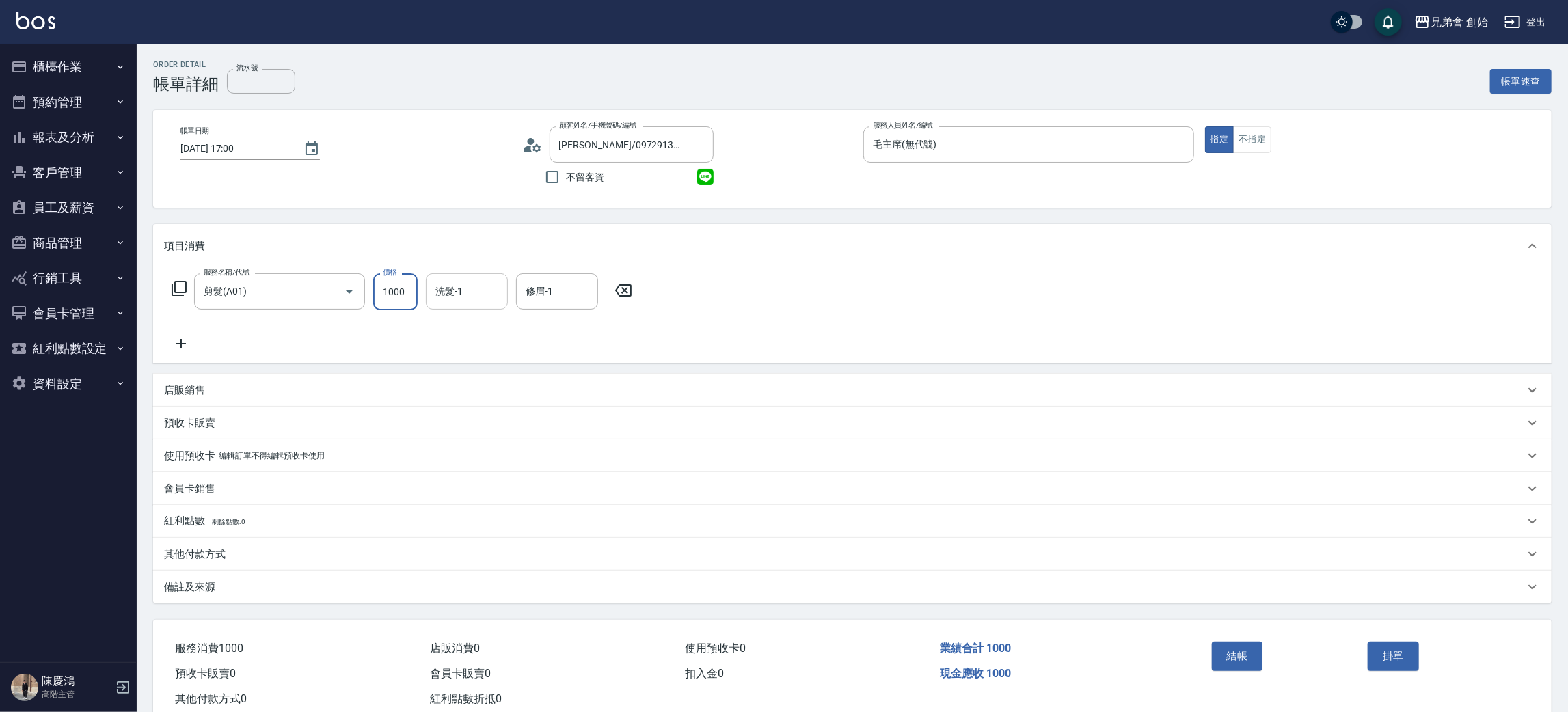
type input "1000"
click at [466, 289] on input "洗髮-1" at bounding box center [466, 291] width 70 height 24
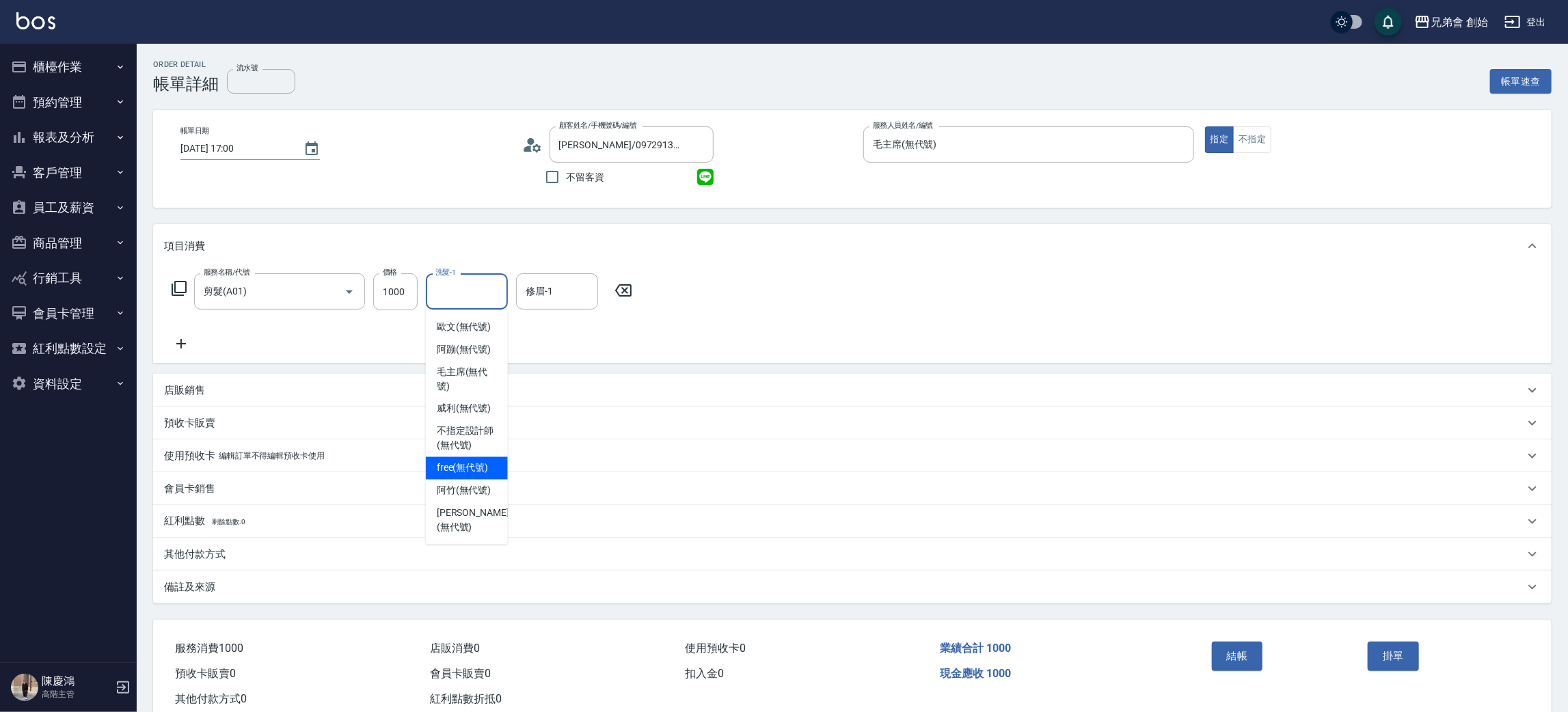
click at [475, 470] on span "free (無代號)" at bounding box center [462, 468] width 52 height 14
type input "free(無代號)"
click at [561, 291] on input "修眉-1" at bounding box center [557, 291] width 70 height 24
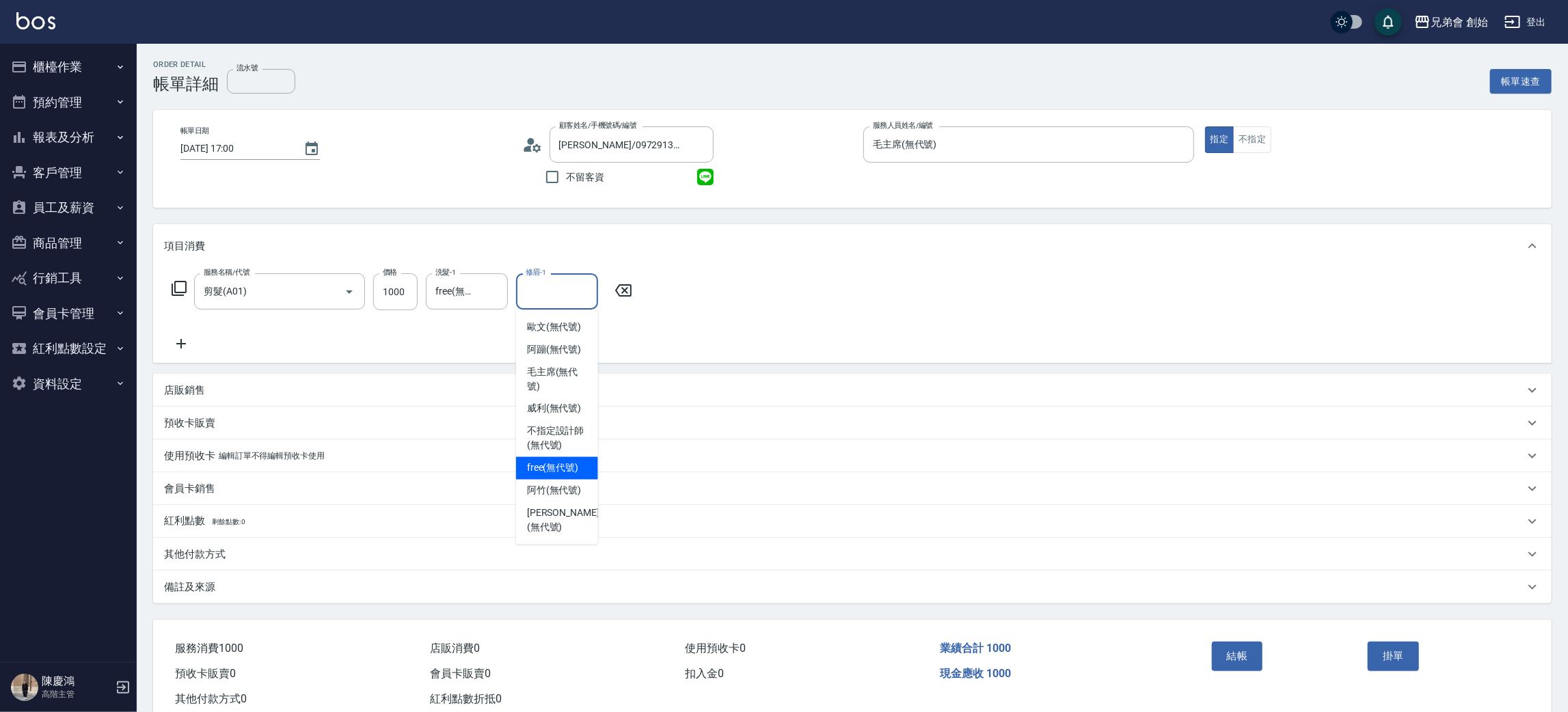
click at [561, 476] on div "free (無代號)" at bounding box center [557, 468] width 82 height 23
type input "free(無代號)"
click at [1233, 657] on button "結帳" at bounding box center [1237, 656] width 51 height 29
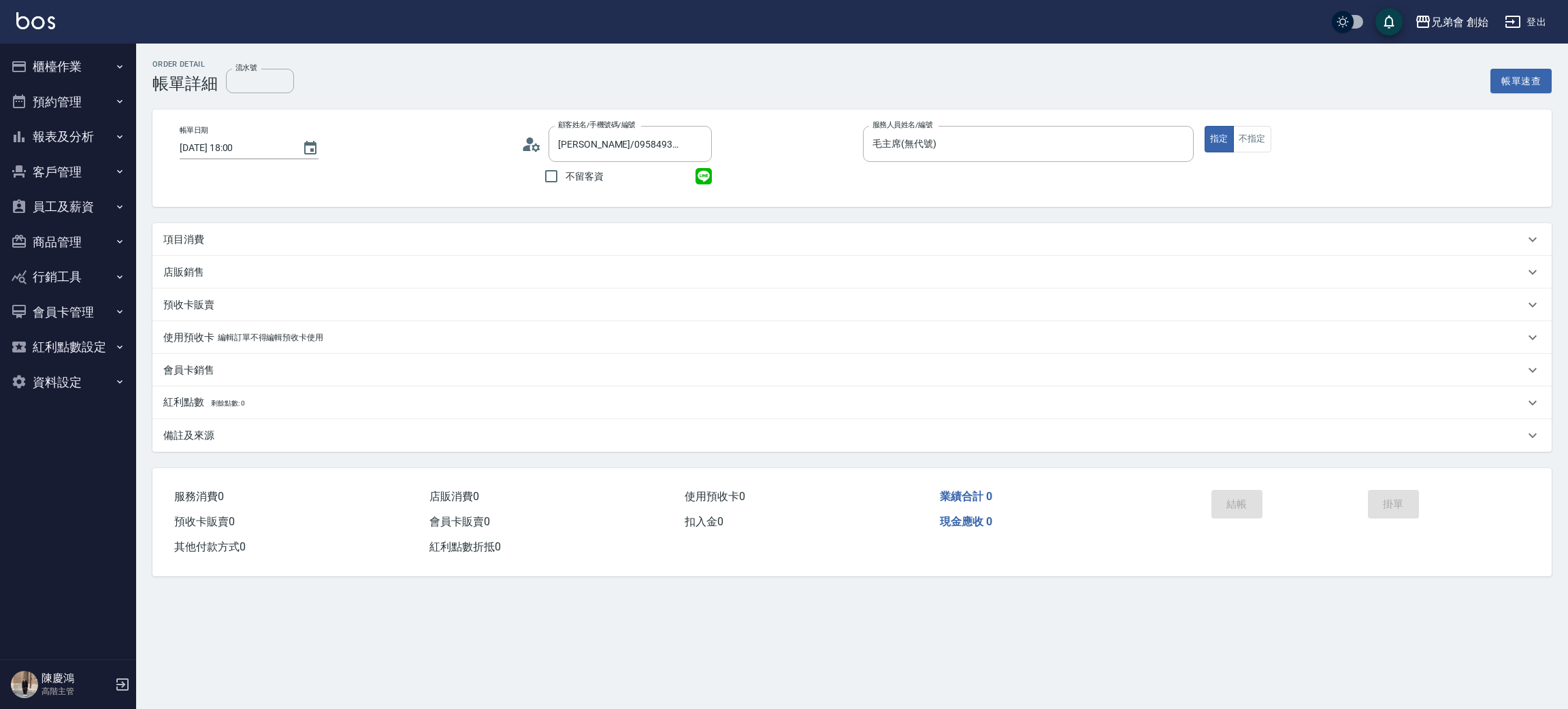
click at [206, 243] on div "項目消費" at bounding box center [844, 239] width 1361 height 14
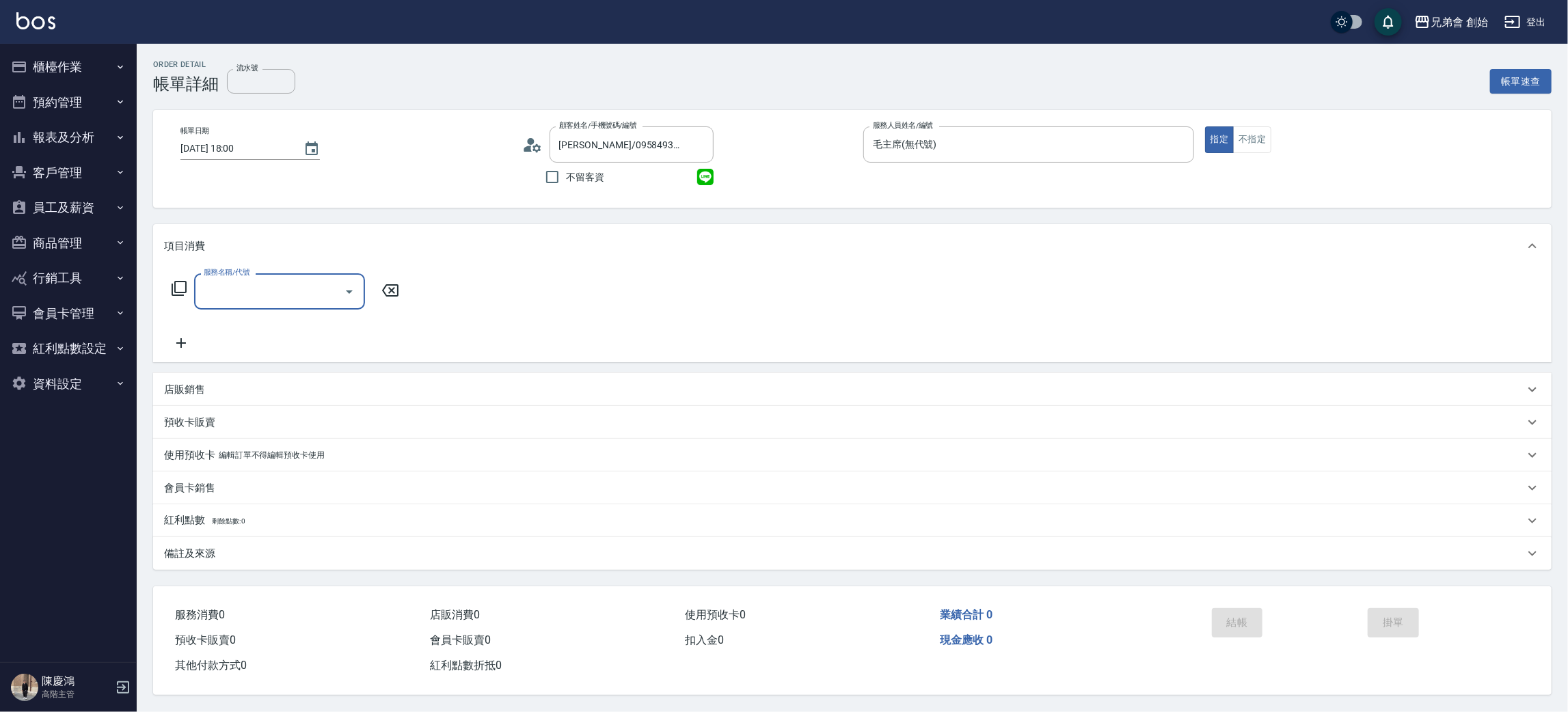
drag, startPoint x: 285, startPoint y: 294, endPoint x: 276, endPoint y: 305, distance: 14.2
click at [285, 294] on input "服務名稱/代號" at bounding box center [269, 291] width 138 height 24
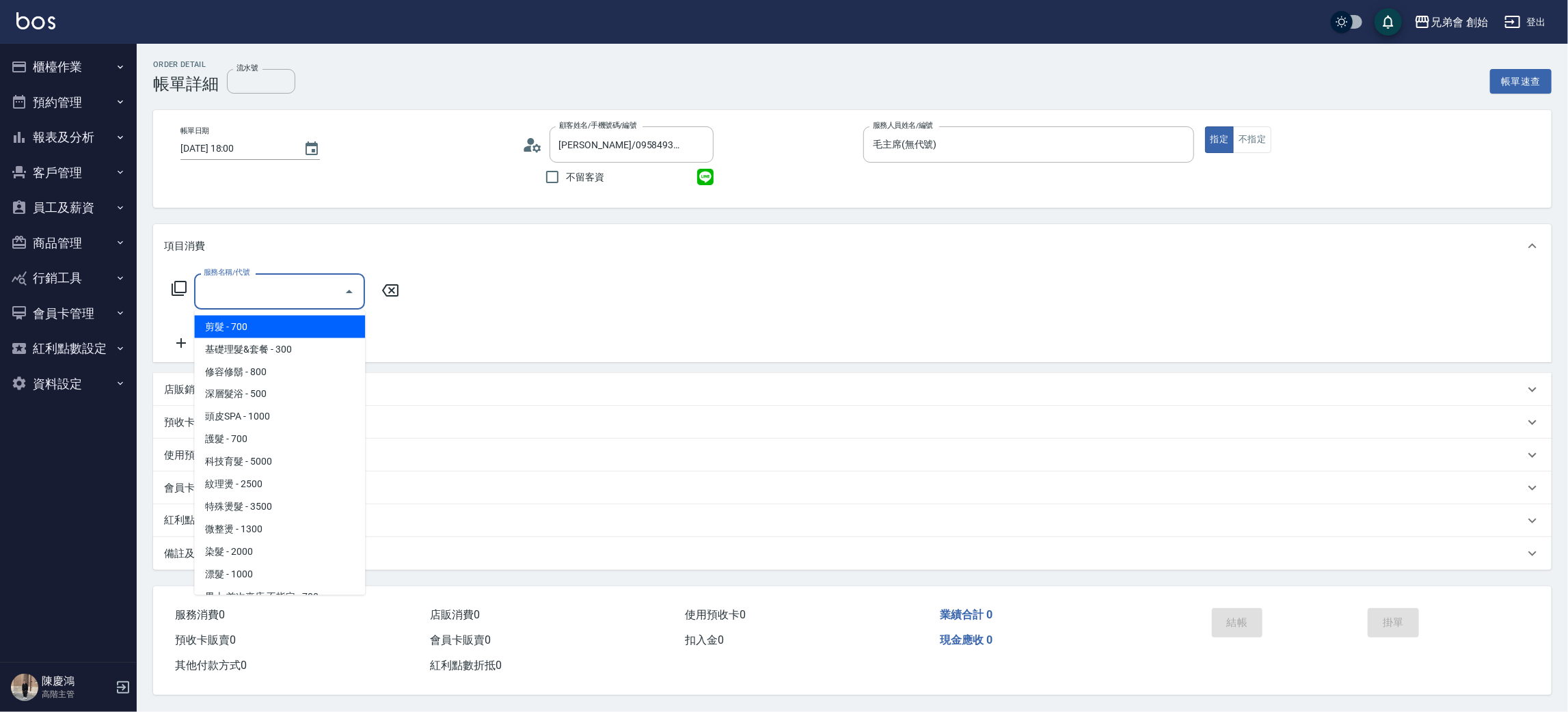
click at [245, 321] on span "剪髮 - 700" at bounding box center [280, 326] width 171 height 23
type input "剪髮(A01)"
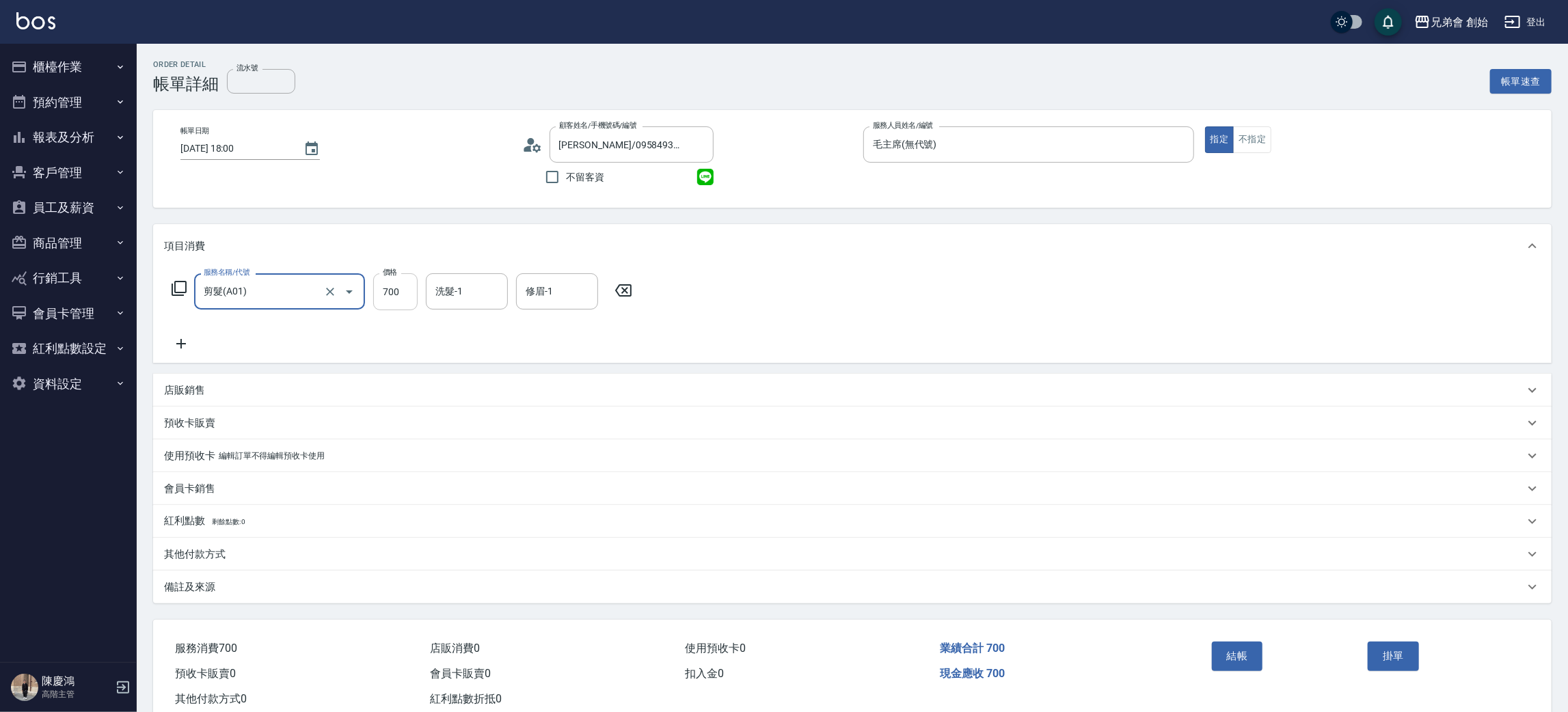
drag, startPoint x: 397, startPoint y: 287, endPoint x: 408, endPoint y: 290, distance: 11.4
click at [398, 289] on input "700" at bounding box center [395, 292] width 44 height 37
type input "1000"
click at [483, 285] on input "洗髮-1" at bounding box center [466, 291] width 70 height 24
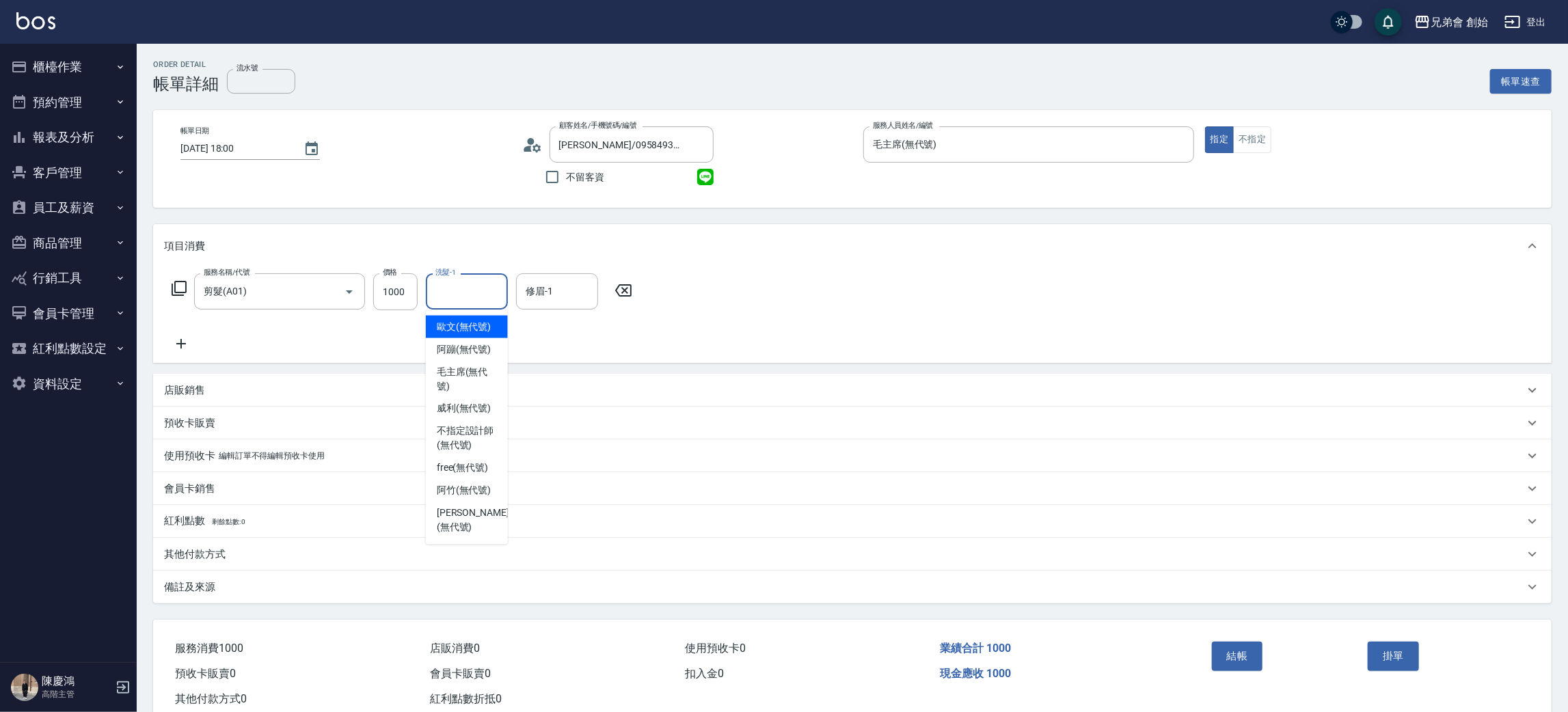
click at [475, 333] on span "歐文 (無代號)" at bounding box center [464, 326] width 54 height 14
type input "歐文(無代號)"
drag, startPoint x: 572, startPoint y: 278, endPoint x: 560, endPoint y: 284, distance: 13.4
click at [564, 283] on div "修眉-1" at bounding box center [557, 291] width 82 height 36
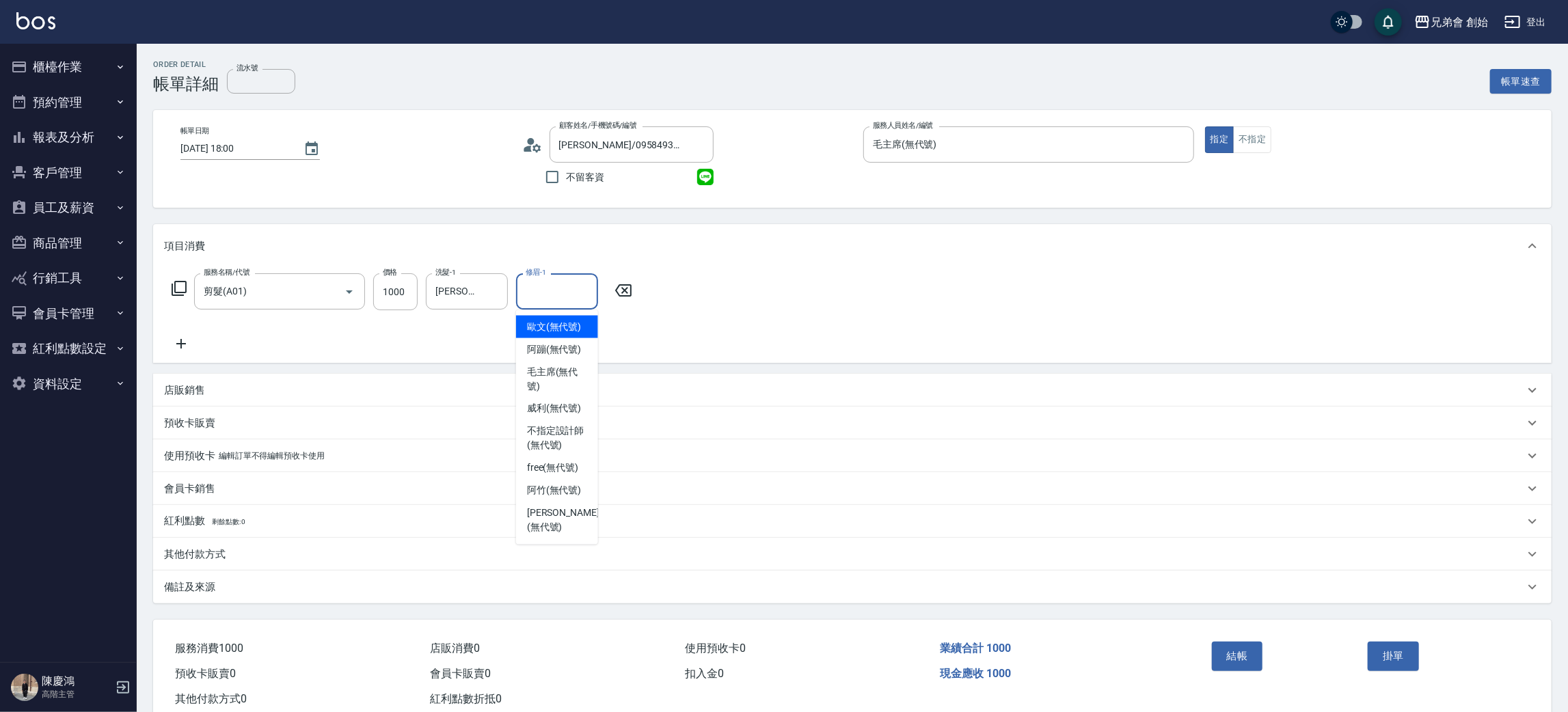
click at [551, 329] on span "歐文 (無代號)" at bounding box center [554, 326] width 54 height 14
type input "歐文(無代號)"
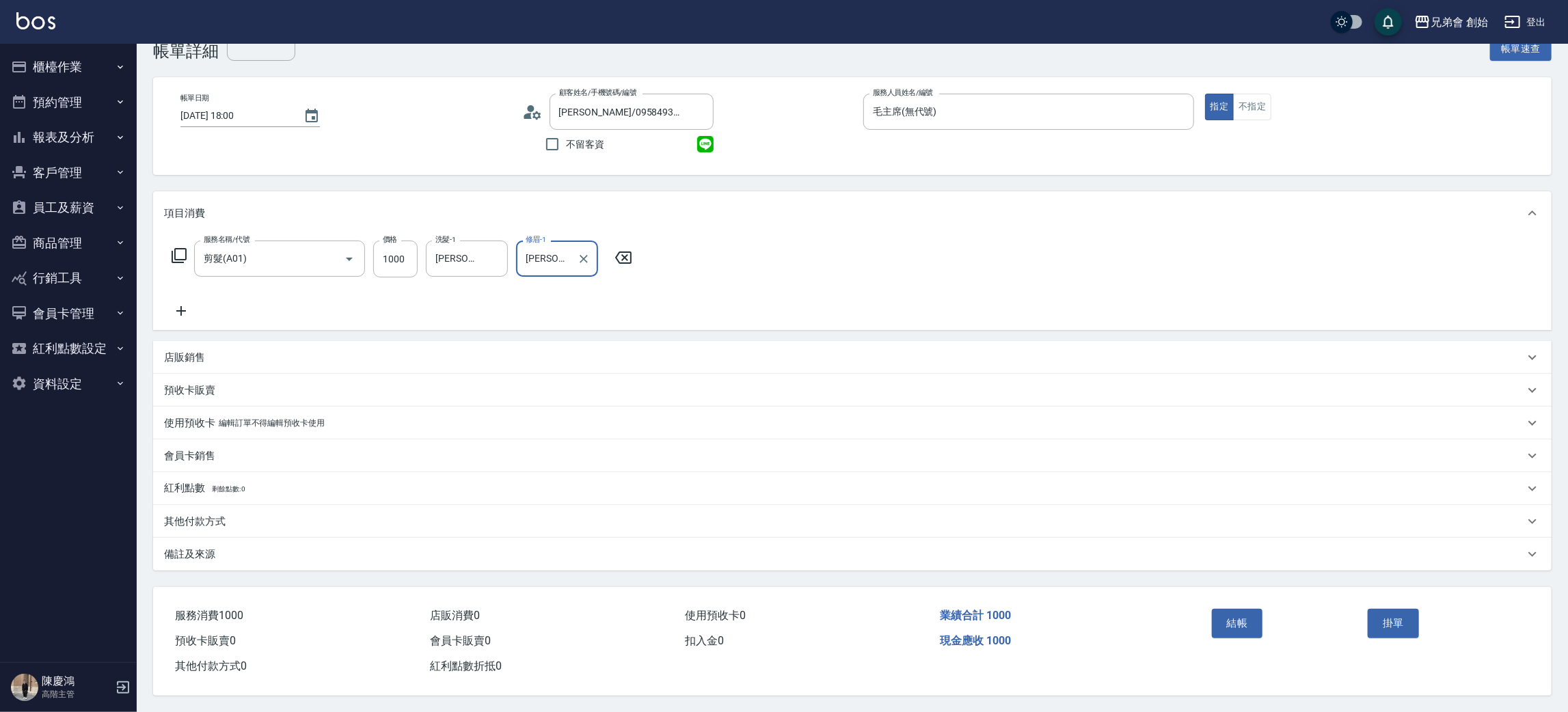
drag, startPoint x: 1248, startPoint y: 622, endPoint x: 1241, endPoint y: 620, distance: 7.3
click at [1245, 622] on button "結帳" at bounding box center [1237, 623] width 51 height 29
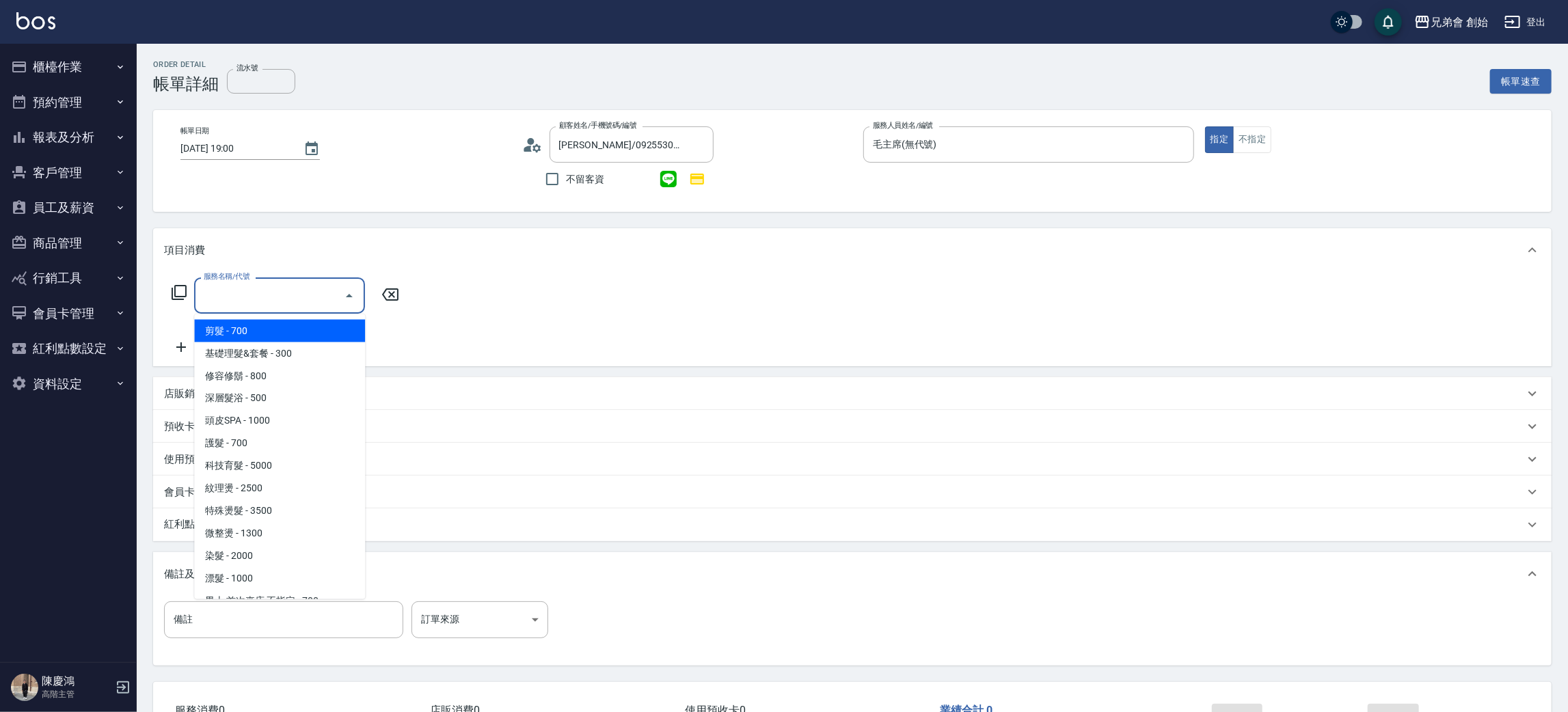
click at [285, 326] on span "剪髮 - 700" at bounding box center [280, 331] width 171 height 23
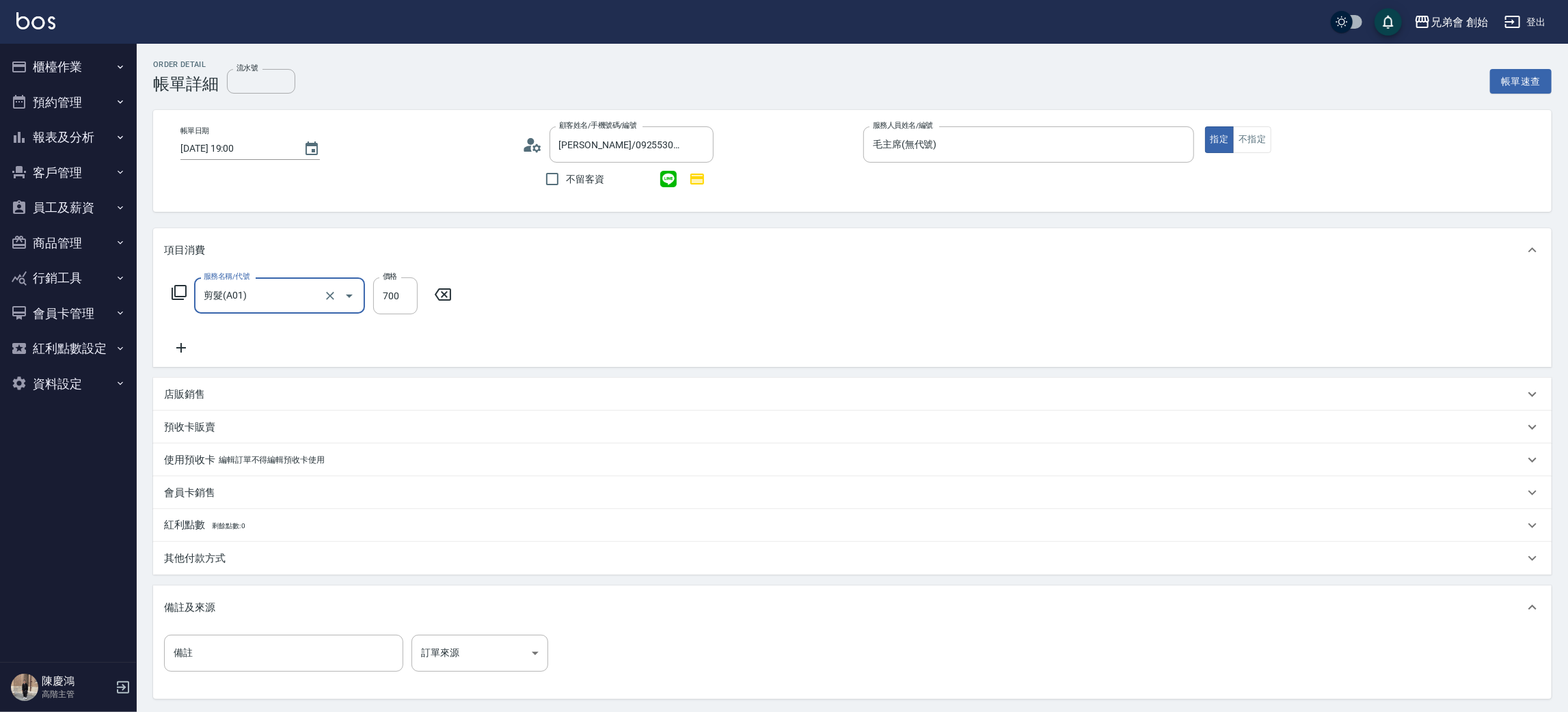
type input "剪髮(A01)"
click at [360, 295] on div "剪髮(A01) 服務名稱/代號" at bounding box center [280, 295] width 171 height 36
click at [387, 291] on input "700" at bounding box center [395, 296] width 44 height 37
type input "1000"
click at [456, 297] on div "洗髮-1 洗髮-1" at bounding box center [466, 295] width 82 height 36
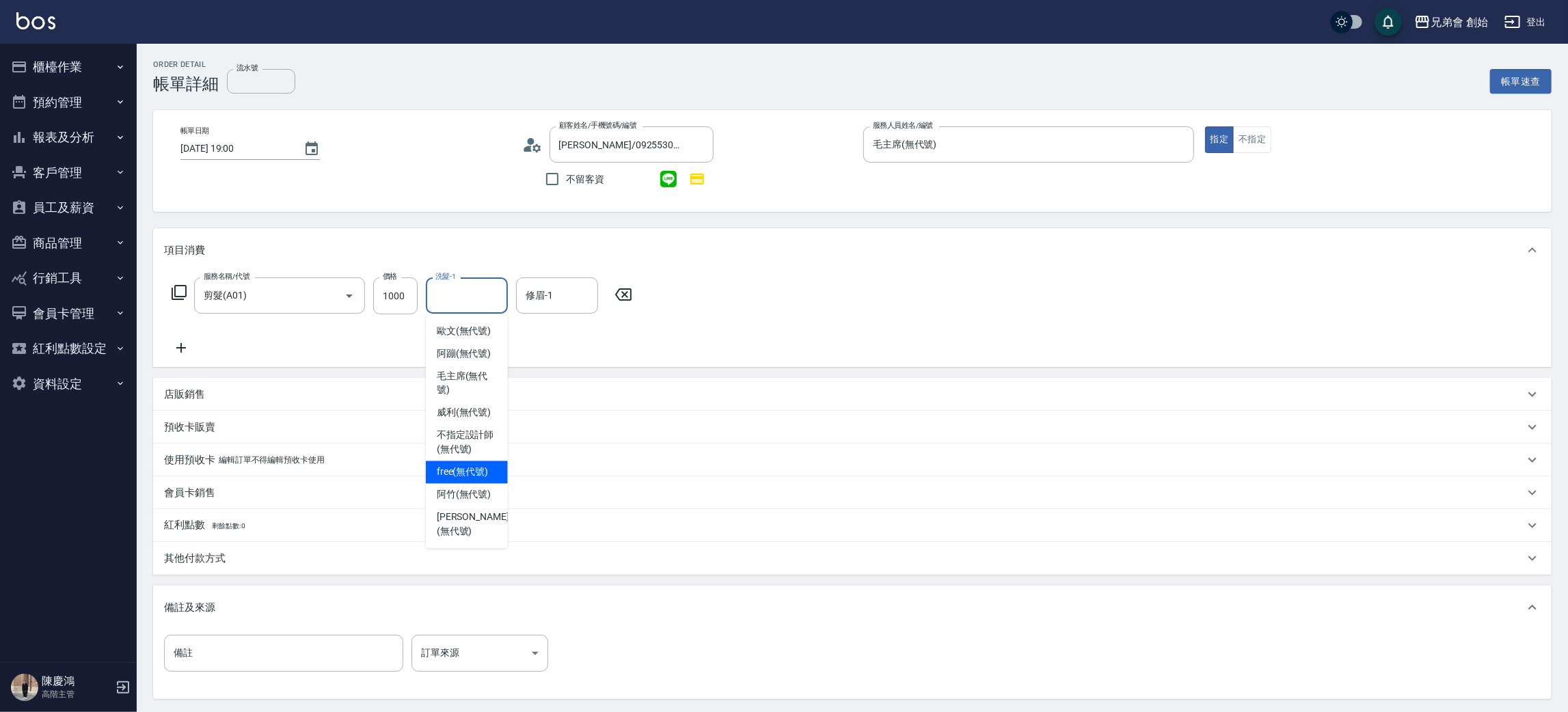
click at [790, 339] on div "服務名稱/代號 剪髮(A01) 服務名稱/代號 價格 1000 價格 洗髮-1 洗髮-1 修眉-1 修眉-1" at bounding box center [852, 320] width 1399 height 95
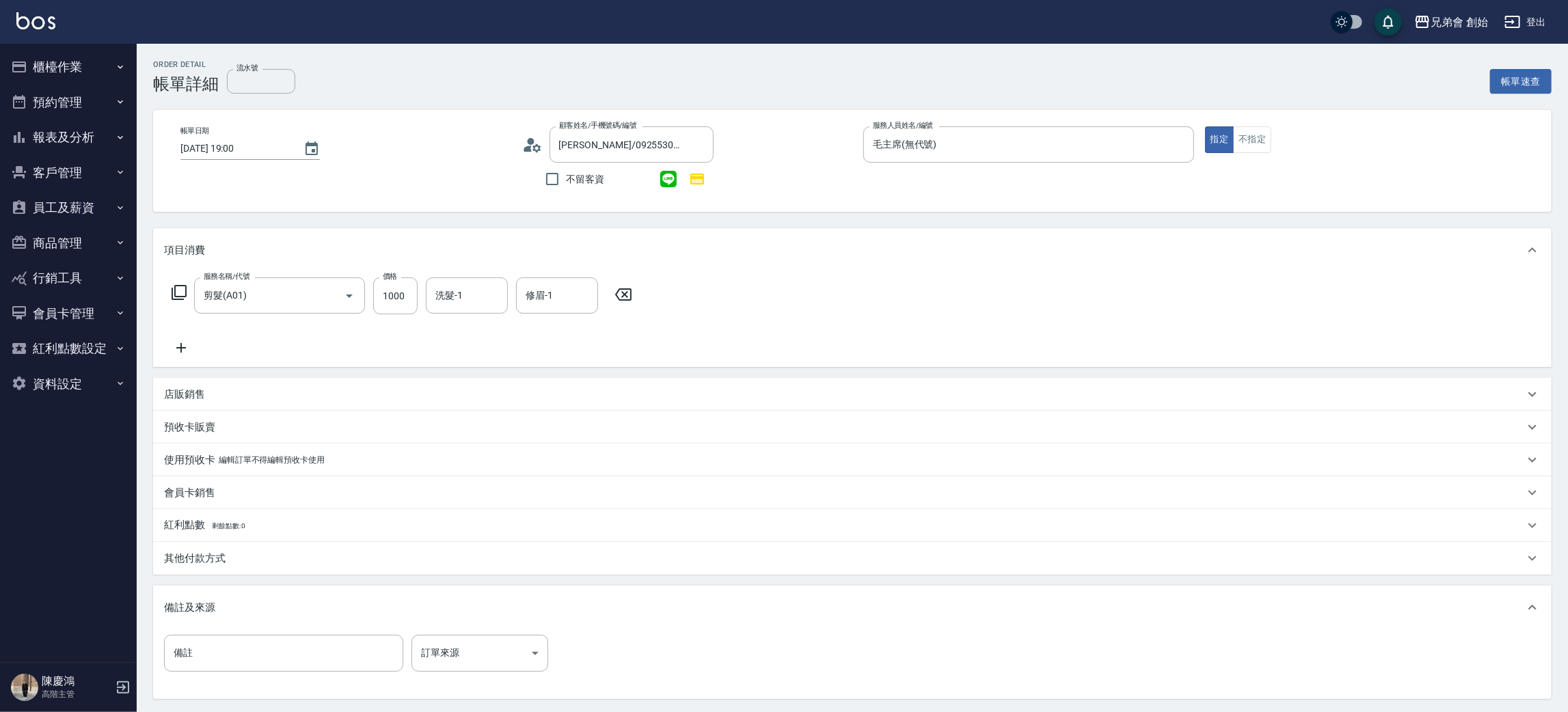
scroll to position [132, 0]
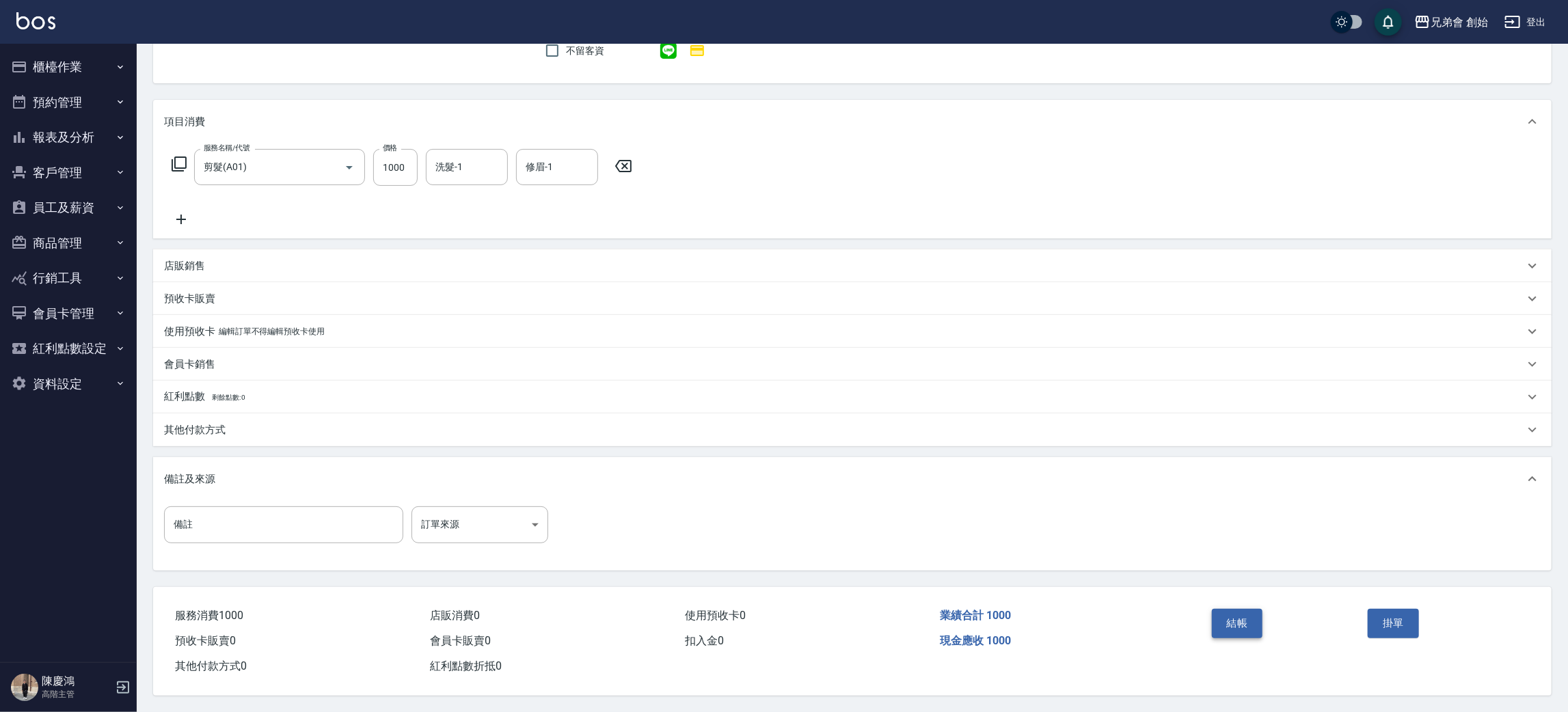
click at [1252, 630] on button "結帳" at bounding box center [1237, 623] width 51 height 29
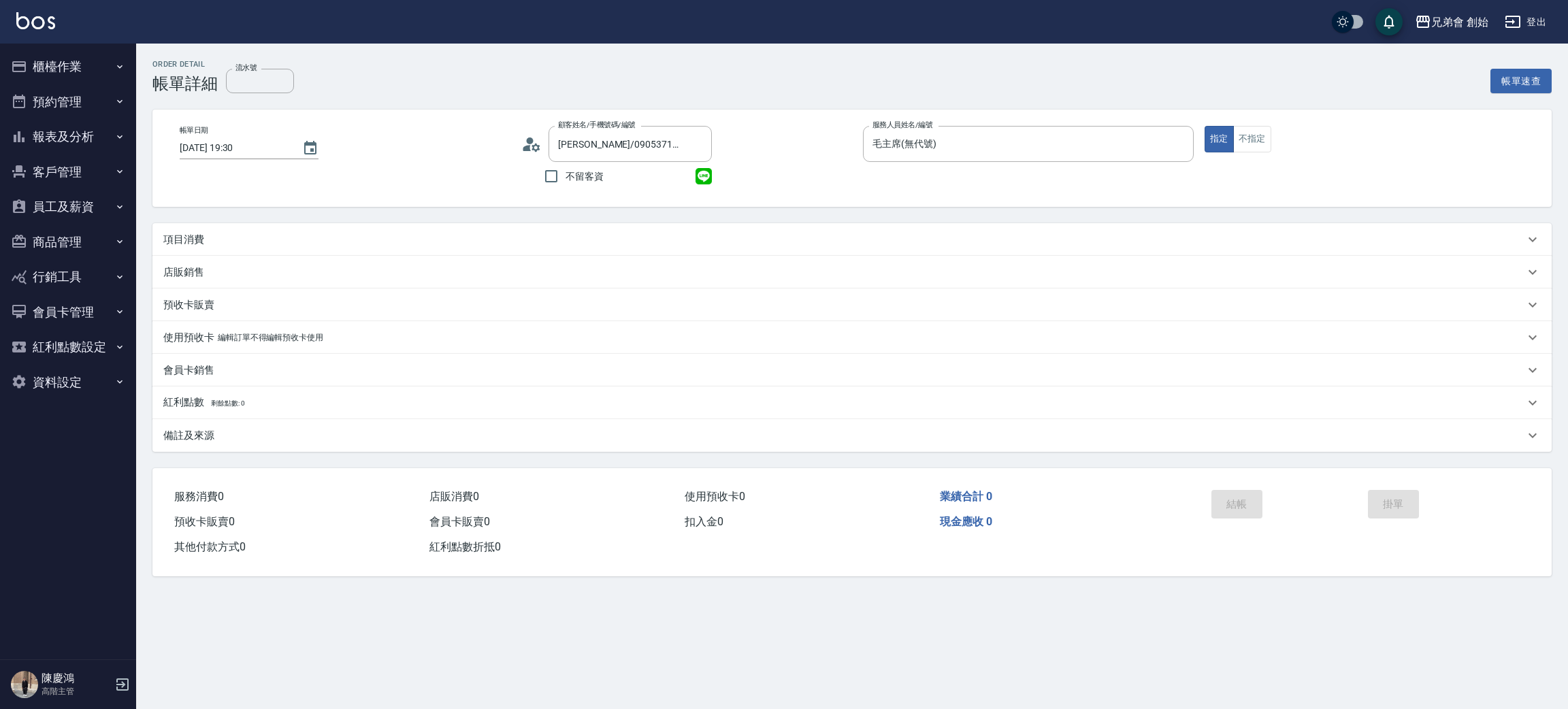
drag, startPoint x: 219, startPoint y: 248, endPoint x: 219, endPoint y: 256, distance: 8.0
click at [219, 250] on div "項目消費" at bounding box center [852, 239] width 1399 height 33
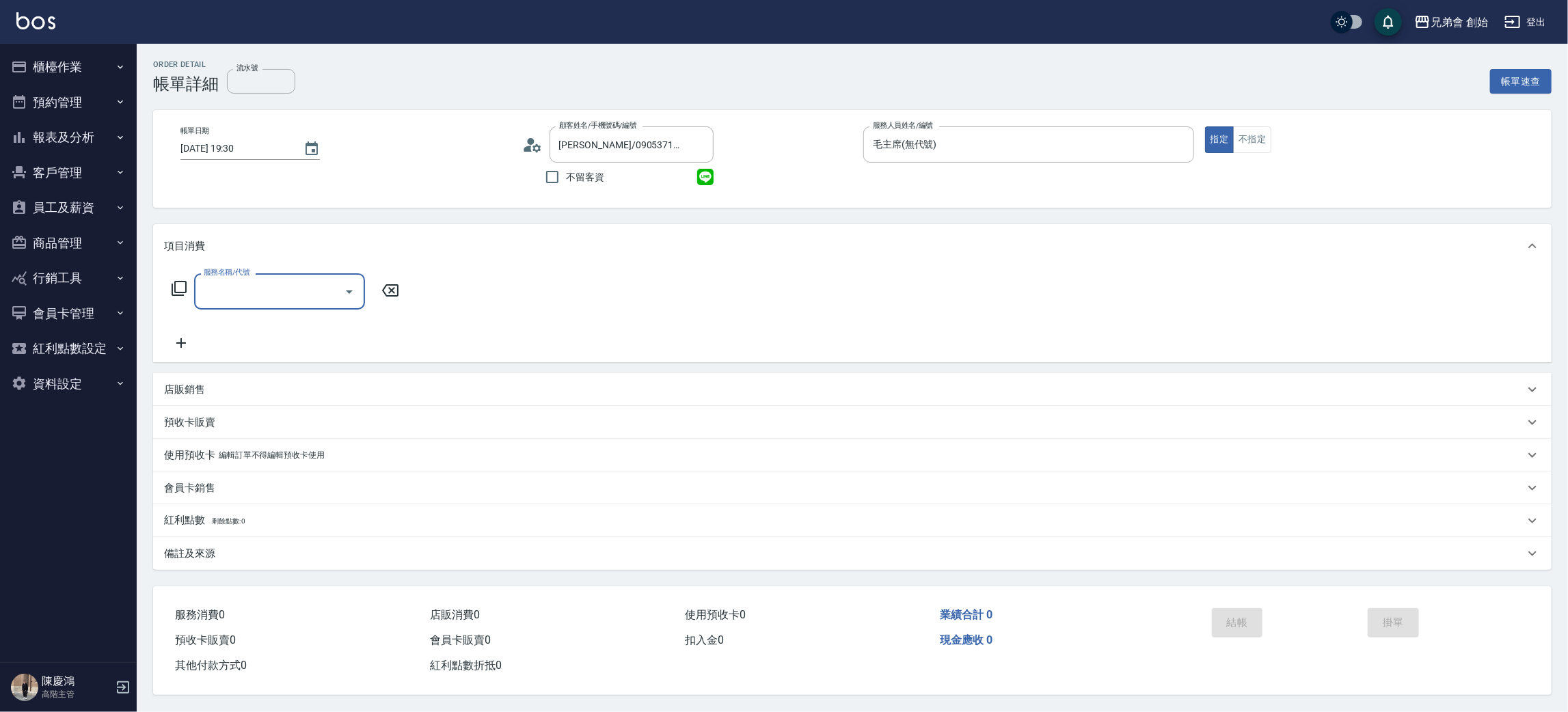
click at [236, 286] on input "服務名稱/代號" at bounding box center [269, 291] width 138 height 24
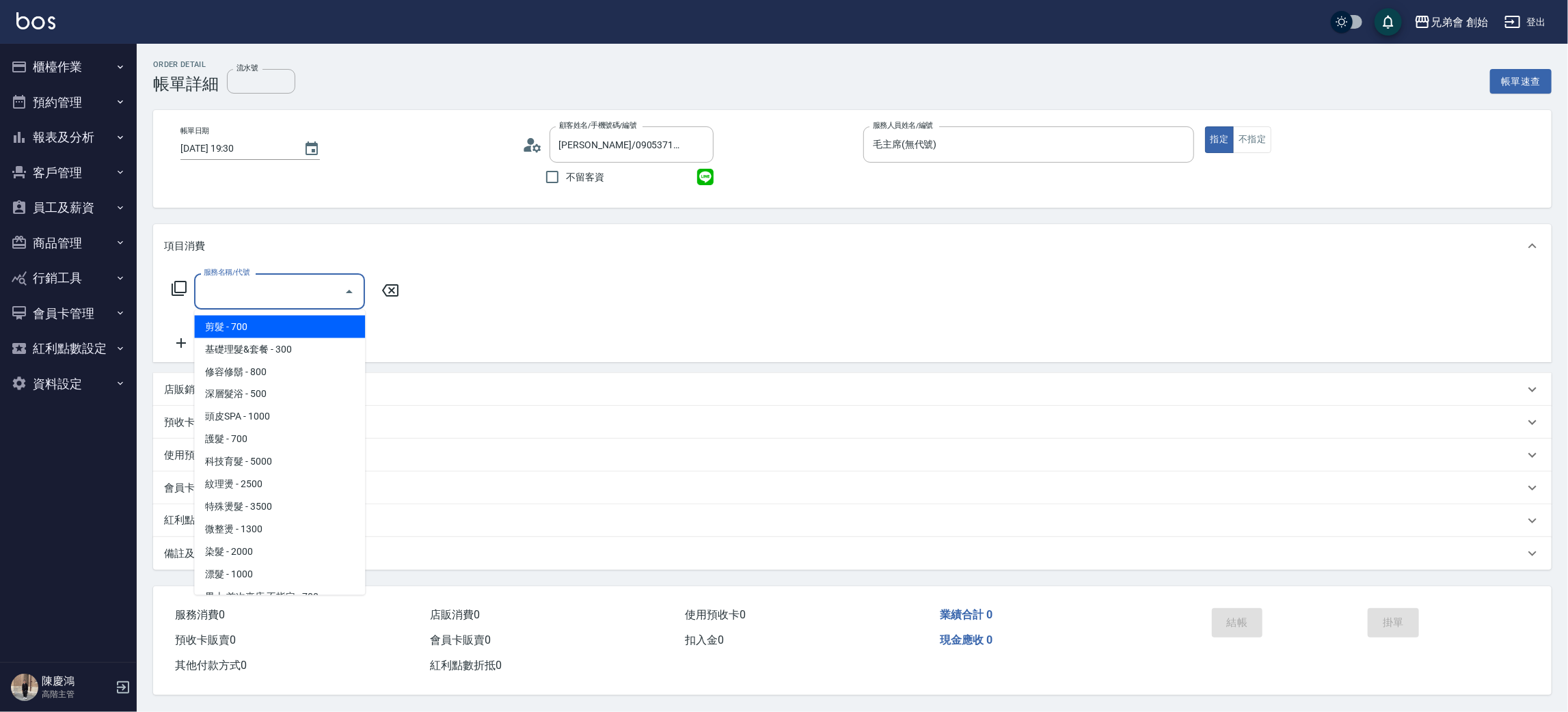
click at [258, 317] on span "剪髮 - 700" at bounding box center [280, 326] width 171 height 23
type input "剪髮(A01)"
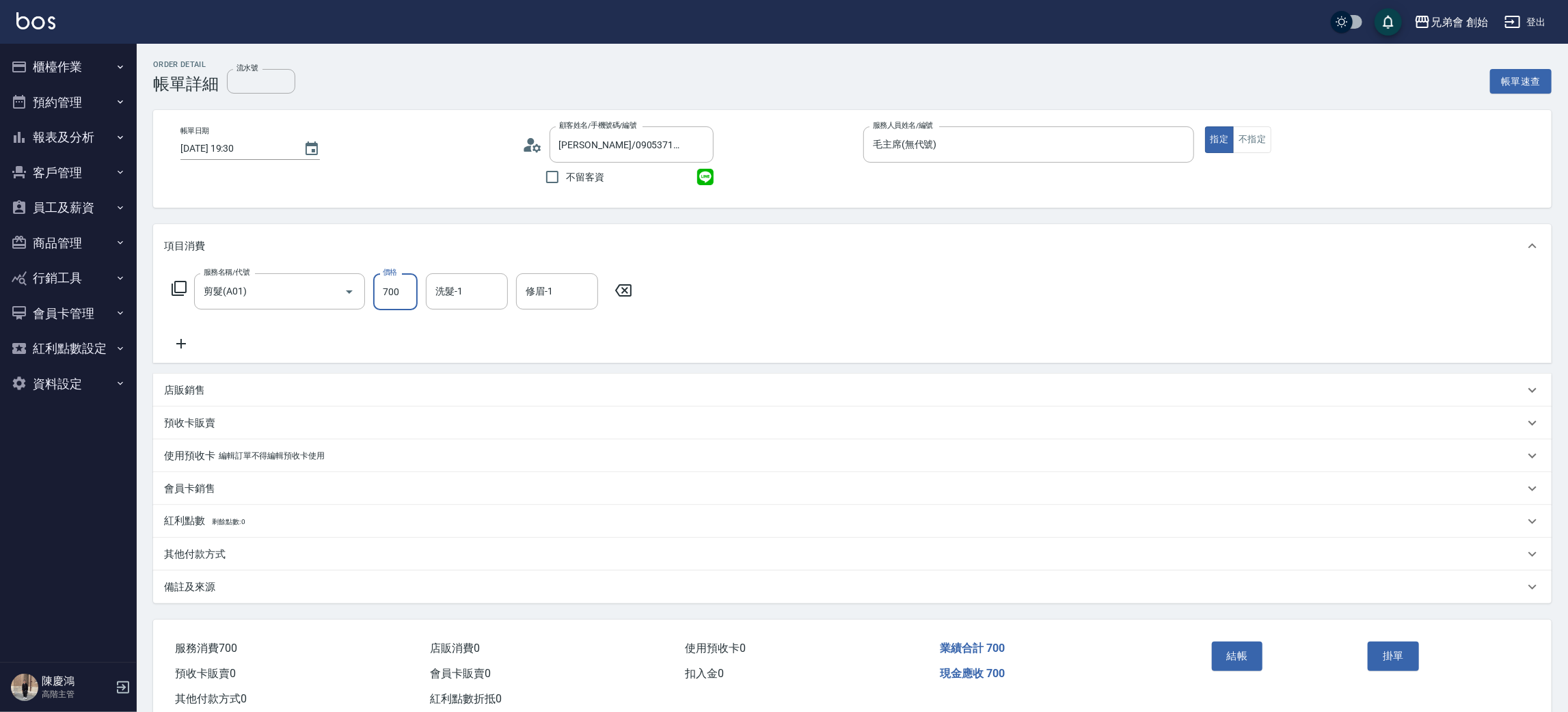
drag, startPoint x: 394, startPoint y: 301, endPoint x: 455, endPoint y: 247, distance: 81.5
click at [394, 301] on input "700" at bounding box center [395, 292] width 44 height 37
type input "800"
click at [234, 552] on div "其他付款方式" at bounding box center [844, 554] width 1360 height 14
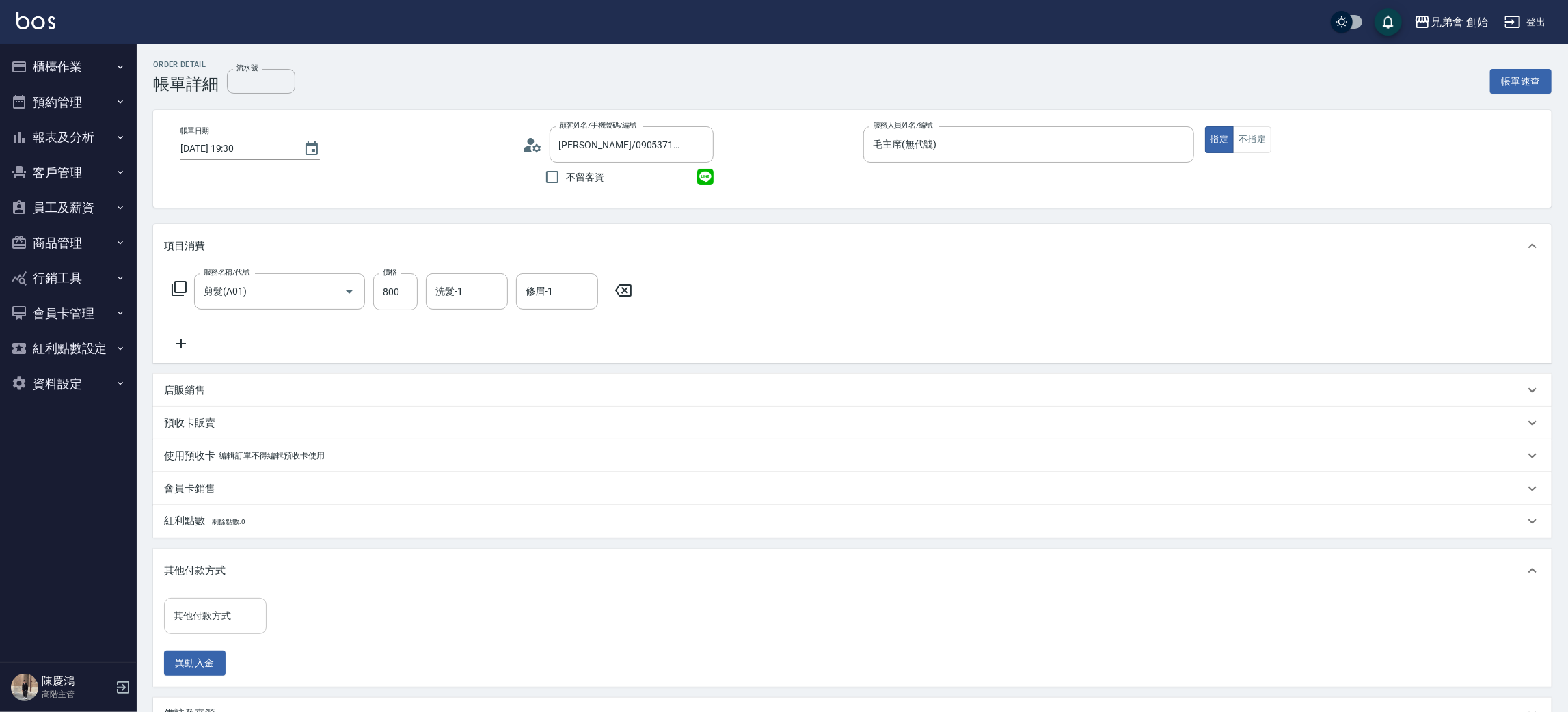
click at [255, 611] on input "其他付款方式" at bounding box center [215, 616] width 90 height 24
click at [231, 516] on span "台灣Pay" at bounding box center [215, 513] width 103 height 23
click at [231, 605] on input "台灣Pay" at bounding box center [205, 616] width 70 height 24
click at [217, 544] on span "轉帳" at bounding box center [215, 536] width 103 height 23
type input "轉帳"
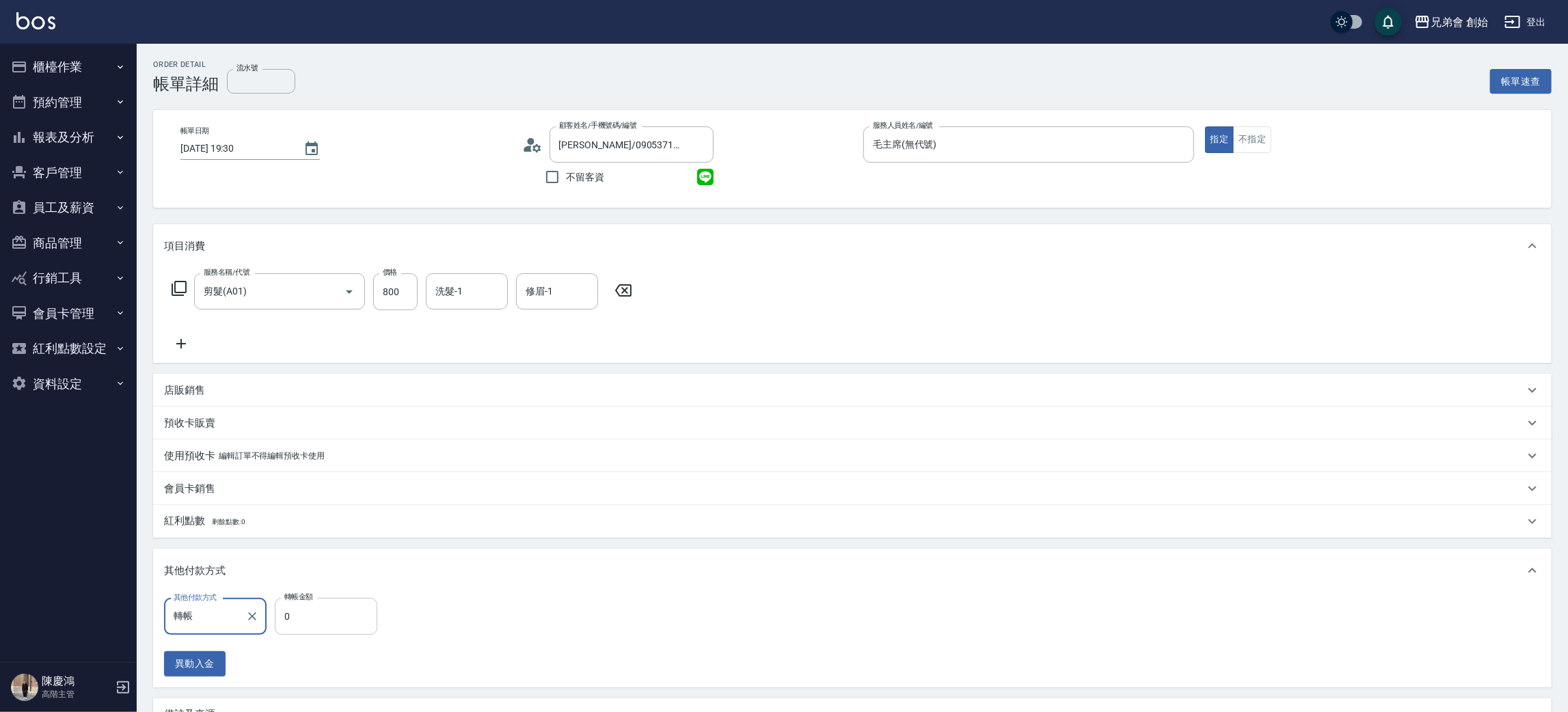
click at [315, 620] on input "0" at bounding box center [326, 616] width 103 height 37
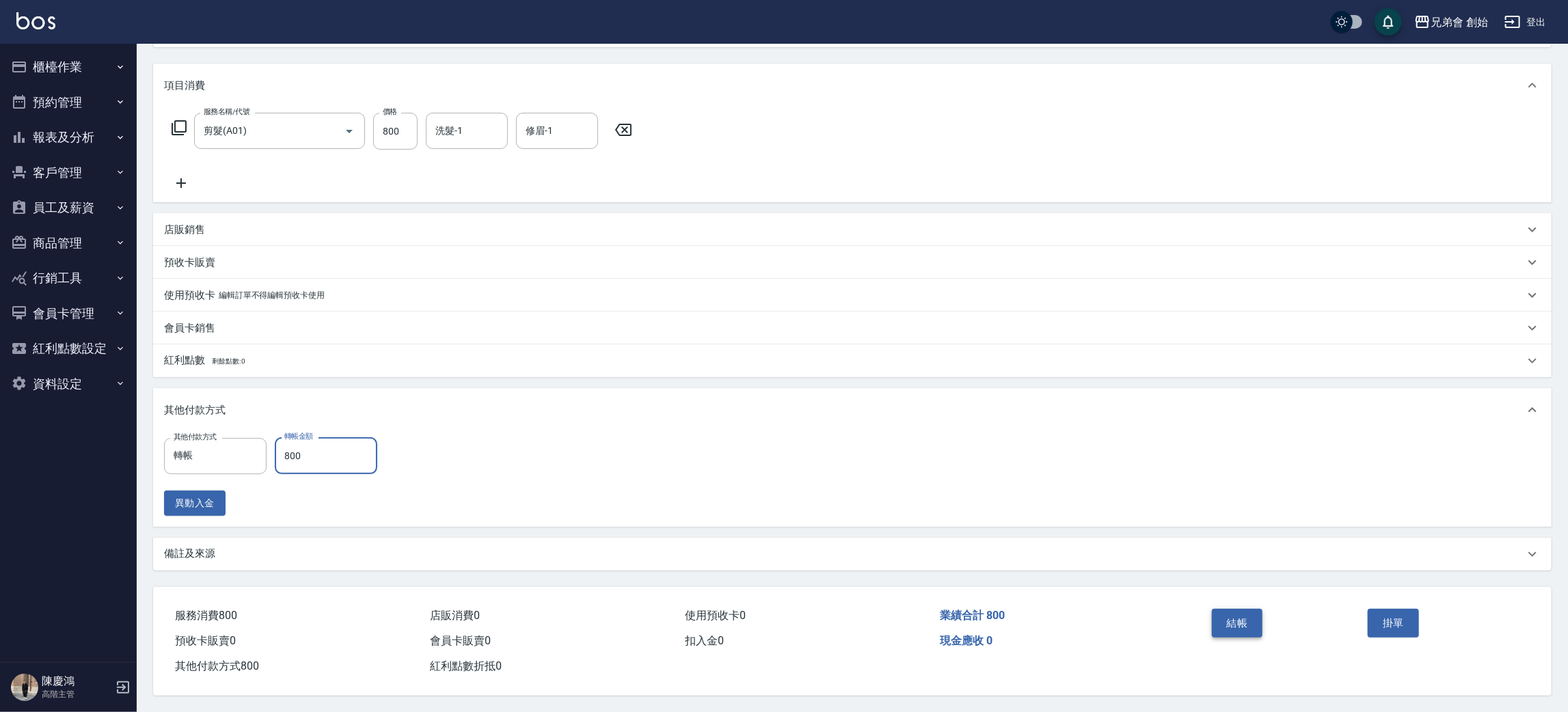
type input "800"
click at [1227, 610] on button "結帳" at bounding box center [1237, 623] width 51 height 29
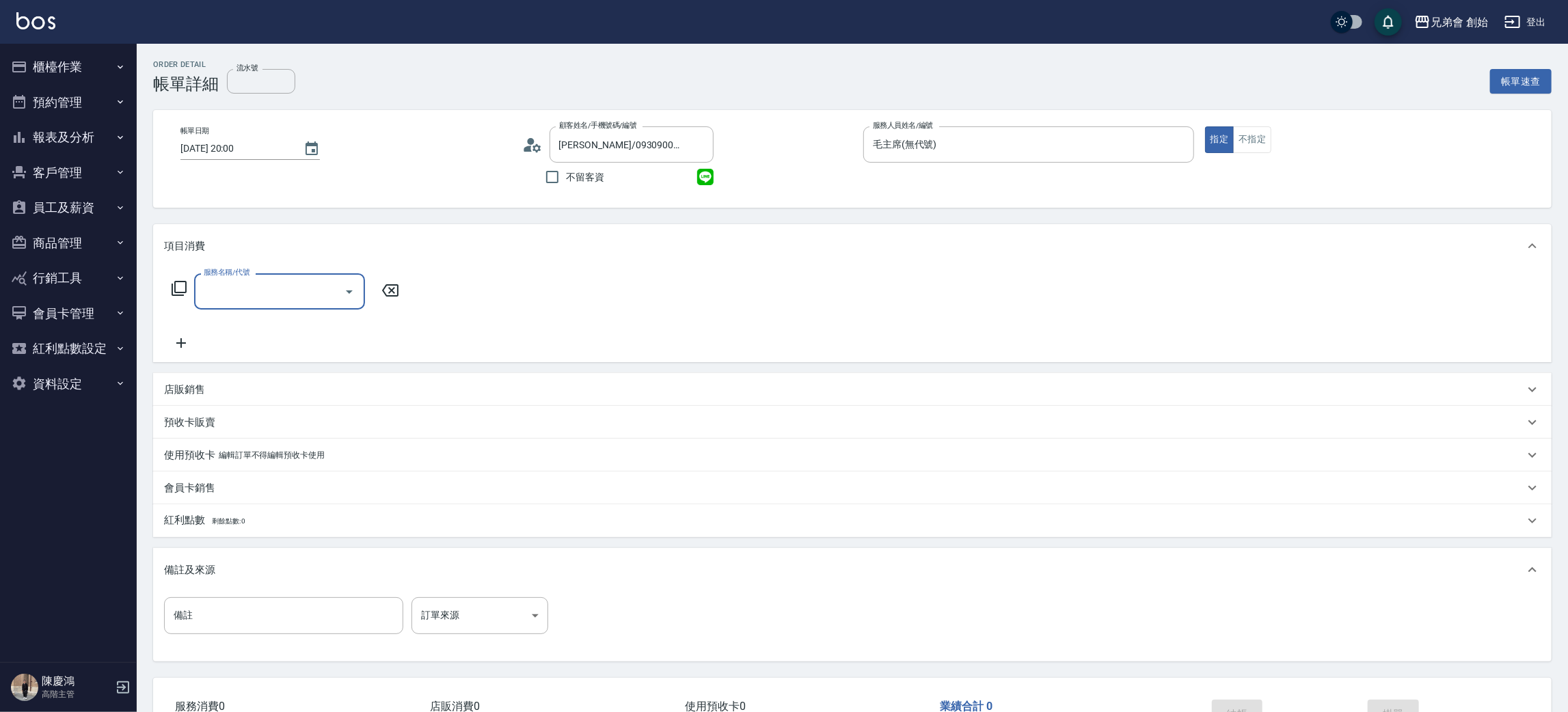
click at [233, 289] on input "服務名稱/代號" at bounding box center [269, 291] width 138 height 24
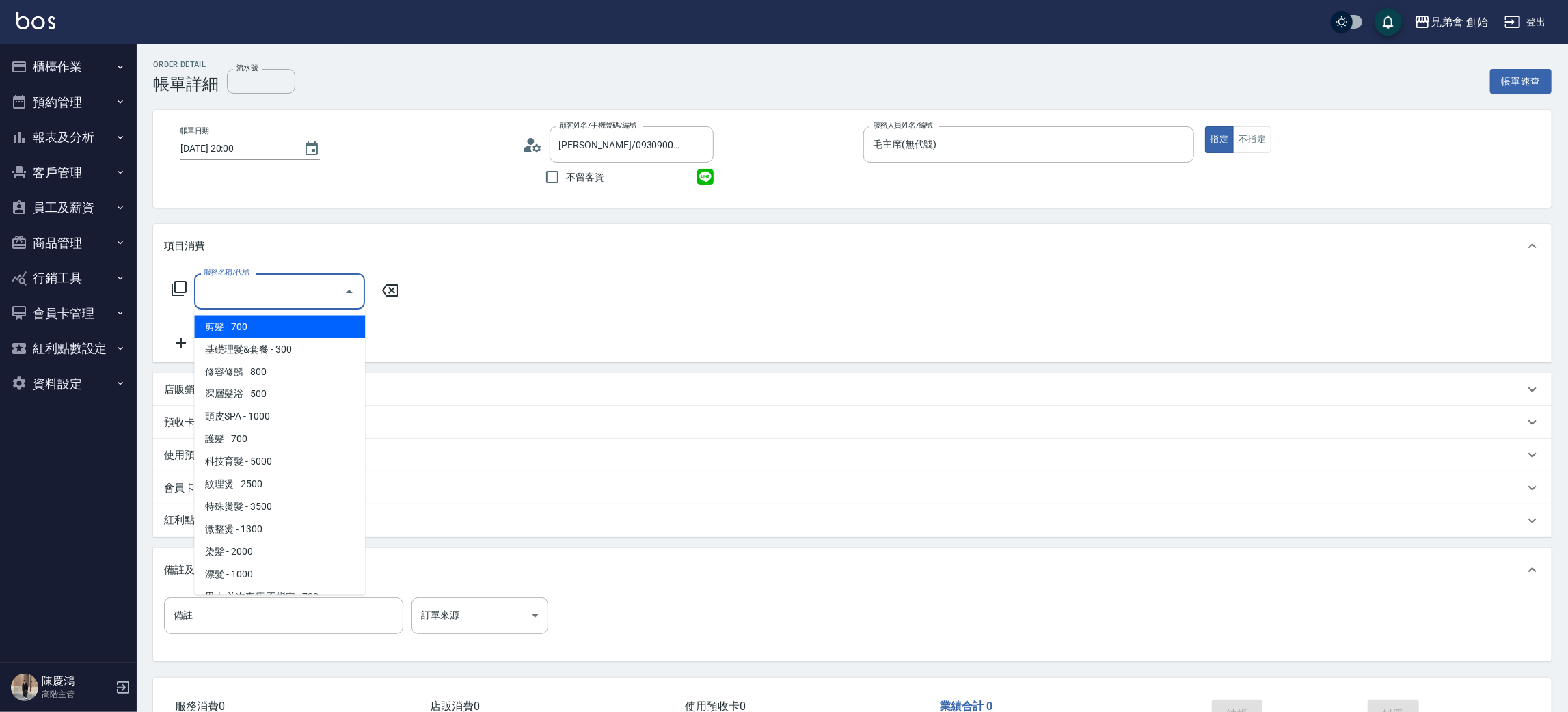
click at [255, 313] on ul "剪髮 - 700 基礎理髮&套餐 - 300 修容修鬍 - 800 深層髮浴 - 500 頭皮SPA - 1000 護髮 - 700 科技育髮 - 5000 …" at bounding box center [280, 452] width 171 height 285
drag, startPoint x: 282, startPoint y: 326, endPoint x: 309, endPoint y: 326, distance: 27.0
click at [285, 326] on span "剪髮 - 700" at bounding box center [280, 326] width 171 height 23
type input "剪髮(A01)"
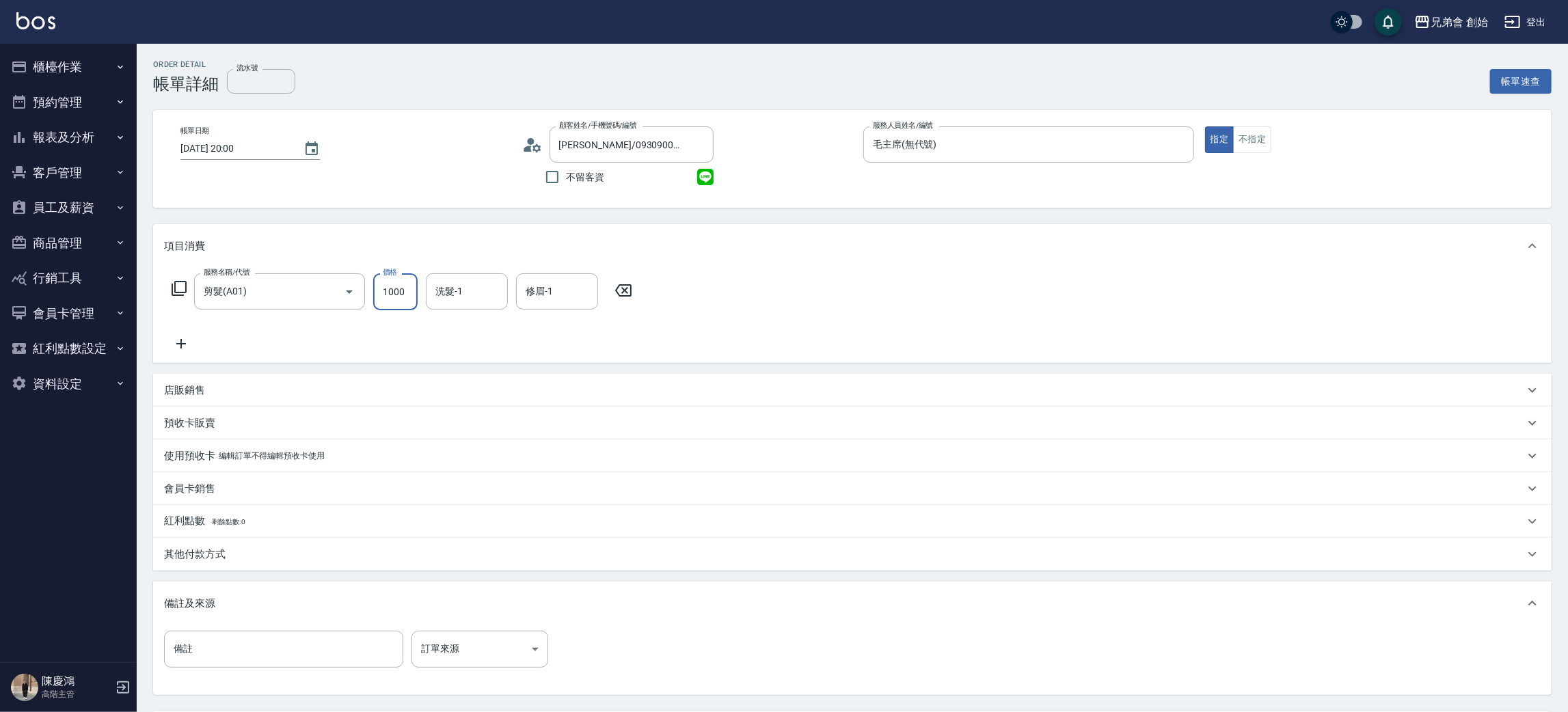
scroll to position [128, 0]
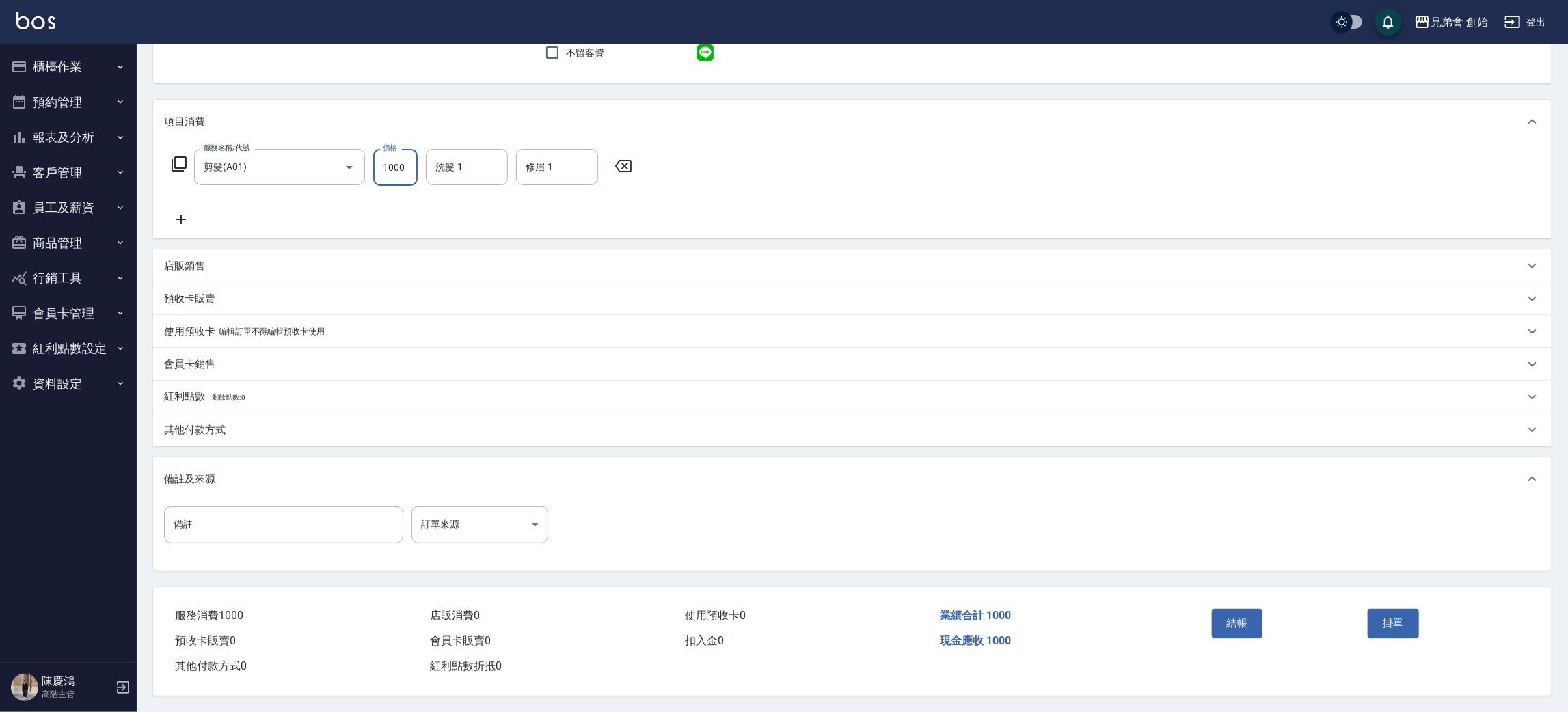
type input "1000"
click at [1250, 609] on button "結帳" at bounding box center [1237, 623] width 51 height 29
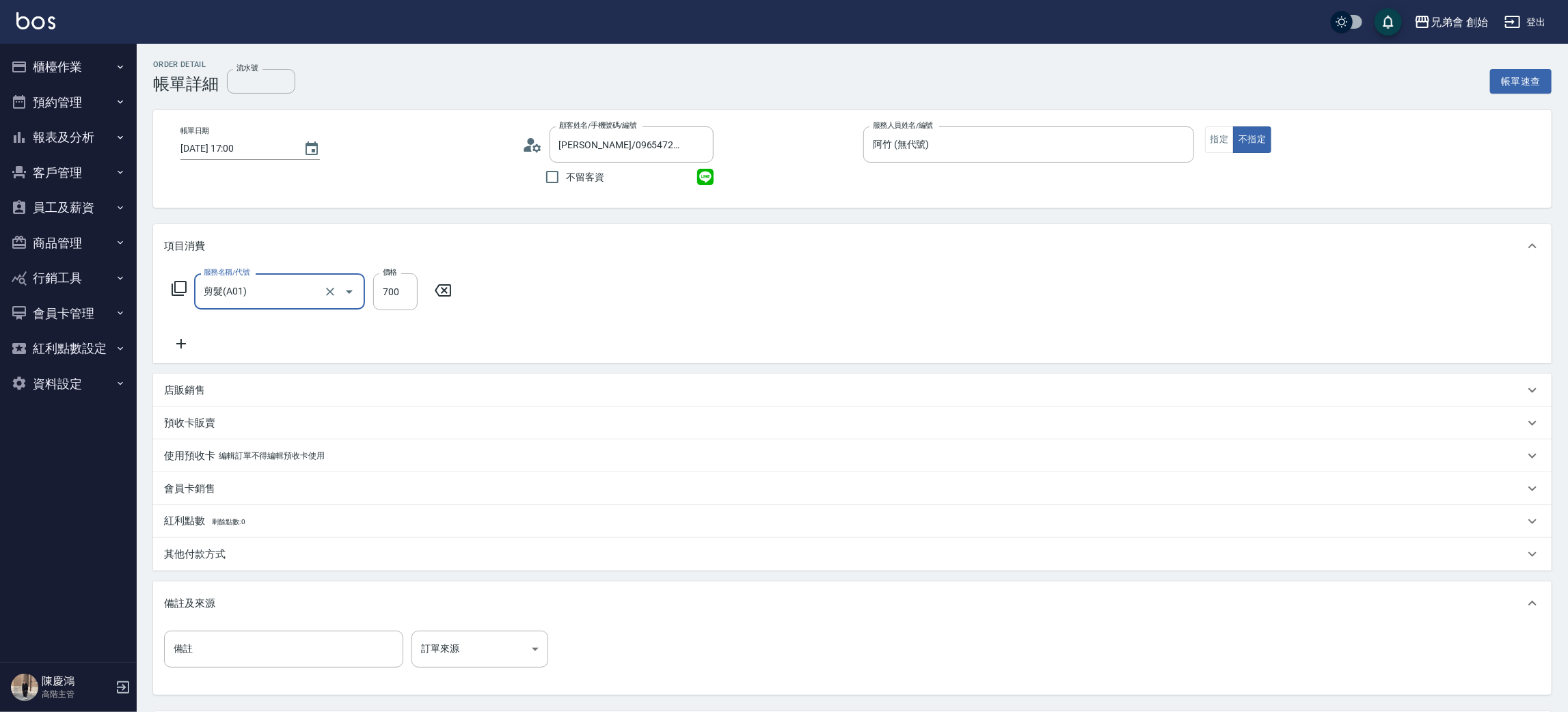
scroll to position [128, 0]
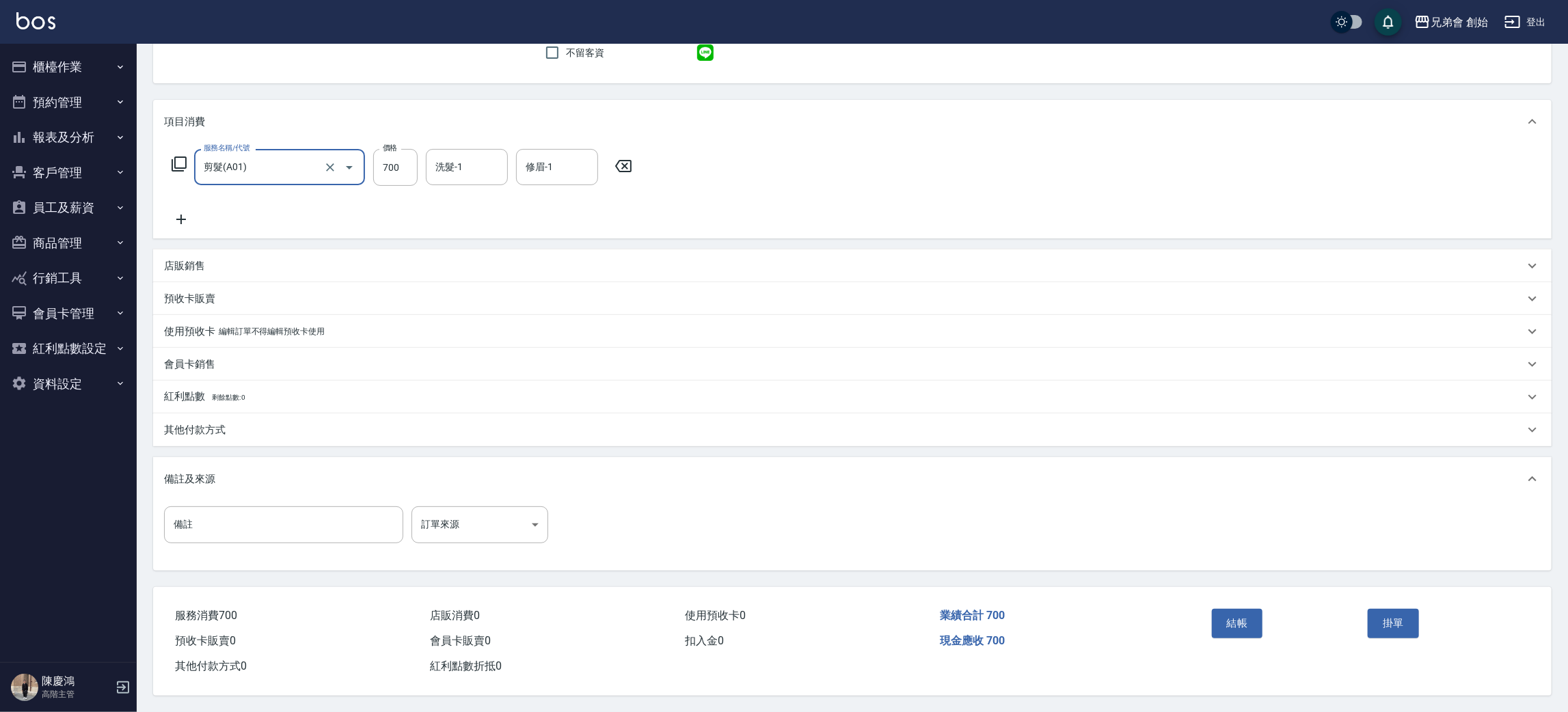
click at [1241, 629] on button "結帳" at bounding box center [1237, 623] width 51 height 29
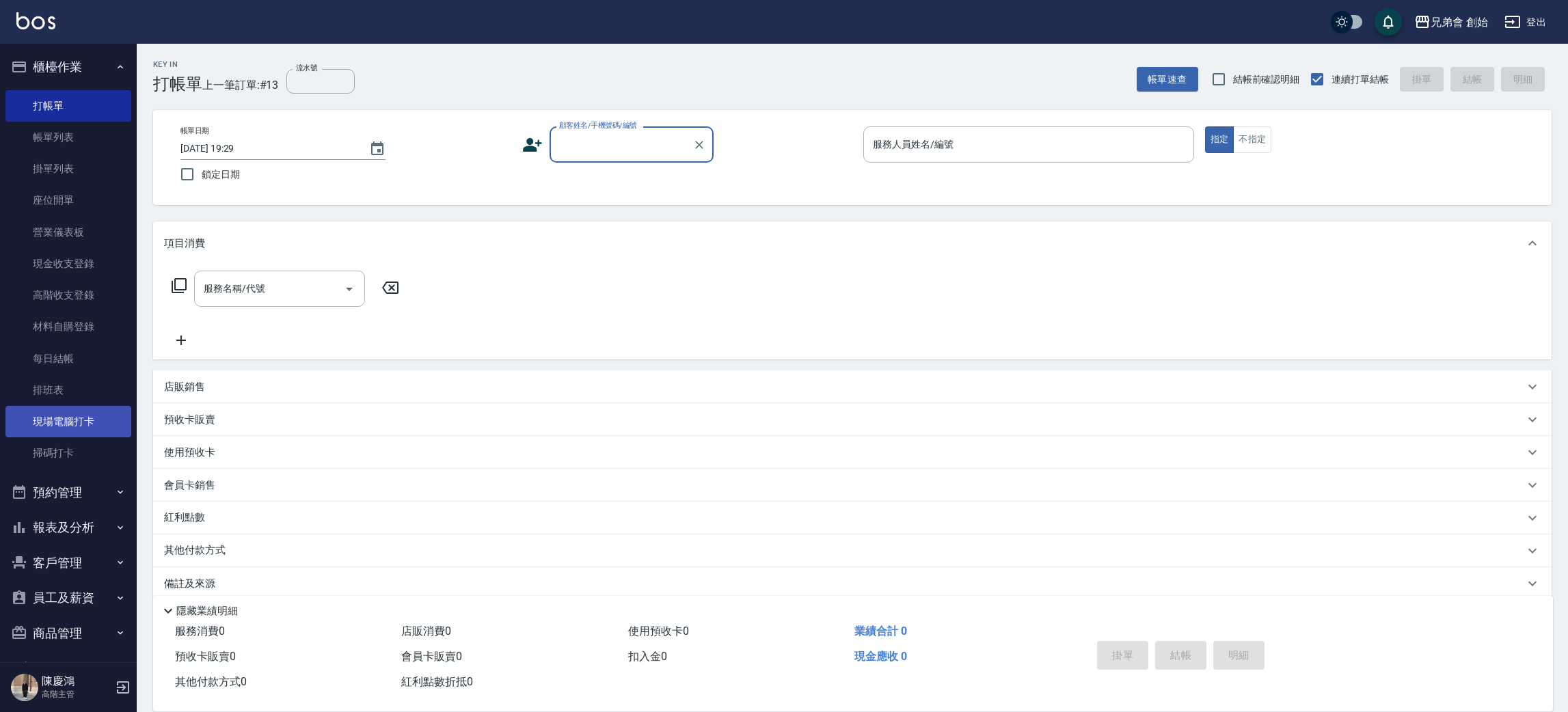
scroll to position [15, 0]
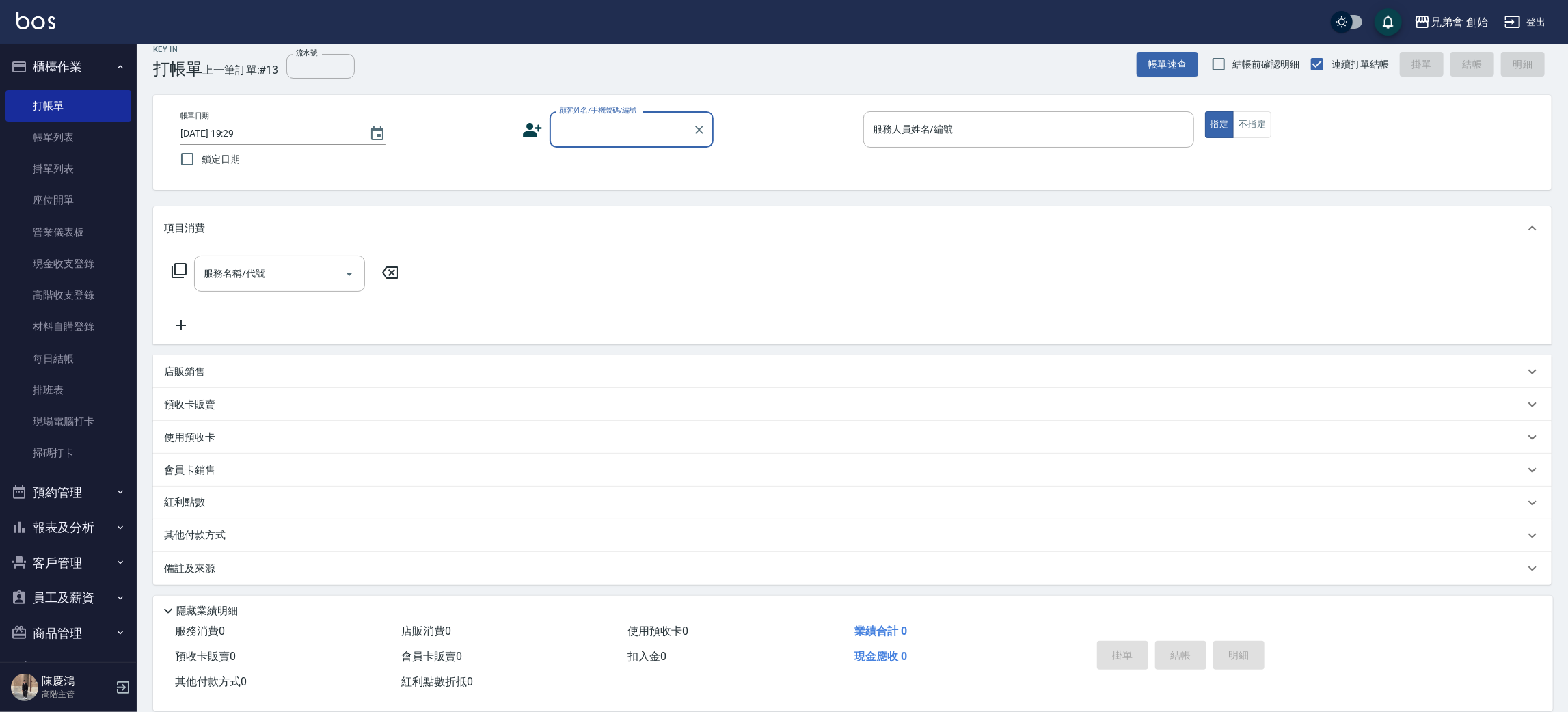
click at [75, 514] on button "報表及分析" at bounding box center [68, 527] width 126 height 36
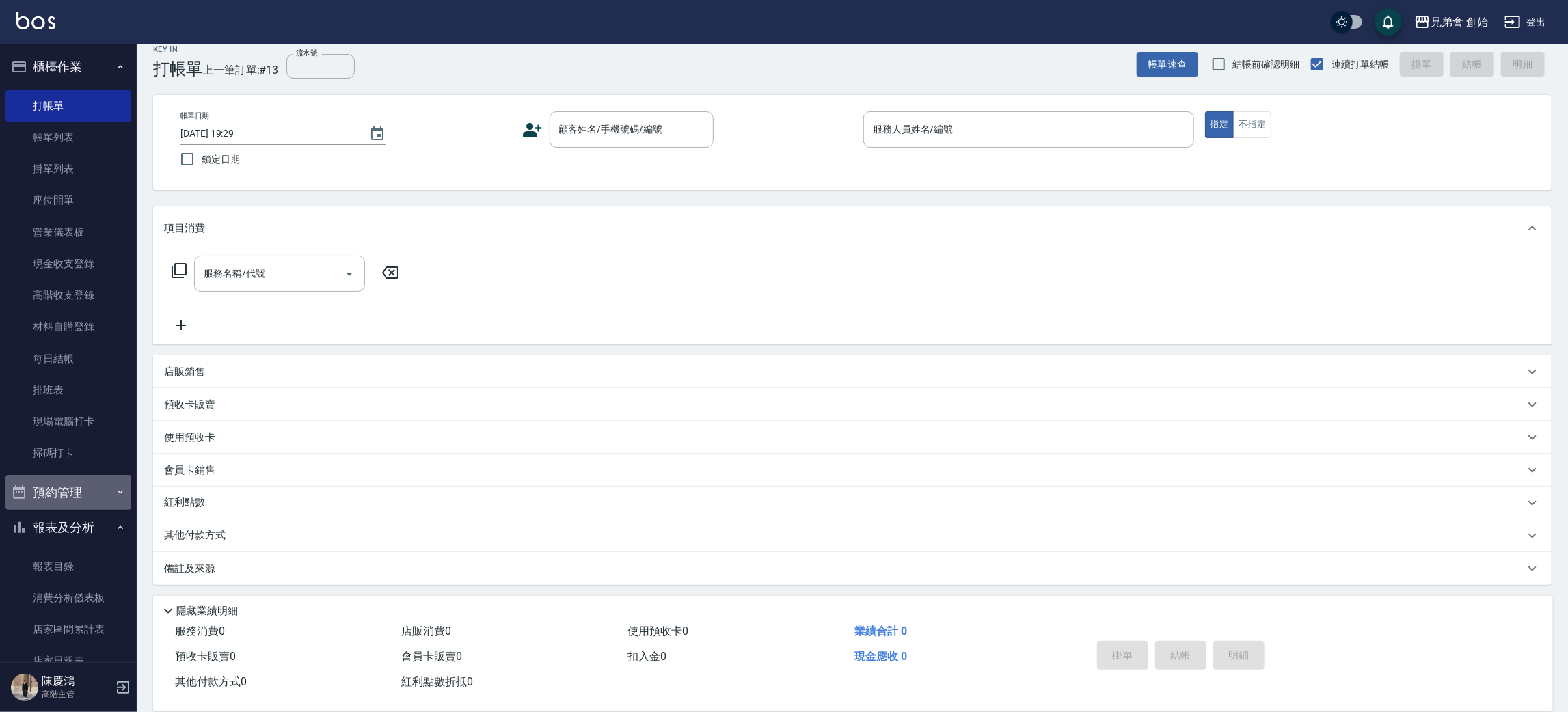
click at [81, 503] on button "預約管理" at bounding box center [68, 493] width 126 height 36
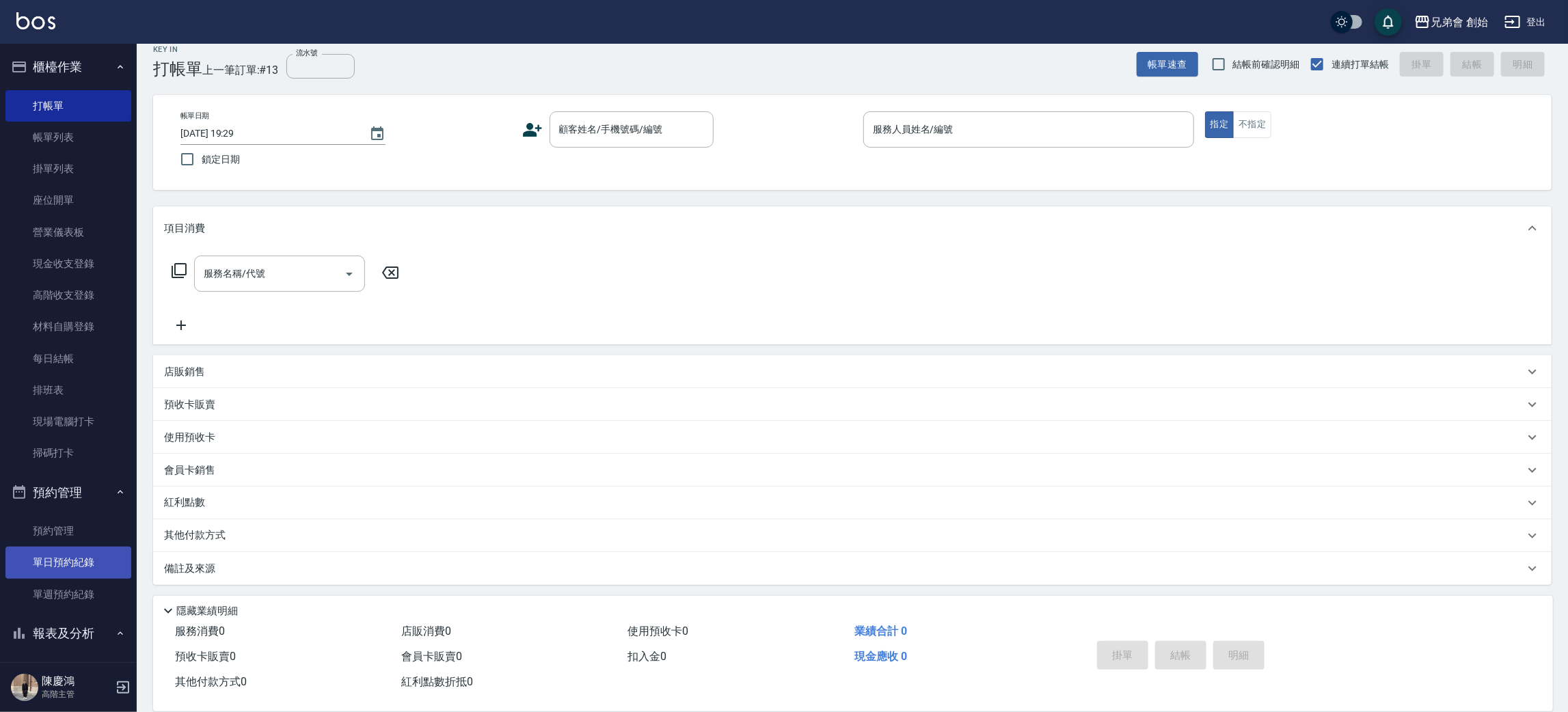
click at [83, 559] on link "單日預約紀錄" at bounding box center [68, 563] width 126 height 32
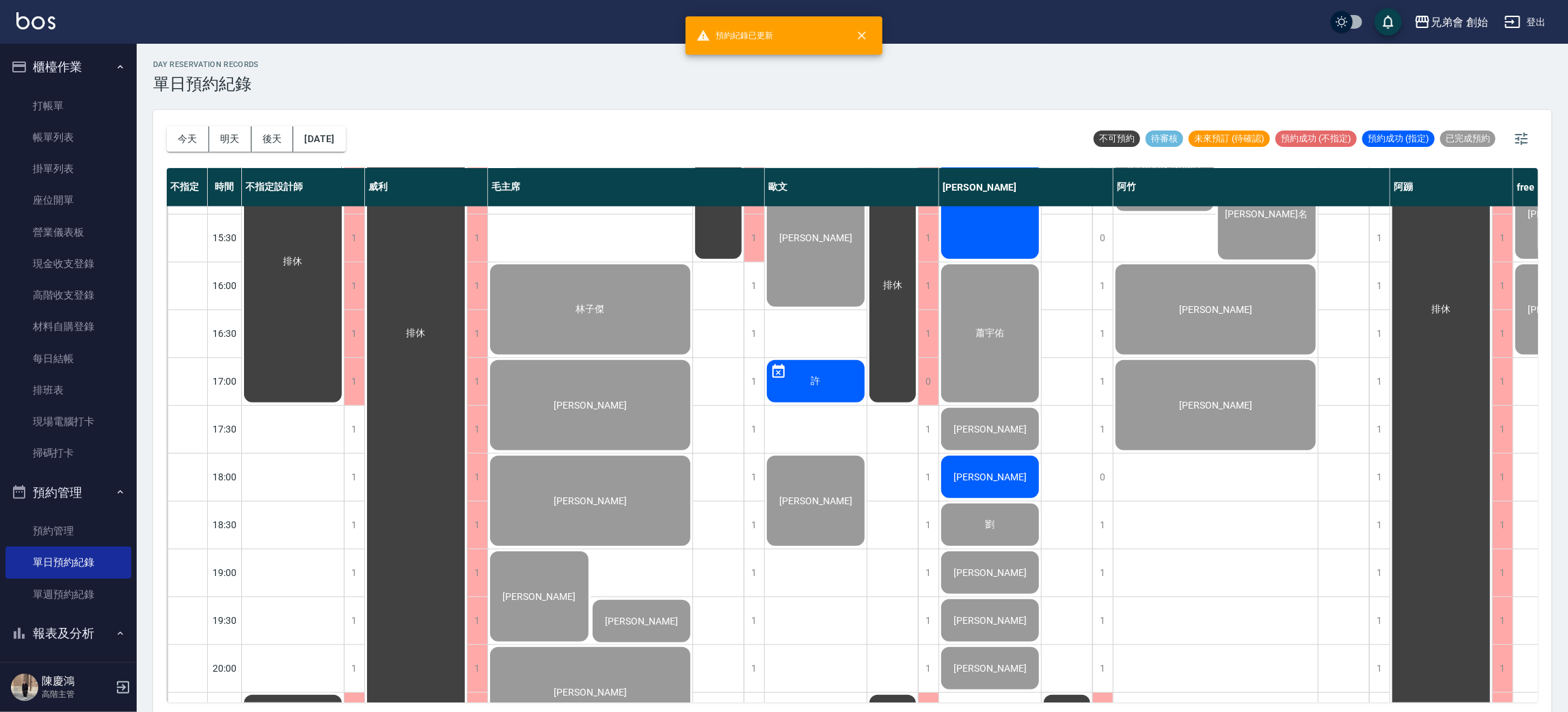
scroll to position [907, 0]
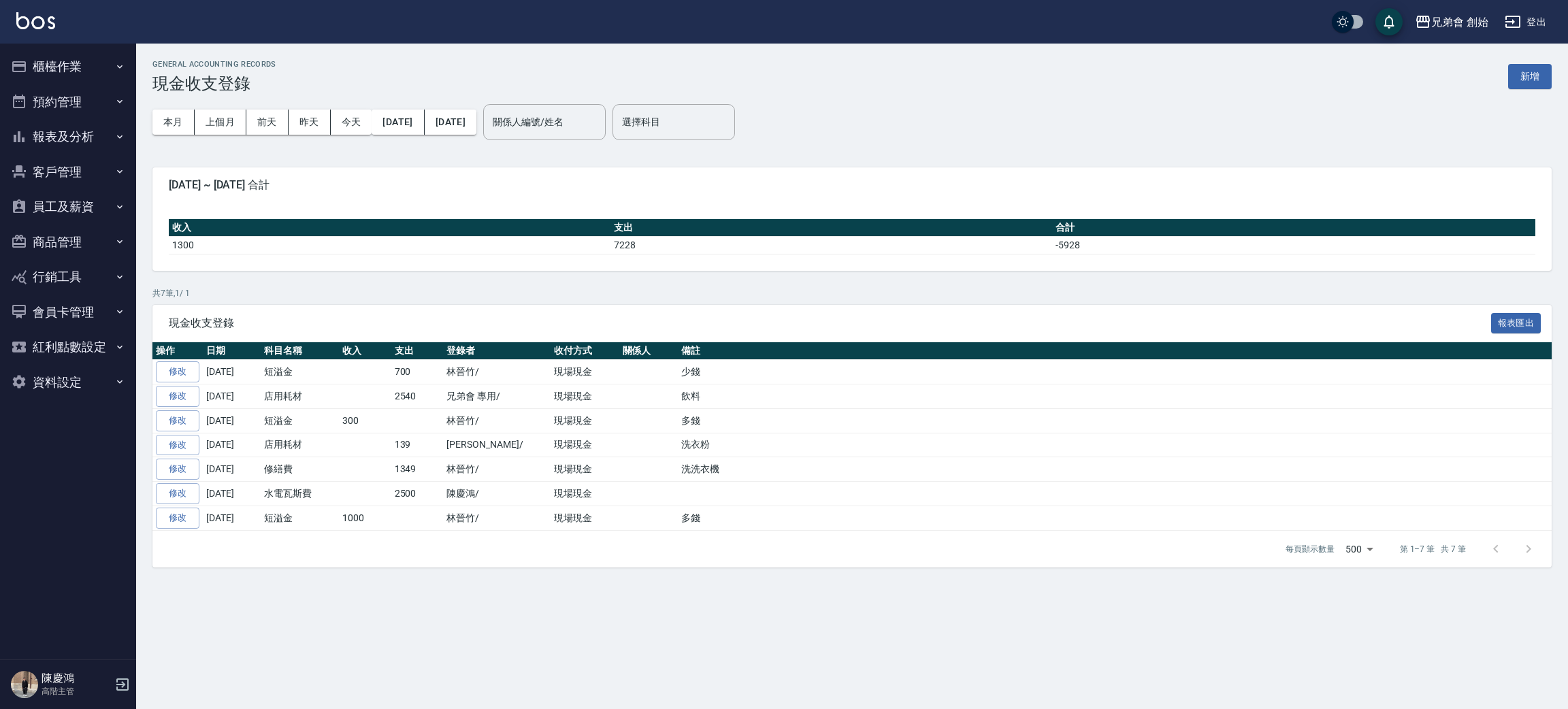
click at [44, 67] on button "櫃檯作業" at bounding box center [68, 67] width 126 height 36
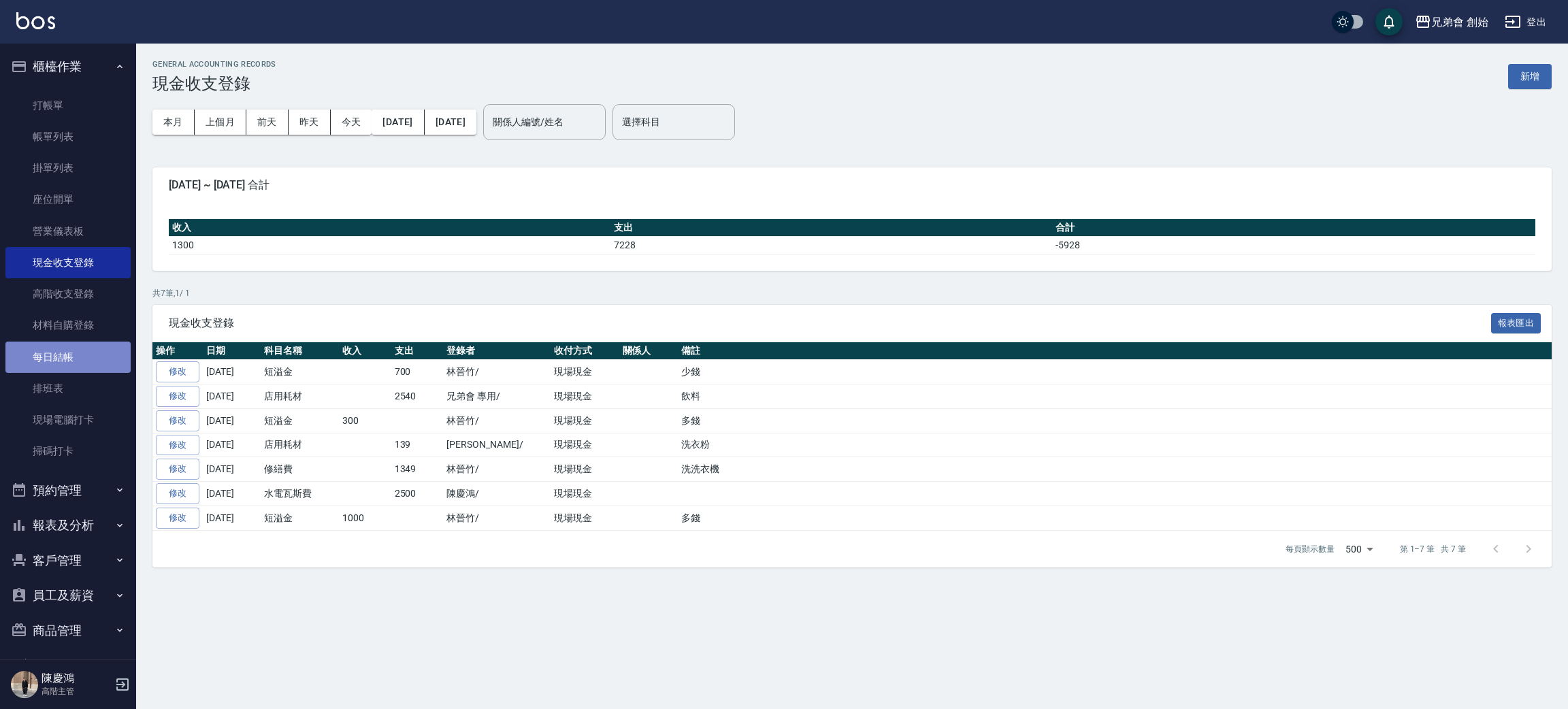
click at [87, 354] on link "每日結帳" at bounding box center [68, 357] width 126 height 32
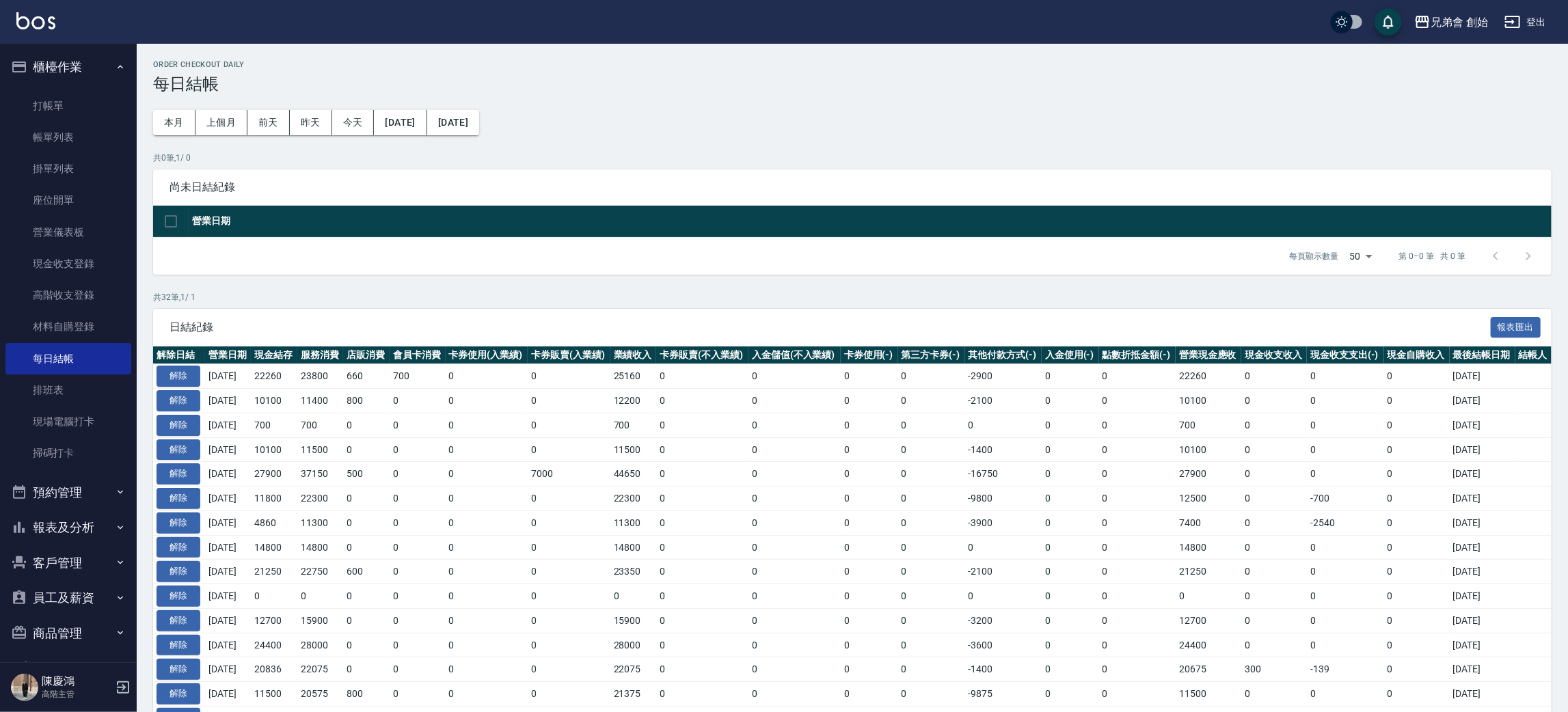
click at [1127, 131] on div "Order checkout daily 每日結帳 本月 上個月 [DATE] [DATE] [DATE] [DATE] [DATE] 共 0 筆, 1 / …" at bounding box center [852, 630] width 1432 height 1174
click at [47, 146] on link "帳單列表" at bounding box center [68, 138] width 126 height 32
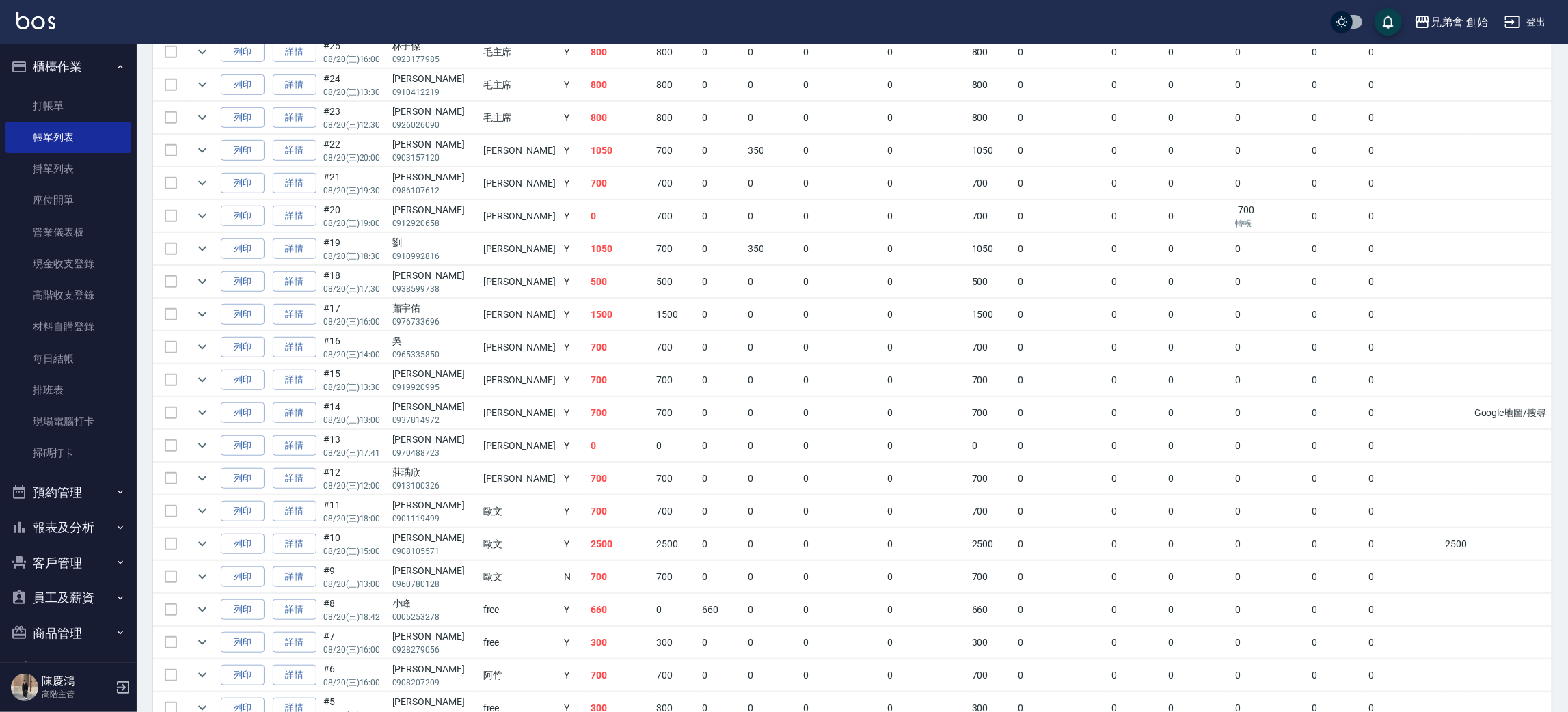
scroll to position [810, 0]
